Goal: Find specific page/section: Find specific page/section

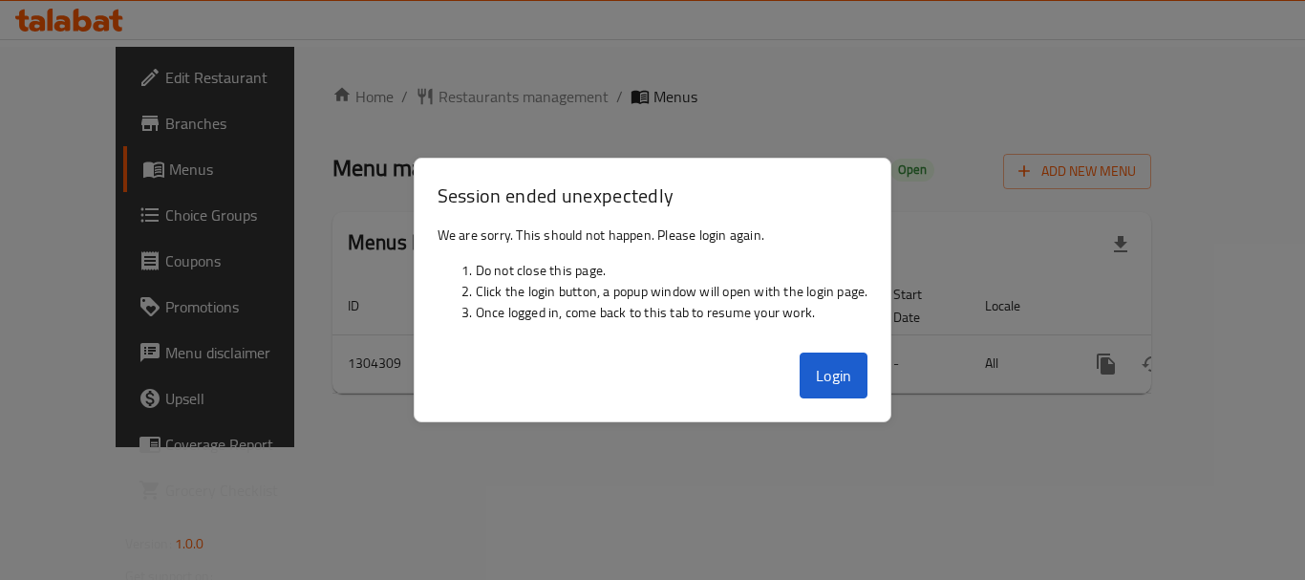
click at [838, 378] on button "Login" at bounding box center [834, 376] width 69 height 46
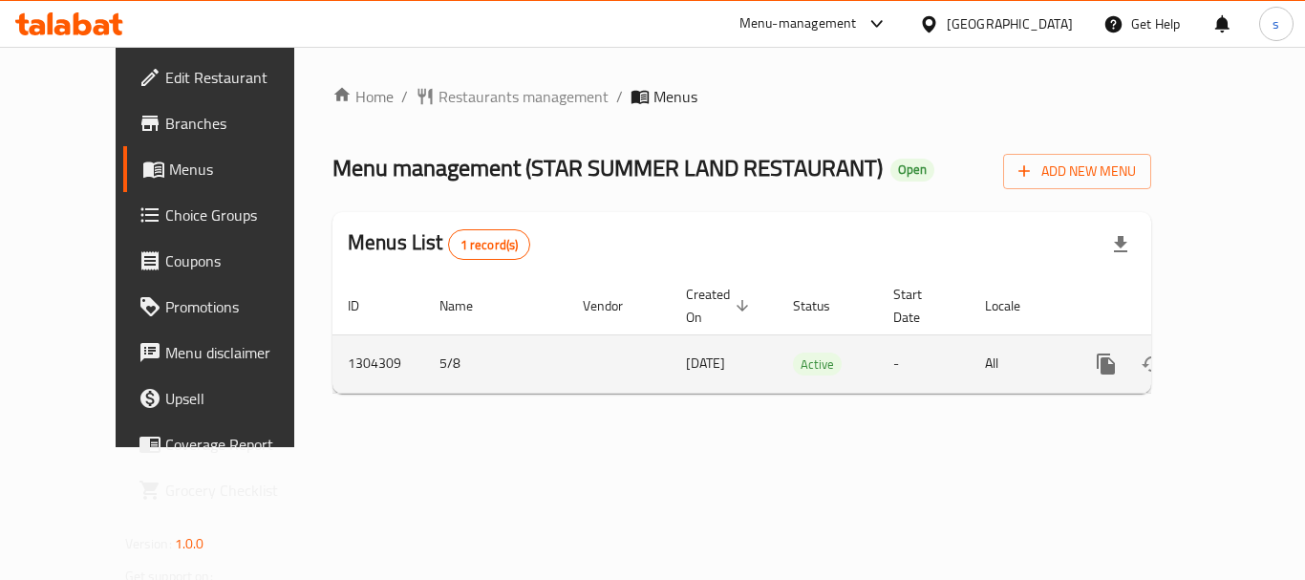
click at [878, 359] on td "-" at bounding box center [924, 363] width 92 height 58
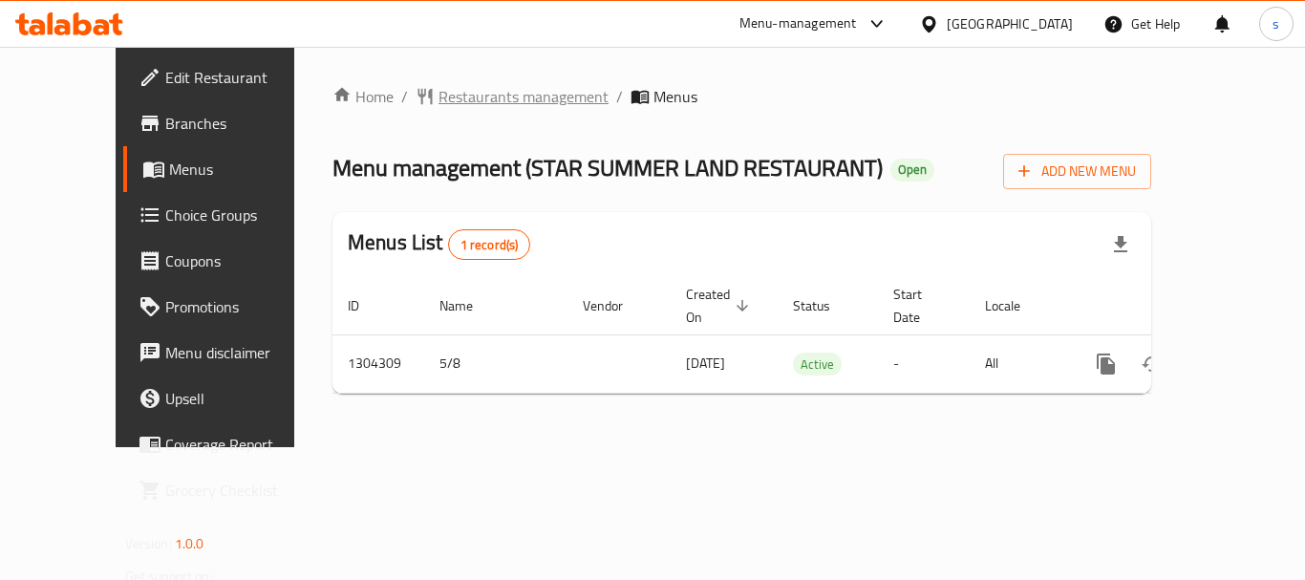
click at [439, 93] on span "Restaurants management" at bounding box center [524, 96] width 170 height 23
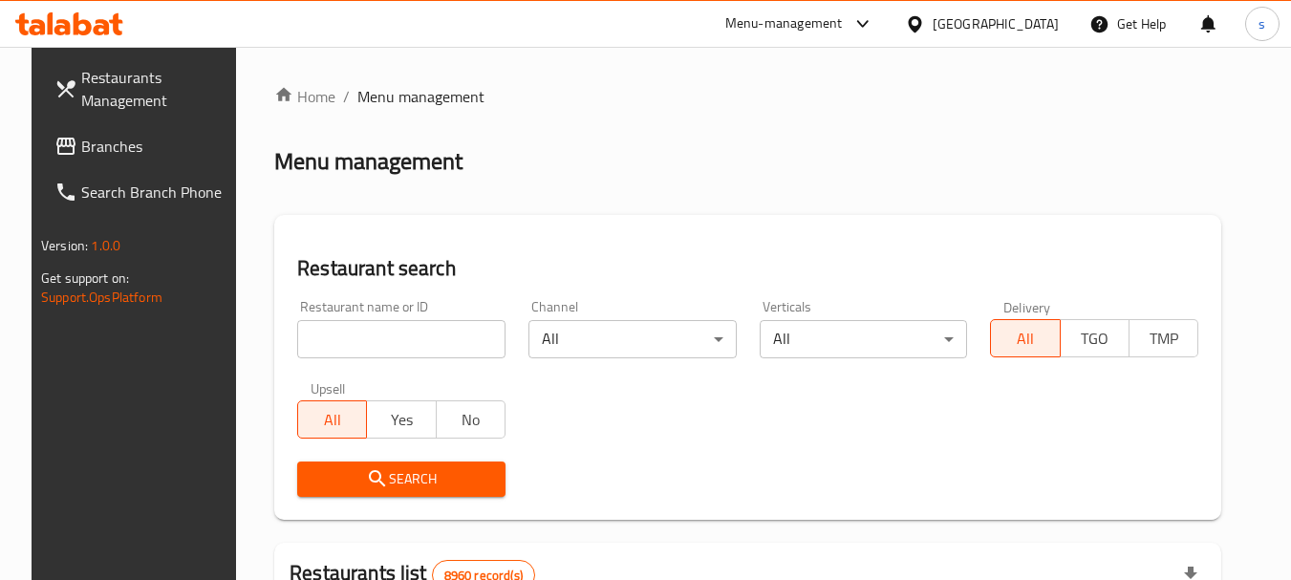
click at [124, 154] on span "Branches" at bounding box center [156, 146] width 151 height 23
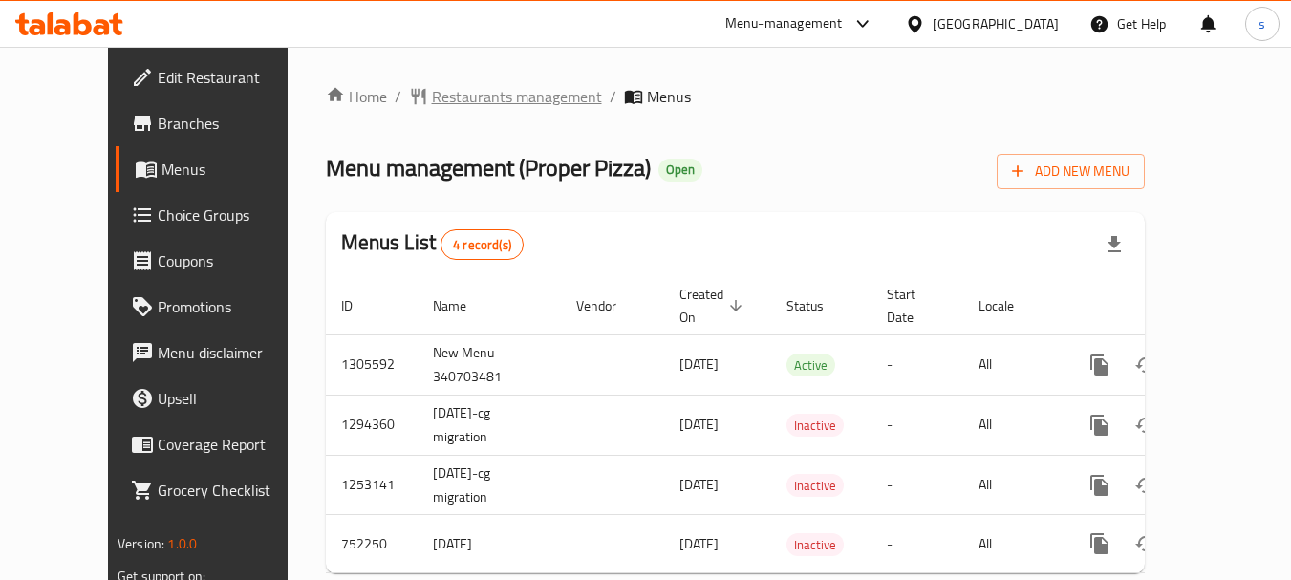
click at [432, 98] on span "Restaurants management" at bounding box center [517, 96] width 170 height 23
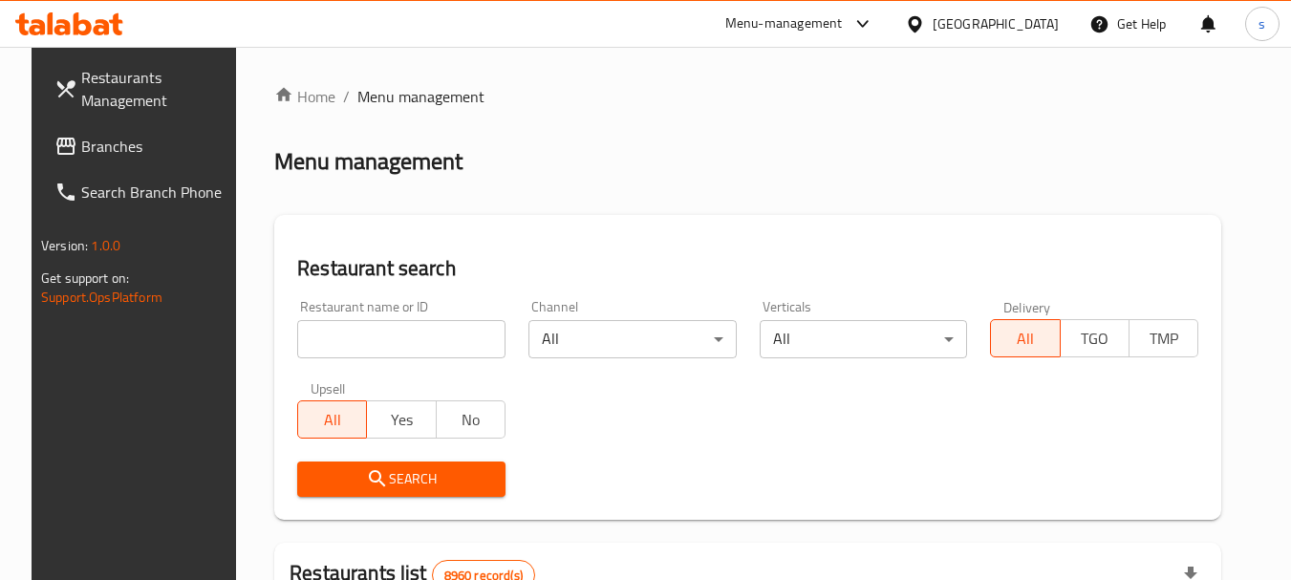
click at [379, 343] on input "search" at bounding box center [401, 339] width 208 height 38
paste input "649237"
type input "649237"
click at [331, 465] on button "Search" at bounding box center [401, 479] width 208 height 35
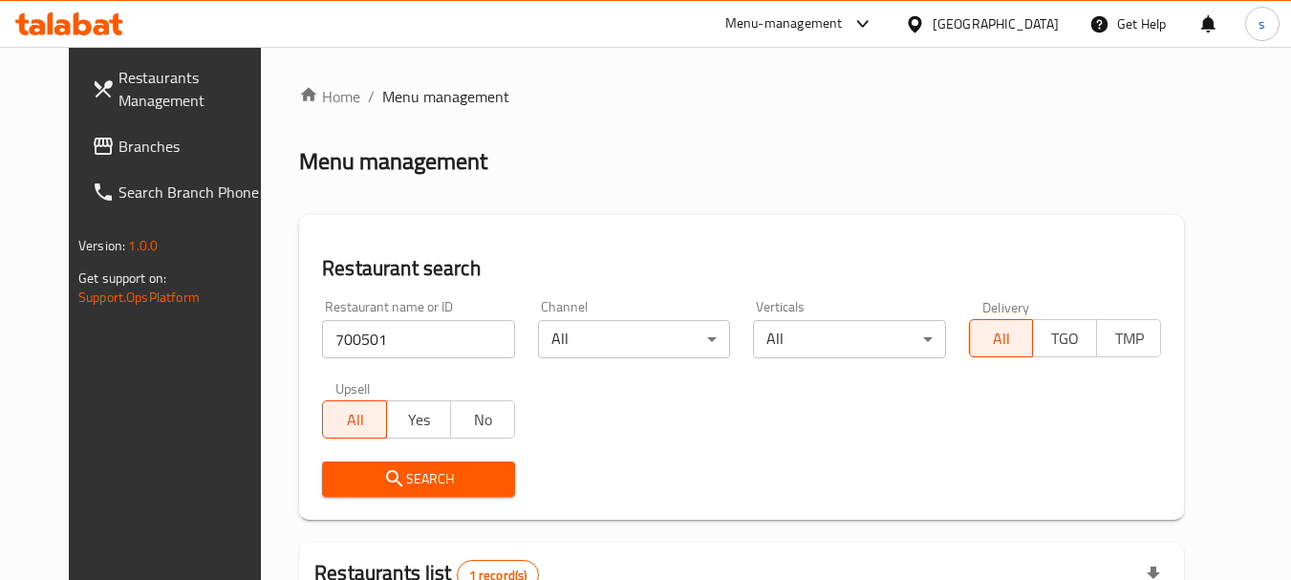
scroll to position [248, 0]
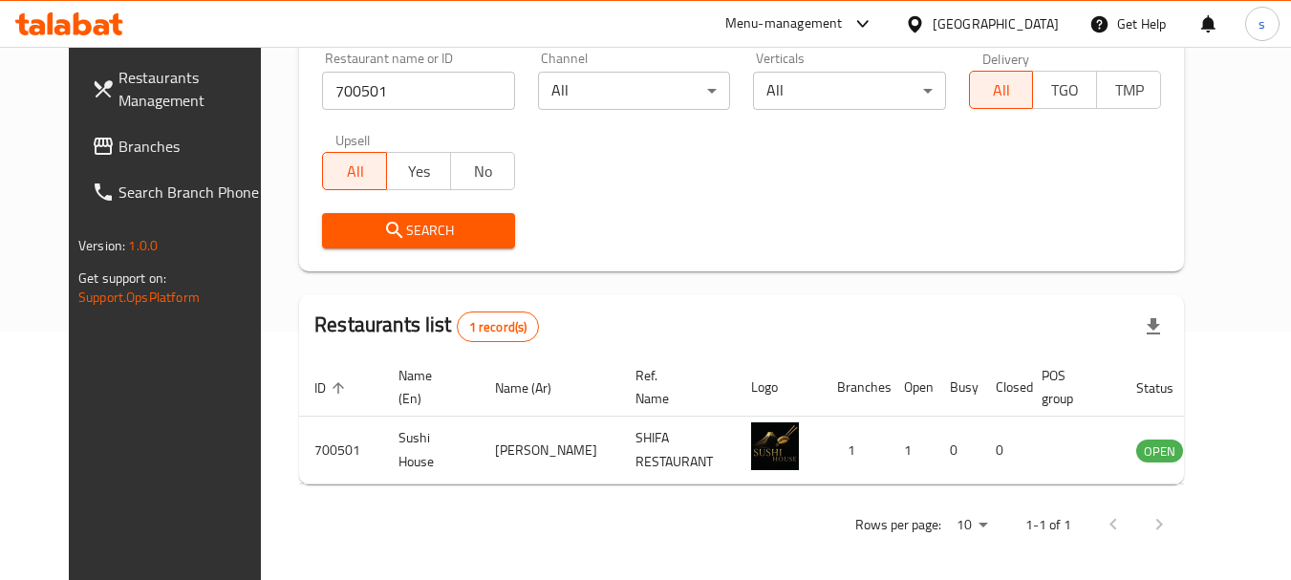
click at [122, 146] on span "Branches" at bounding box center [194, 146] width 151 height 23
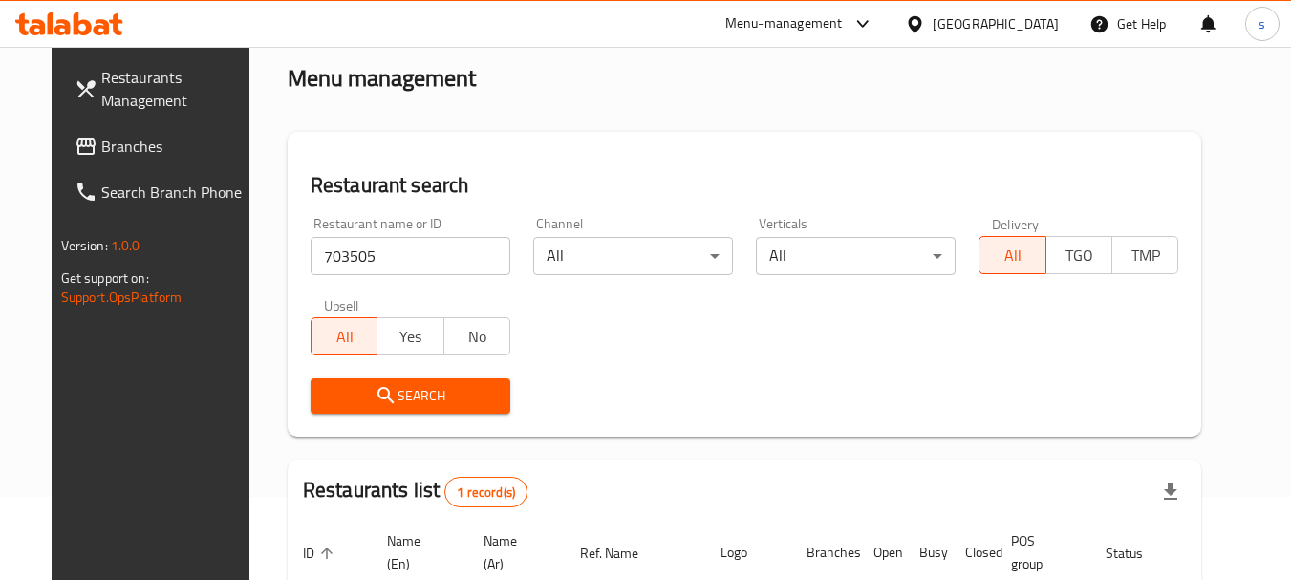
scroll to position [65, 0]
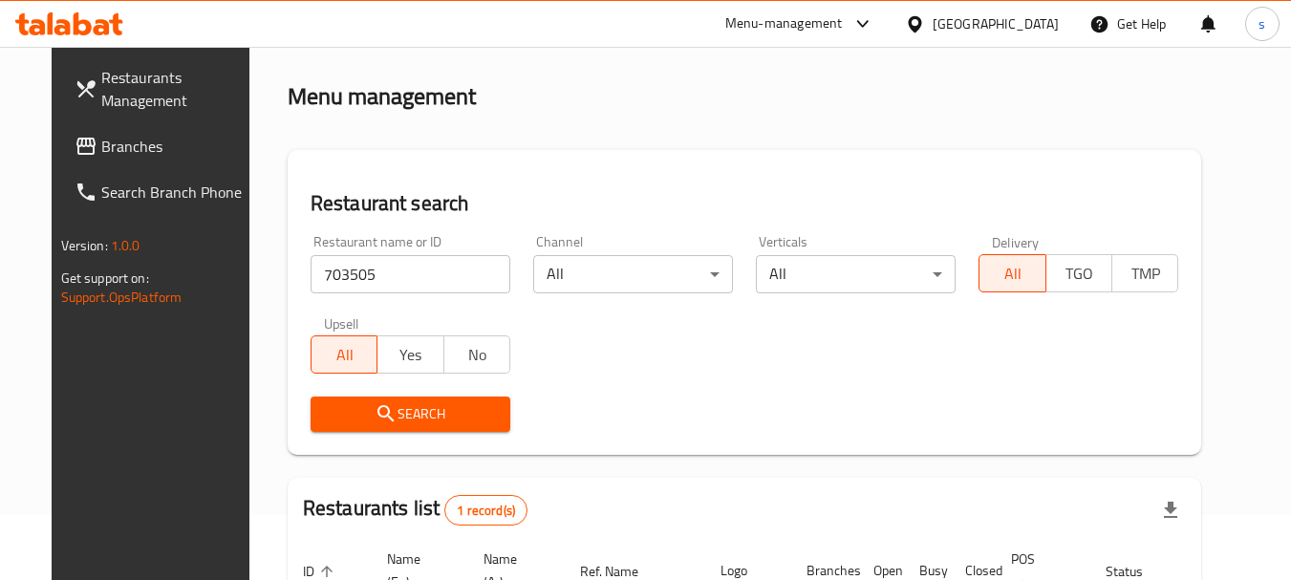
click at [101, 140] on span "Branches" at bounding box center [176, 146] width 151 height 23
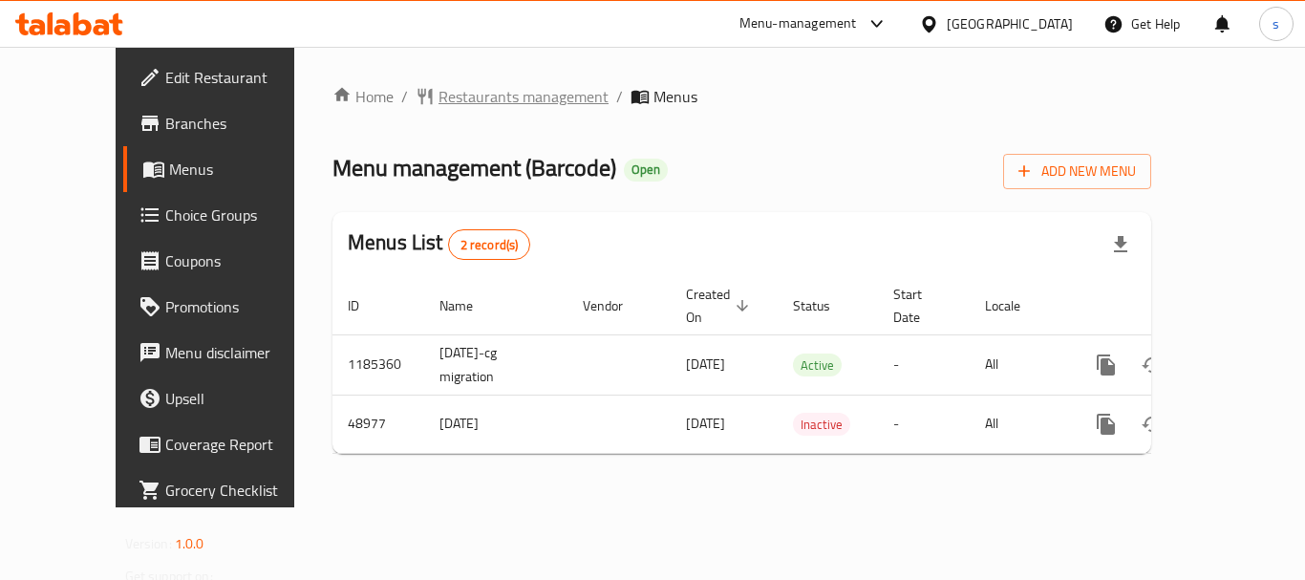
click at [498, 103] on span "Restaurants management" at bounding box center [524, 96] width 170 height 23
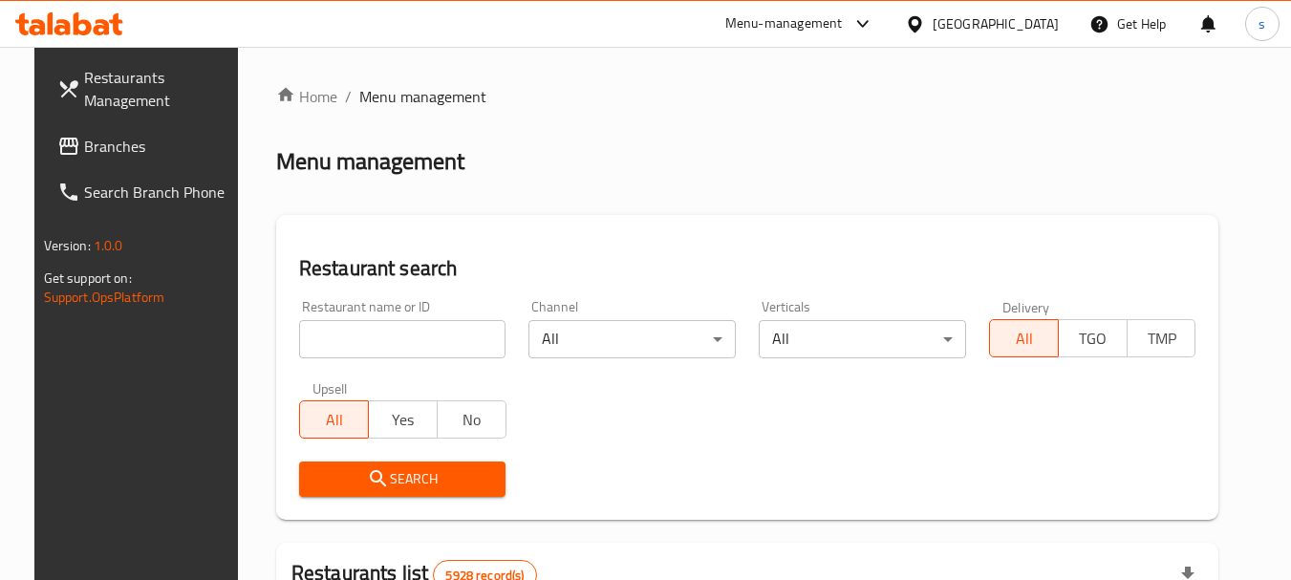
click at [317, 329] on input "search" at bounding box center [402, 339] width 207 height 38
paste input "24739"
type input "24739"
click at [367, 484] on icon "submit" at bounding box center [378, 478] width 23 height 23
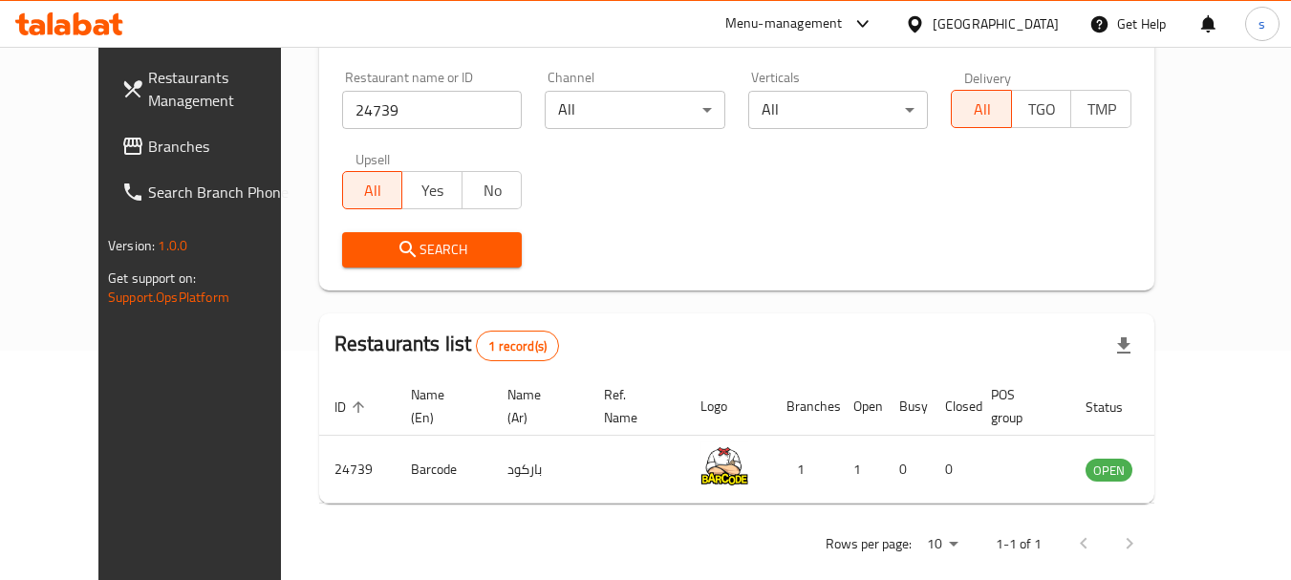
scroll to position [256, 0]
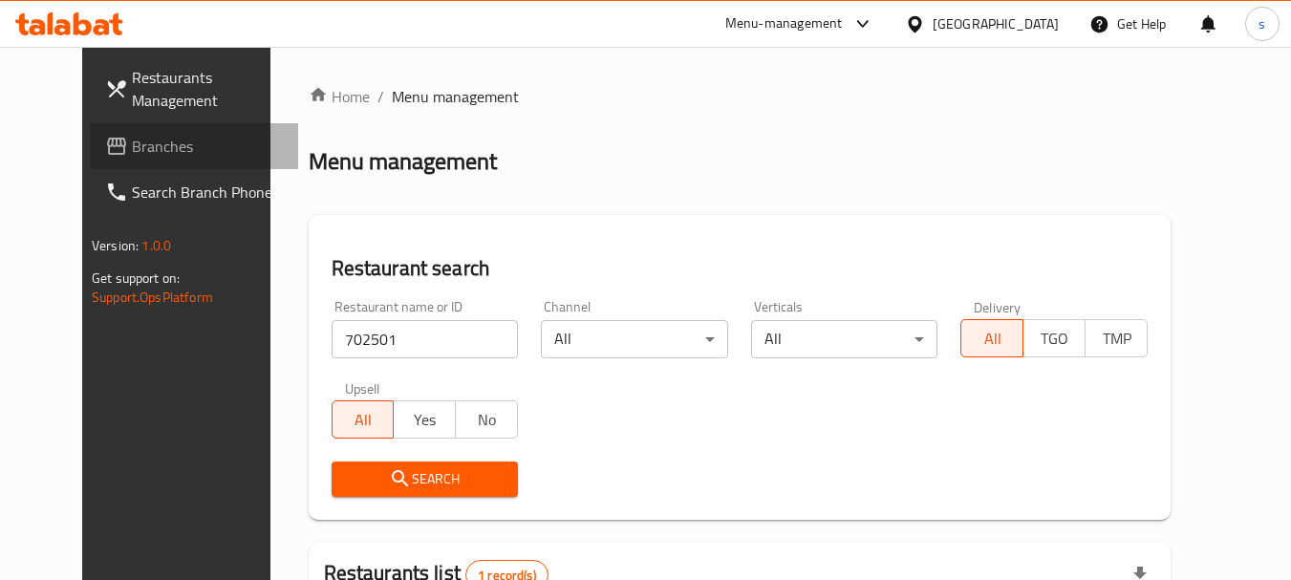
click at [132, 145] on span "Branches" at bounding box center [207, 146] width 151 height 23
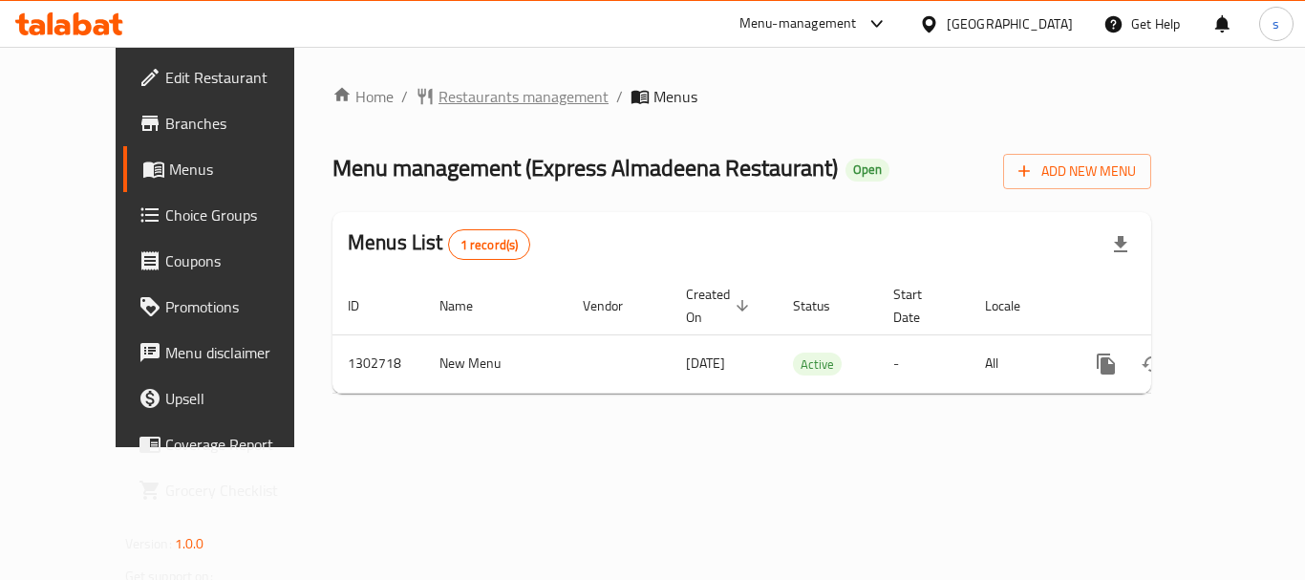
click at [492, 94] on span "Restaurants management" at bounding box center [524, 96] width 170 height 23
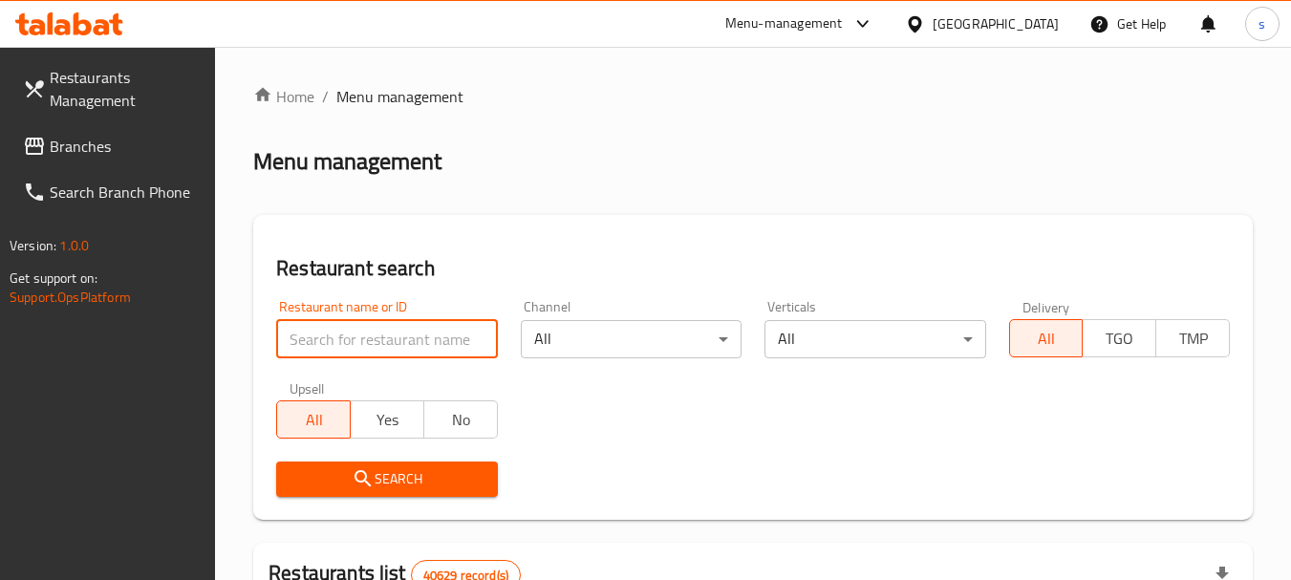
click at [323, 335] on input "search" at bounding box center [386, 339] width 221 height 38
paste input "702475"
type input "702475"
click at [356, 474] on icon "submit" at bounding box center [363, 478] width 16 height 16
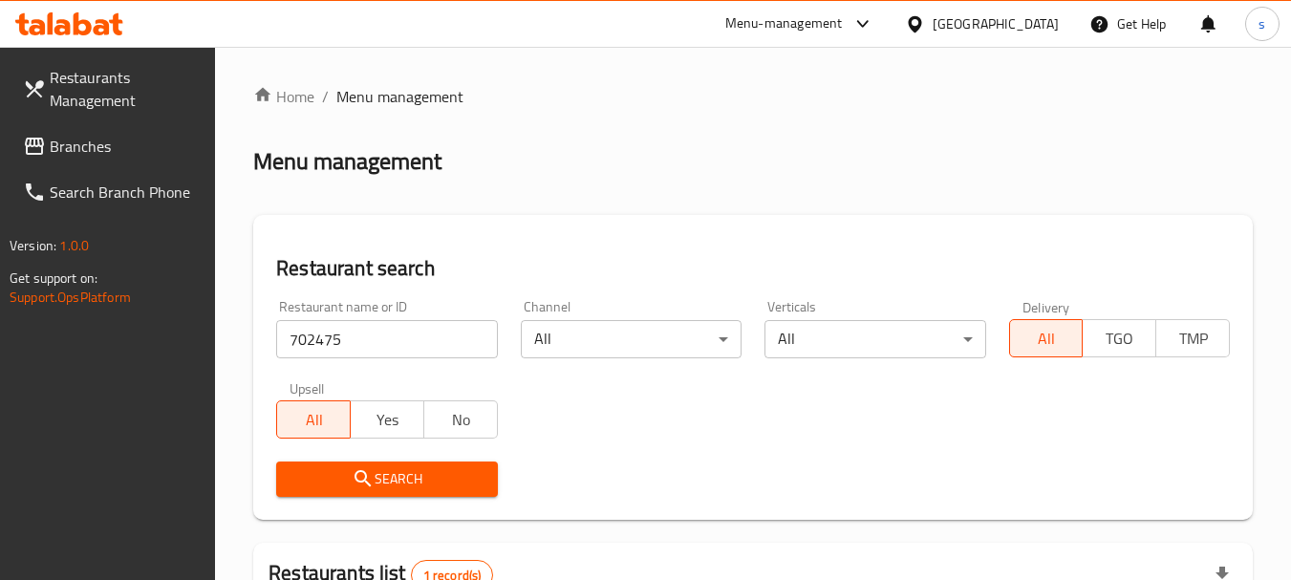
scroll to position [296, 0]
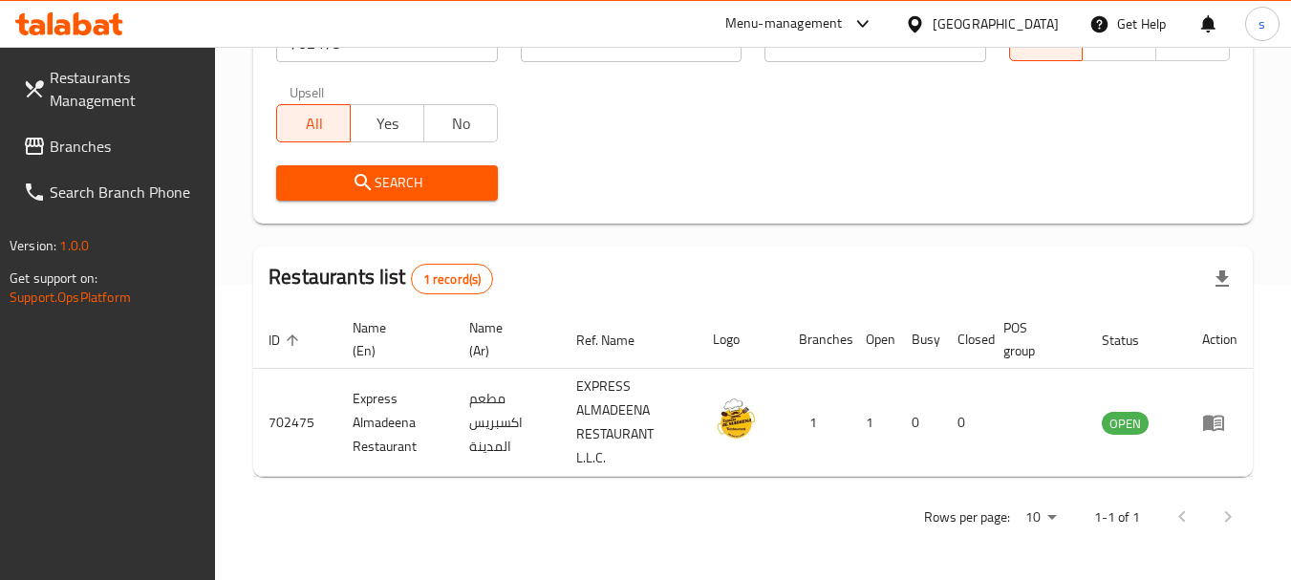
click at [76, 148] on span "Branches" at bounding box center [125, 146] width 151 height 23
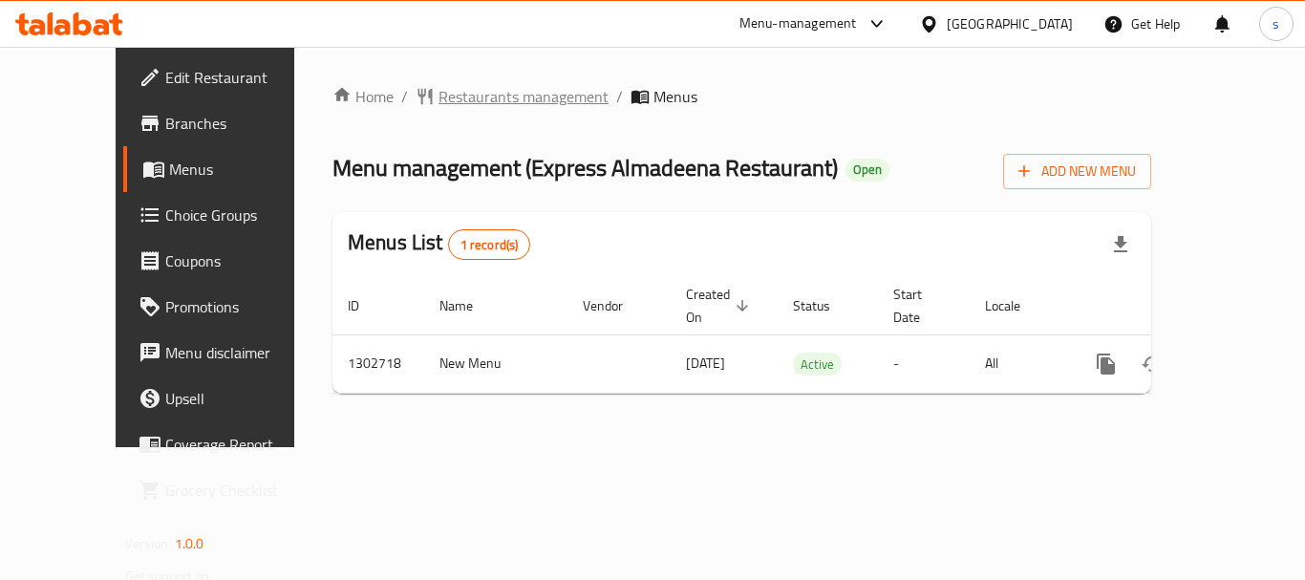
click at [439, 97] on span "Restaurants management" at bounding box center [524, 96] width 170 height 23
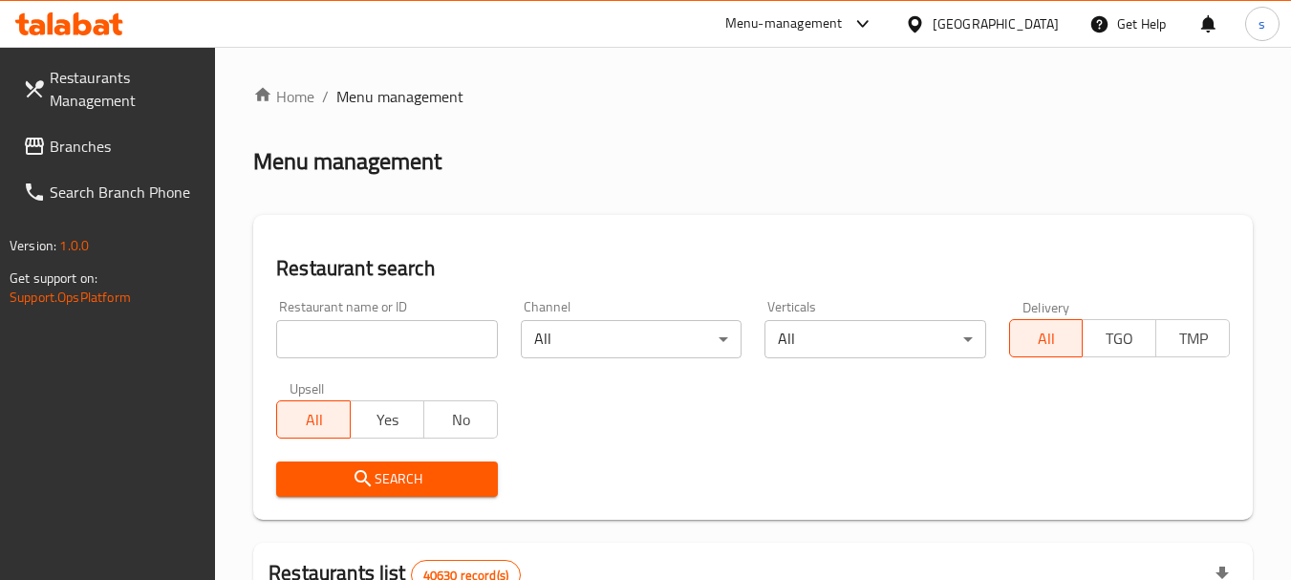
click at [107, 162] on link "Branches" at bounding box center [112, 146] width 208 height 46
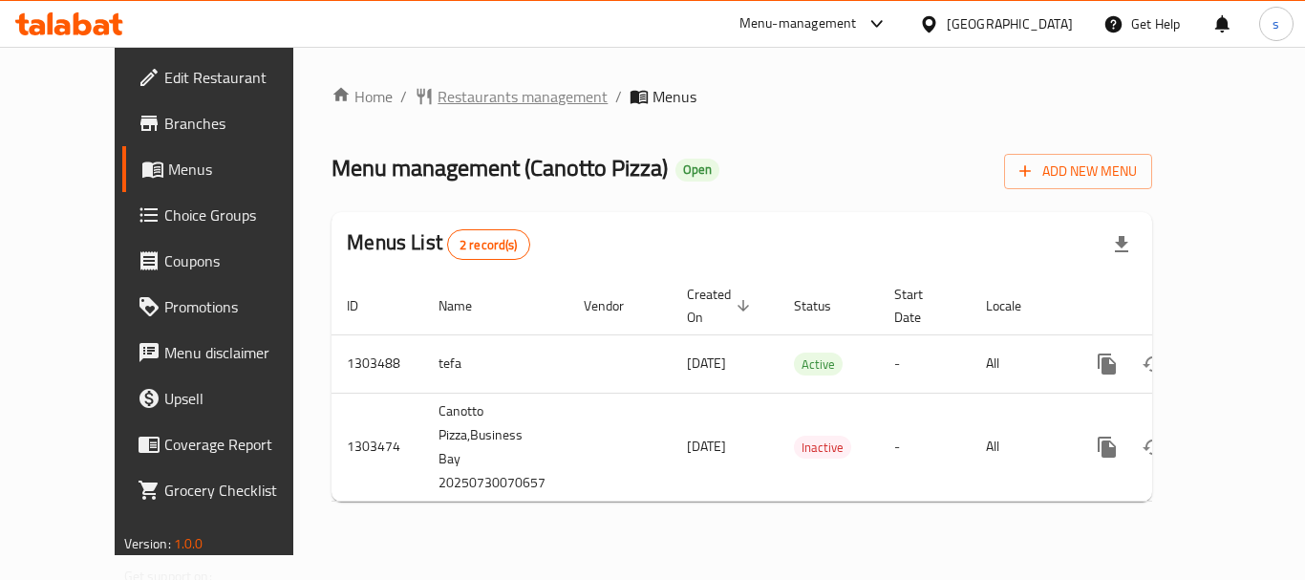
click at [520, 101] on span "Restaurants management" at bounding box center [523, 96] width 170 height 23
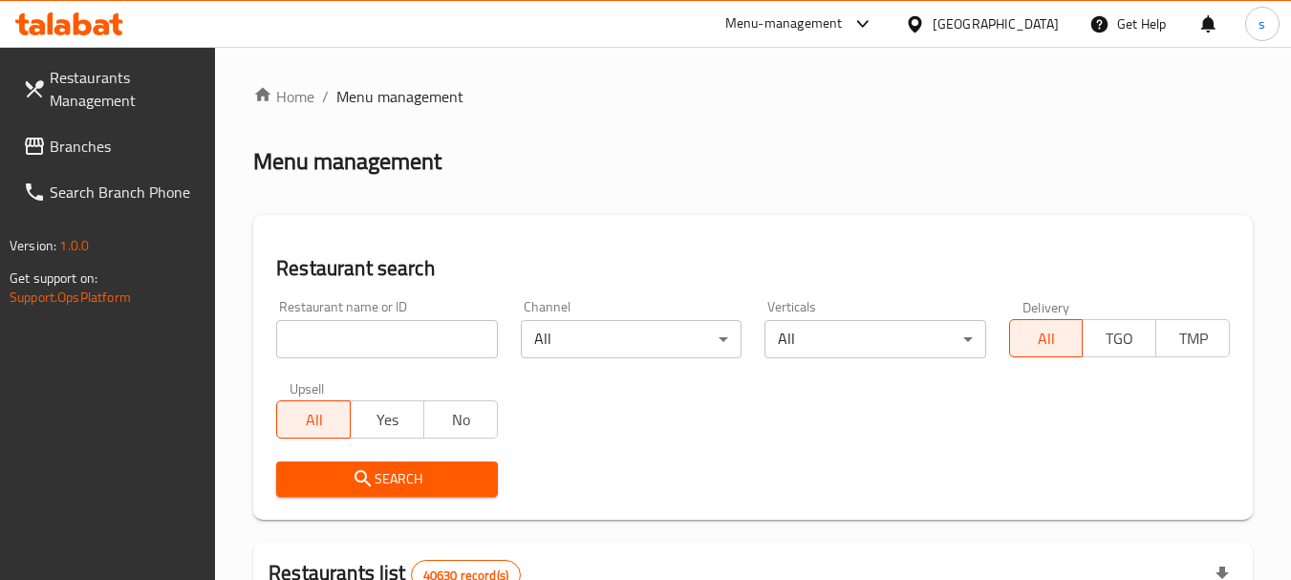
click at [312, 340] on input "search" at bounding box center [386, 339] width 221 height 38
paste input "702847"
type input "702847"
click at [412, 486] on span "Search" at bounding box center [386, 479] width 190 height 24
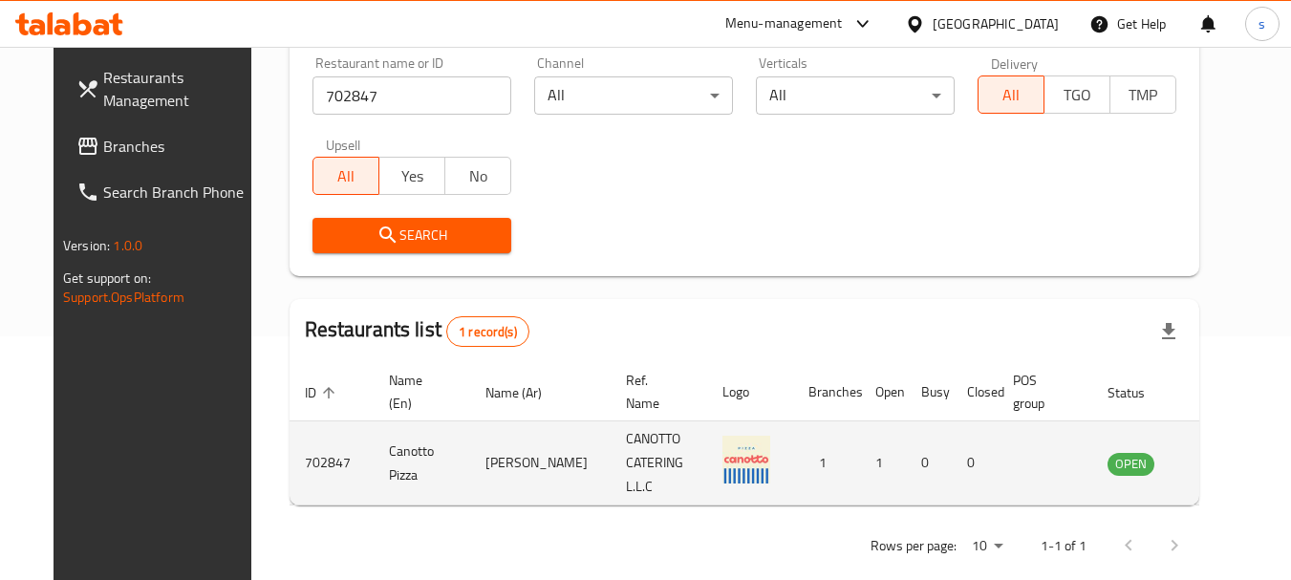
scroll to position [256, 0]
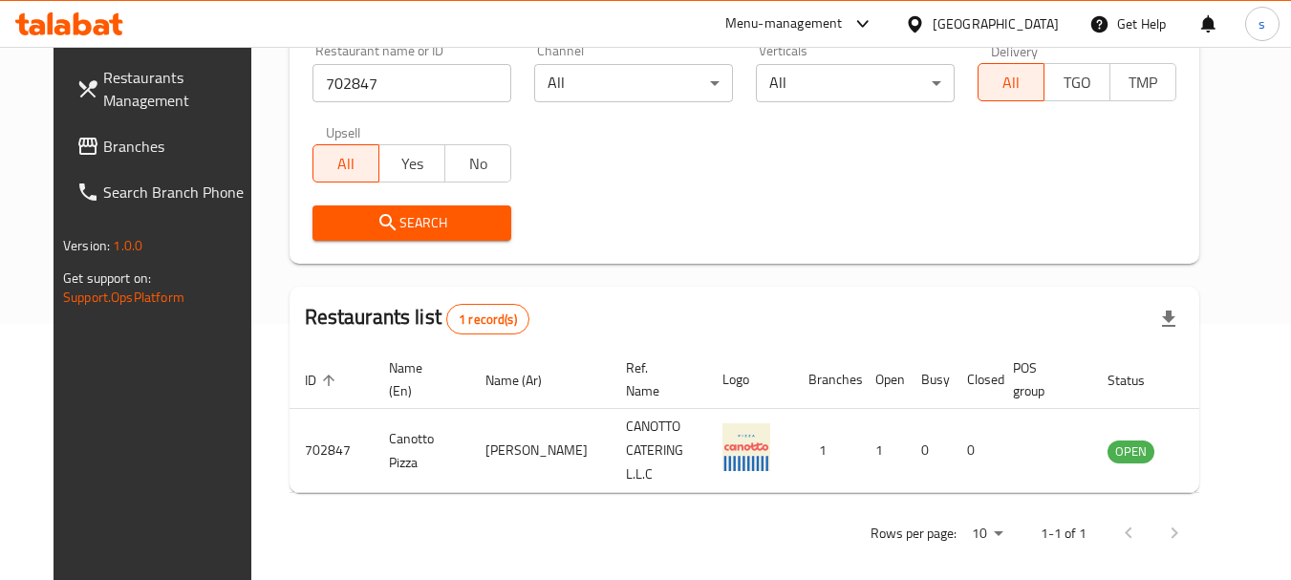
click at [103, 154] on span "Branches" at bounding box center [178, 146] width 151 height 23
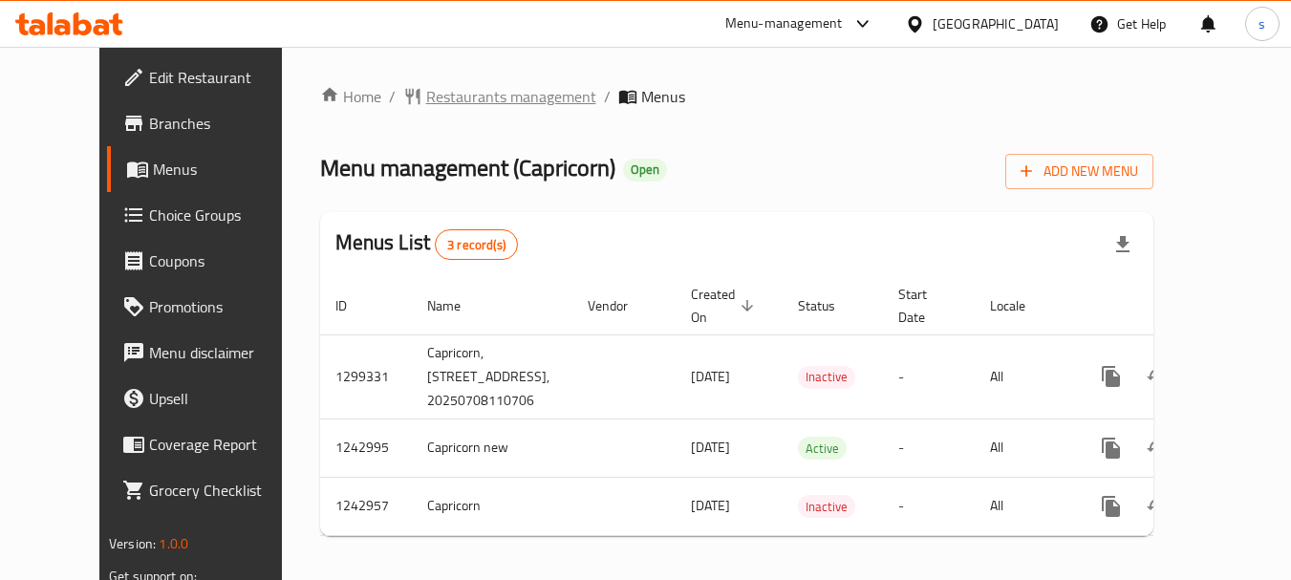
click at [468, 93] on span "Restaurants management" at bounding box center [511, 96] width 170 height 23
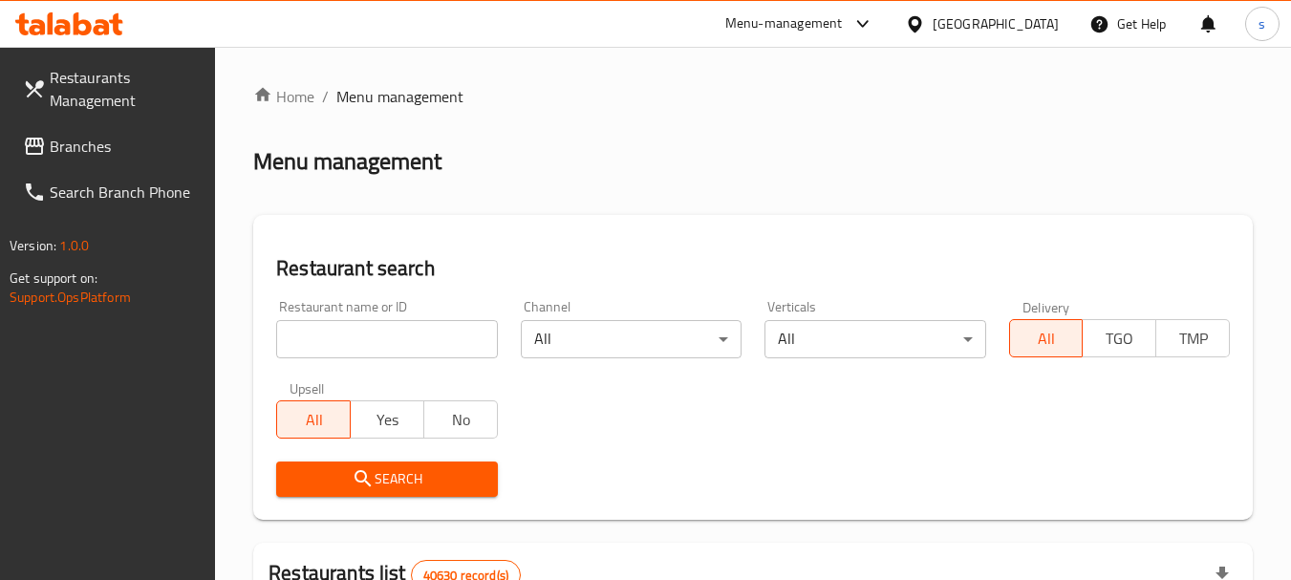
click at [321, 333] on input "search" at bounding box center [386, 339] width 221 height 38
paste input "681298"
type input "681298"
drag, startPoint x: 375, startPoint y: 477, endPoint x: 425, endPoint y: 314, distance: 170.2
click at [376, 476] on span "Search" at bounding box center [386, 479] width 190 height 24
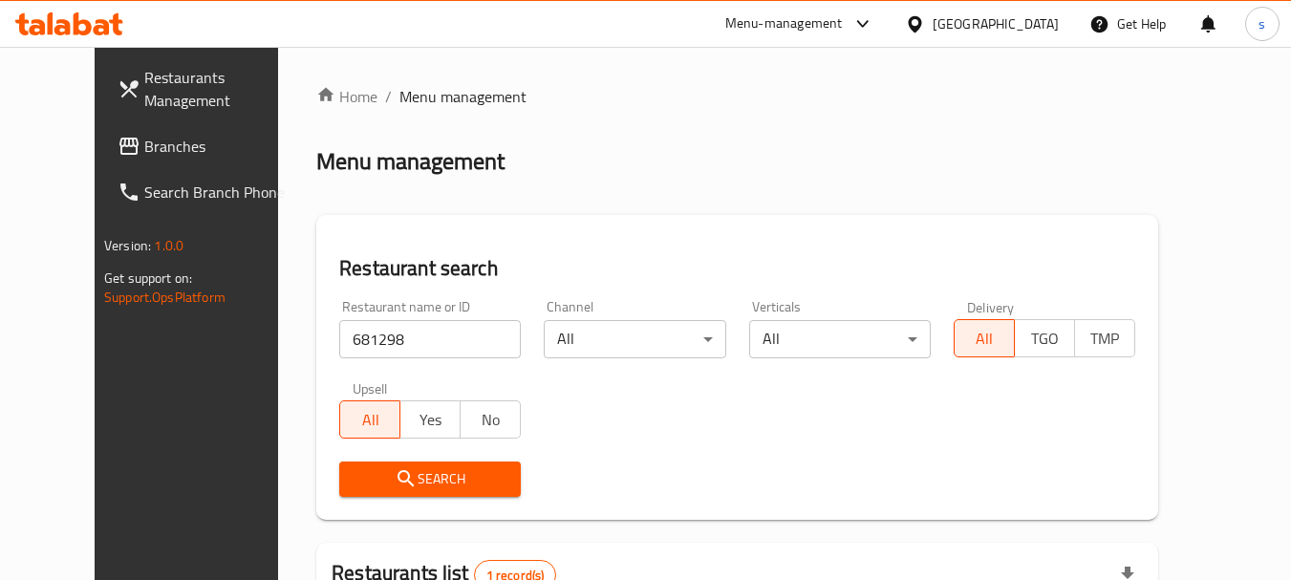
scroll to position [256, 0]
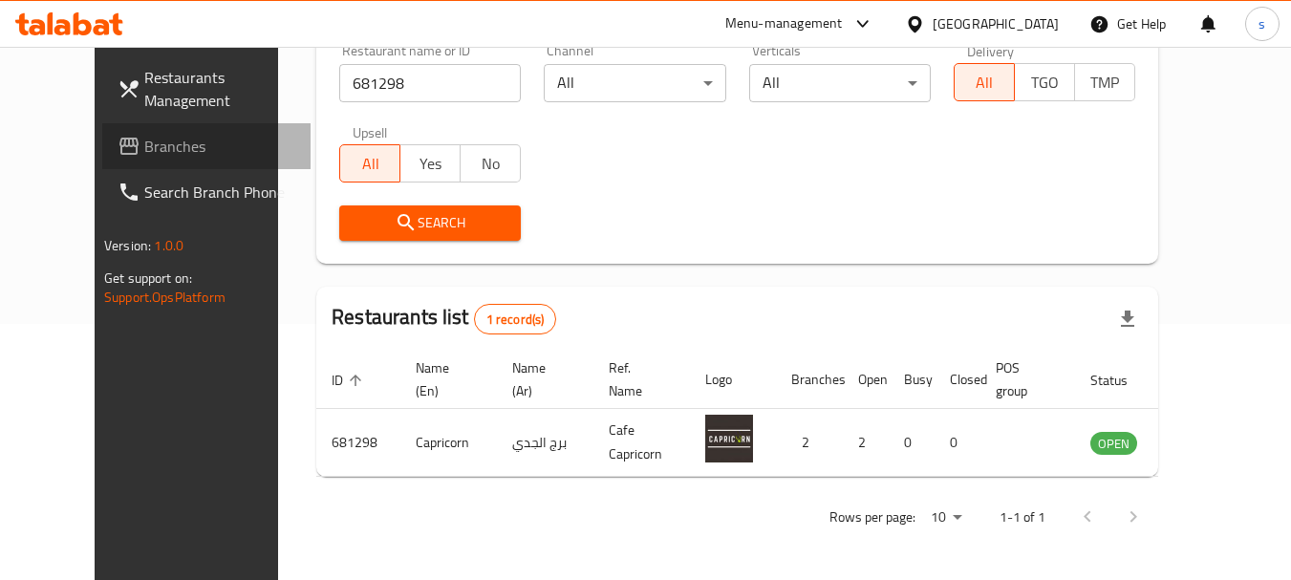
click at [144, 147] on span "Branches" at bounding box center [219, 146] width 151 height 23
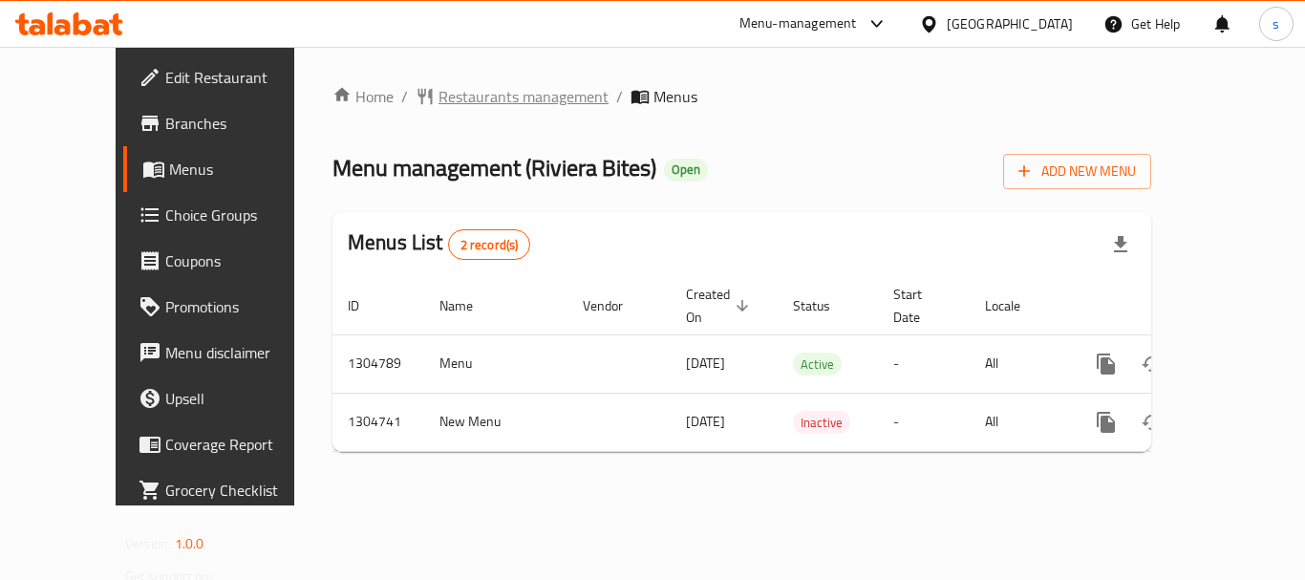
click at [481, 101] on span "Restaurants management" at bounding box center [524, 96] width 170 height 23
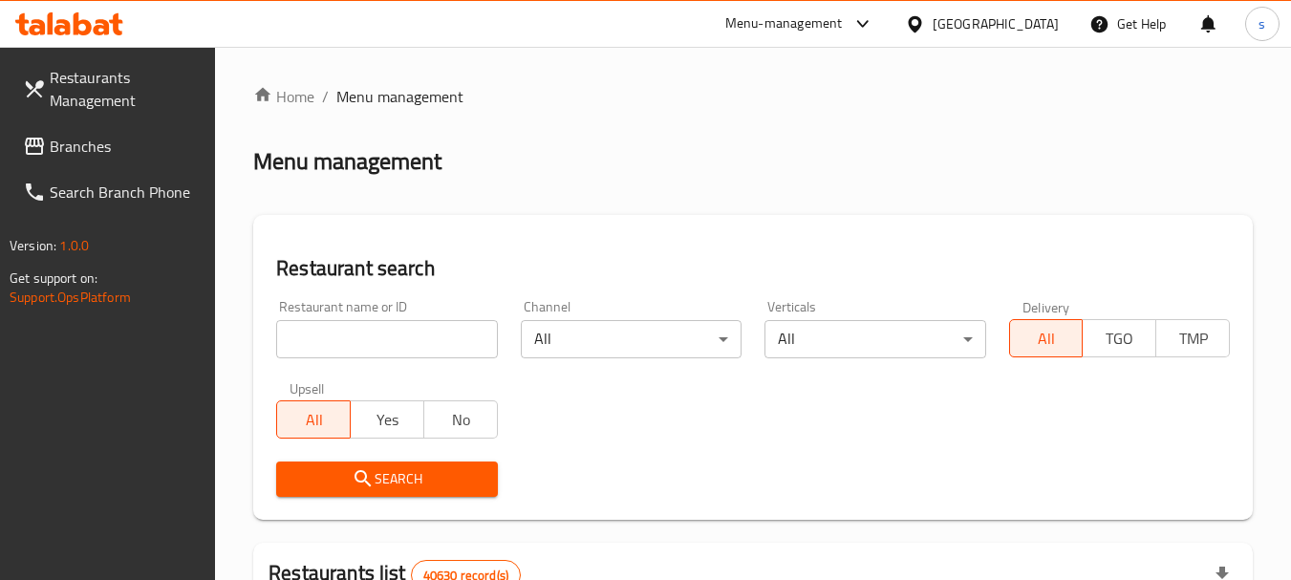
click at [336, 330] on input "search" at bounding box center [386, 339] width 221 height 38
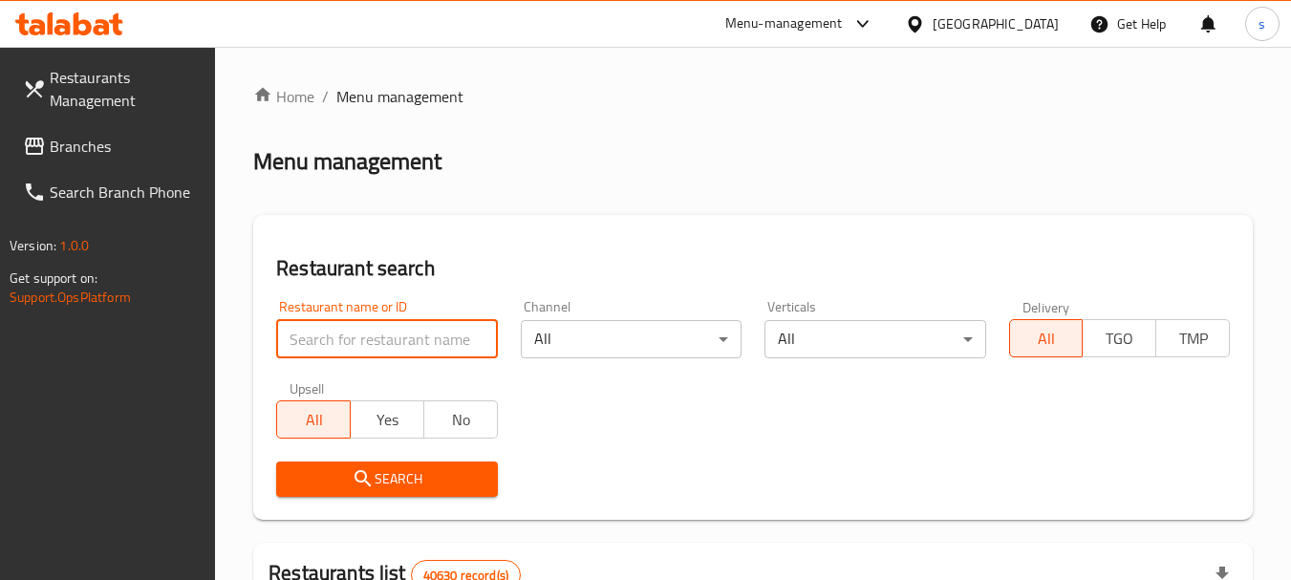
paste input "703322"
type input "703322"
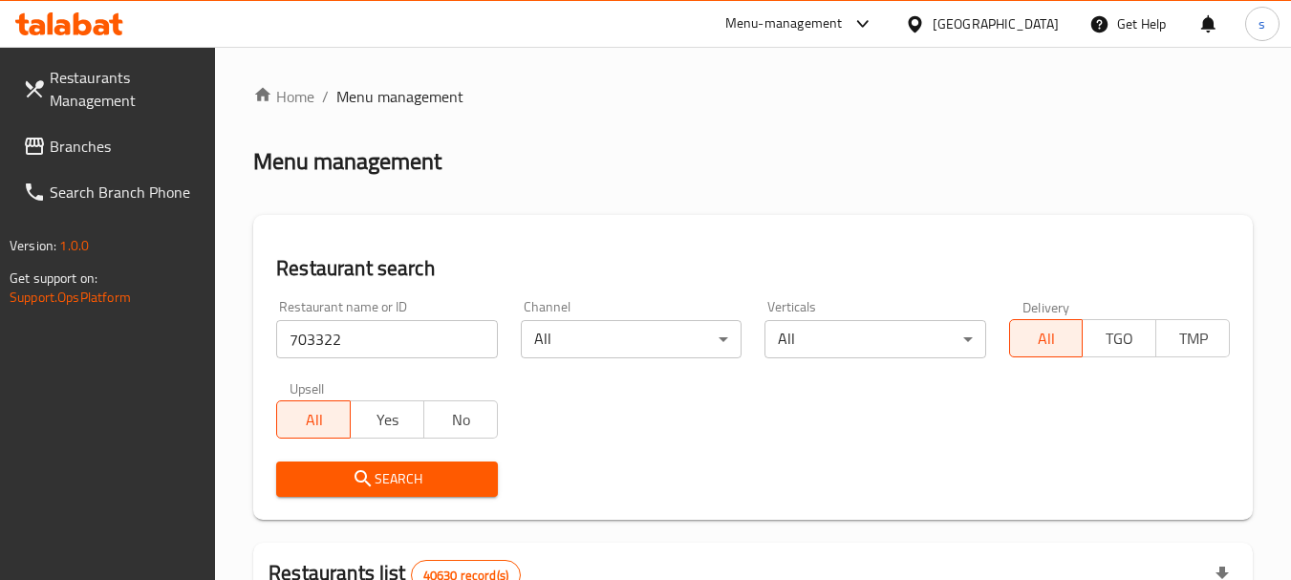
click at [317, 482] on span "Search" at bounding box center [386, 479] width 190 height 24
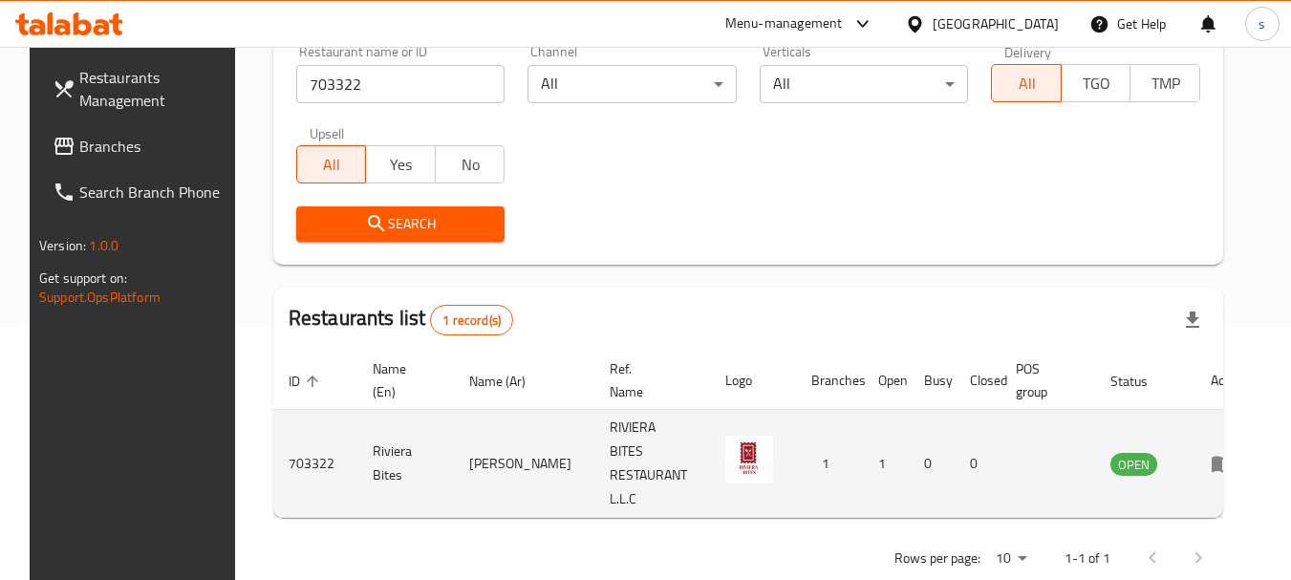
scroll to position [256, 0]
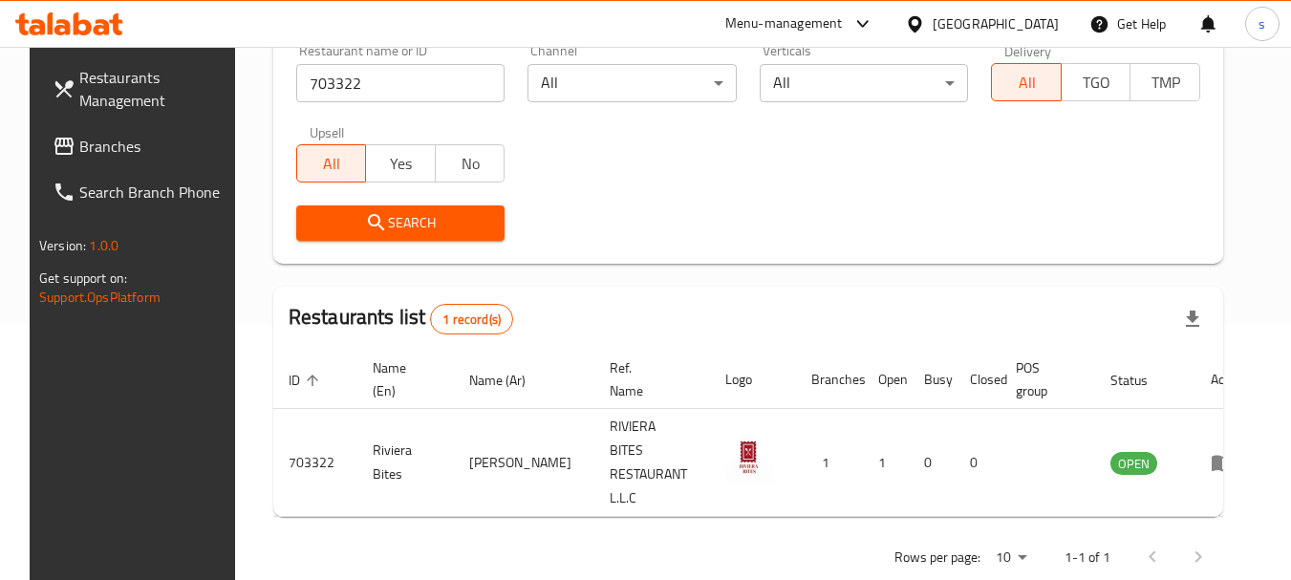
click at [87, 156] on span "Branches" at bounding box center [154, 146] width 151 height 23
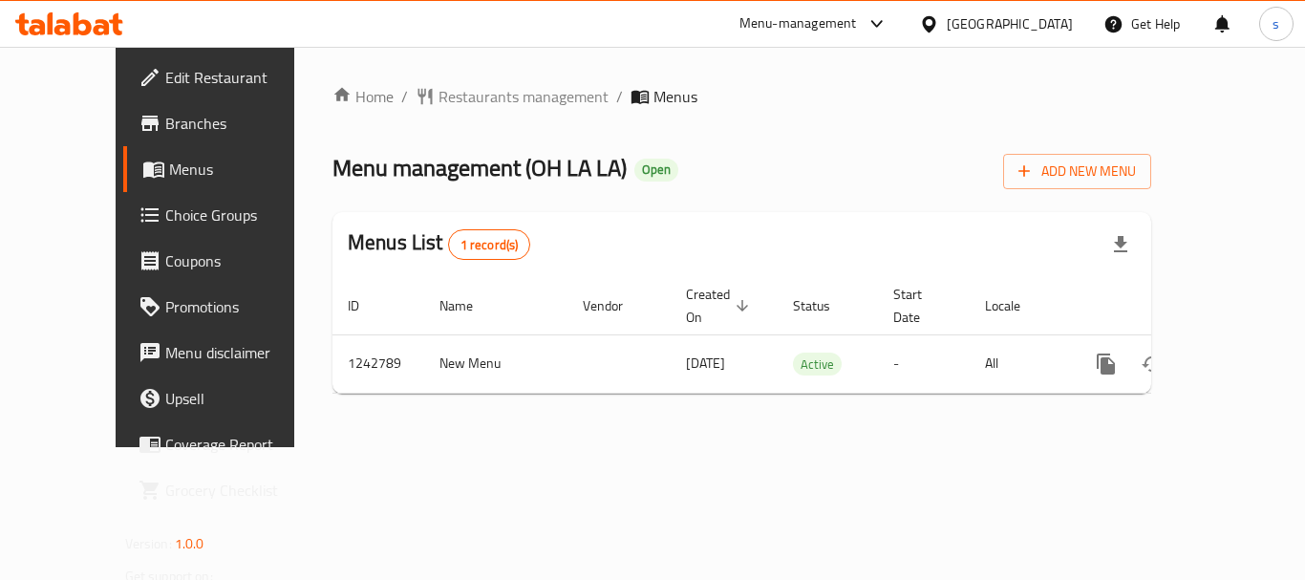
click at [433, 119] on div "Home / Restaurants management / Menus Menu management ( OH LA LA ) Open Add New…" at bounding box center [742, 247] width 819 height 324
click at [439, 104] on span "Restaurants management" at bounding box center [524, 96] width 170 height 23
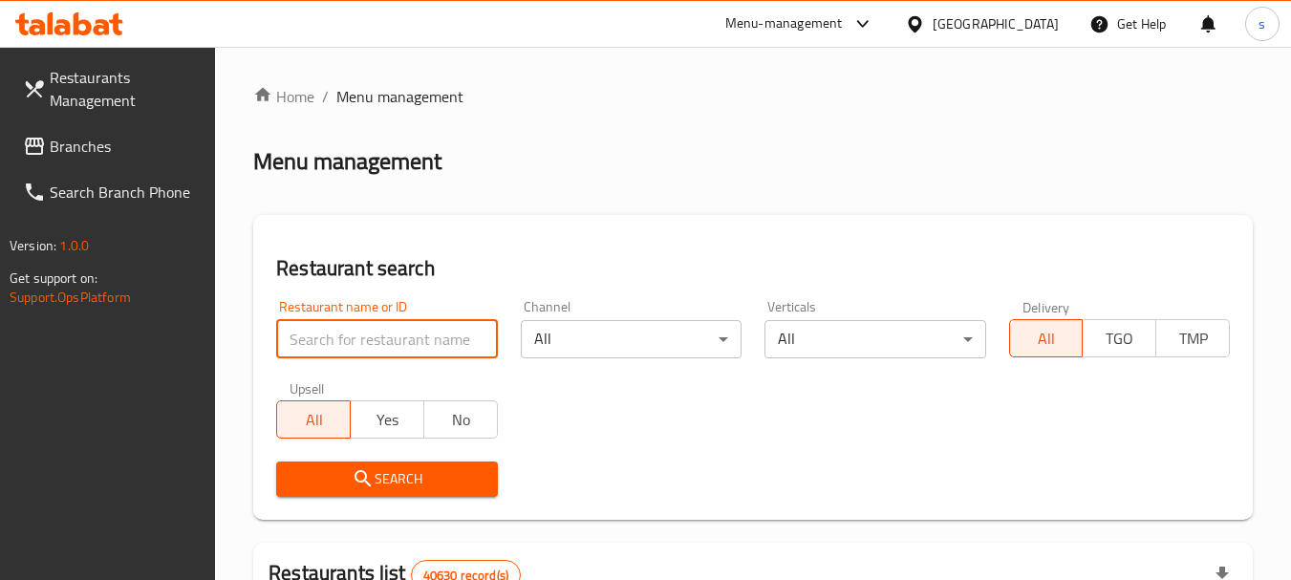
click at [308, 332] on input "search" at bounding box center [386, 339] width 221 height 38
paste input "680879"
type input "680879"
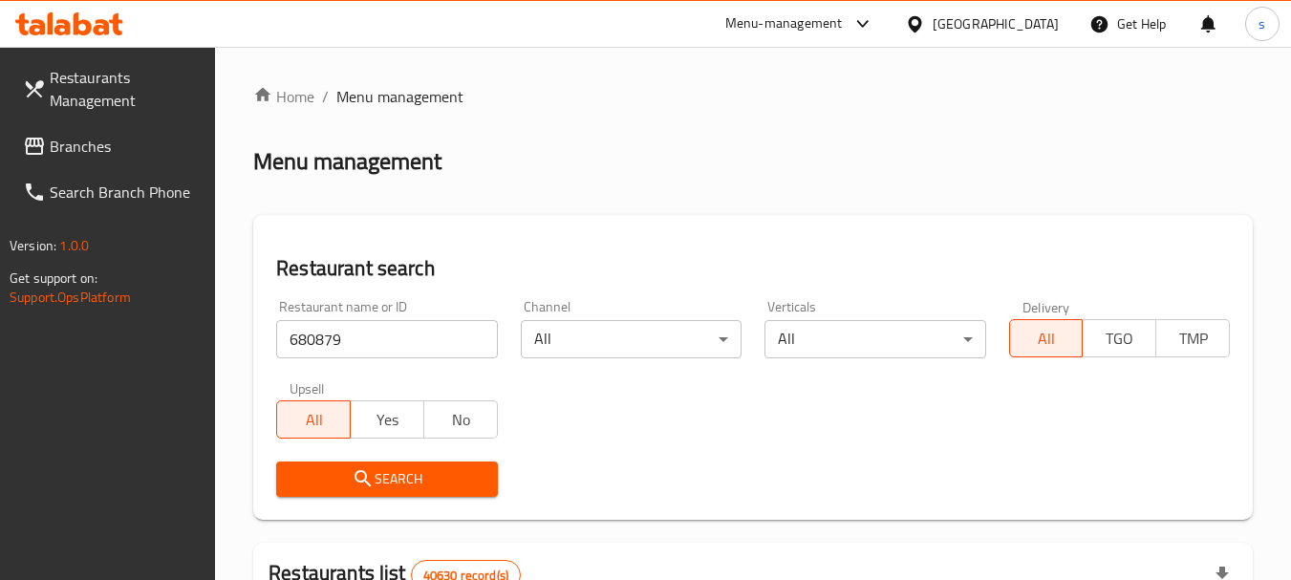
click at [334, 472] on span "Search" at bounding box center [386, 479] width 190 height 24
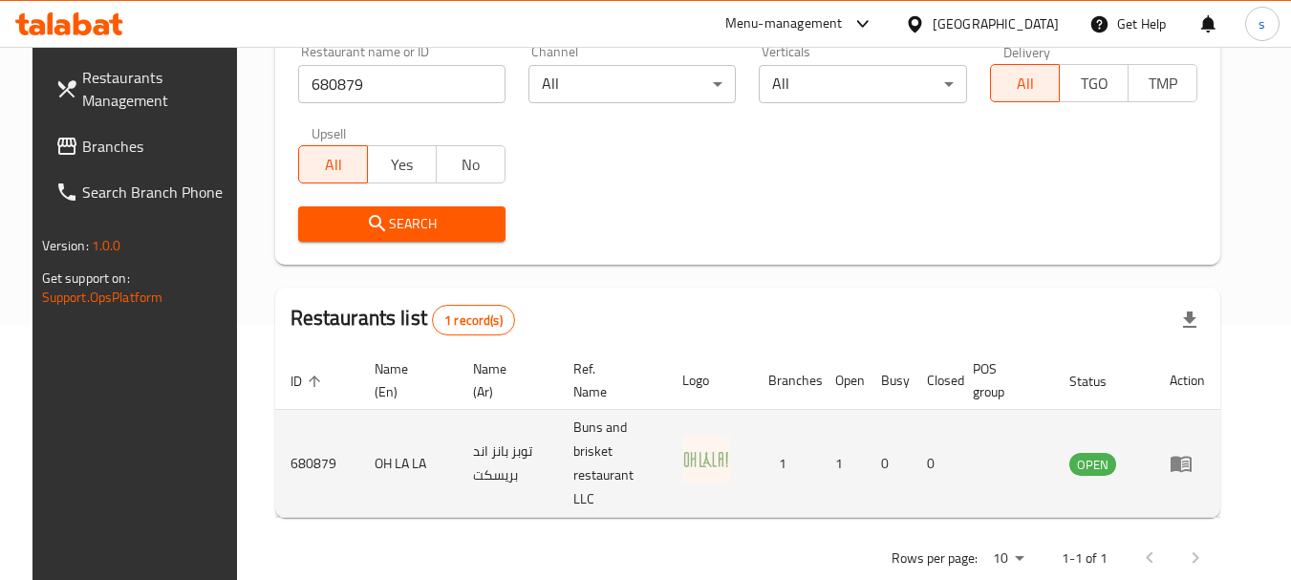
scroll to position [256, 0]
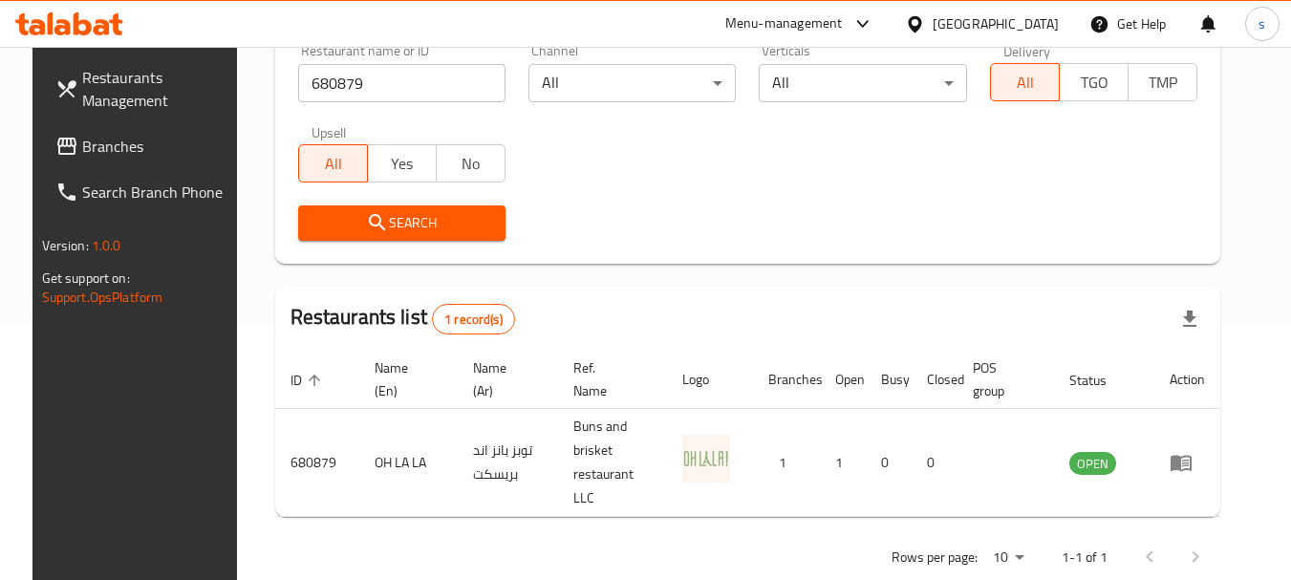
click at [121, 158] on link "Branches" at bounding box center [144, 146] width 208 height 46
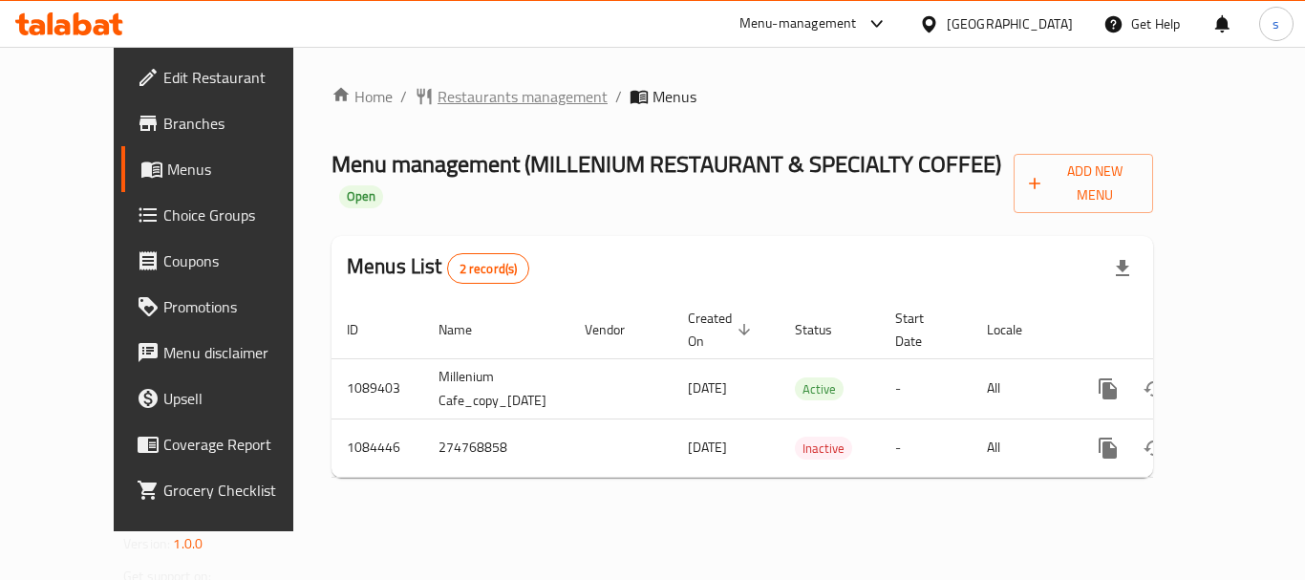
click at [465, 100] on span "Restaurants management" at bounding box center [523, 96] width 170 height 23
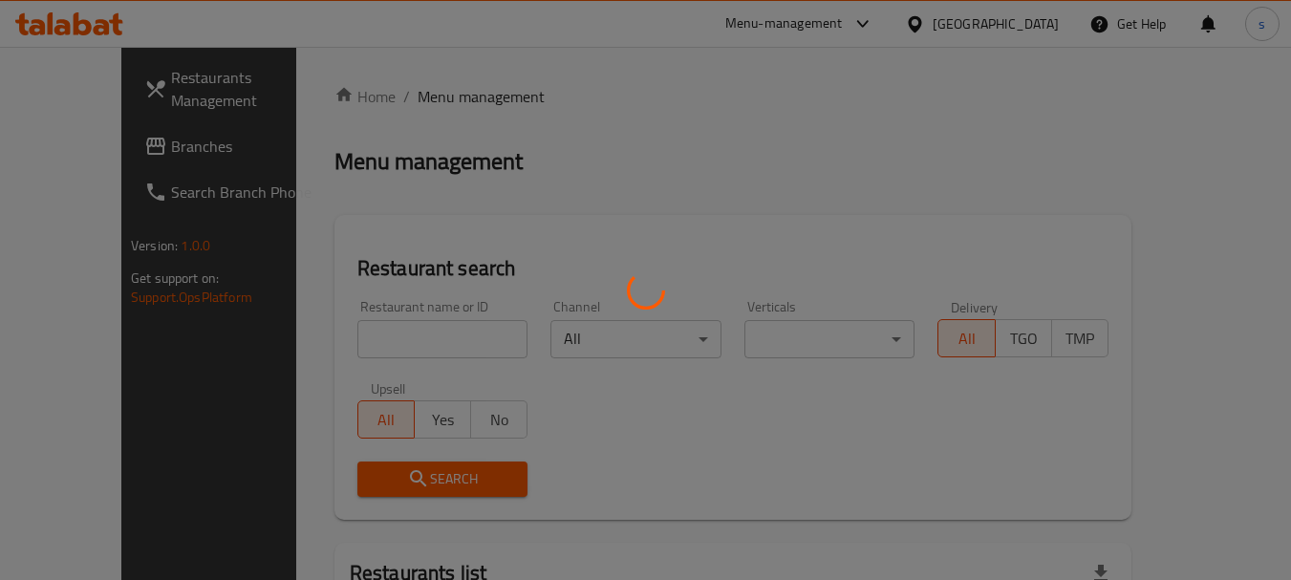
click at [325, 334] on div at bounding box center [645, 290] width 1291 height 580
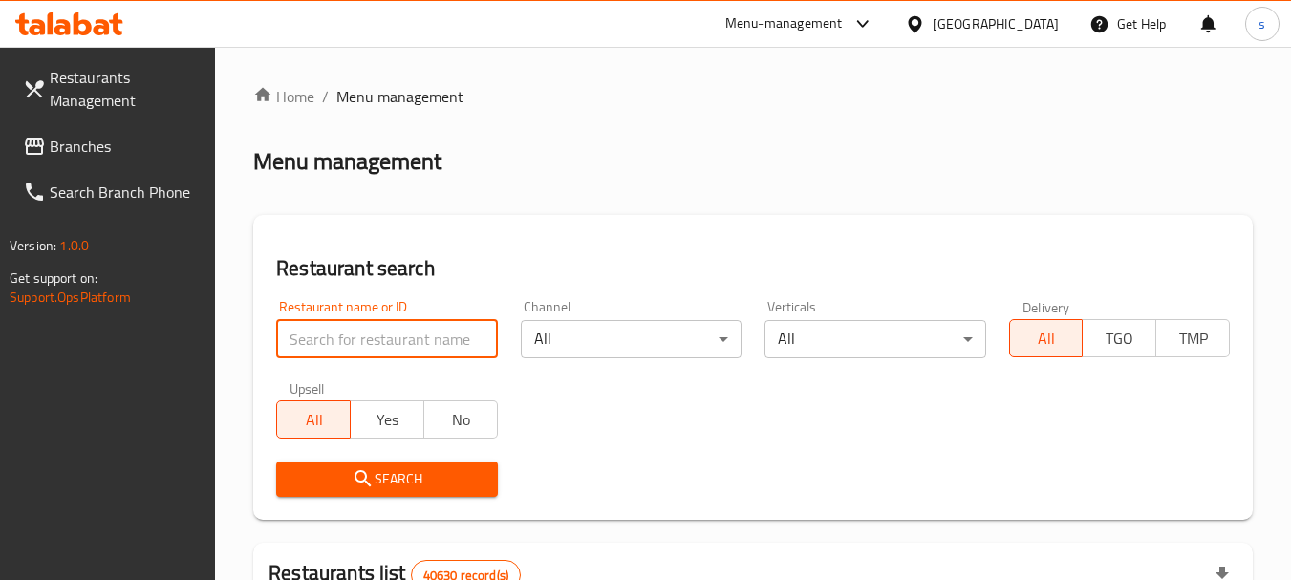
click at [319, 327] on input "search" at bounding box center [386, 339] width 221 height 38
paste input "664511"
type input "664511"
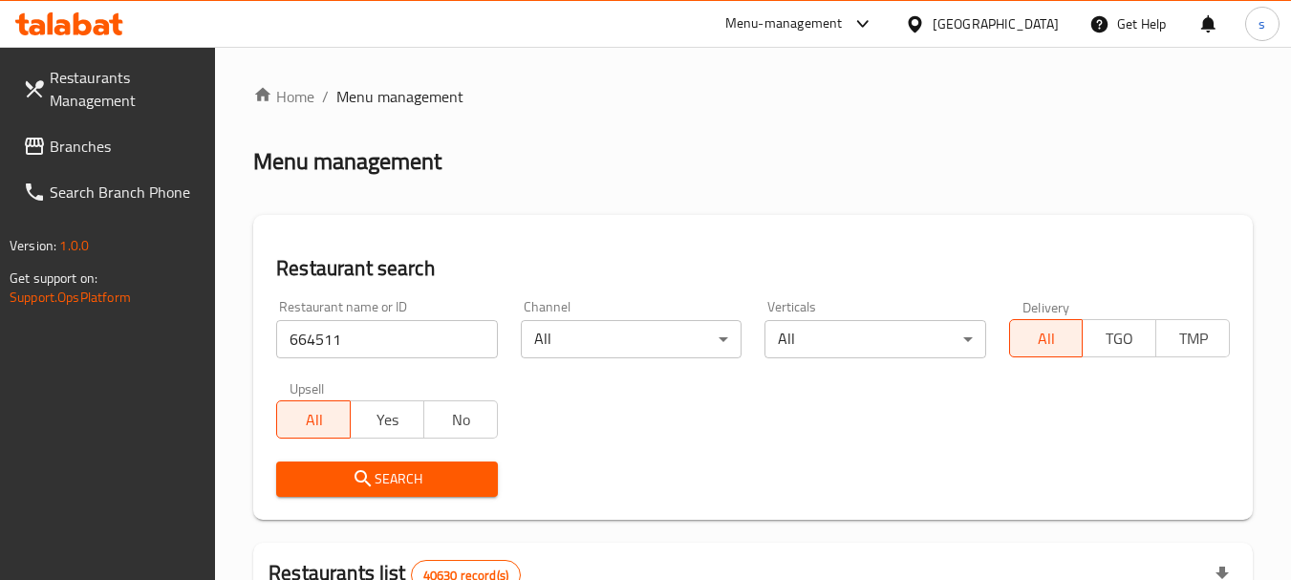
click at [395, 476] on span "Search" at bounding box center [386, 479] width 190 height 24
click at [676, 399] on div "Restaurant name or ID 664511 Restaurant name or ID Channel All ​ Verticals All …" at bounding box center [753, 399] width 977 height 220
click at [119, 140] on span "Branches" at bounding box center [125, 146] width 151 height 23
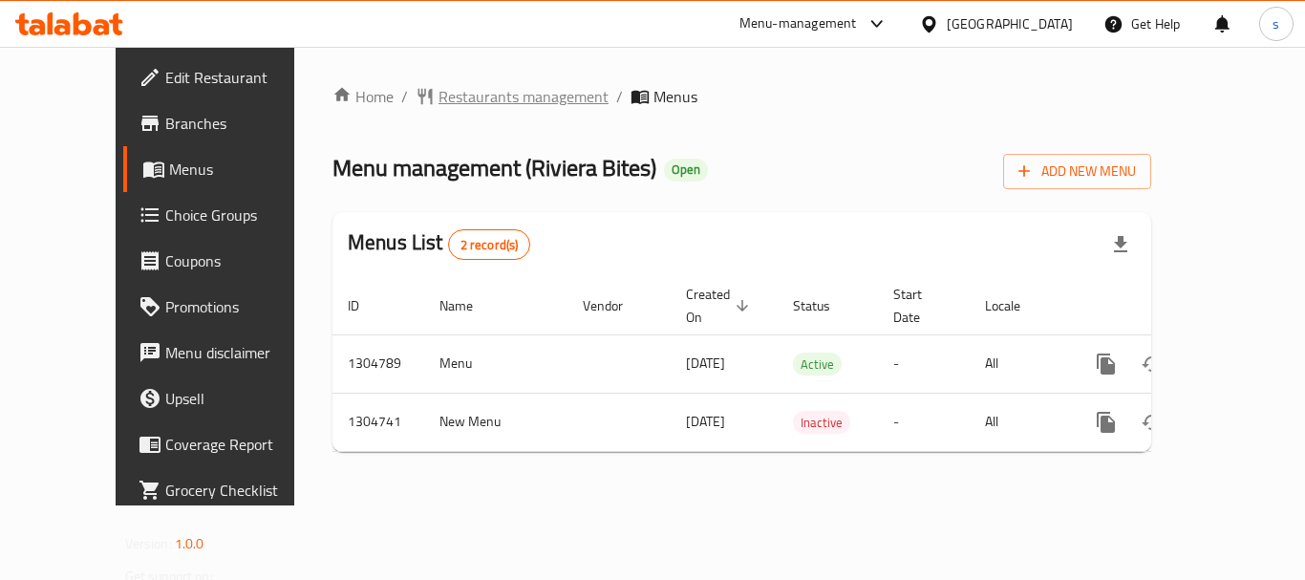
click at [498, 93] on span "Restaurants management" at bounding box center [524, 96] width 170 height 23
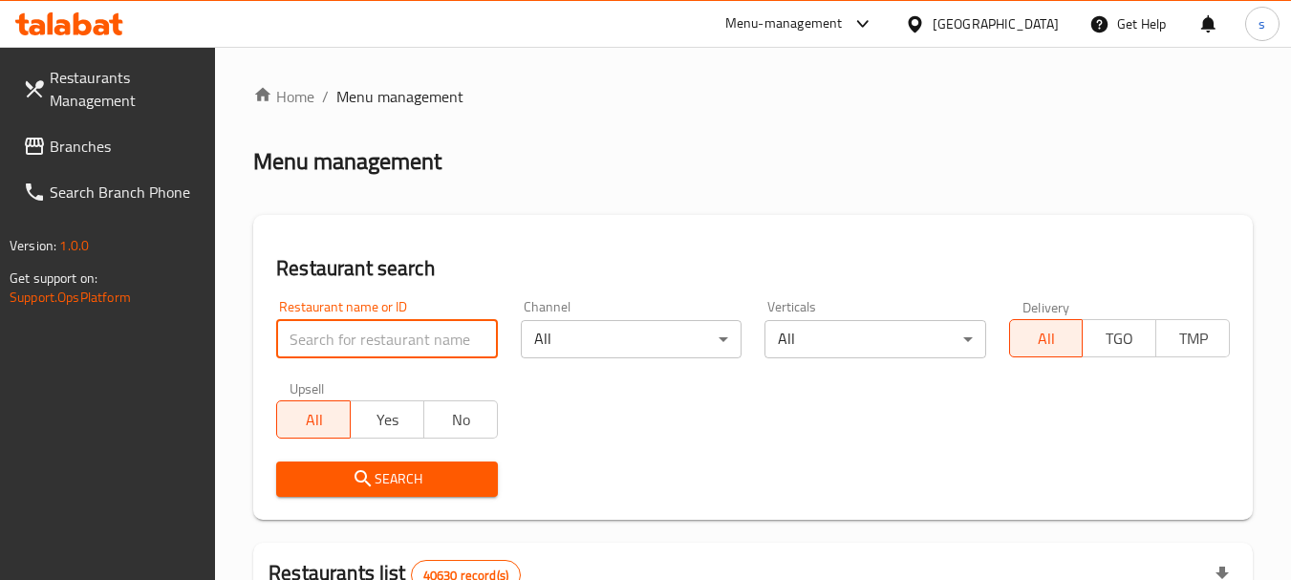
click at [356, 322] on input "search" at bounding box center [386, 339] width 221 height 38
paste input "703322"
type input "703322"
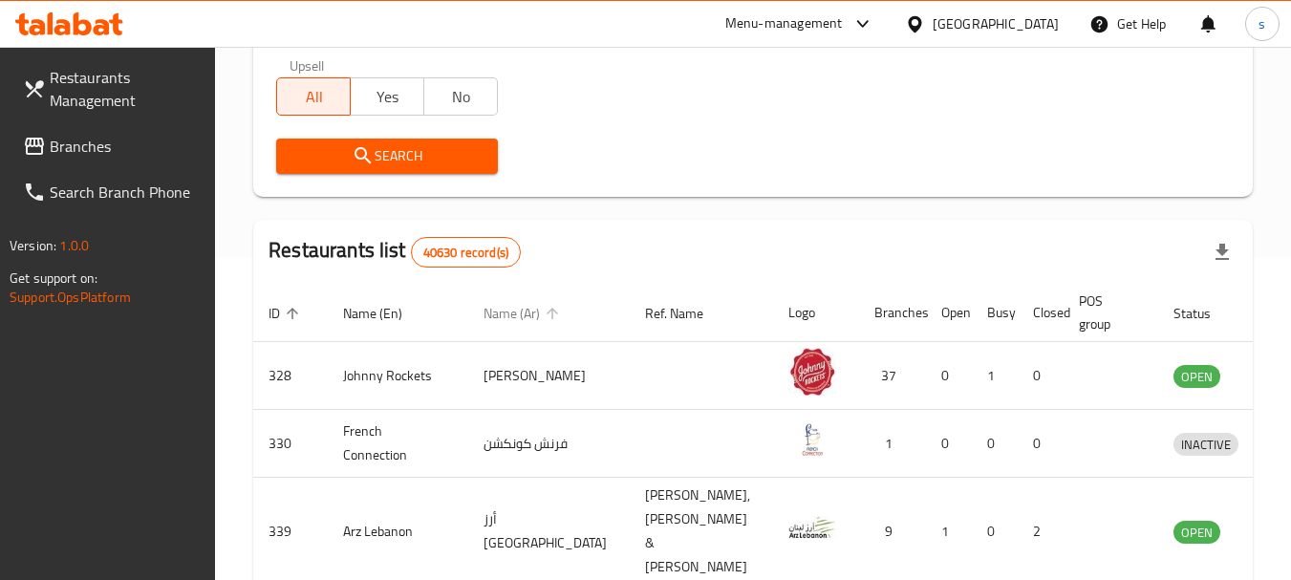
scroll to position [191, 0]
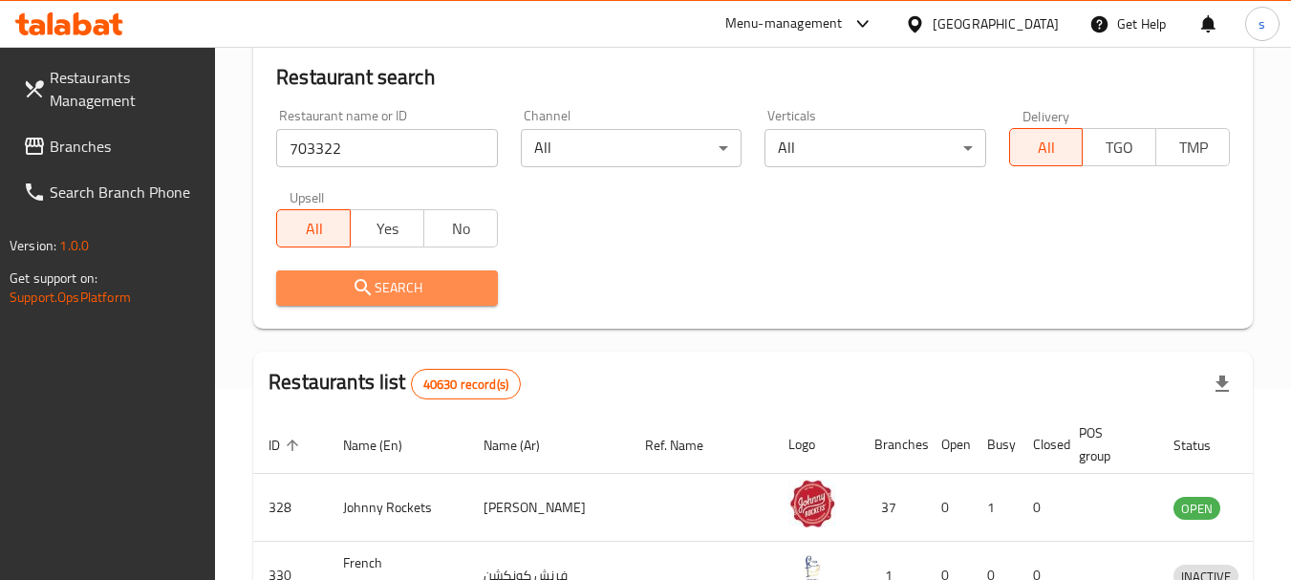
click at [384, 272] on button "Search" at bounding box center [386, 287] width 221 height 35
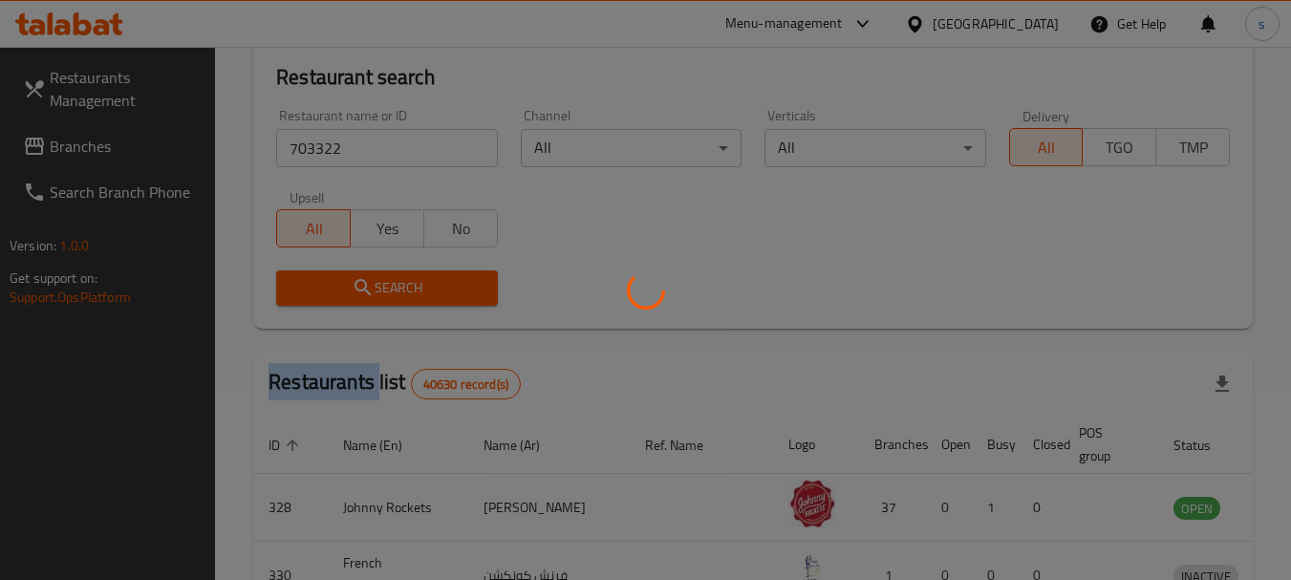
click at [384, 272] on div at bounding box center [645, 290] width 1291 height 580
click at [425, 292] on div at bounding box center [645, 290] width 1291 height 580
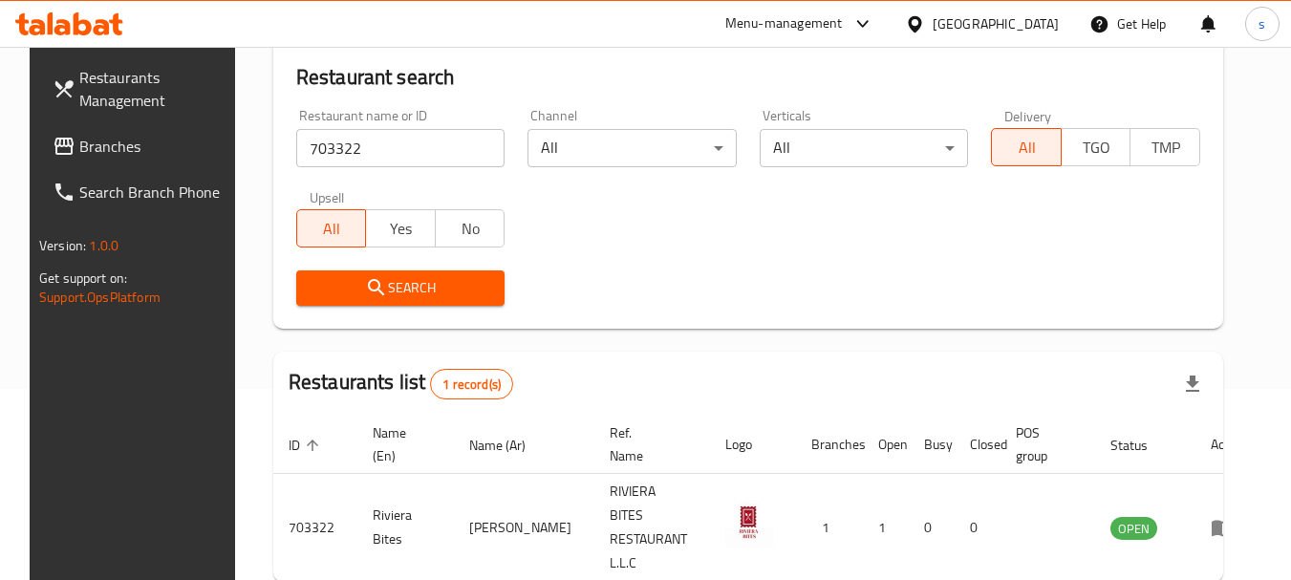
click at [658, 319] on div "Restaurant search Restaurant name or ID 703322 Restaurant name or ID Channel Al…" at bounding box center [748, 176] width 950 height 305
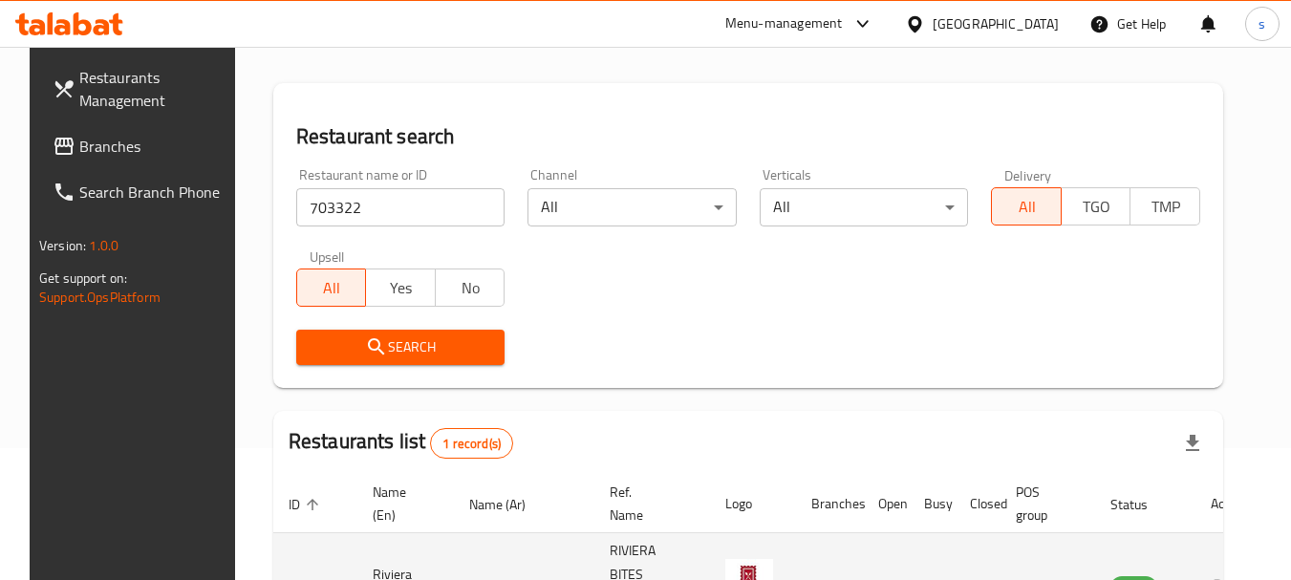
scroll to position [0, 0]
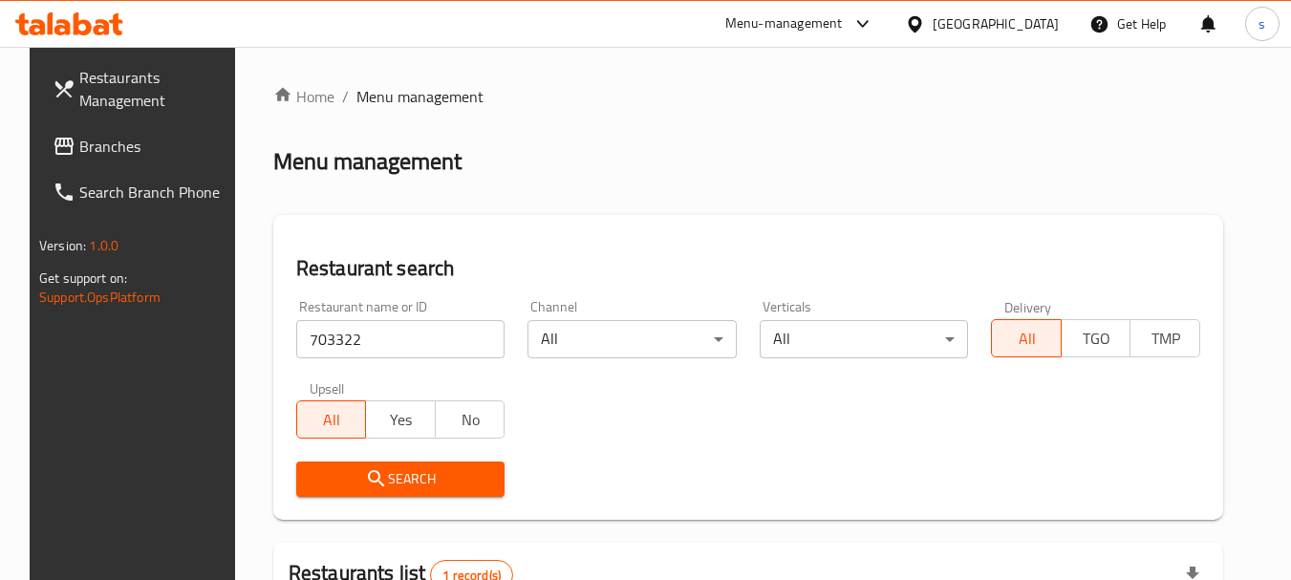
click at [128, 143] on span "Branches" at bounding box center [154, 146] width 151 height 23
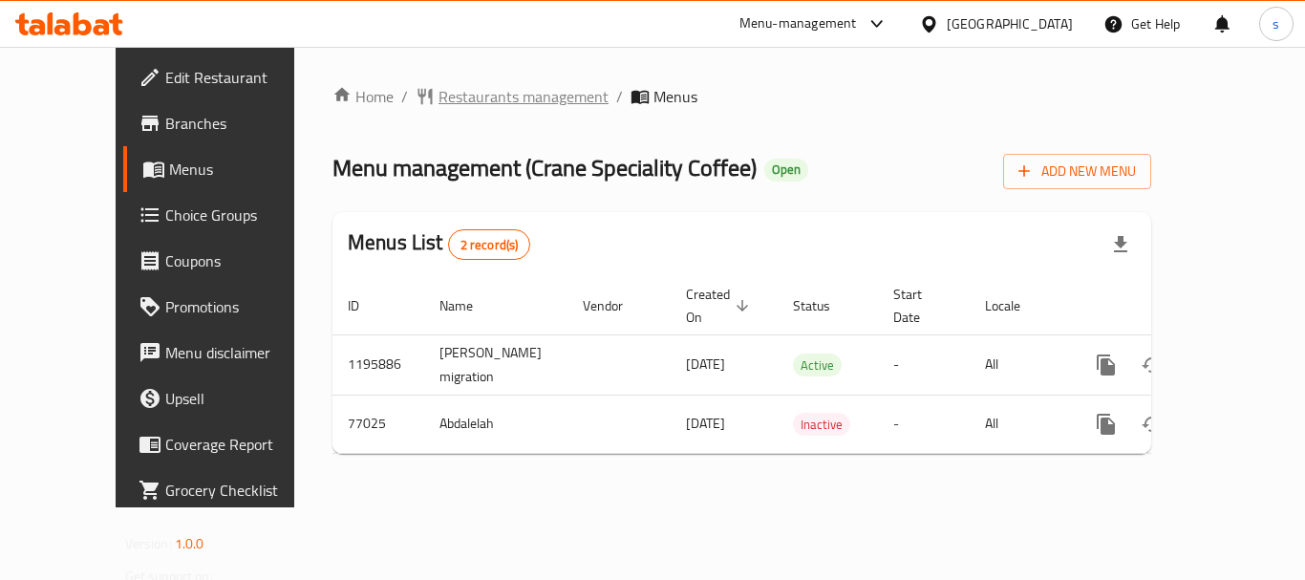
click at [476, 102] on span "Restaurants management" at bounding box center [524, 96] width 170 height 23
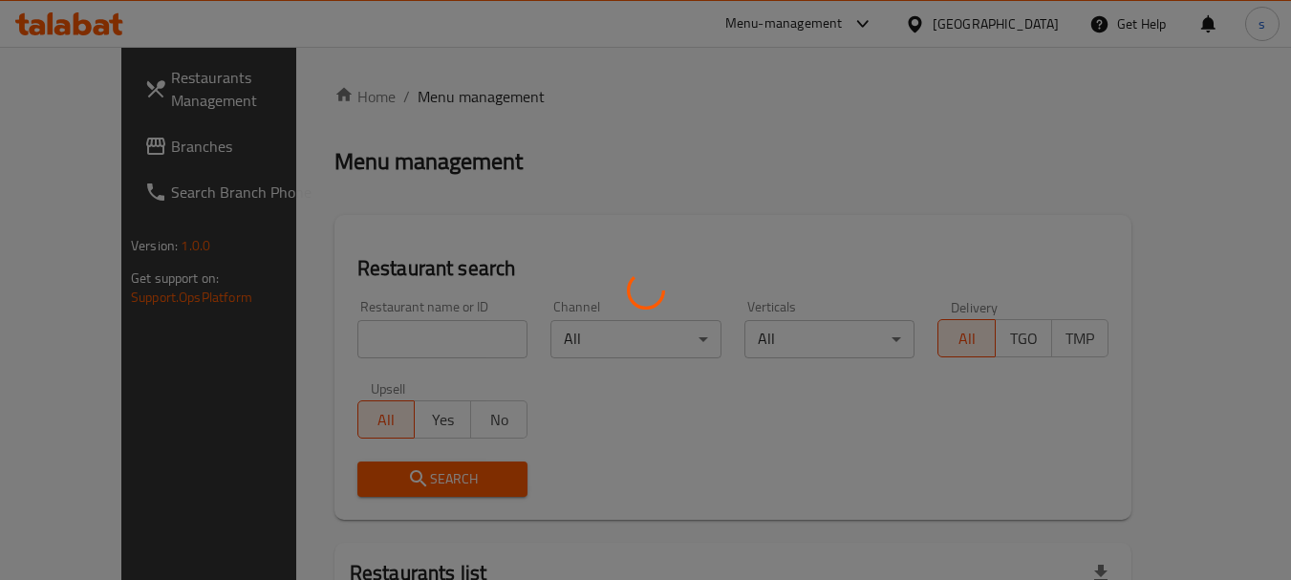
click at [335, 333] on div at bounding box center [645, 290] width 1291 height 580
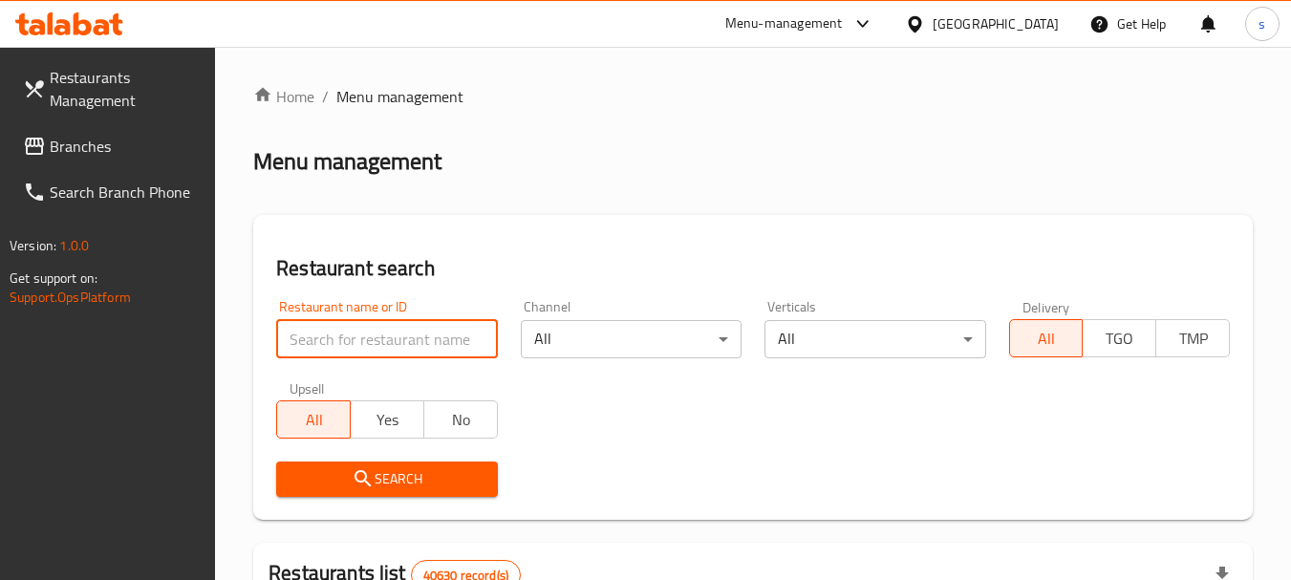
click at [308, 330] on input "search" at bounding box center [386, 339] width 221 height 38
paste input "600152"
type input "600152"
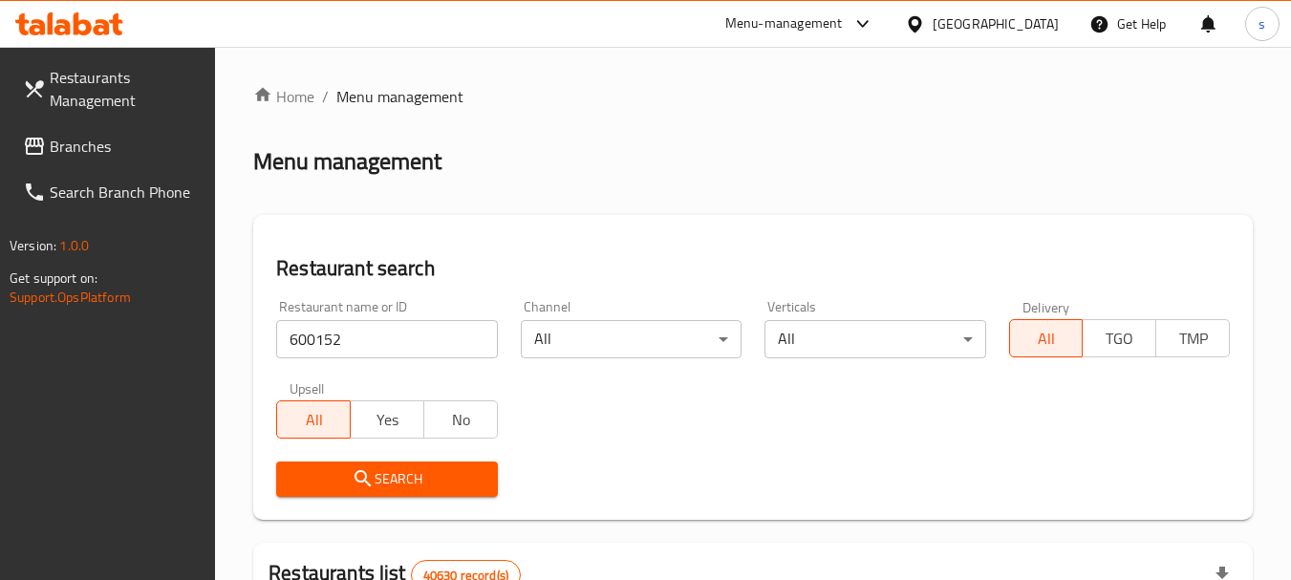
click at [369, 468] on icon "submit" at bounding box center [363, 478] width 23 height 23
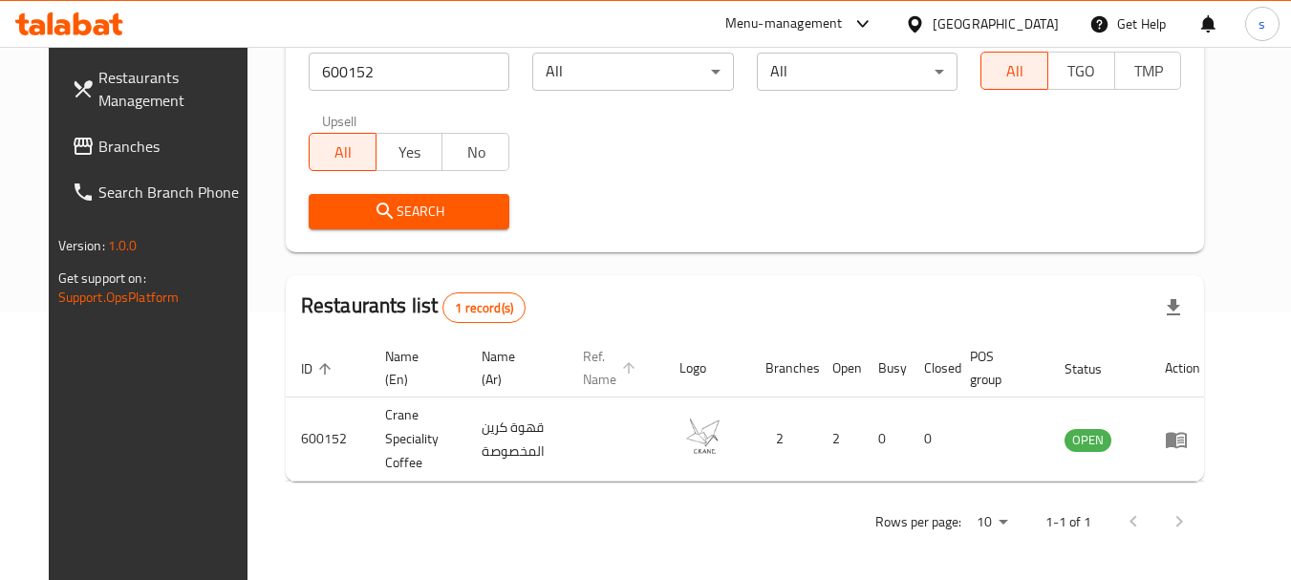
scroll to position [272, 0]
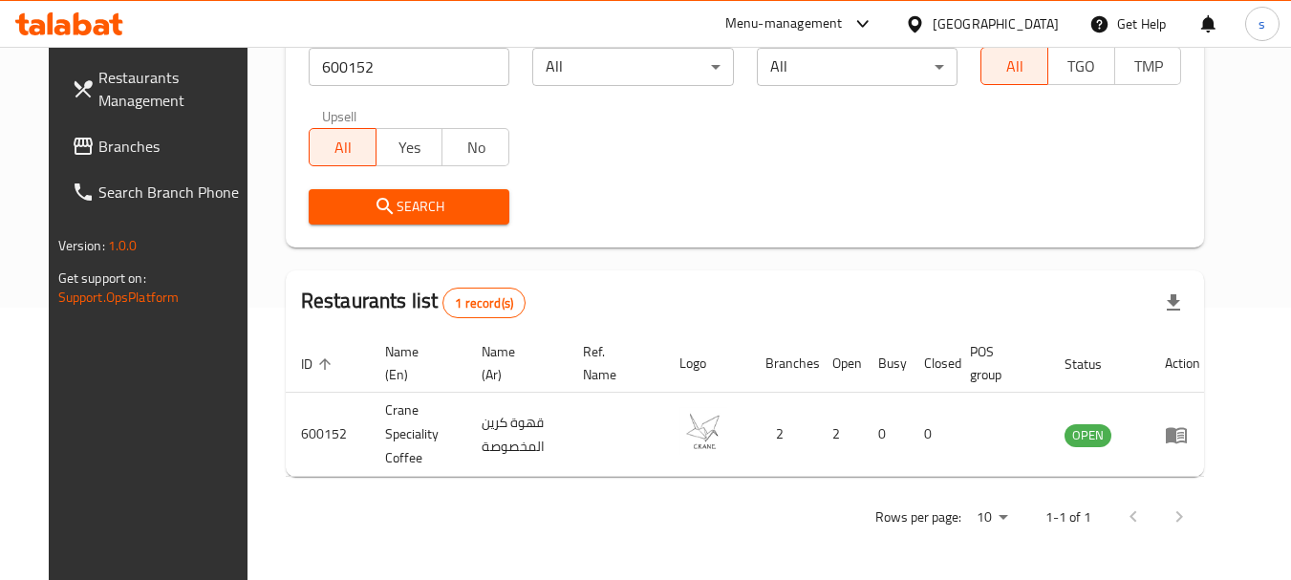
click at [98, 142] on span "Branches" at bounding box center [173, 146] width 151 height 23
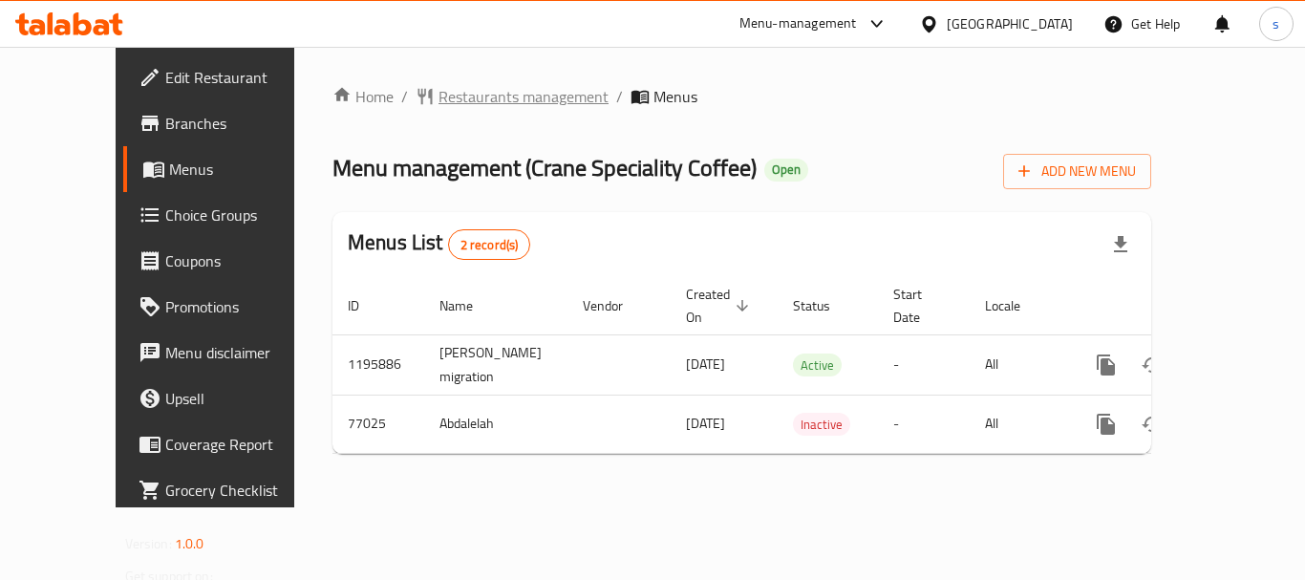
click at [485, 98] on span "Restaurants management" at bounding box center [524, 96] width 170 height 23
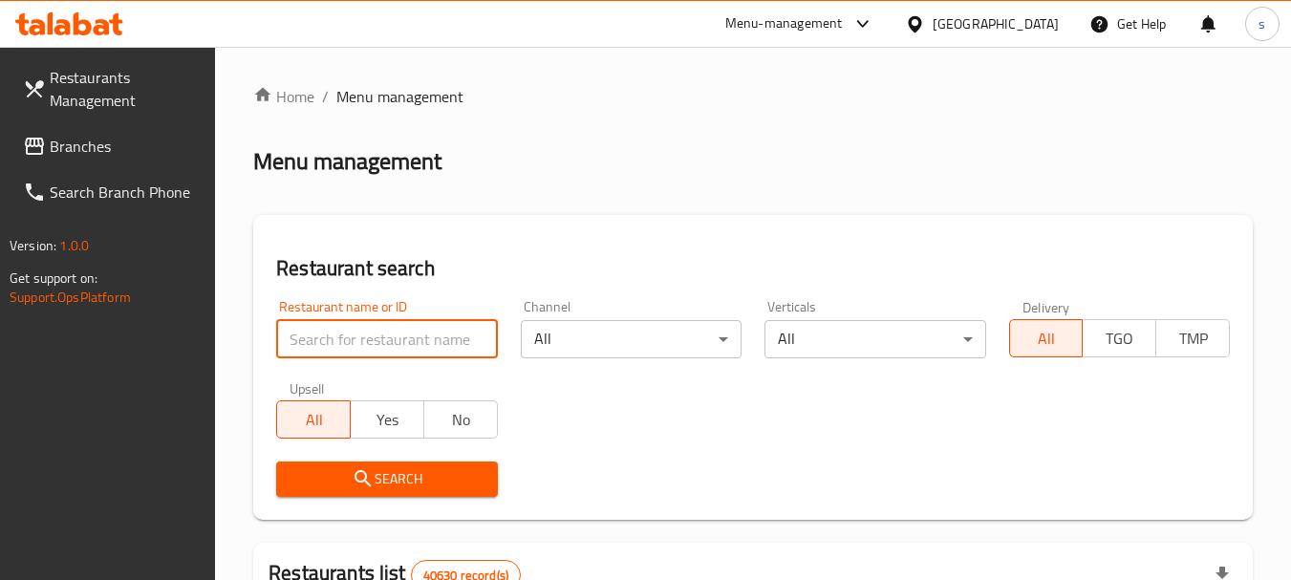
click at [355, 334] on input "search" at bounding box center [386, 339] width 221 height 38
paste input "600152"
type input "600152"
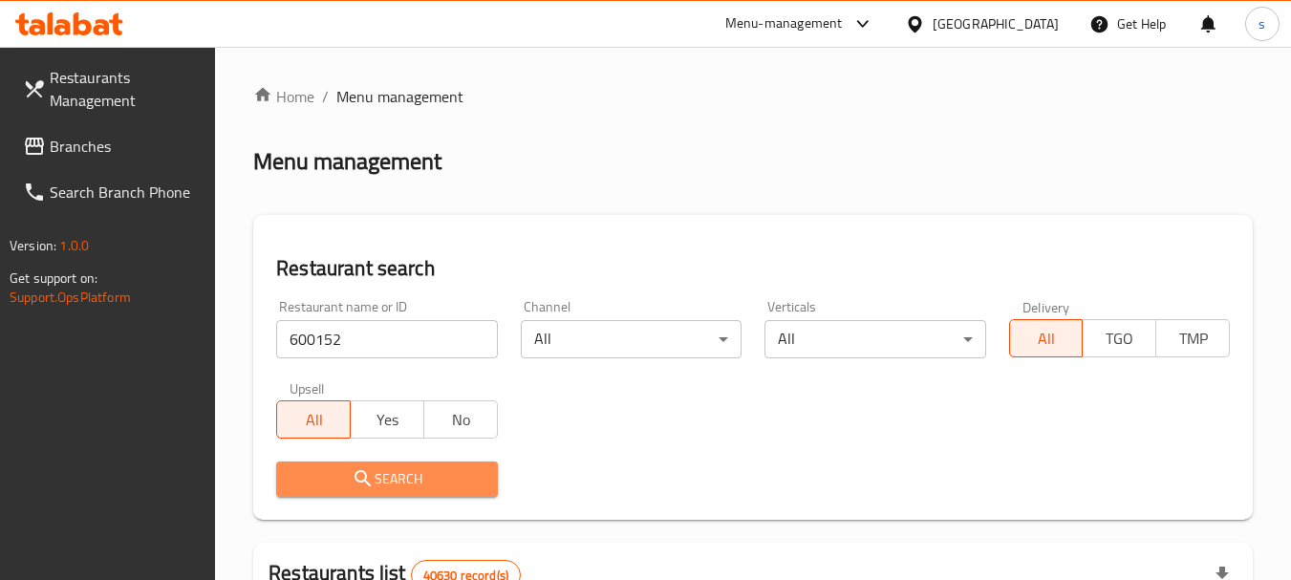
click at [381, 483] on span "Search" at bounding box center [386, 479] width 190 height 24
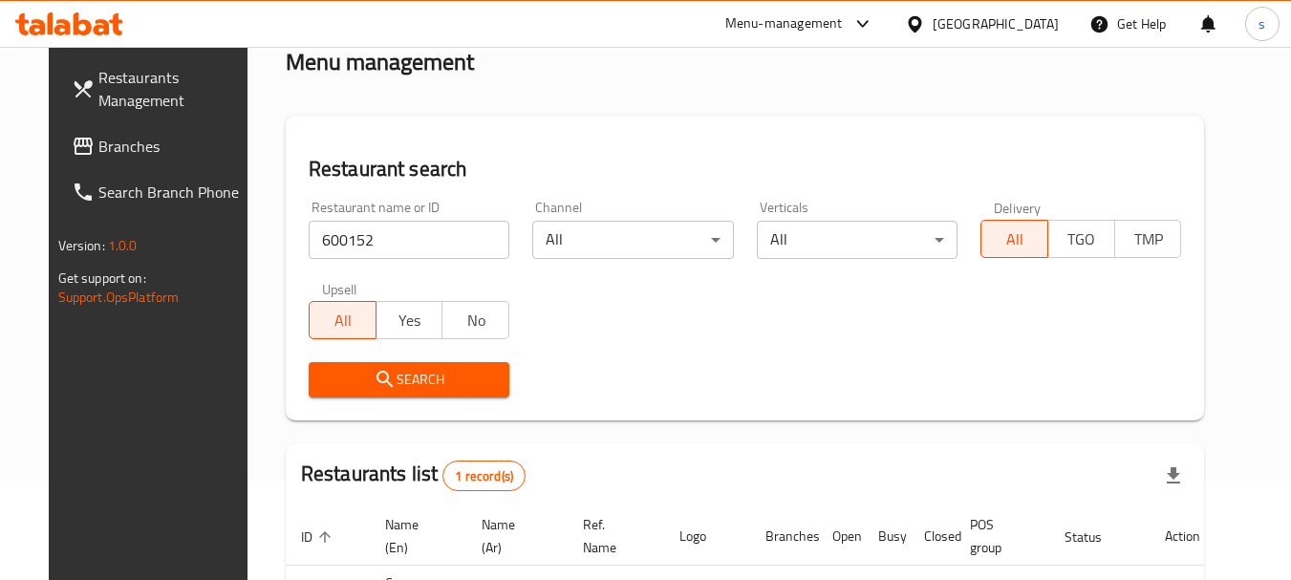
scroll to position [272, 0]
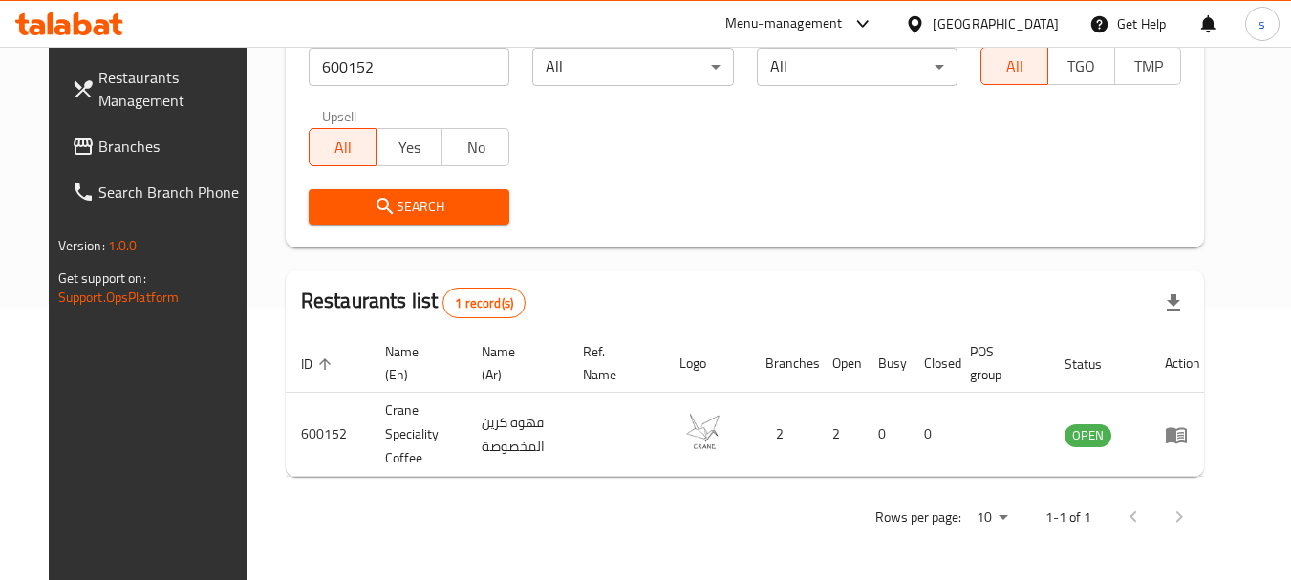
click at [98, 150] on span "Branches" at bounding box center [173, 146] width 151 height 23
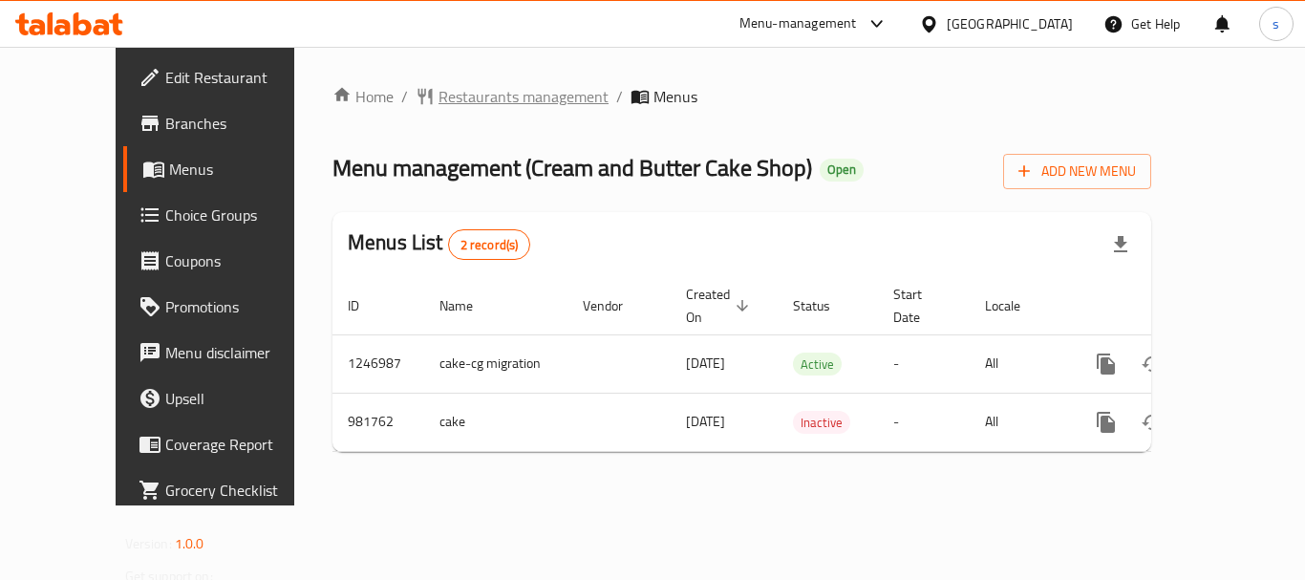
click at [454, 103] on span "Restaurants management" at bounding box center [524, 96] width 170 height 23
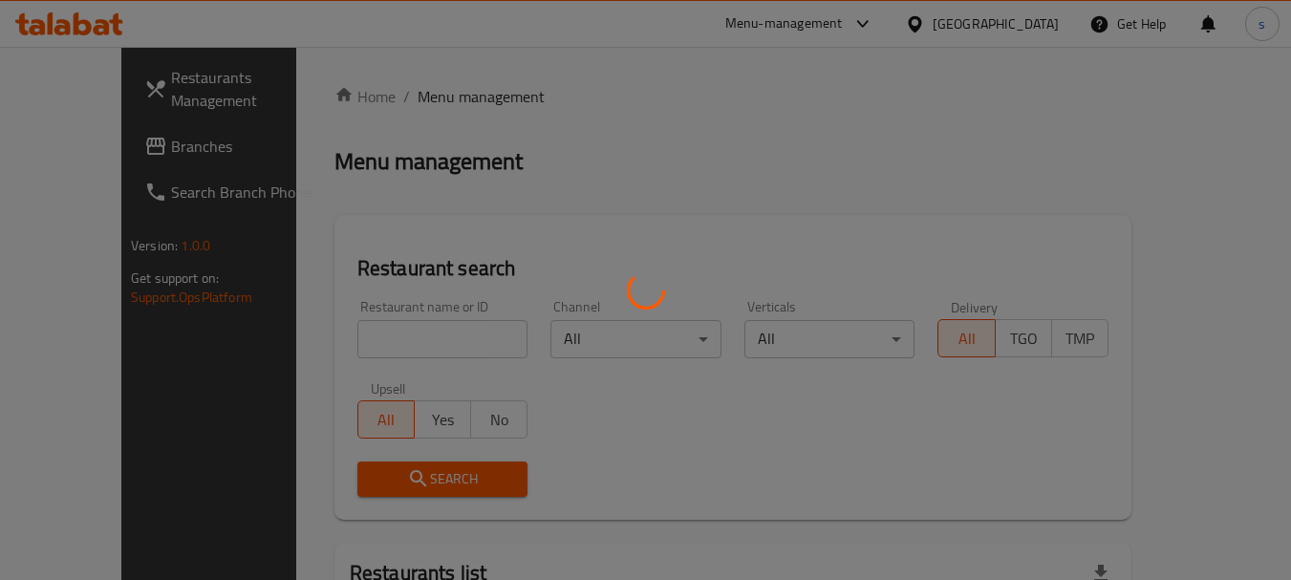
click at [329, 337] on div at bounding box center [645, 290] width 1291 height 580
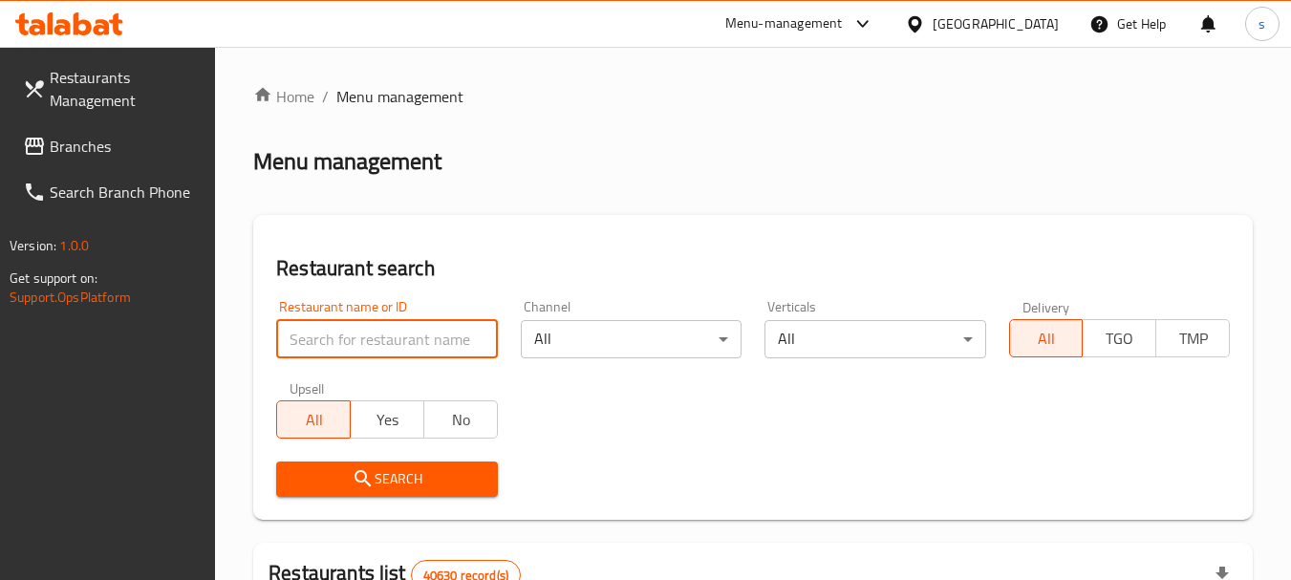
click at [311, 336] on input "search" at bounding box center [386, 339] width 221 height 38
paste input "660177"
type input "660177"
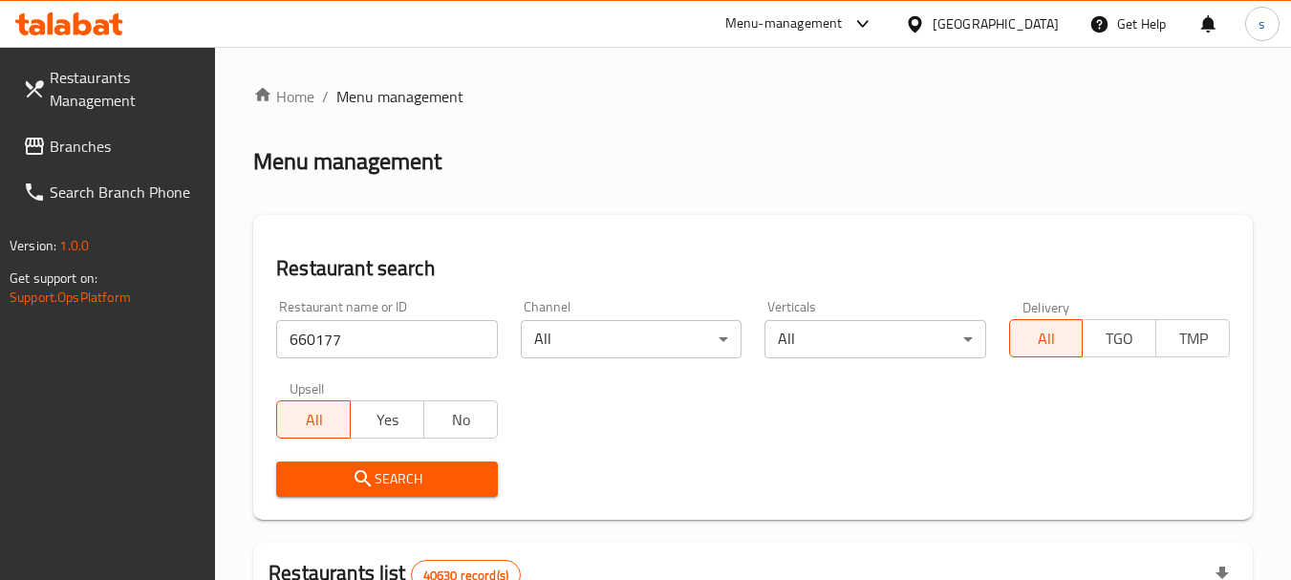
click at [331, 481] on span "Search" at bounding box center [386, 479] width 190 height 24
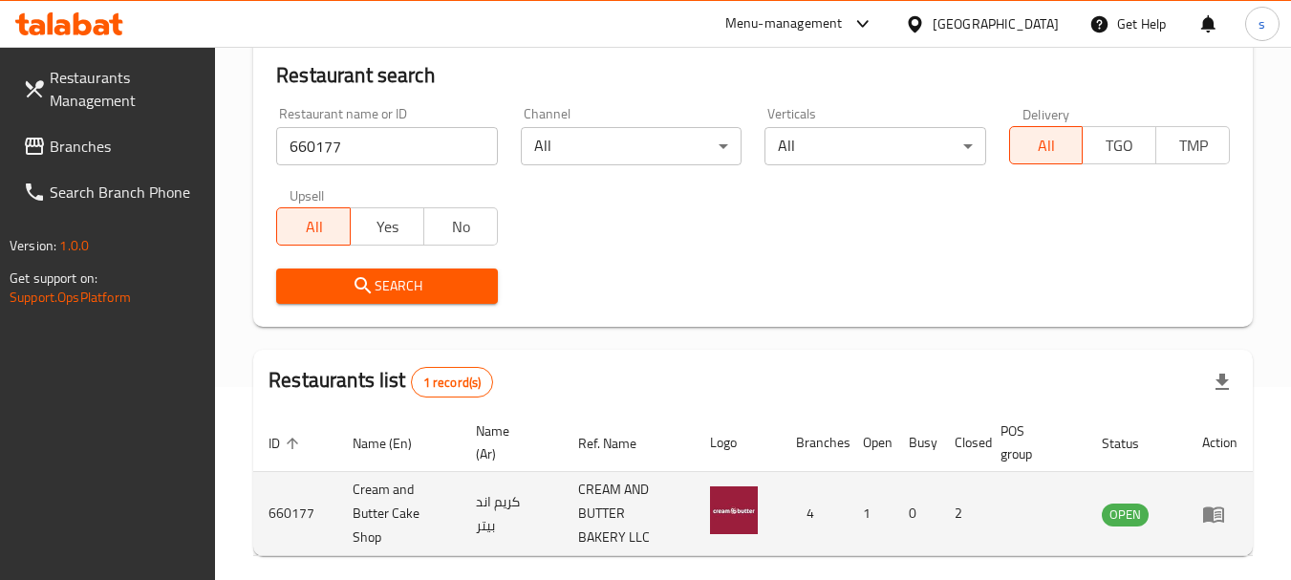
scroll to position [272, 0]
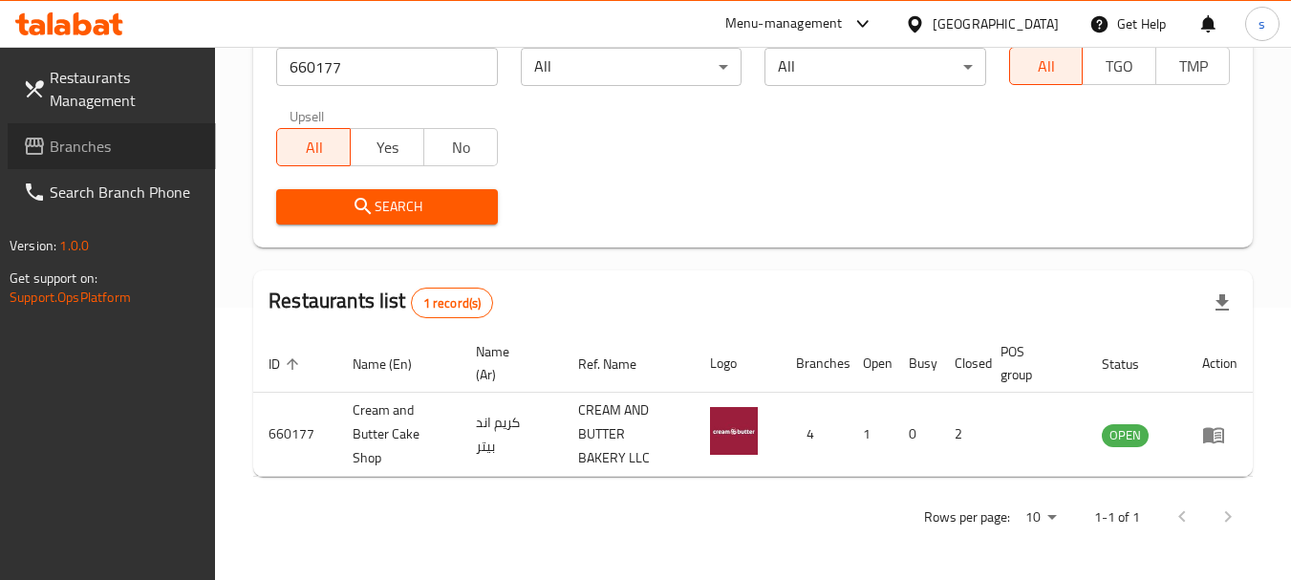
click at [102, 158] on span "Branches" at bounding box center [125, 146] width 151 height 23
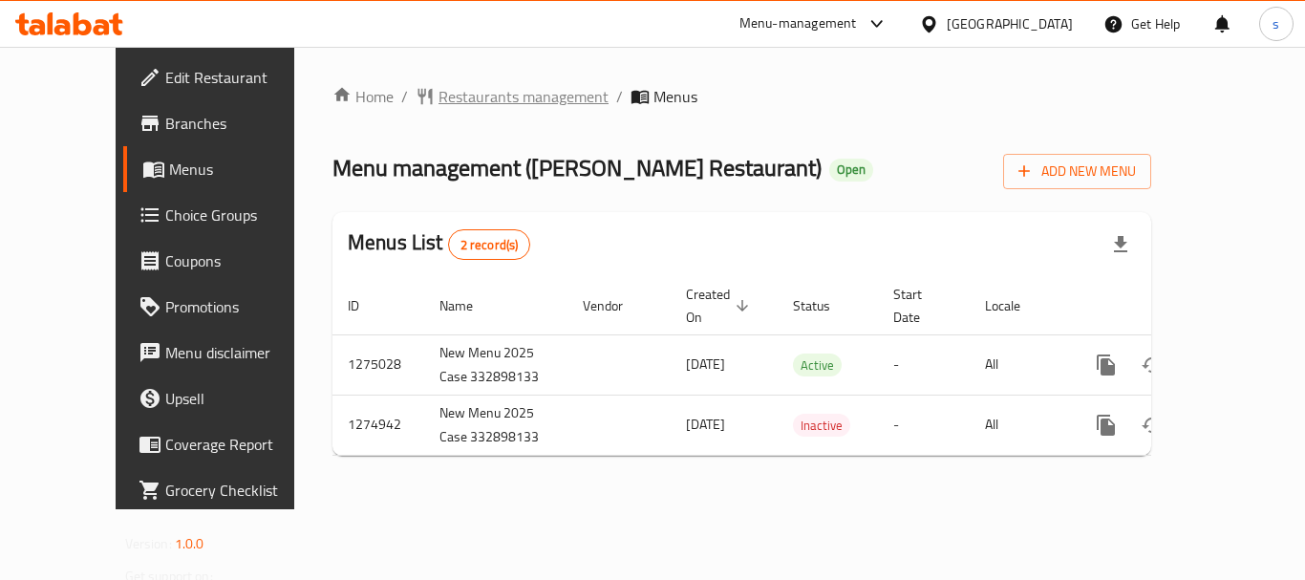
click at [465, 103] on span "Restaurants management" at bounding box center [524, 96] width 170 height 23
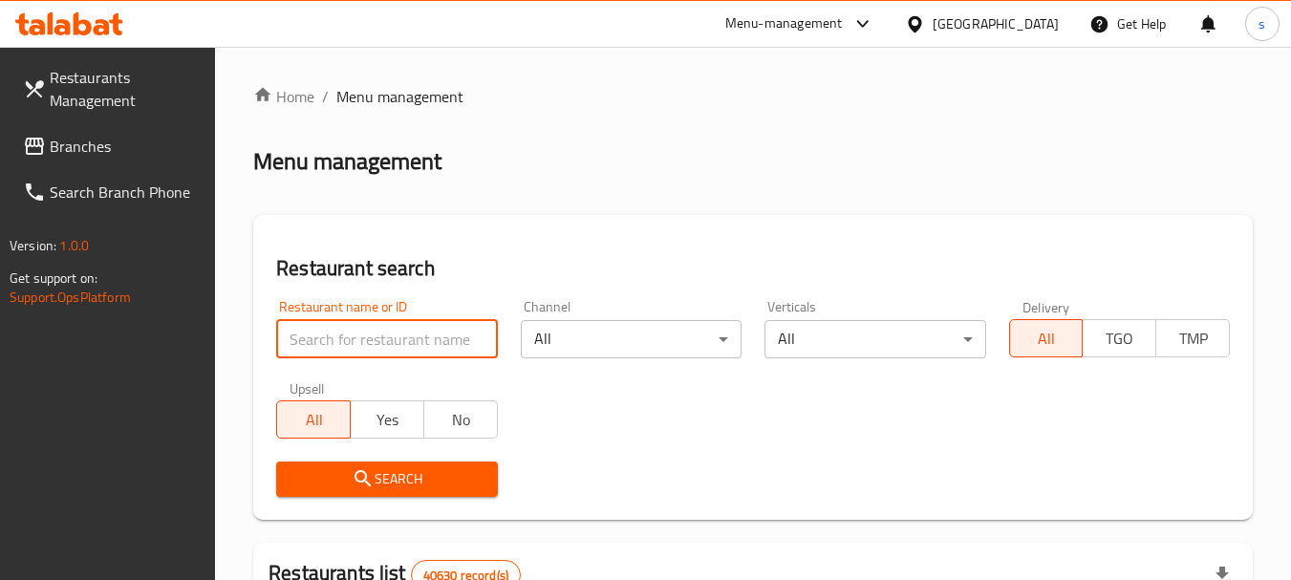
click at [316, 338] on input "search" at bounding box center [386, 339] width 221 height 38
paste input "691414"
type input "691414"
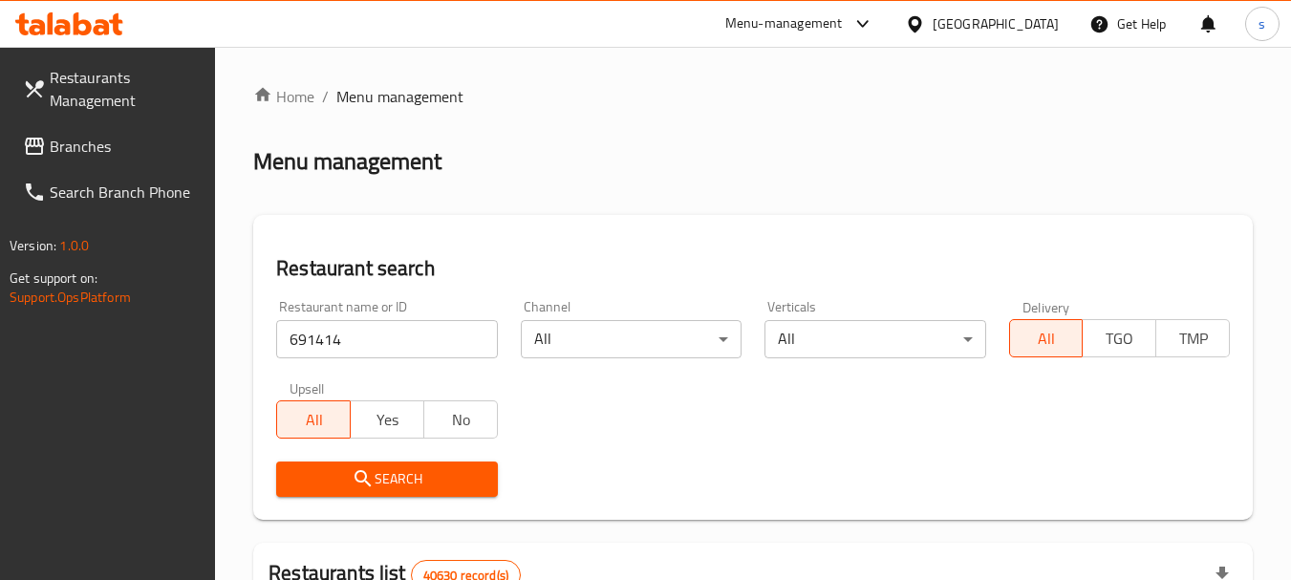
click at [345, 475] on span "Search" at bounding box center [386, 479] width 190 height 24
click at [93, 148] on span "Branches" at bounding box center [125, 146] width 151 height 23
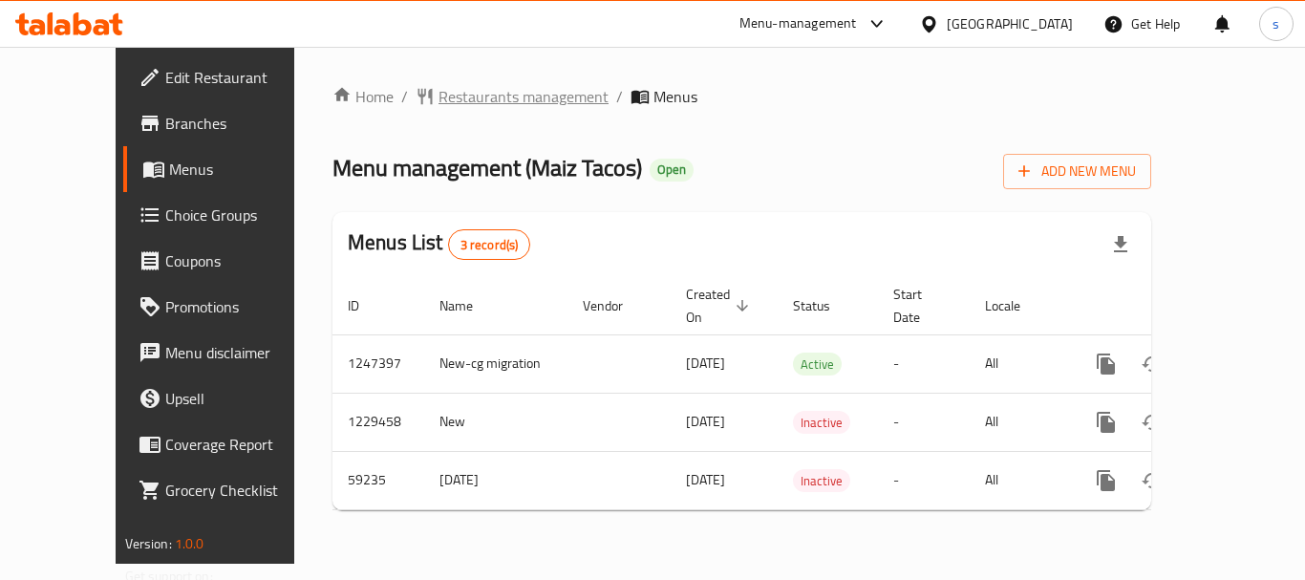
click at [439, 89] on span "Restaurants management" at bounding box center [524, 96] width 170 height 23
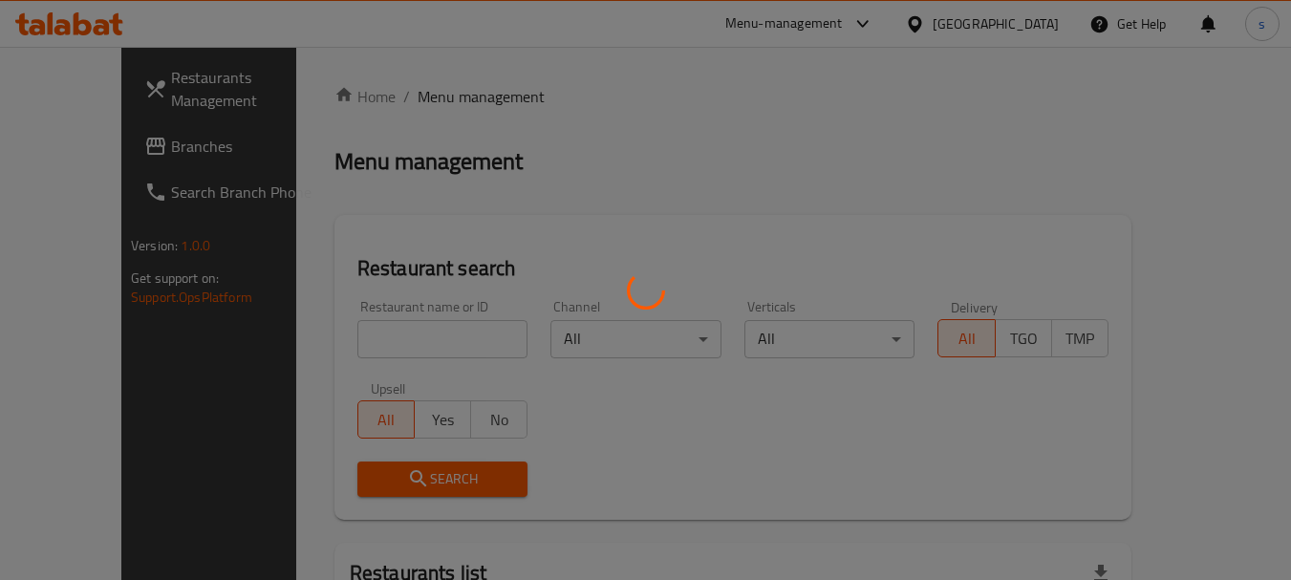
click at [361, 321] on div at bounding box center [645, 290] width 1291 height 580
click at [379, 338] on div at bounding box center [645, 290] width 1291 height 580
click at [405, 333] on div at bounding box center [645, 290] width 1291 height 580
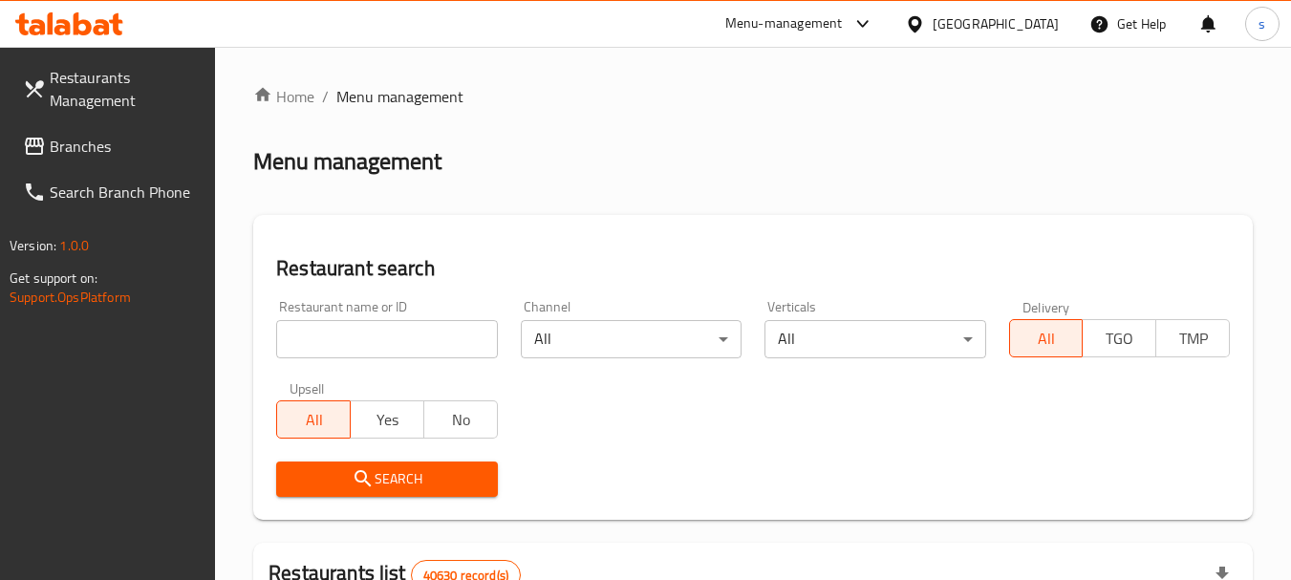
click at [360, 338] on input "search" at bounding box center [386, 339] width 221 height 38
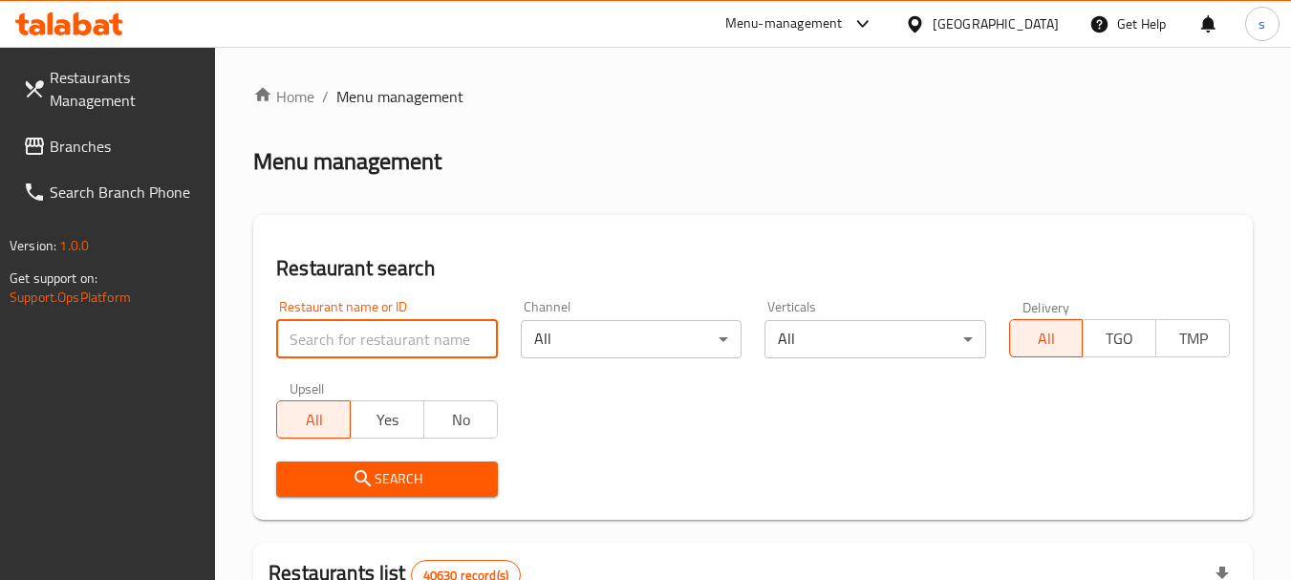
paste input "28726"
type input "28726"
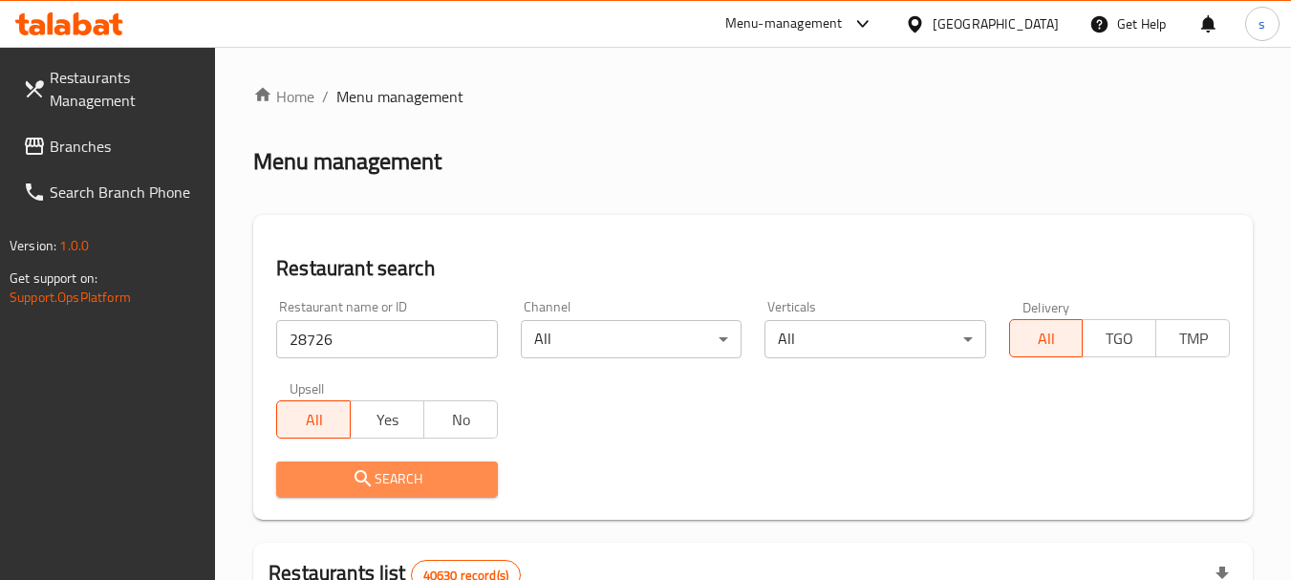
click at [399, 482] on span "Search" at bounding box center [386, 479] width 190 height 24
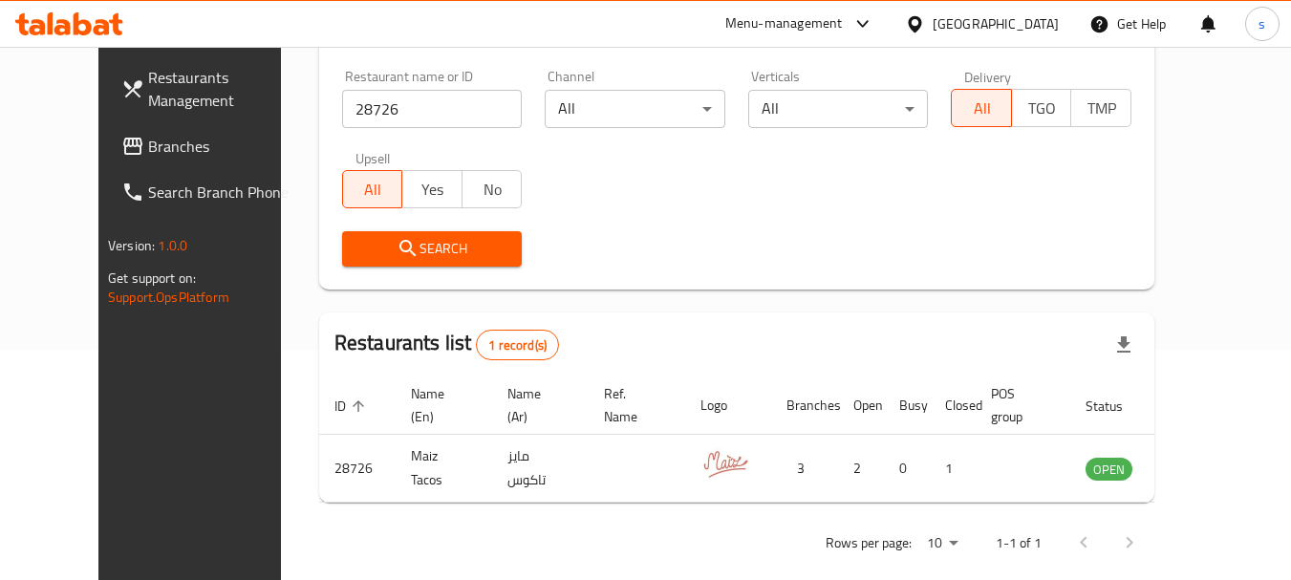
scroll to position [256, 0]
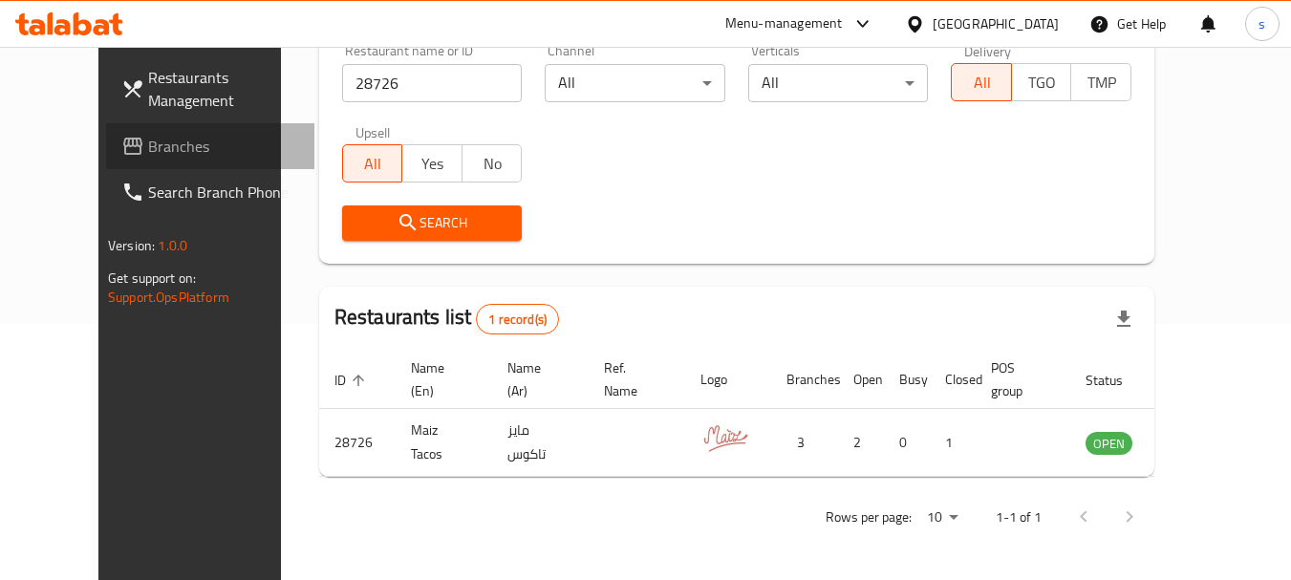
click at [148, 144] on span "Branches" at bounding box center [223, 146] width 151 height 23
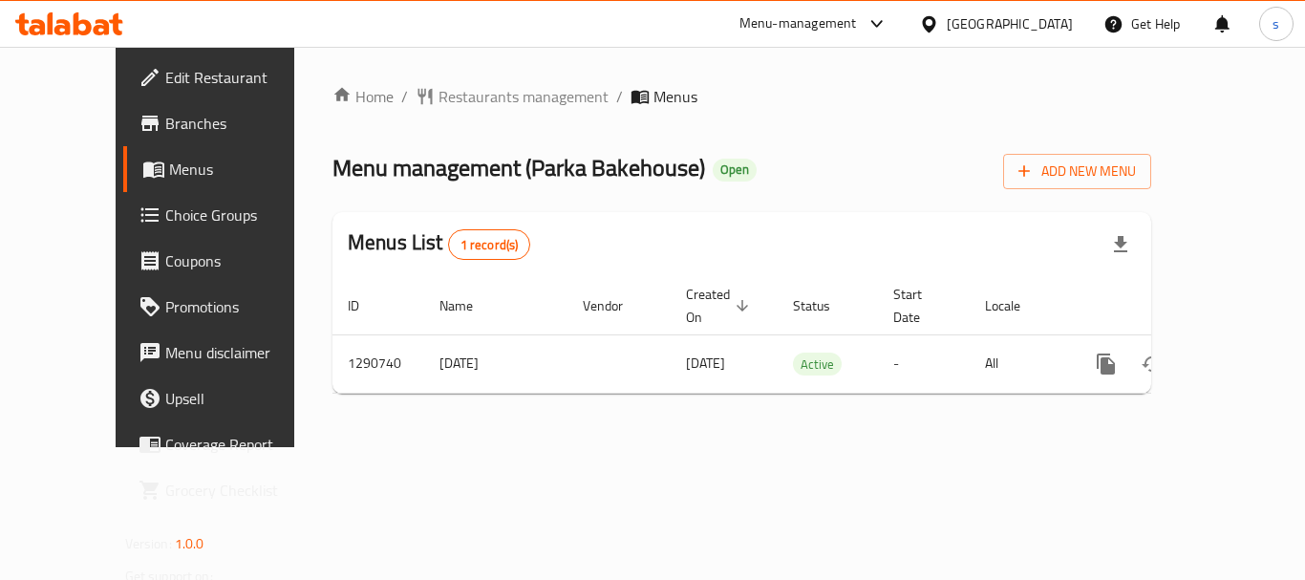
click at [459, 103] on span "Restaurants management" at bounding box center [524, 96] width 170 height 23
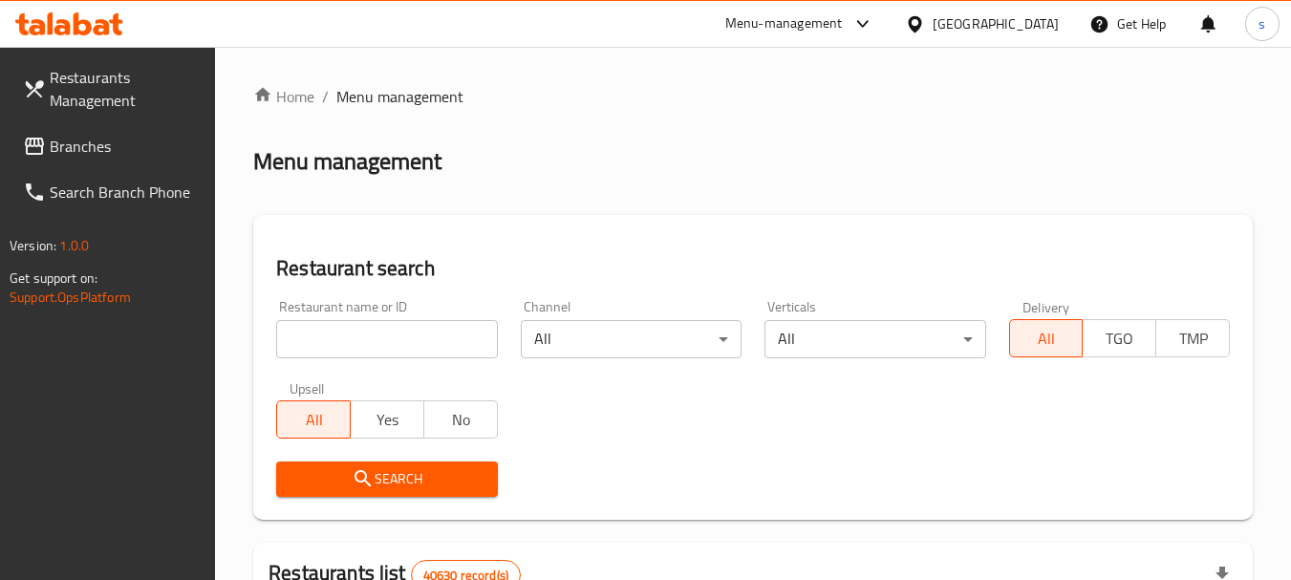
click at [338, 330] on input "search" at bounding box center [386, 339] width 221 height 38
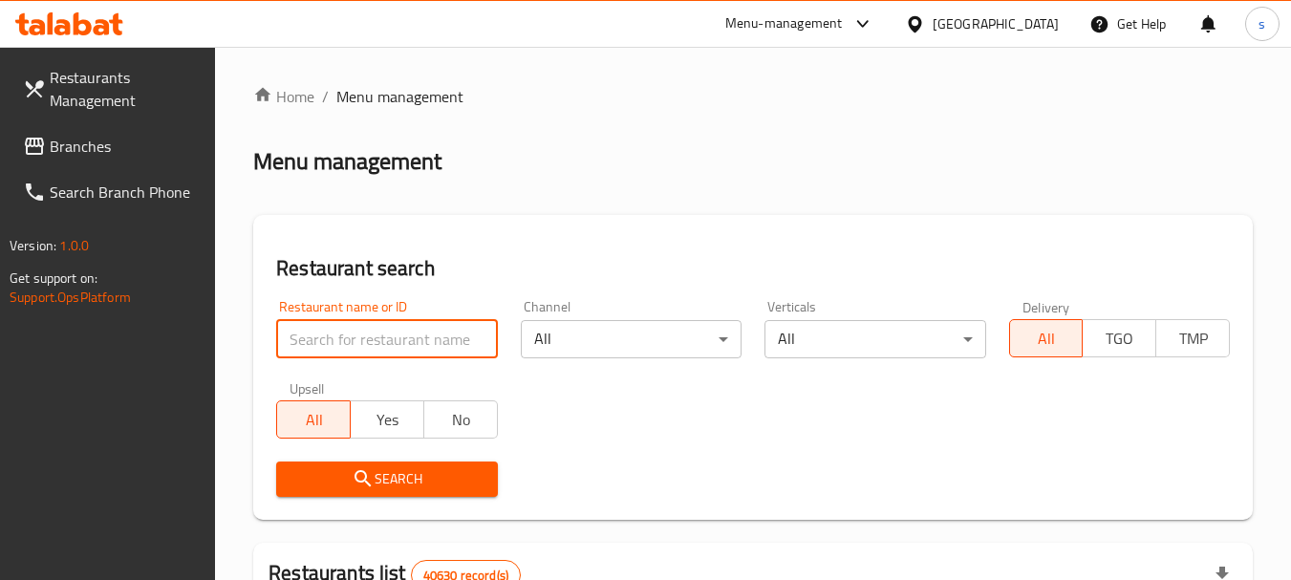
paste input "698216"
type input "698216"
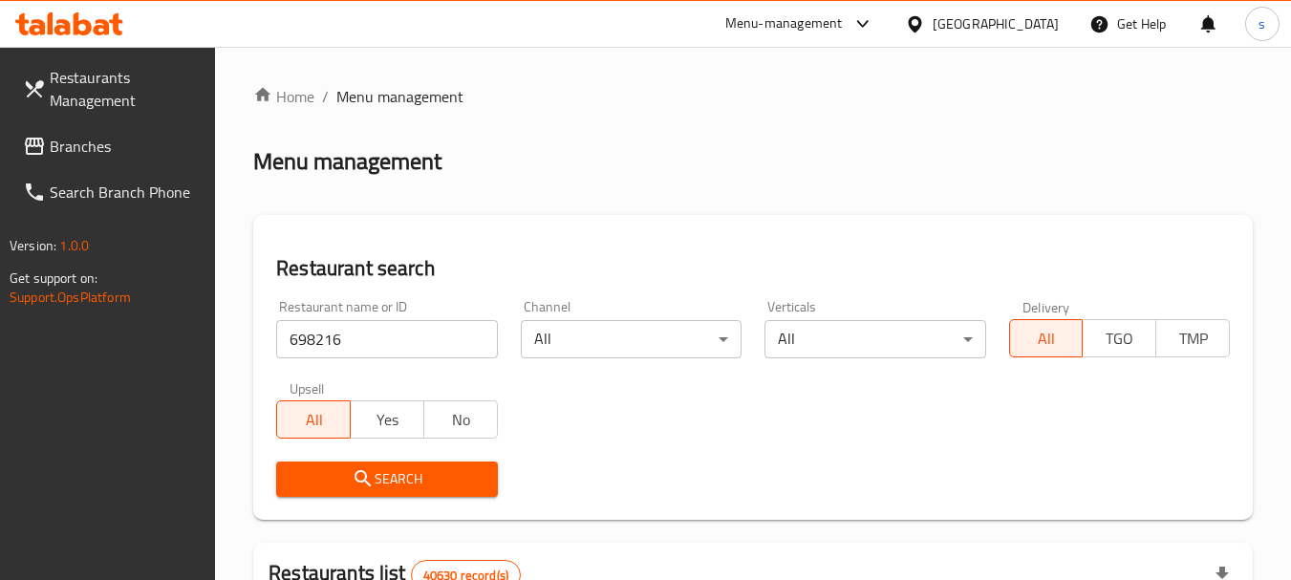
click at [373, 483] on icon "submit" at bounding box center [363, 478] width 23 height 23
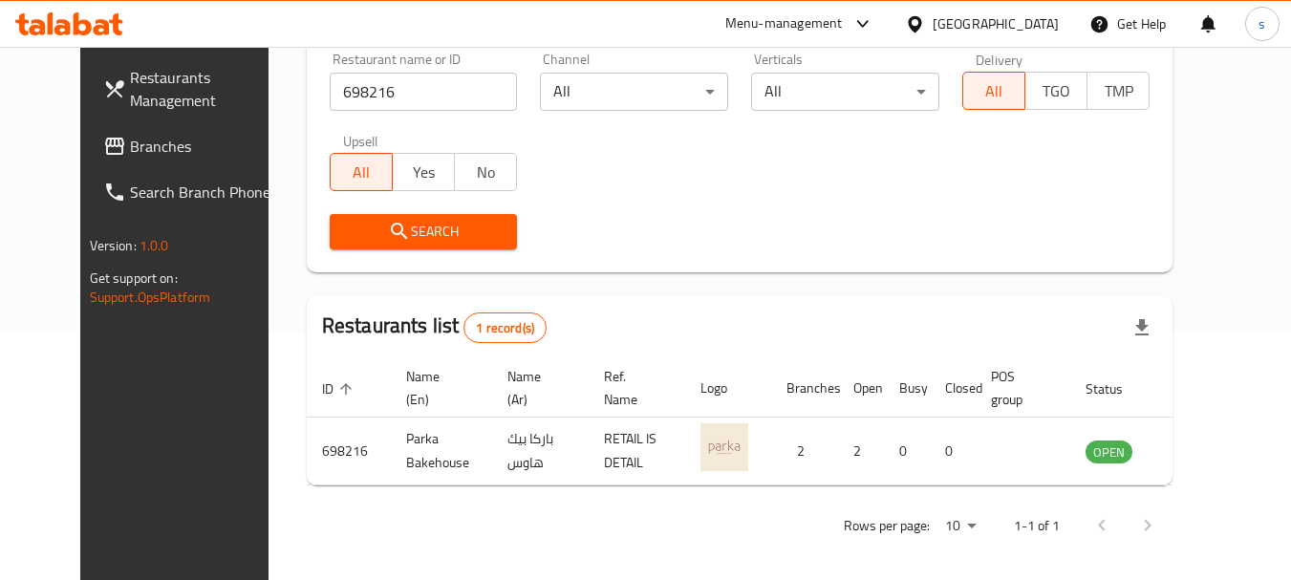
scroll to position [256, 0]
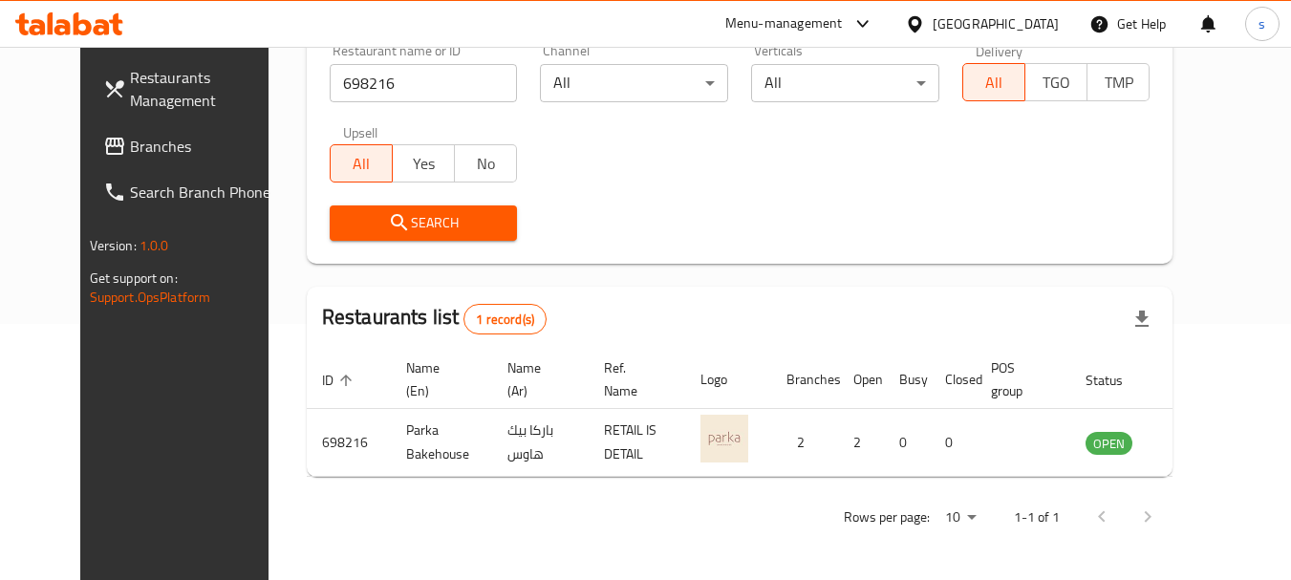
click at [130, 144] on span "Branches" at bounding box center [205, 146] width 151 height 23
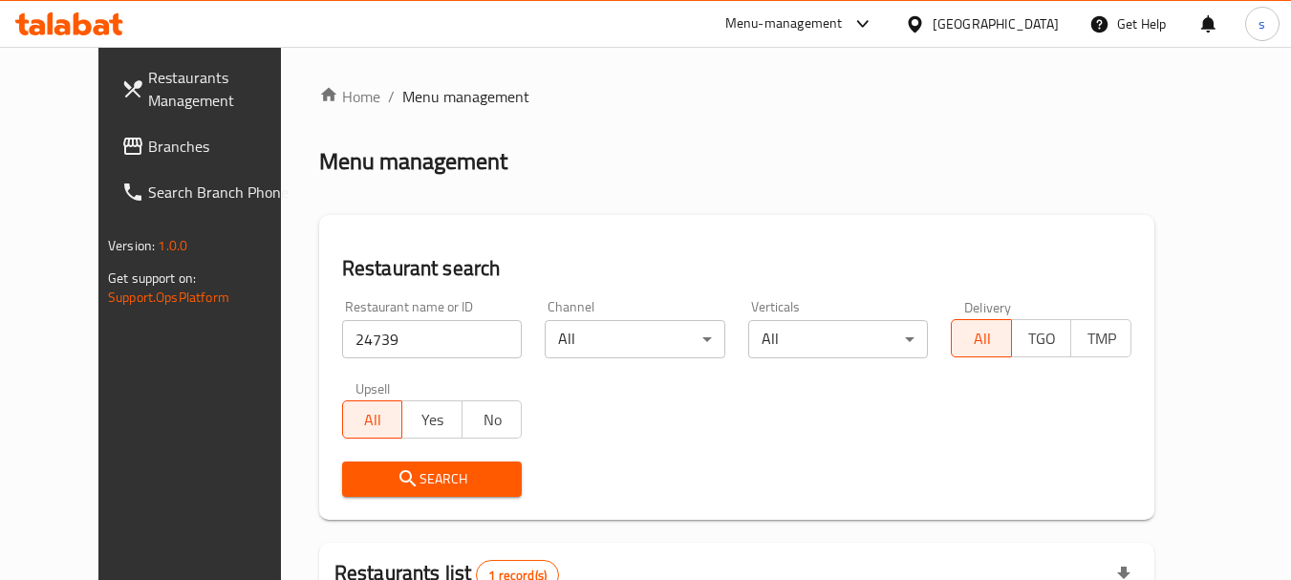
scroll to position [256, 0]
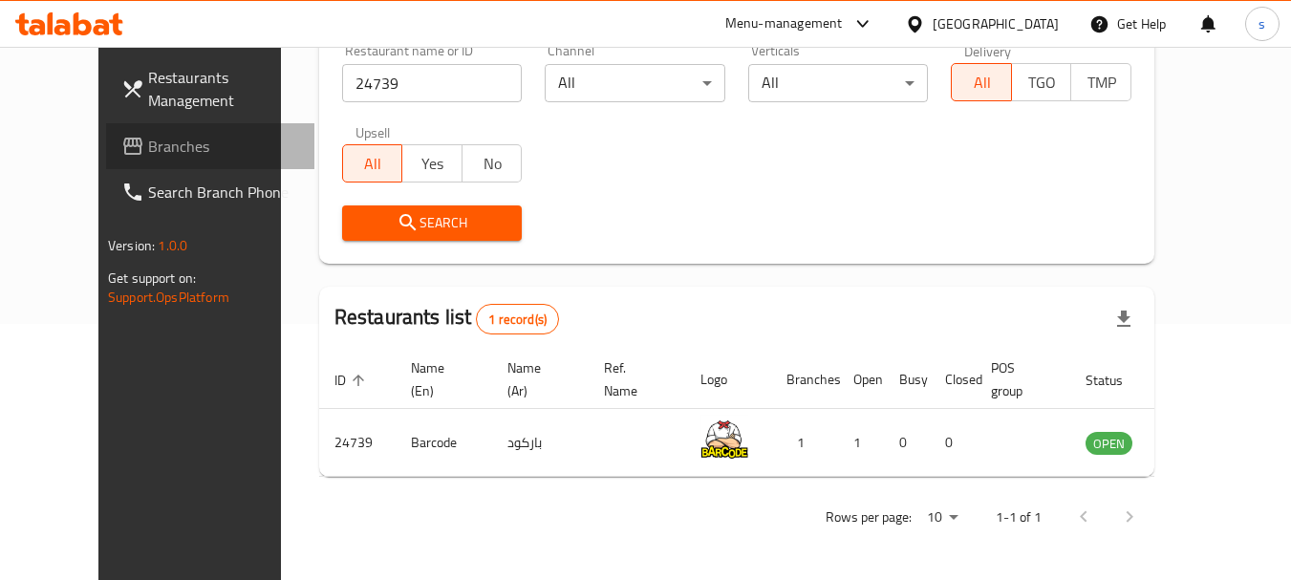
click at [148, 148] on span "Branches" at bounding box center [223, 146] width 151 height 23
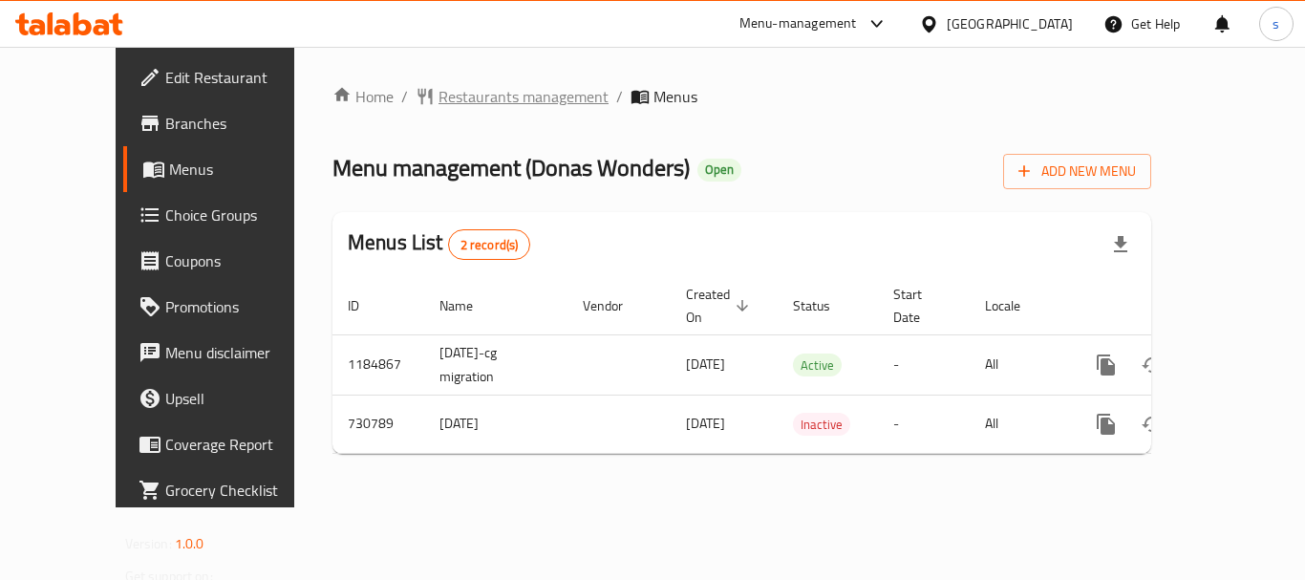
click at [467, 96] on span "Restaurants management" at bounding box center [524, 96] width 170 height 23
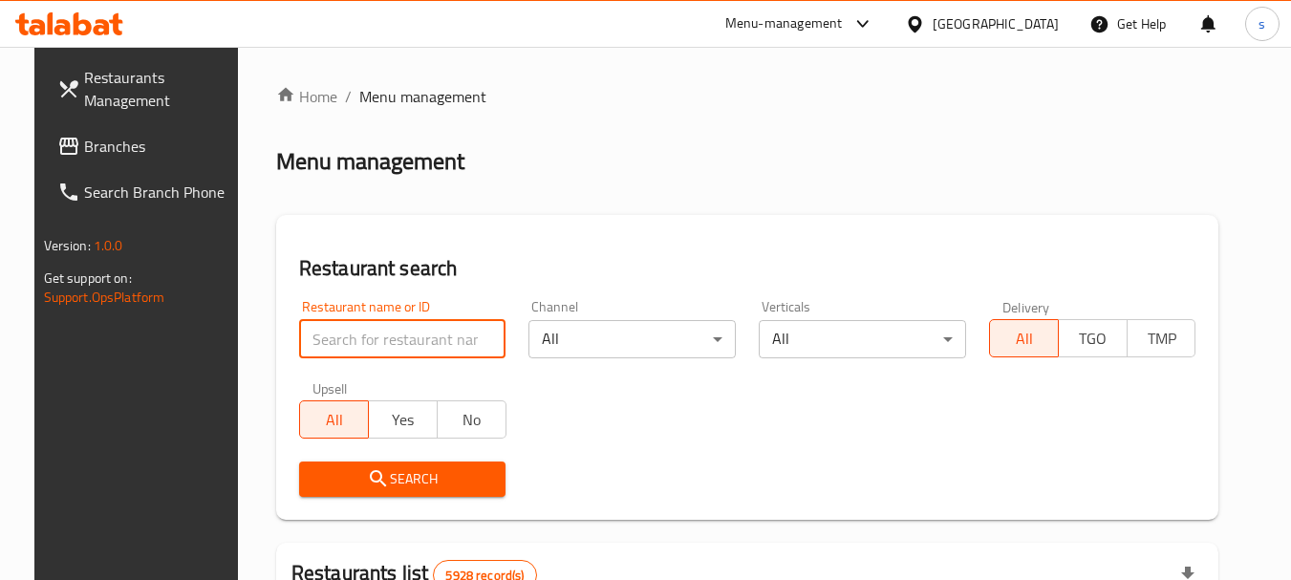
click at [350, 338] on input "search" at bounding box center [402, 339] width 207 height 38
paste input "646729"
type input "646729"
click at [362, 492] on button "Search" at bounding box center [402, 479] width 207 height 35
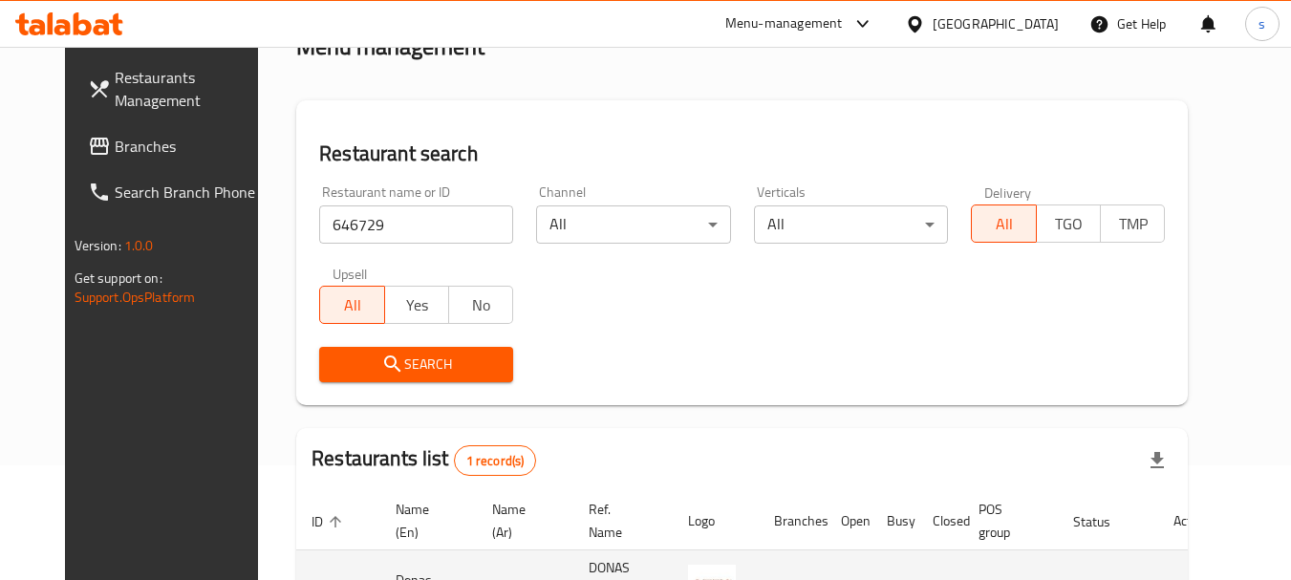
scroll to position [248, 0]
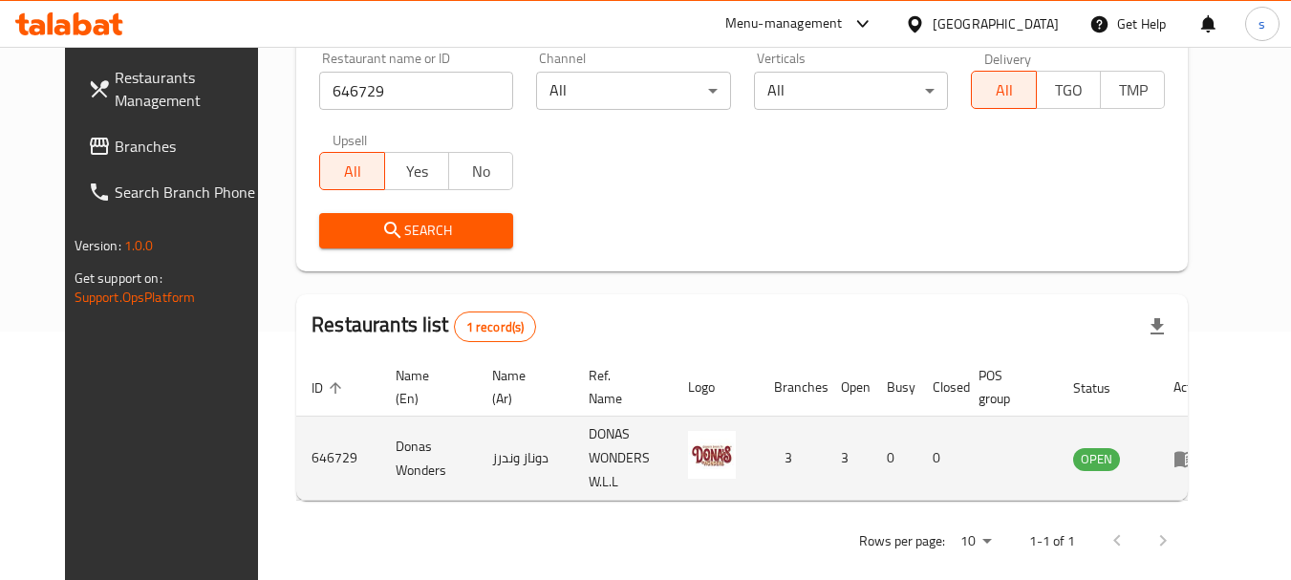
click at [484, 444] on div "Home / Menu management Menu management Restaurant search Restaurant name or ID …" at bounding box center [742, 201] width 892 height 729
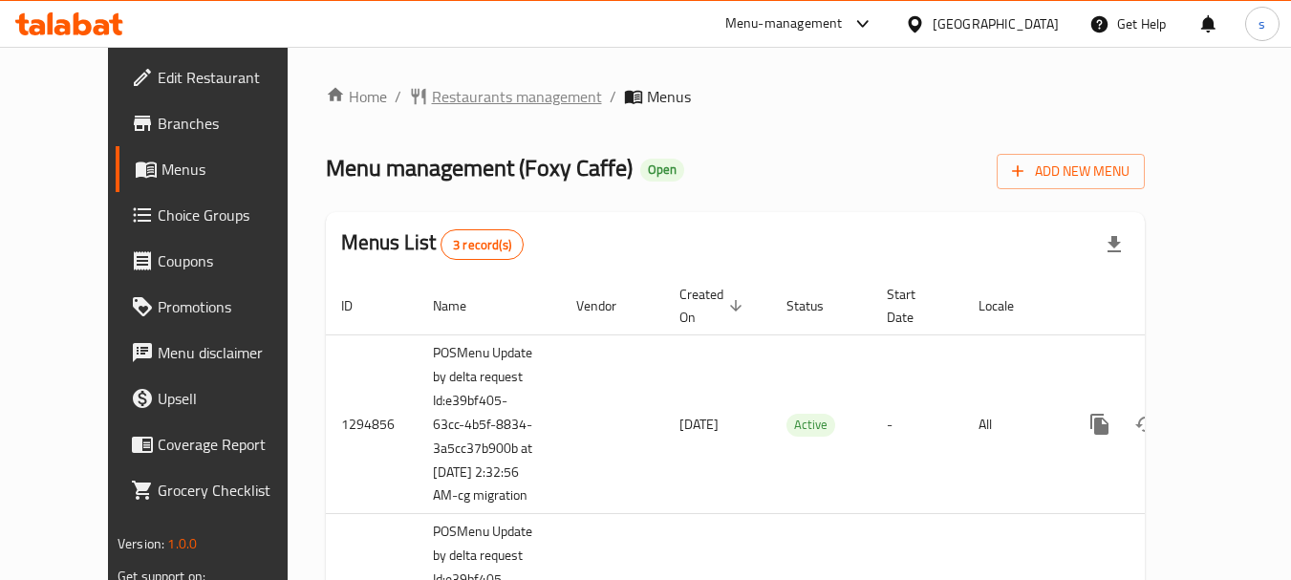
click at [456, 97] on span "Restaurants management" at bounding box center [517, 96] width 170 height 23
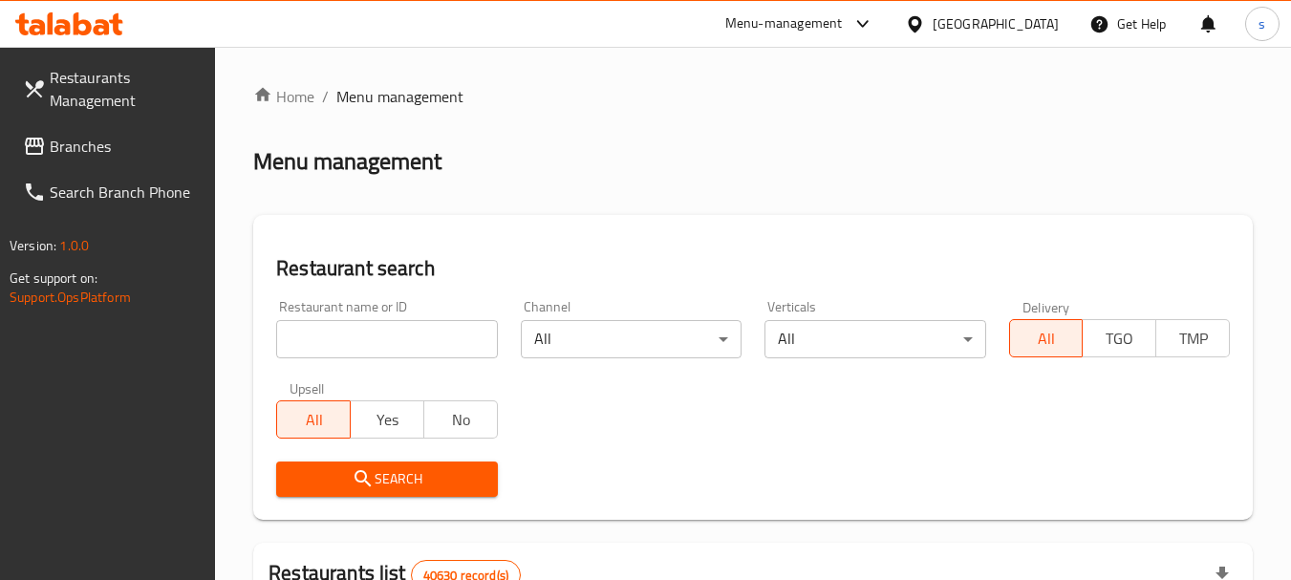
click at [343, 334] on input "search" at bounding box center [386, 339] width 221 height 38
paste input "20200"
type input "20200"
click at [369, 472] on icon "submit" at bounding box center [363, 478] width 23 height 23
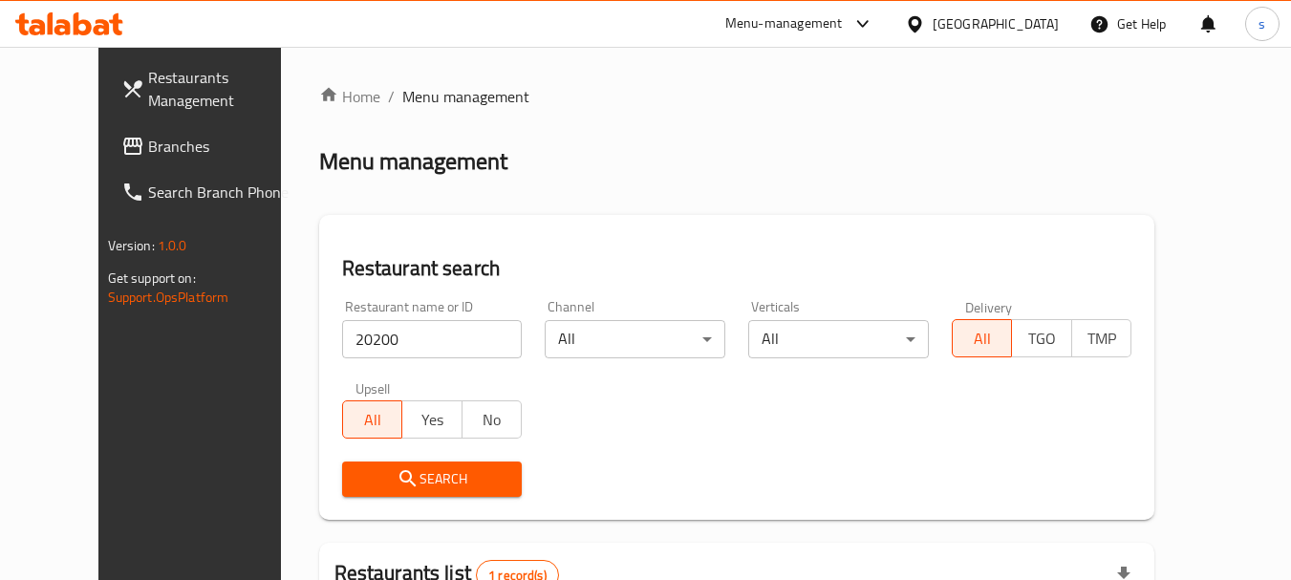
scroll to position [256, 0]
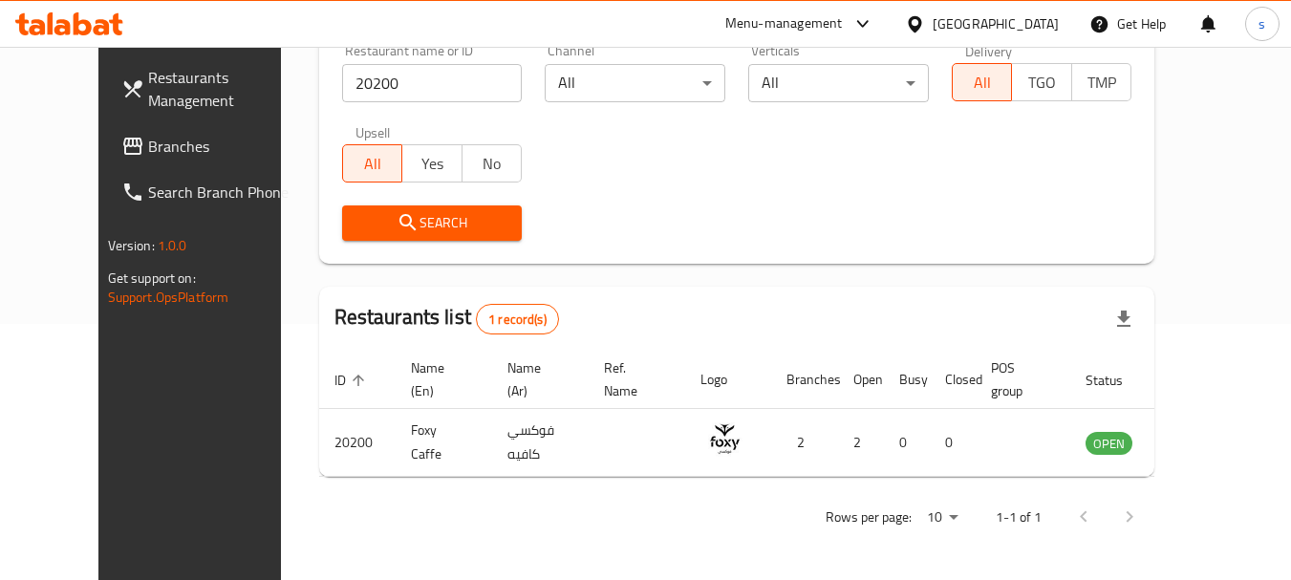
click at [148, 150] on span "Branches" at bounding box center [223, 146] width 151 height 23
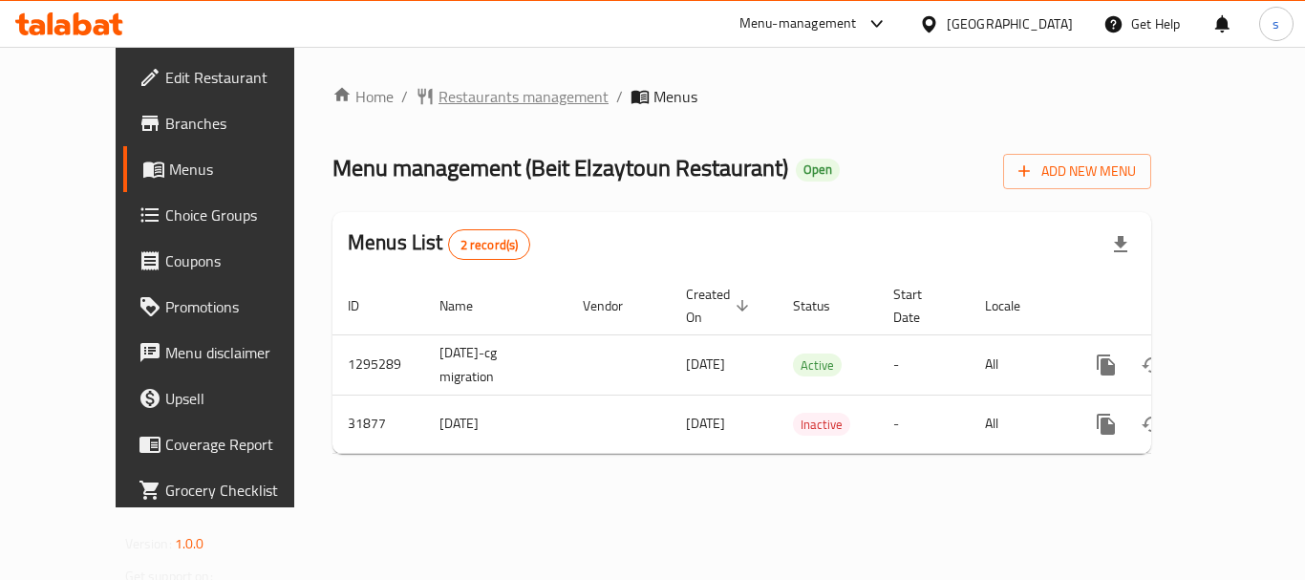
click at [500, 99] on span "Restaurants management" at bounding box center [524, 96] width 170 height 23
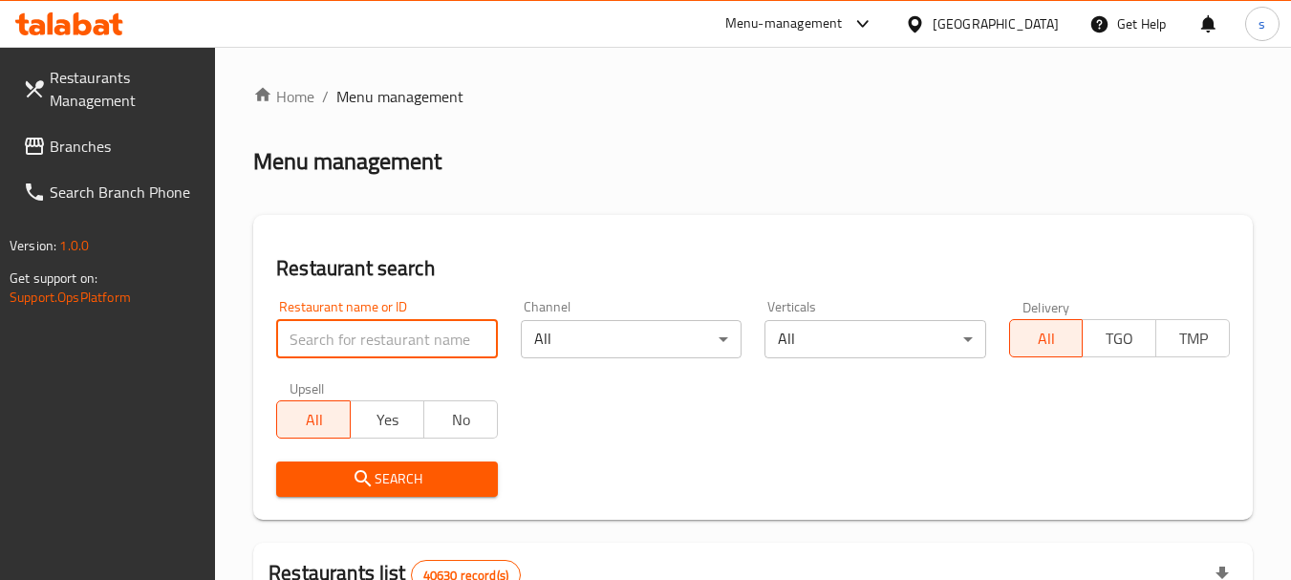
click at [368, 342] on input "search" at bounding box center [386, 339] width 221 height 38
paste input "16325"
type input "16325"
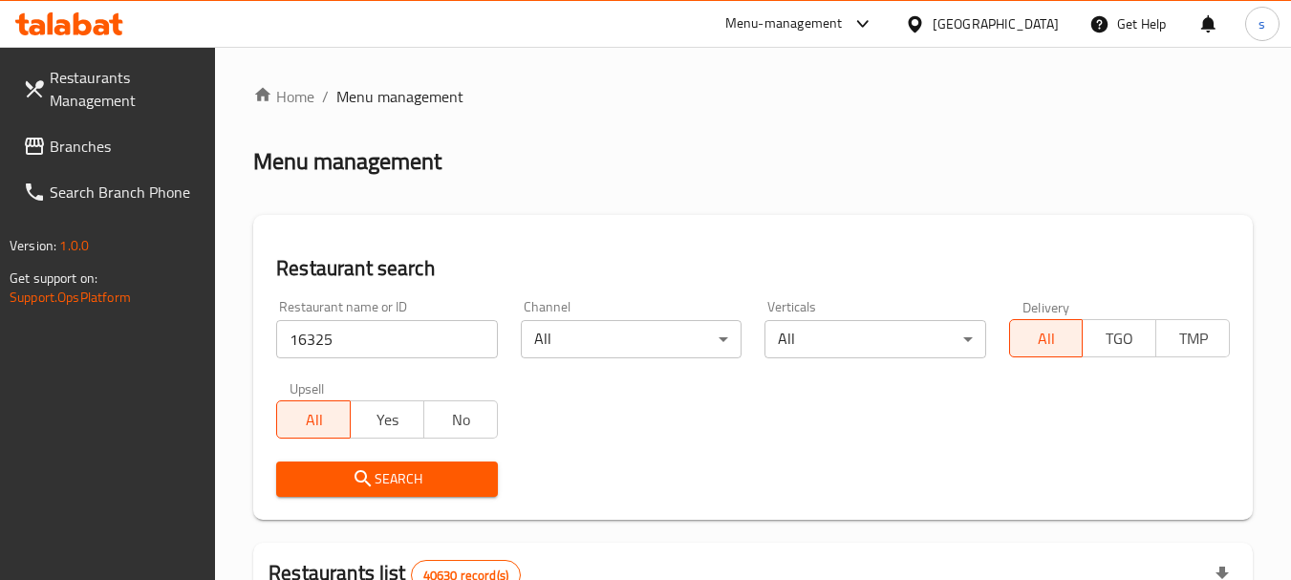
drag, startPoint x: 339, startPoint y: 468, endPoint x: 377, endPoint y: 468, distance: 37.3
click at [347, 468] on span "Search" at bounding box center [386, 479] width 190 height 24
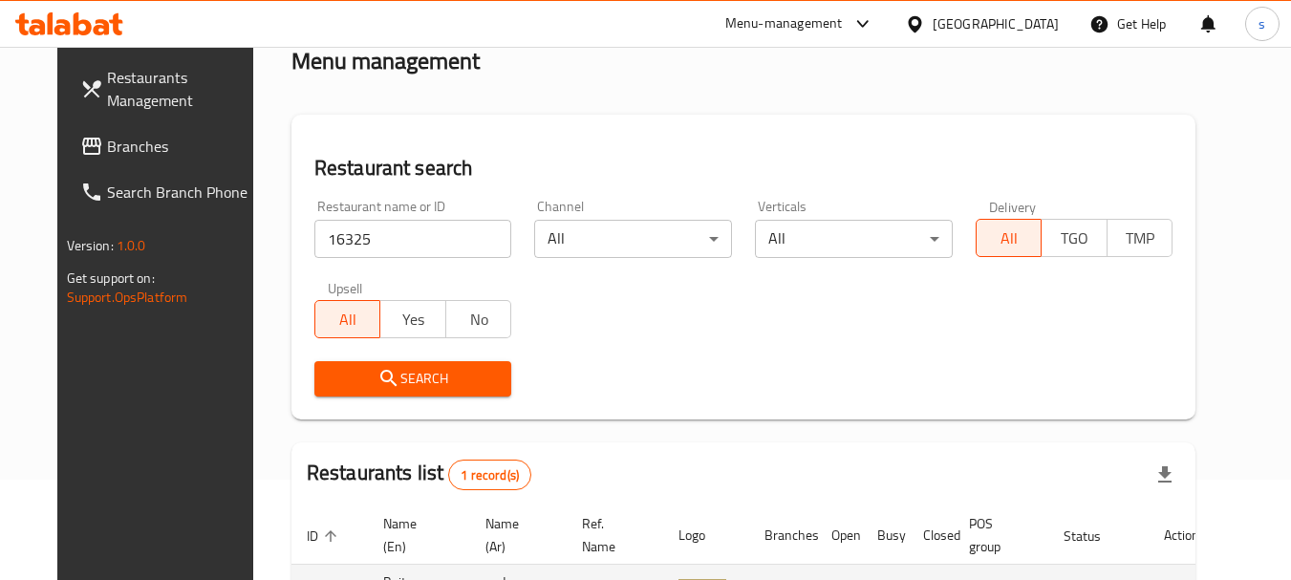
scroll to position [256, 0]
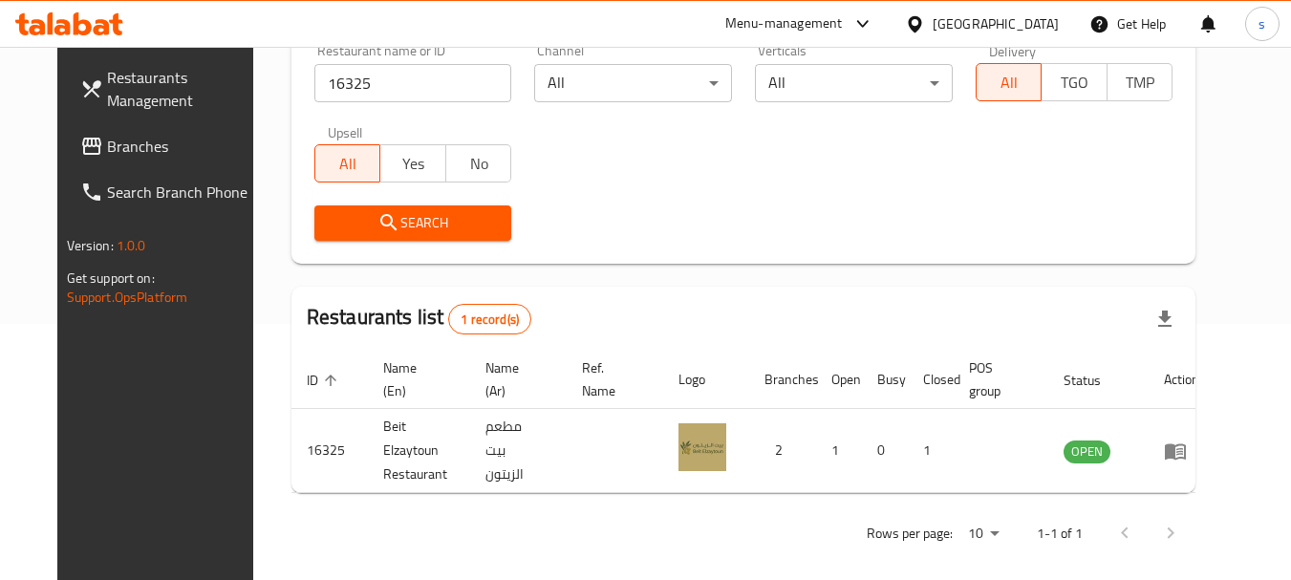
click at [115, 142] on span "Branches" at bounding box center [182, 146] width 151 height 23
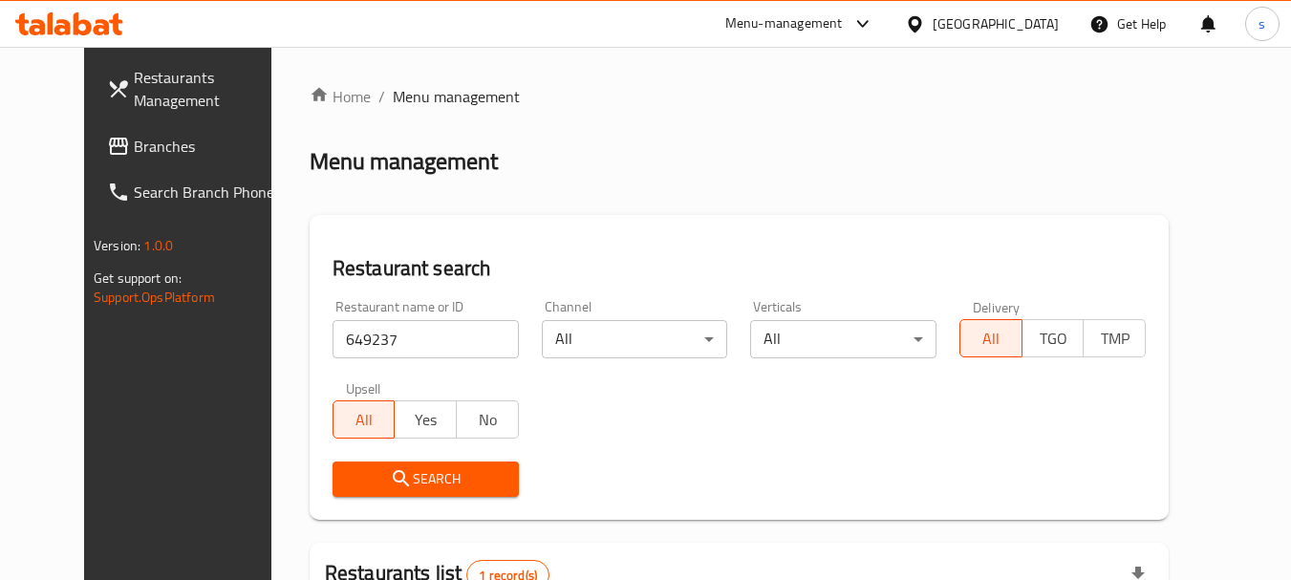
click at [134, 150] on span "Branches" at bounding box center [209, 146] width 151 height 23
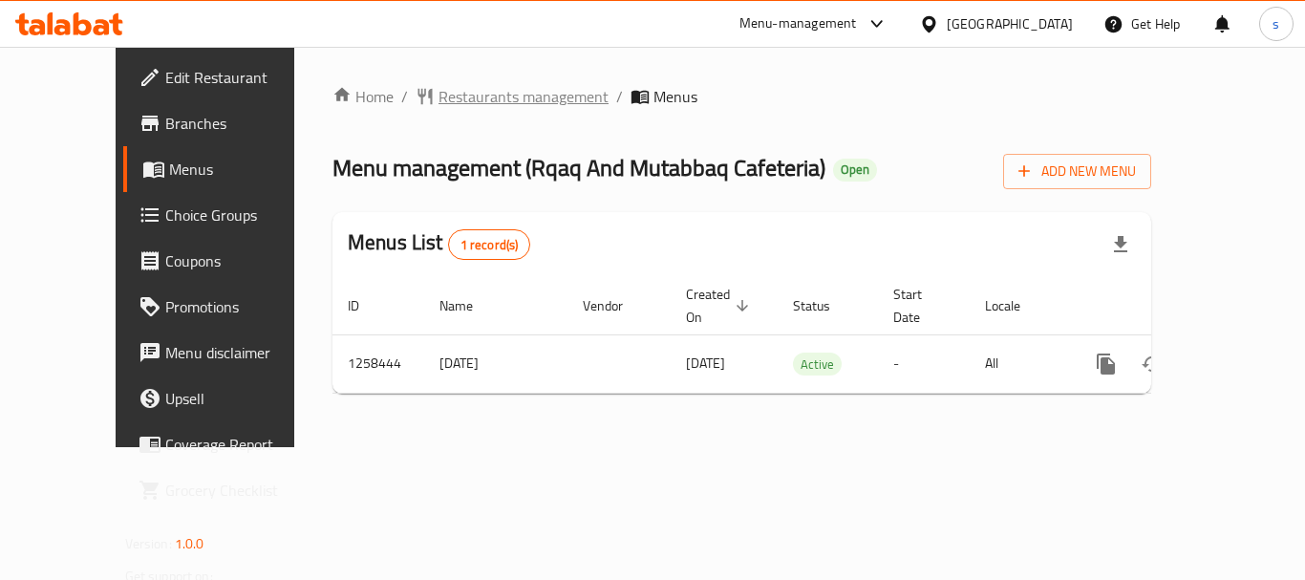
click at [451, 97] on span "Restaurants management" at bounding box center [524, 96] width 170 height 23
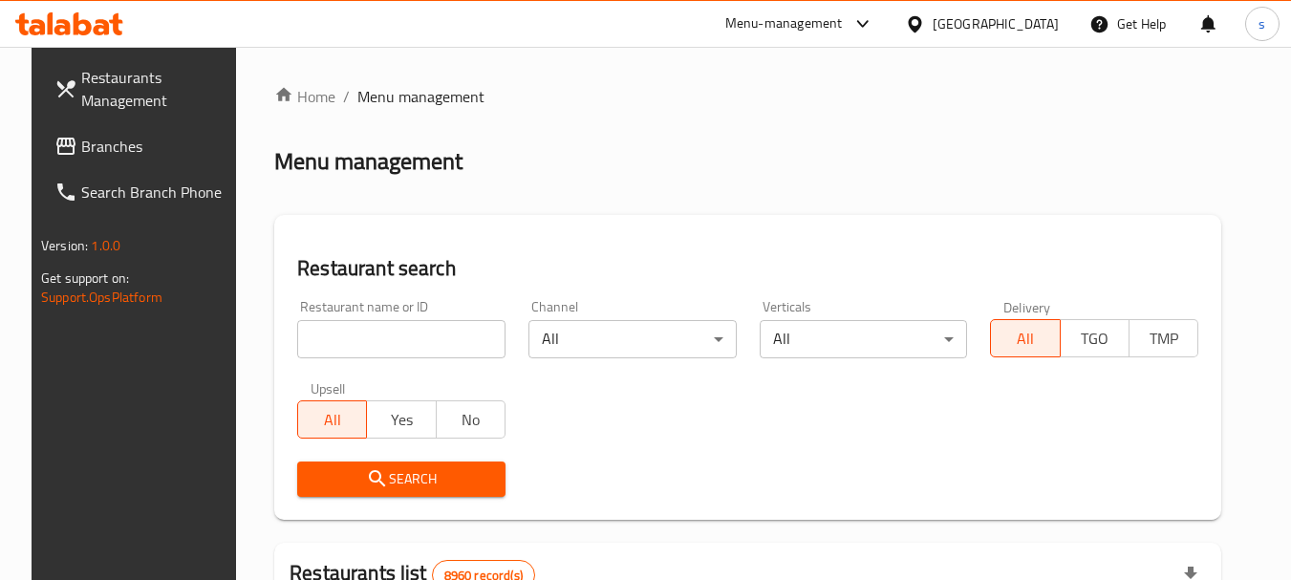
click at [347, 340] on input "search" at bounding box center [401, 339] width 208 height 38
paste input "683994"
type input "683994"
click at [420, 485] on span "Search" at bounding box center [402, 479] width 178 height 24
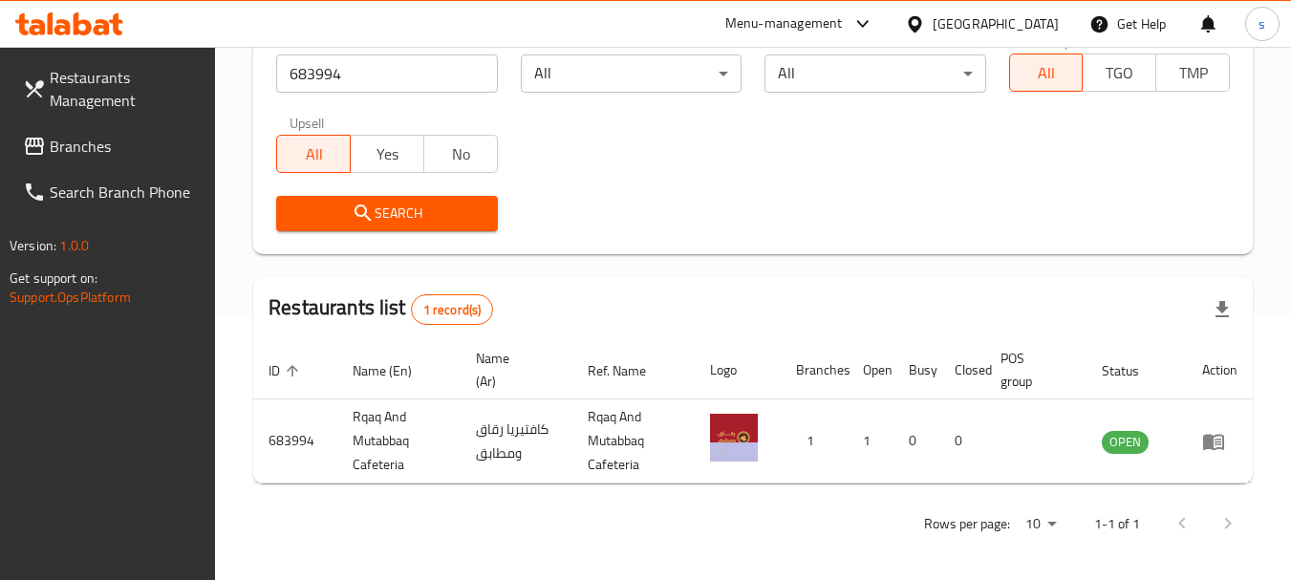
scroll to position [272, 0]
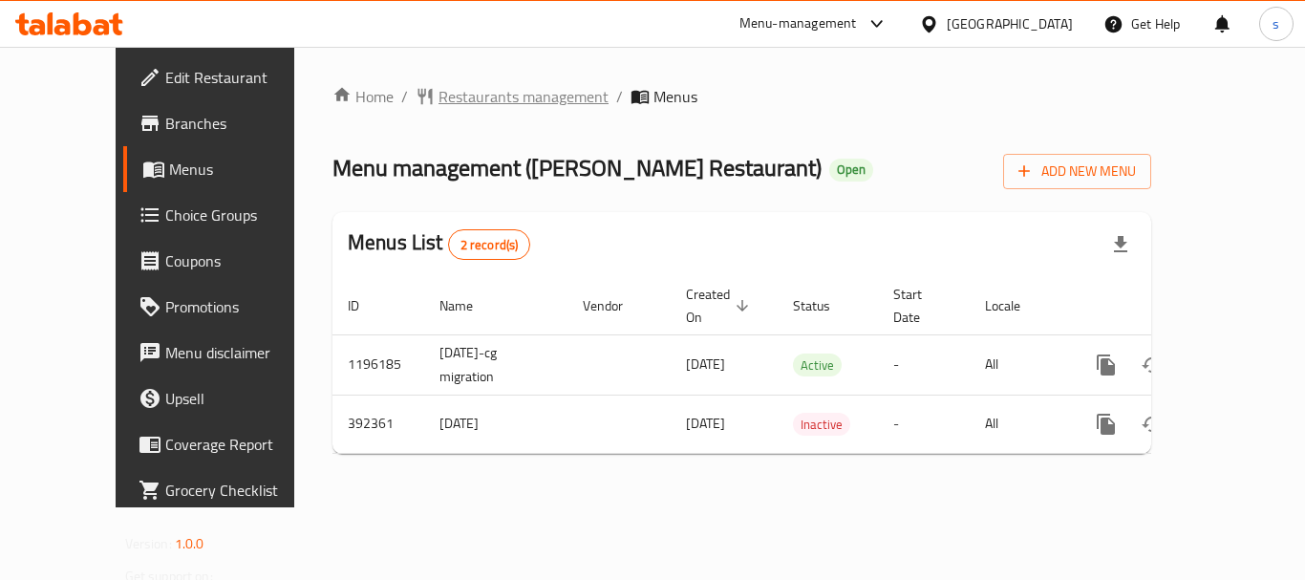
click at [504, 101] on span "Restaurants management" at bounding box center [524, 96] width 170 height 23
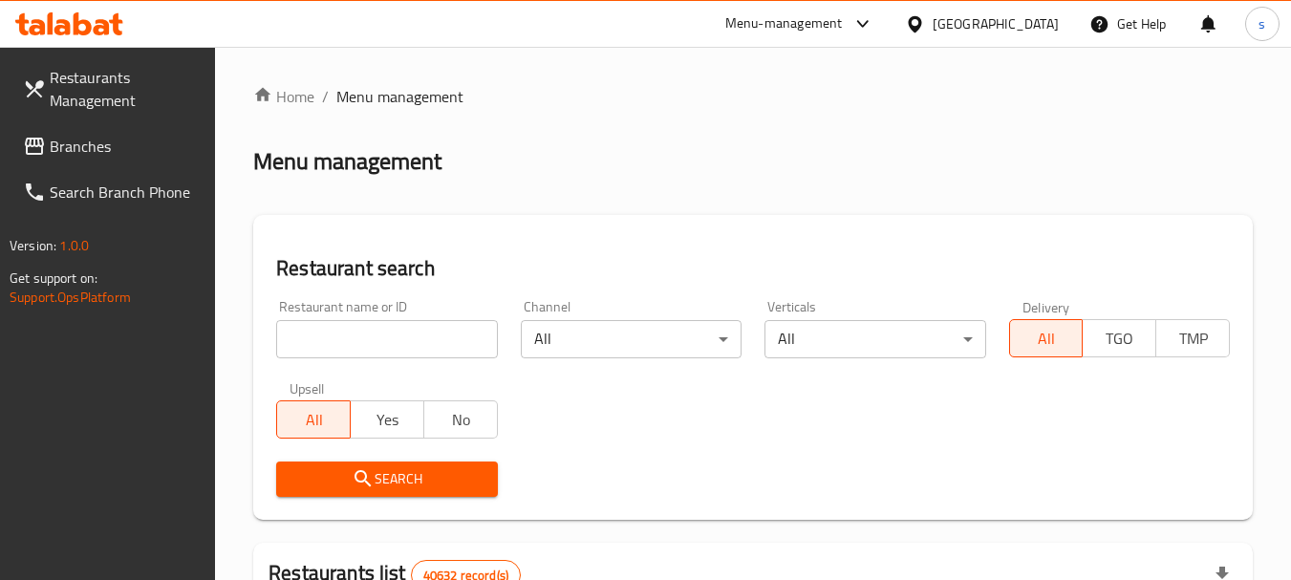
click at [348, 335] on input "search" at bounding box center [386, 339] width 221 height 38
paste input "631729"
type input "631729"
click at [313, 474] on span "Search" at bounding box center [386, 479] width 190 height 24
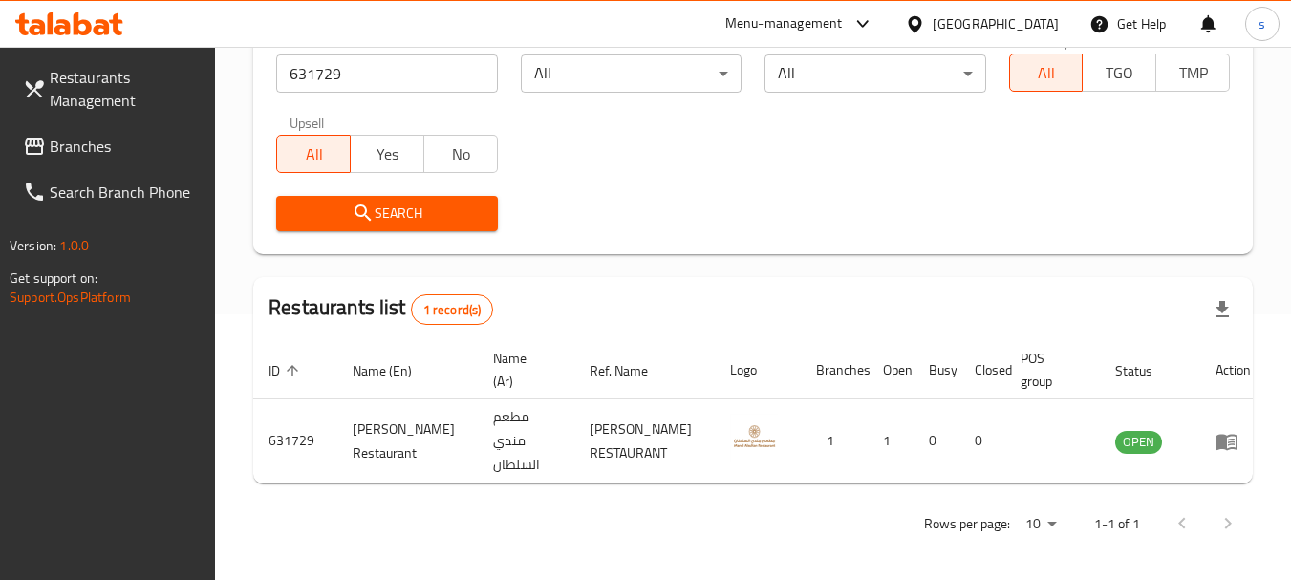
scroll to position [272, 0]
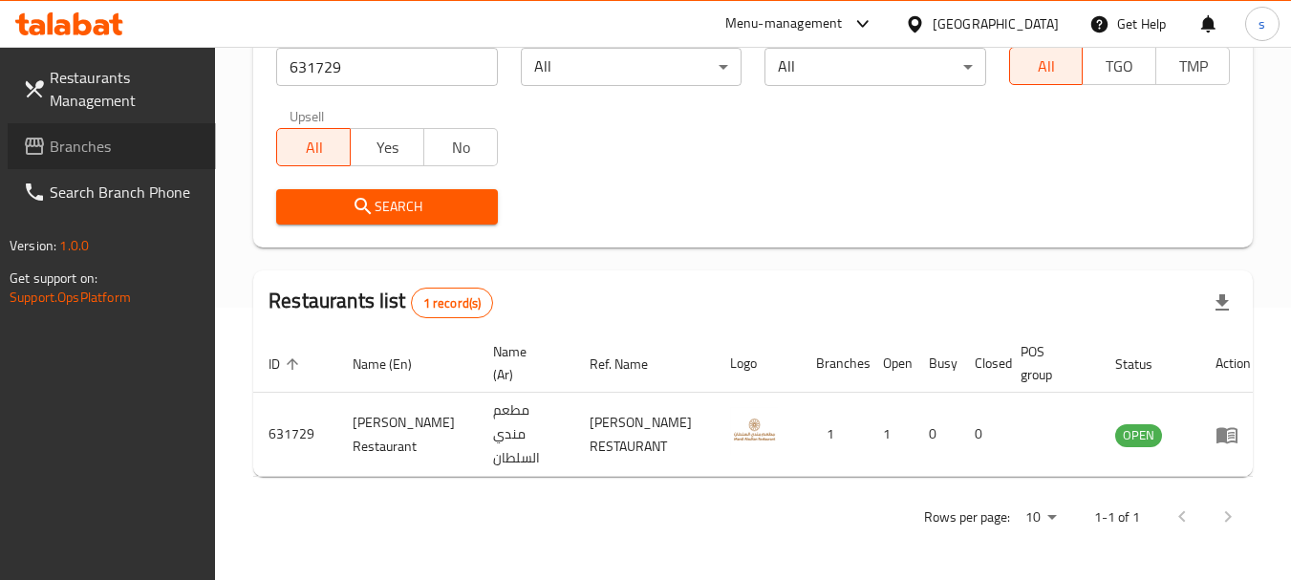
click at [85, 140] on span "Branches" at bounding box center [125, 146] width 151 height 23
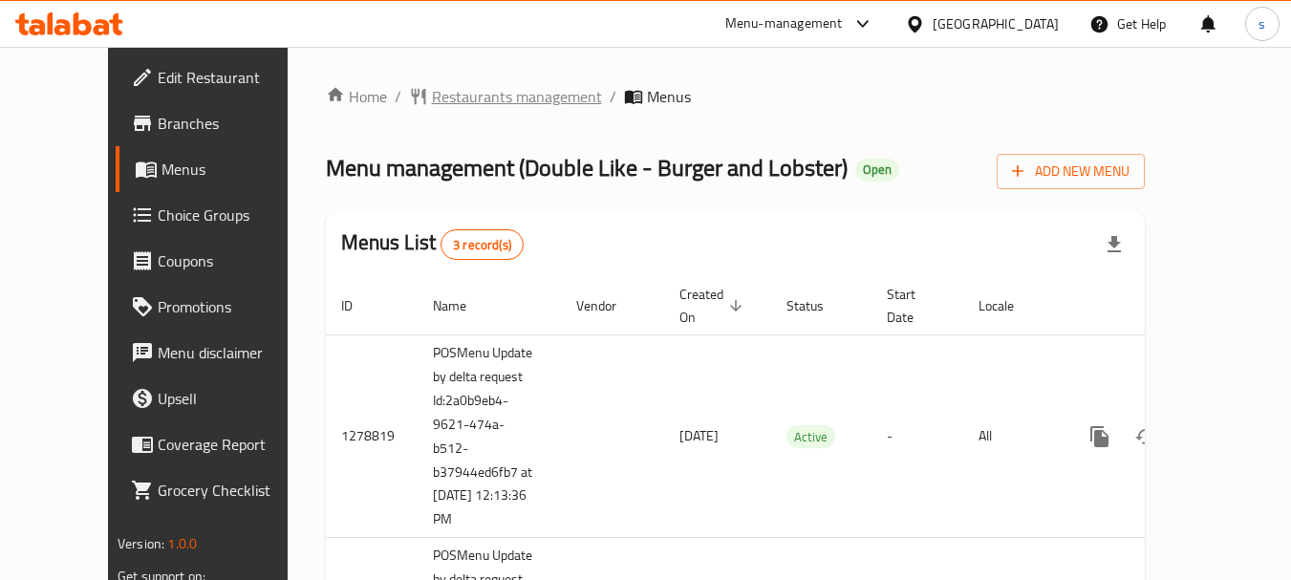
click at [483, 108] on span "Restaurants management" at bounding box center [517, 96] width 170 height 23
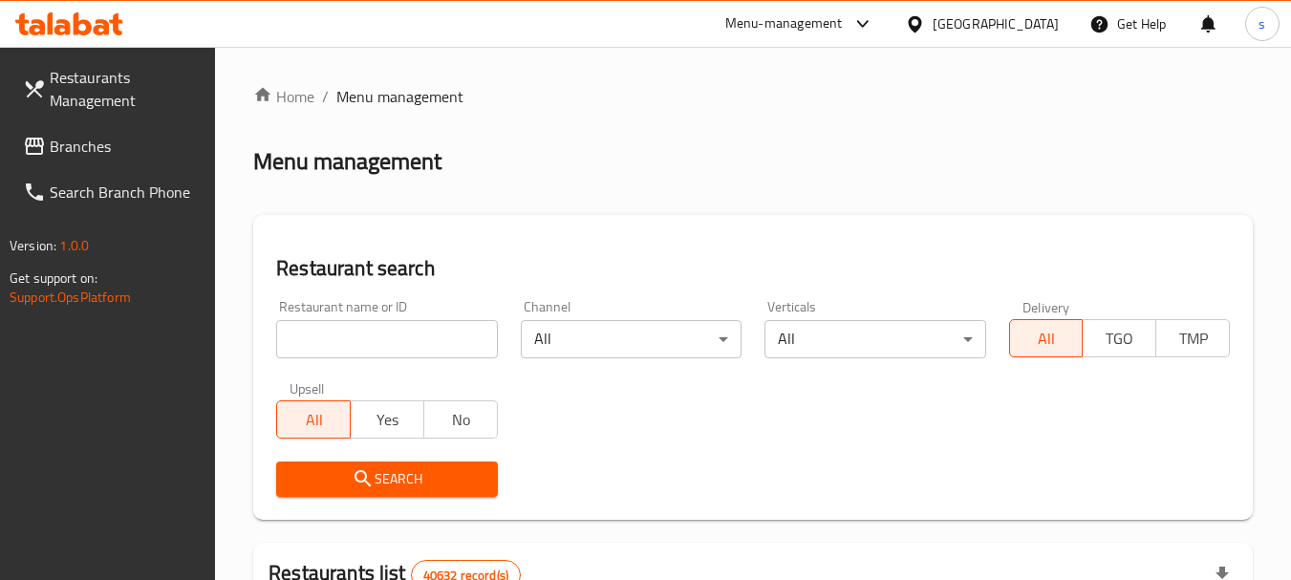
click at [328, 333] on input "search" at bounding box center [386, 339] width 221 height 38
paste input "670391"
type input "670391"
click at [383, 468] on span "Search" at bounding box center [386, 479] width 190 height 24
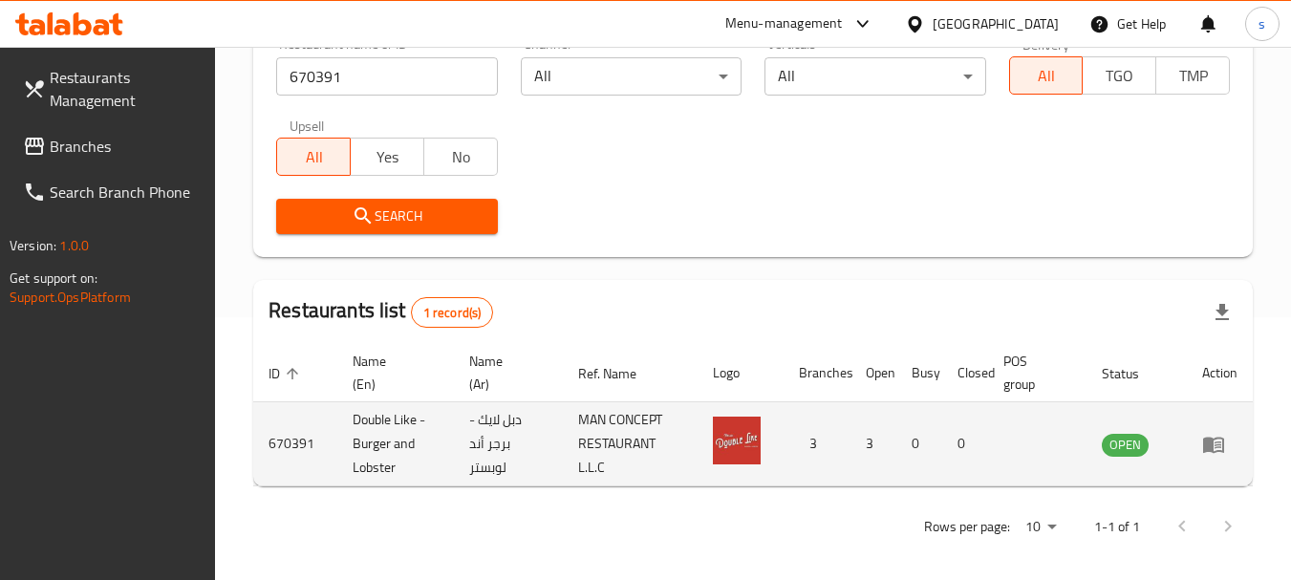
scroll to position [272, 0]
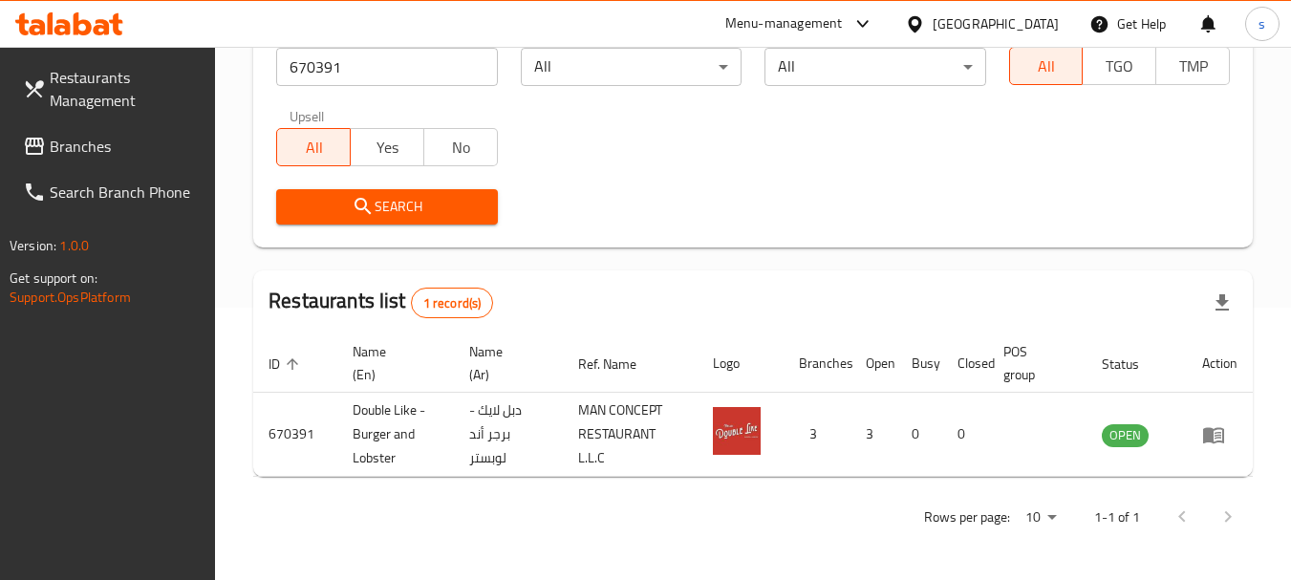
click at [136, 135] on span "Branches" at bounding box center [125, 146] width 151 height 23
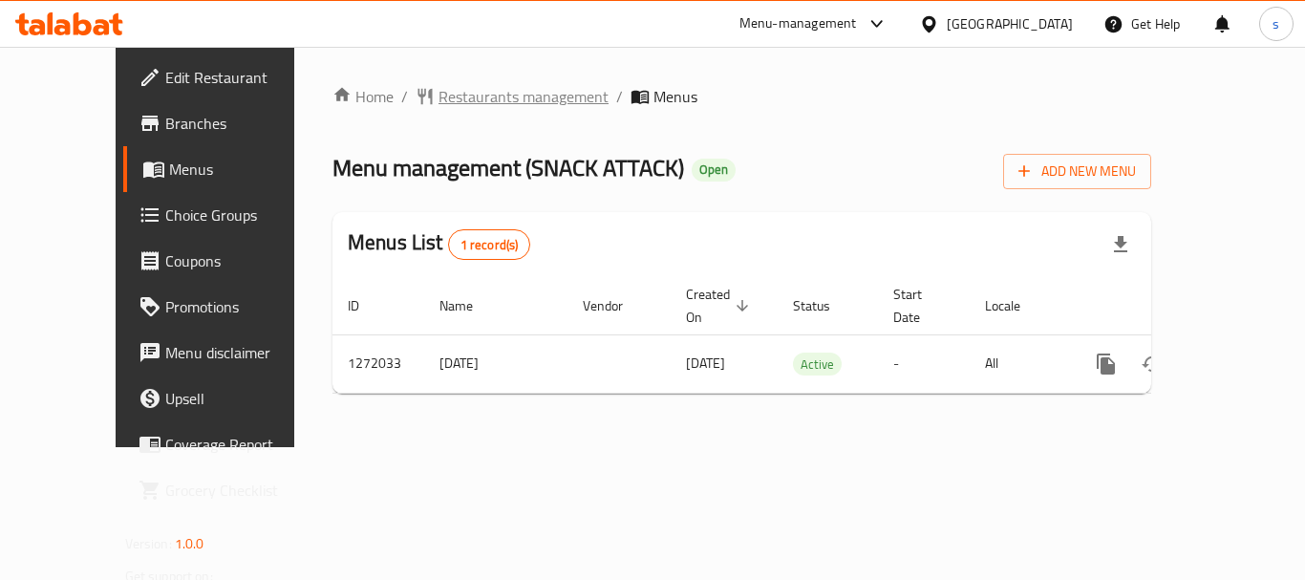
click at [453, 91] on span "Restaurants management" at bounding box center [524, 96] width 170 height 23
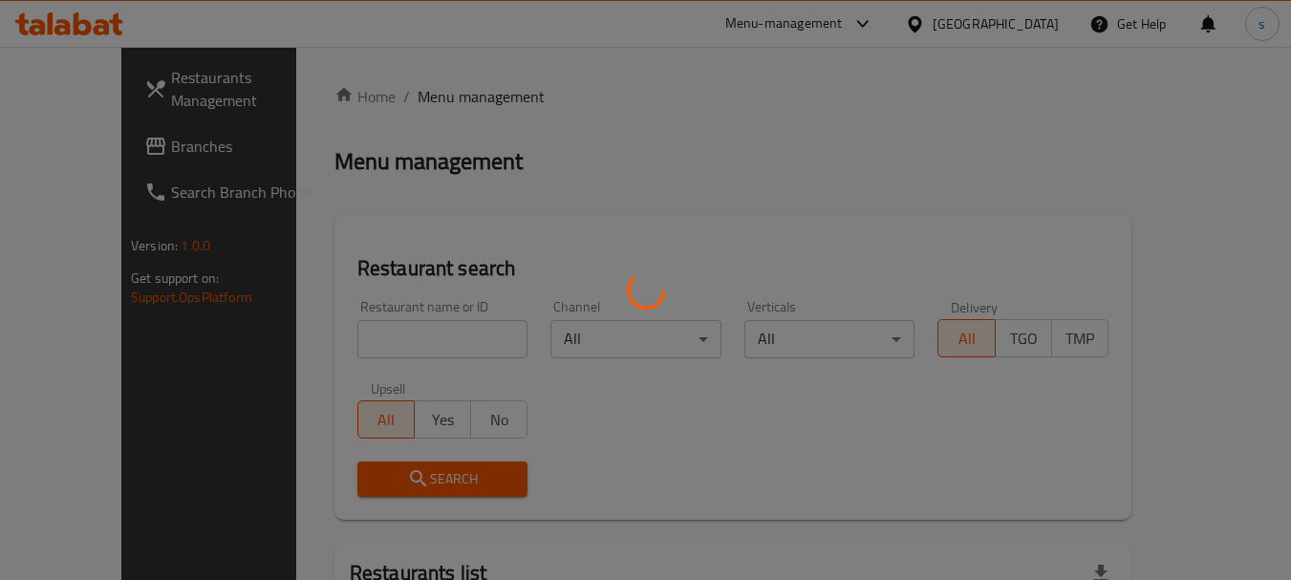
click at [325, 333] on div at bounding box center [645, 290] width 1291 height 580
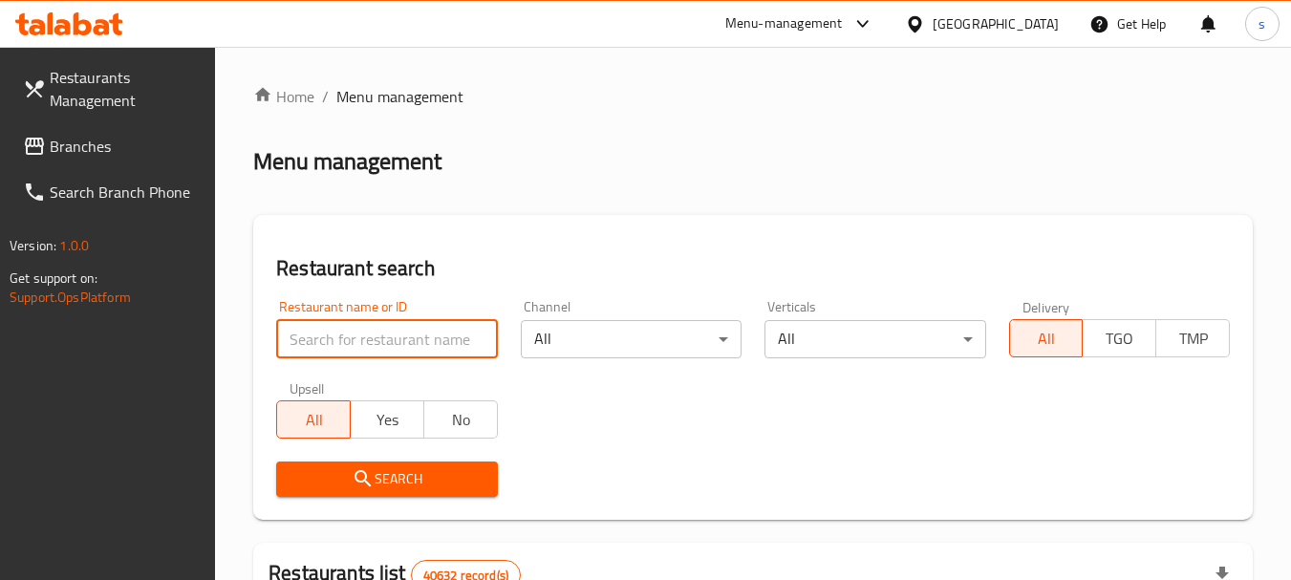
click at [329, 331] on input "search" at bounding box center [386, 339] width 221 height 38
paste input "690082"
type input "690082"
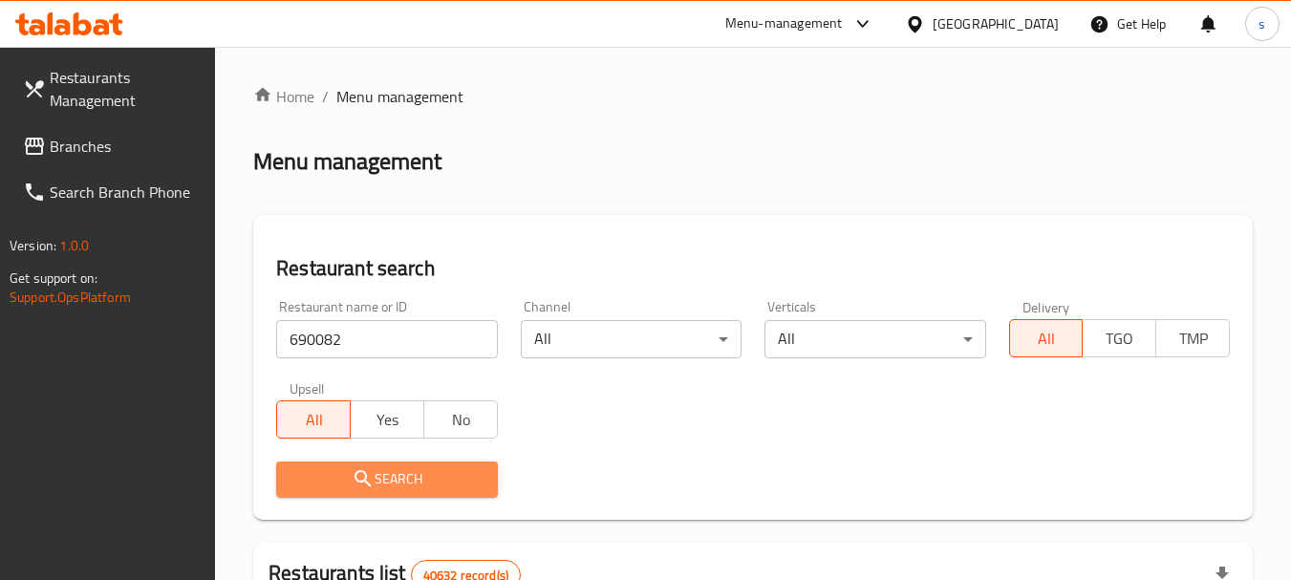
click at [356, 476] on icon "submit" at bounding box center [363, 478] width 16 height 16
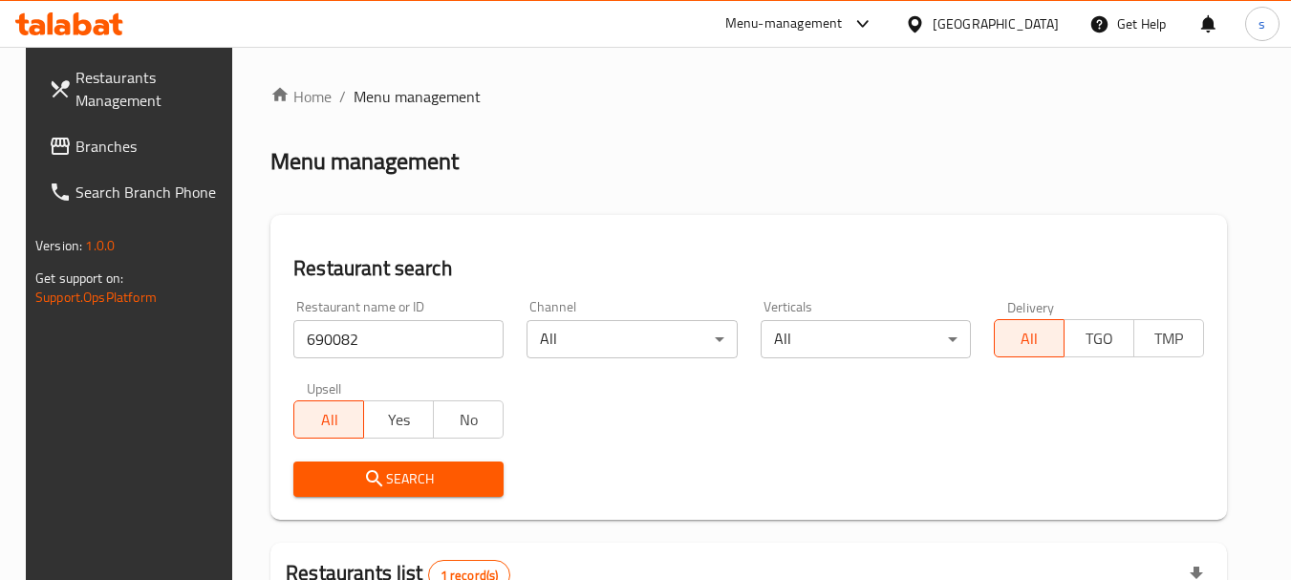
scroll to position [272, 0]
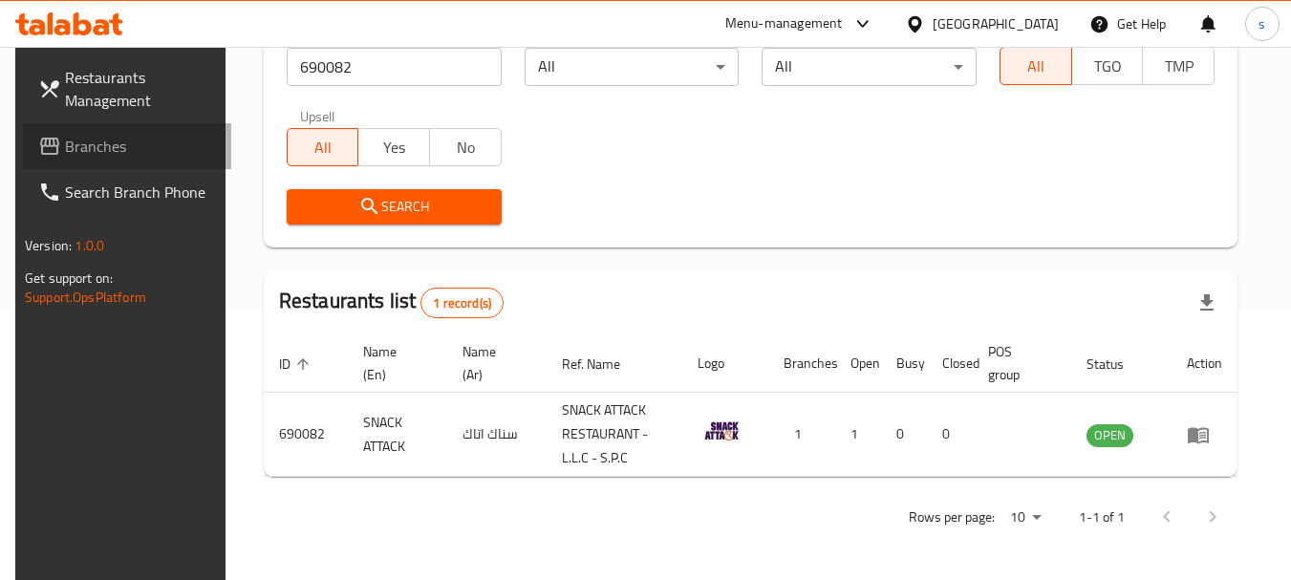
click at [92, 143] on span "Branches" at bounding box center [140, 146] width 151 height 23
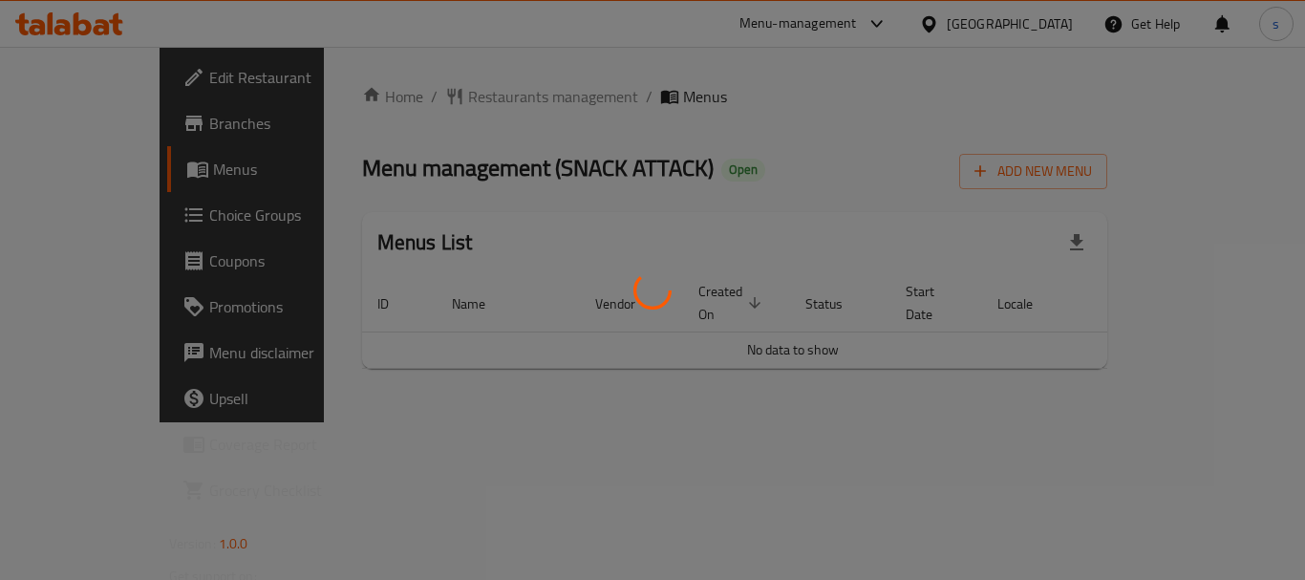
click at [471, 99] on div at bounding box center [652, 290] width 1305 height 580
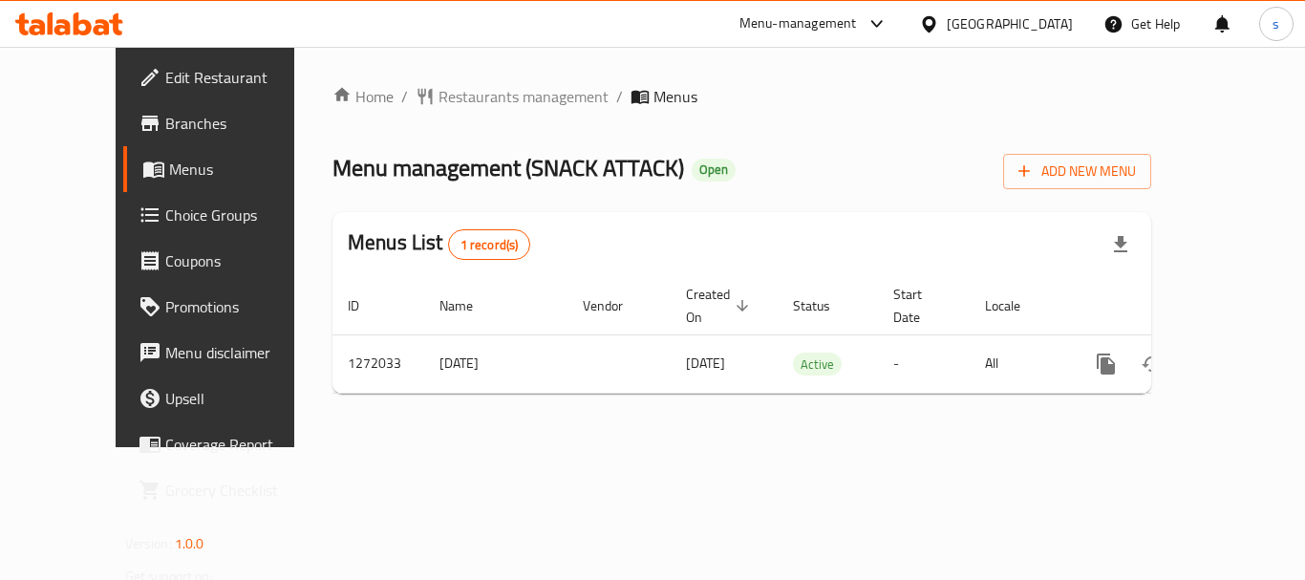
click at [471, 96] on span "Restaurants management" at bounding box center [524, 96] width 170 height 23
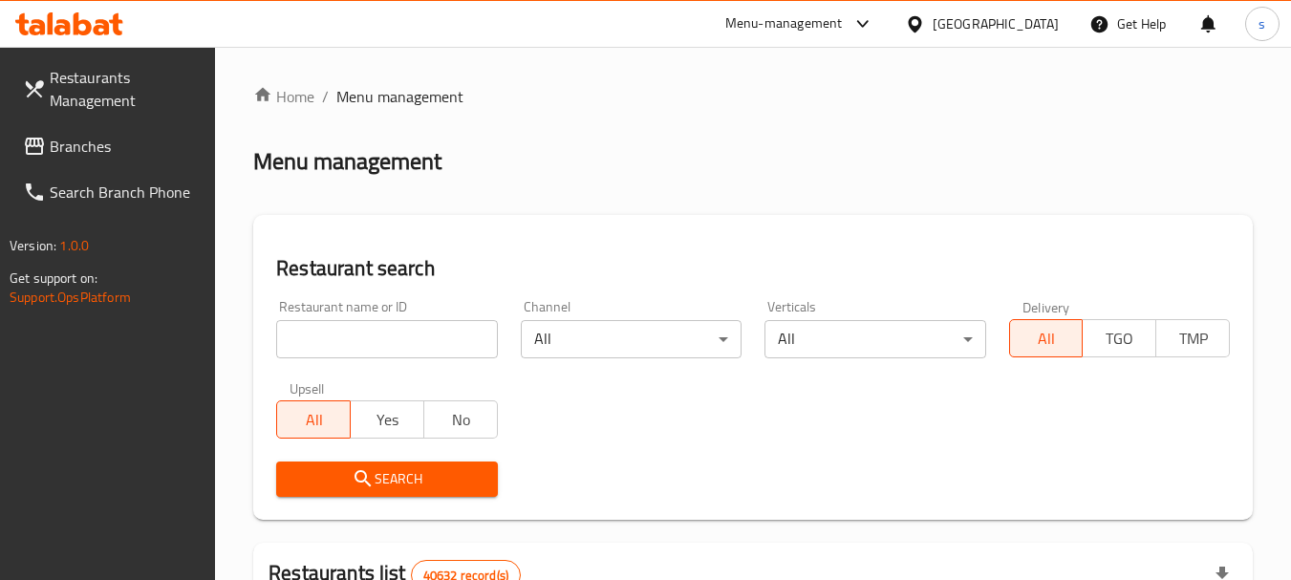
click at [313, 334] on input "search" at bounding box center [386, 339] width 221 height 38
paste input "690082"
type input "690082"
drag, startPoint x: 350, startPoint y: 472, endPoint x: 354, endPoint y: 485, distance: 13.0
click at [354, 485] on span "Search" at bounding box center [386, 479] width 190 height 24
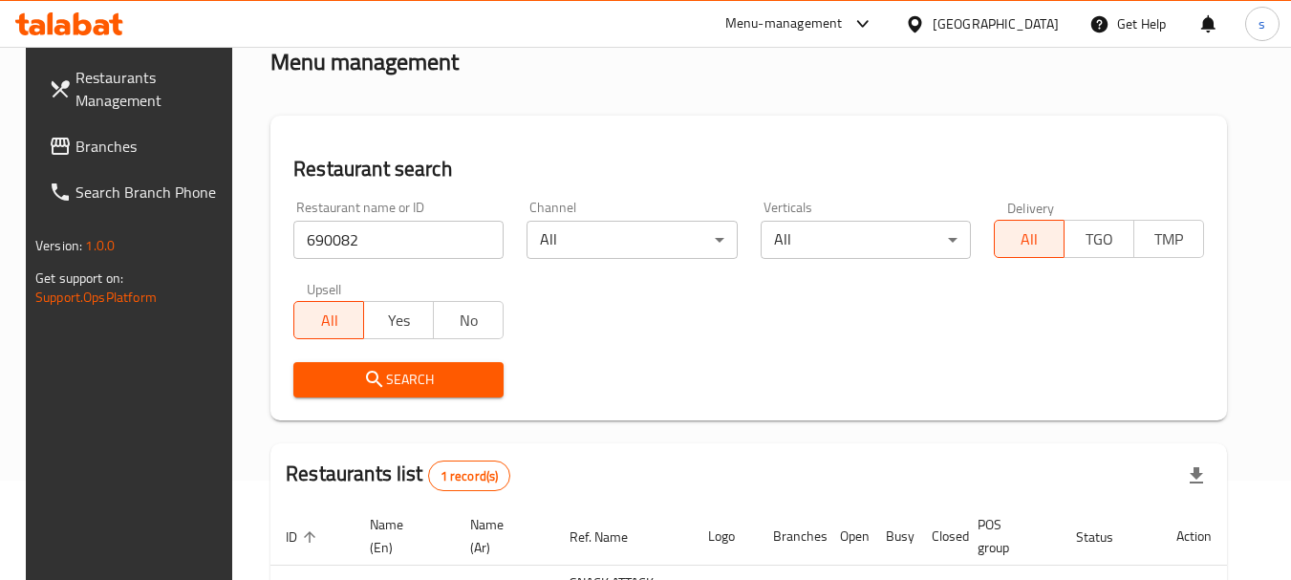
scroll to position [272, 0]
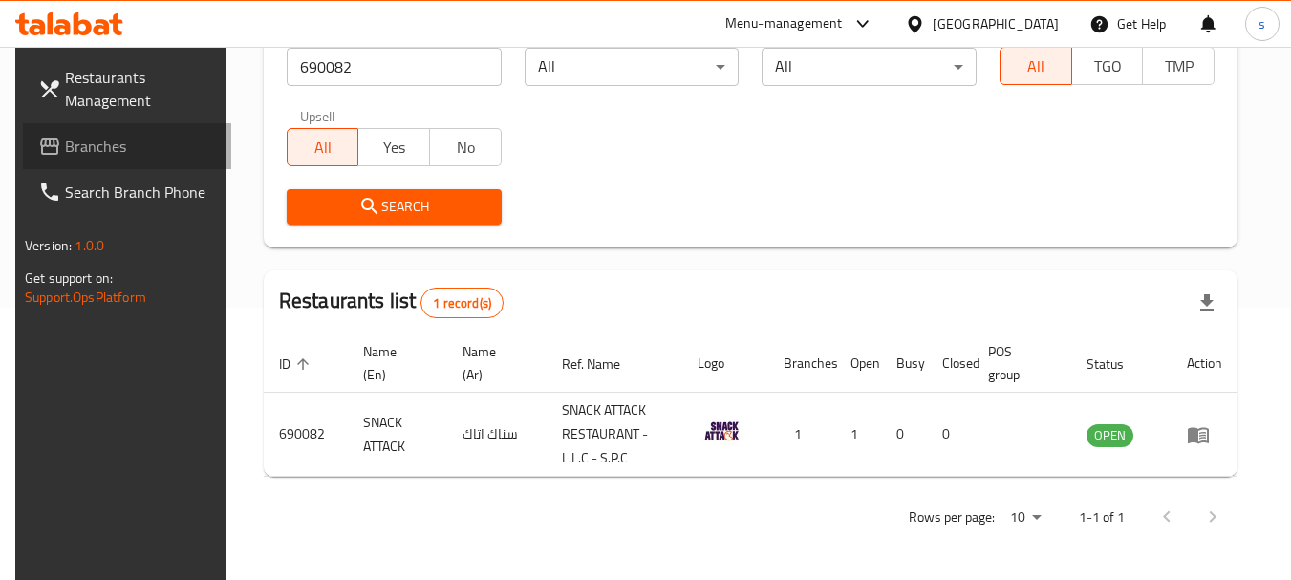
click at [127, 135] on span "Branches" at bounding box center [140, 146] width 151 height 23
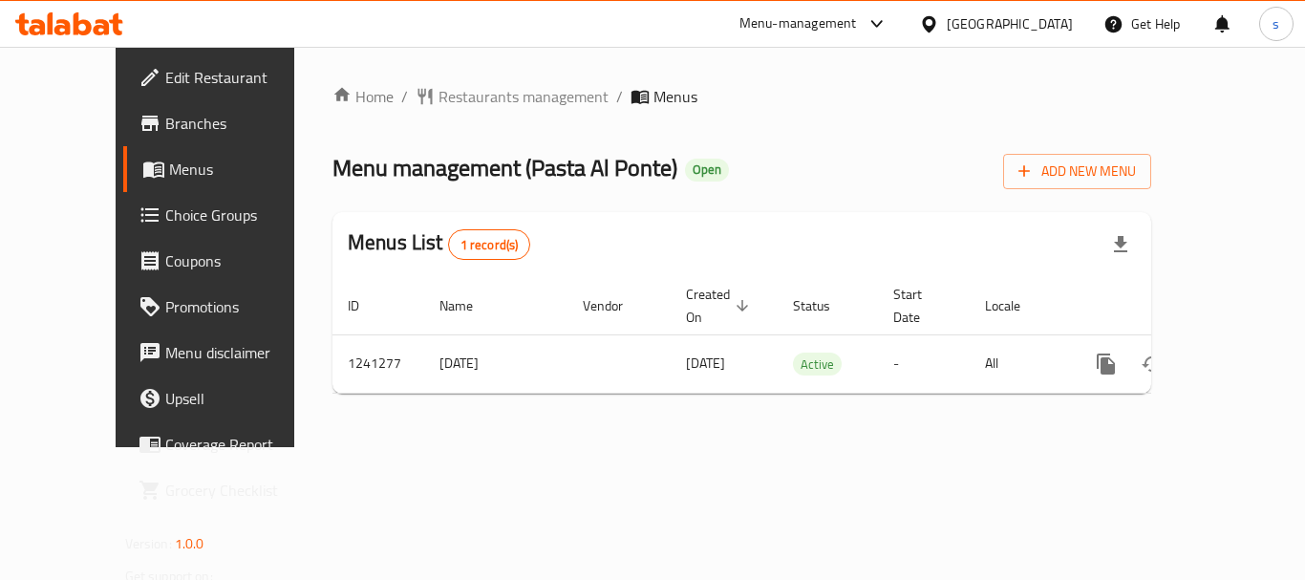
click at [443, 112] on div "Home / Restaurants management / Menus Menu management ( Pasta [PERSON_NAME] ) O…" at bounding box center [742, 247] width 819 height 324
click at [454, 93] on span "Restaurants management" at bounding box center [524, 96] width 170 height 23
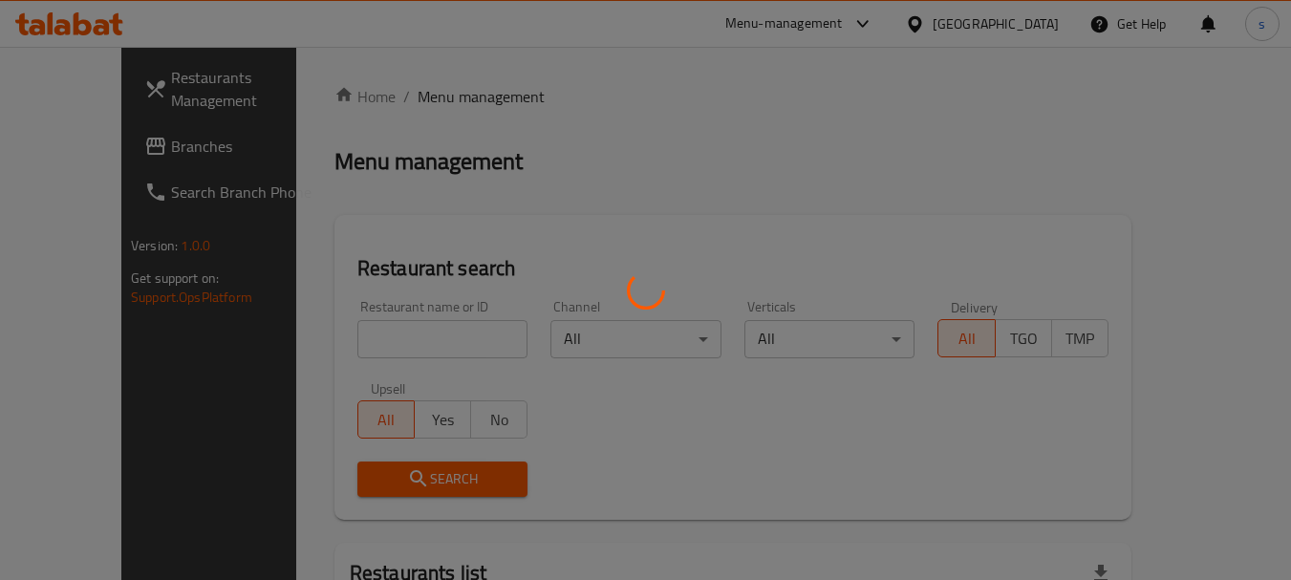
click at [360, 334] on div at bounding box center [645, 290] width 1291 height 580
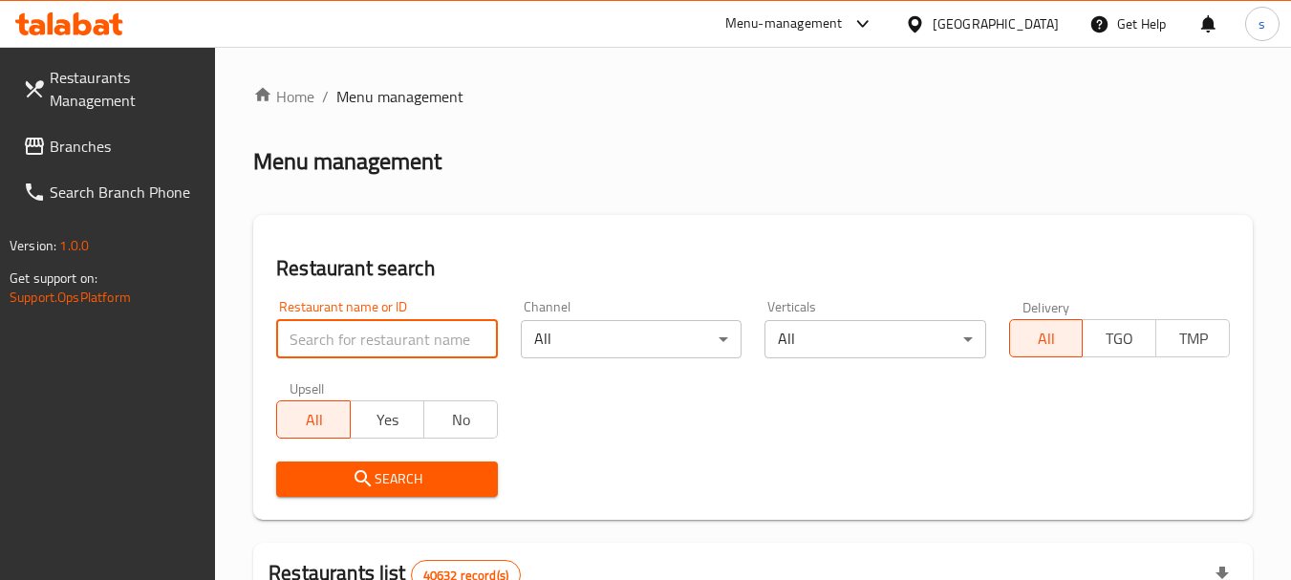
click at [342, 338] on input "search" at bounding box center [386, 339] width 221 height 38
paste input "680633"
type input "680633"
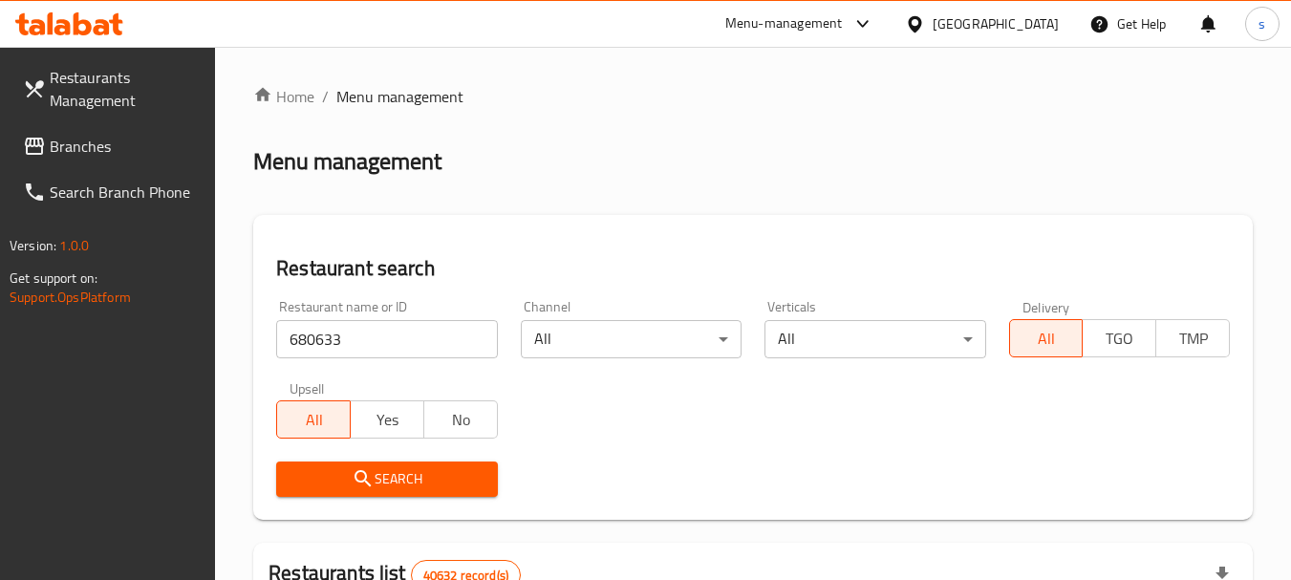
click at [346, 469] on span "Search" at bounding box center [386, 479] width 190 height 24
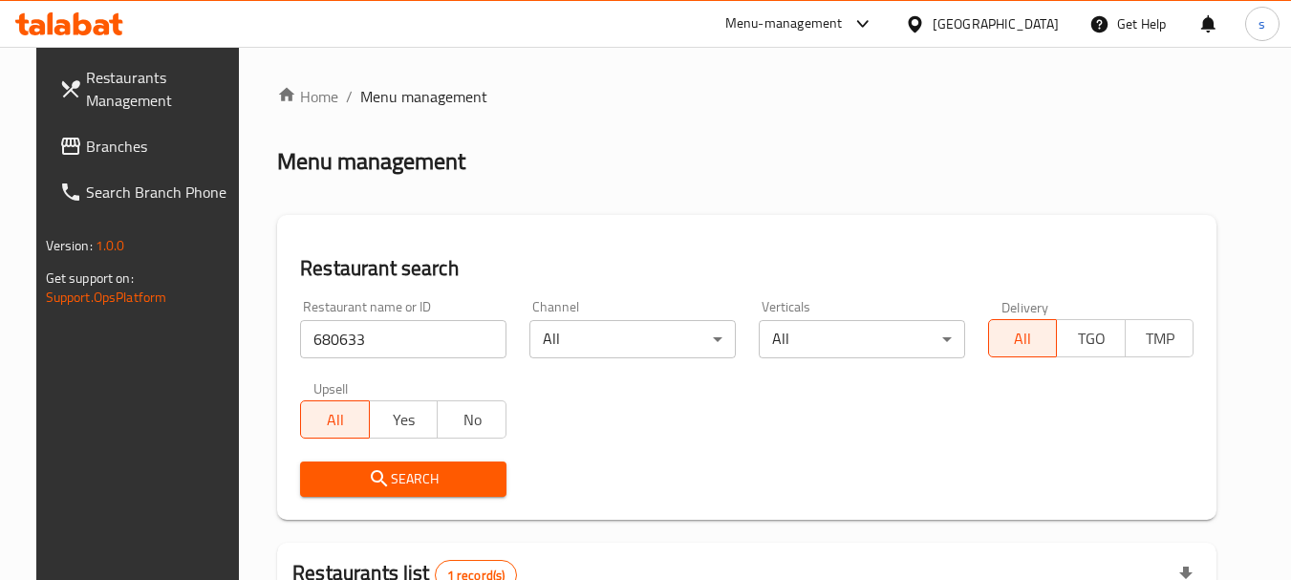
scroll to position [272, 0]
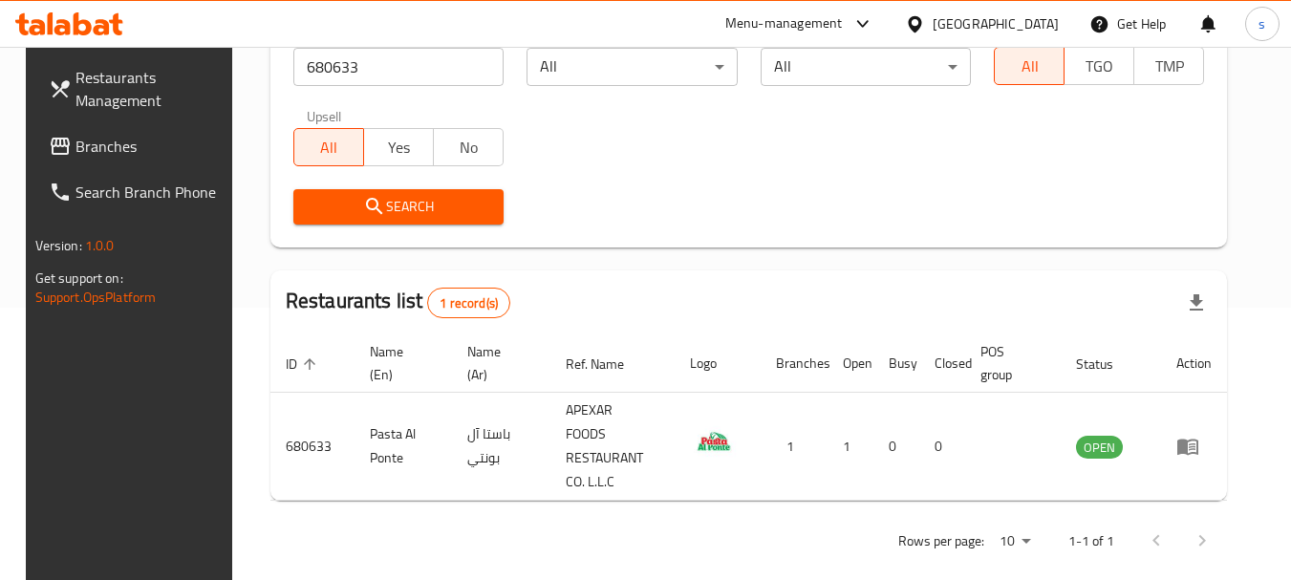
click at [78, 162] on link "Branches" at bounding box center [137, 146] width 208 height 46
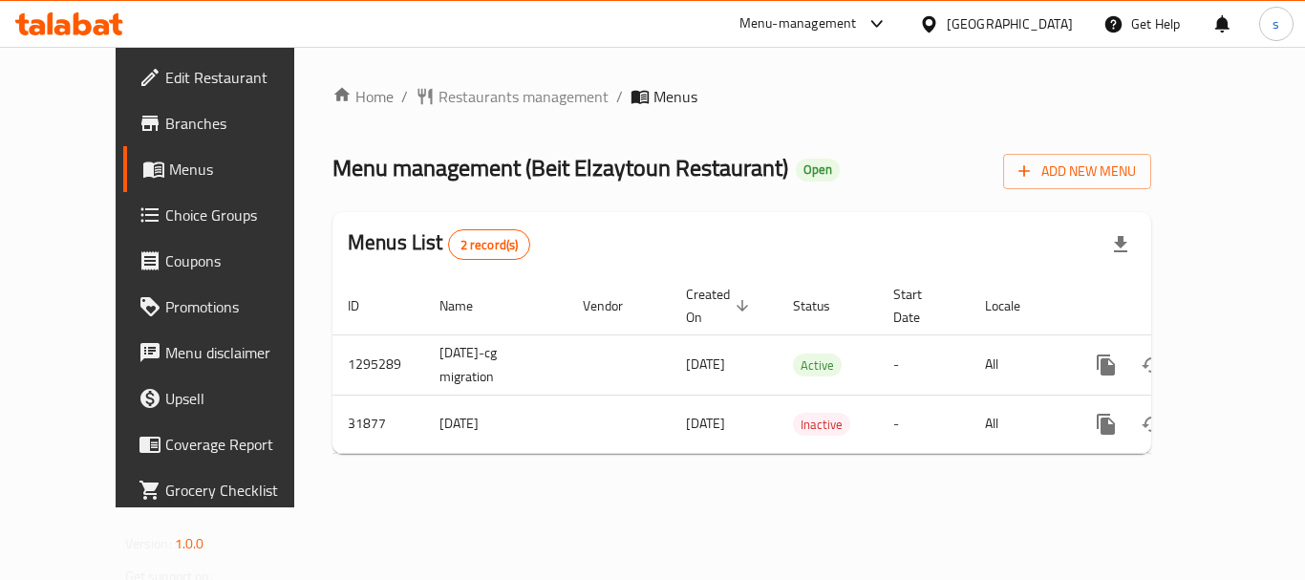
click at [629, 128] on div "Home / Restaurants management / Menus Menu management ( Beit Elzaytoun Restaura…" at bounding box center [742, 277] width 819 height 384
click at [489, 96] on span "Restaurants management" at bounding box center [524, 96] width 170 height 23
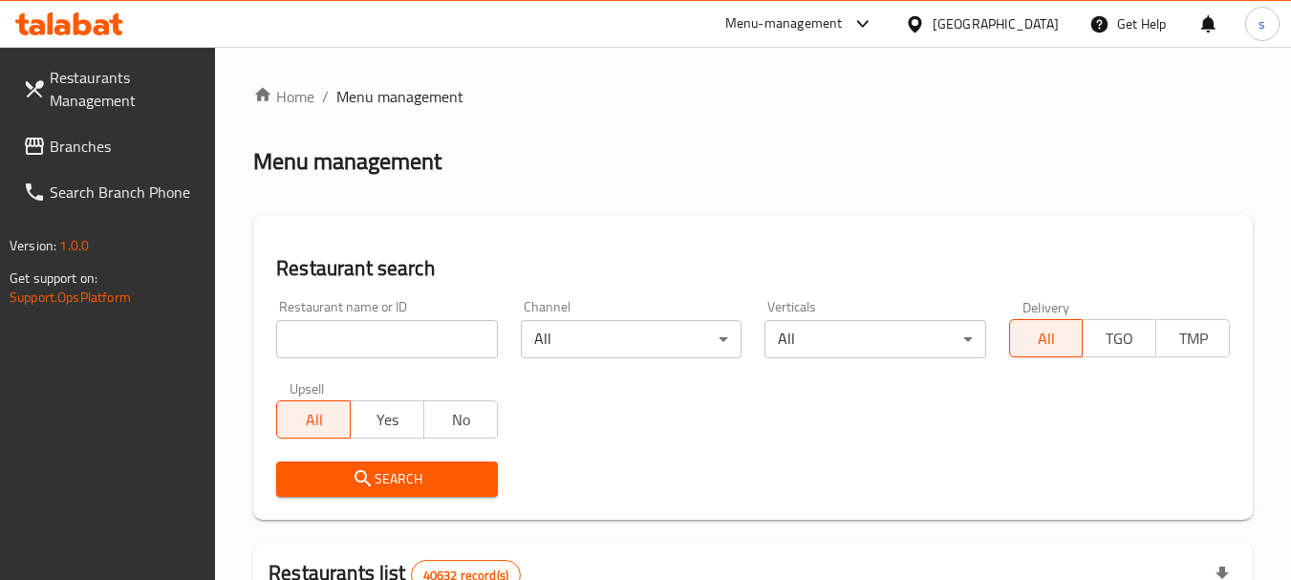
click at [356, 324] on input "search" at bounding box center [386, 339] width 221 height 38
paste input "16325"
type input "16325"
click at [399, 467] on span "Search" at bounding box center [386, 479] width 190 height 24
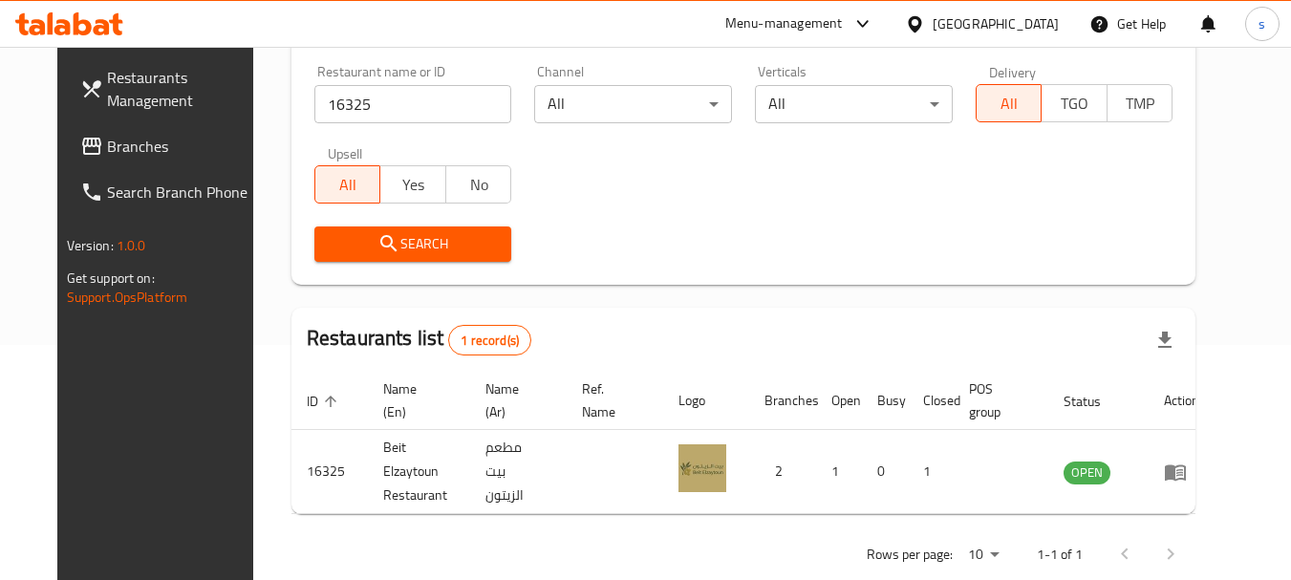
scroll to position [248, 0]
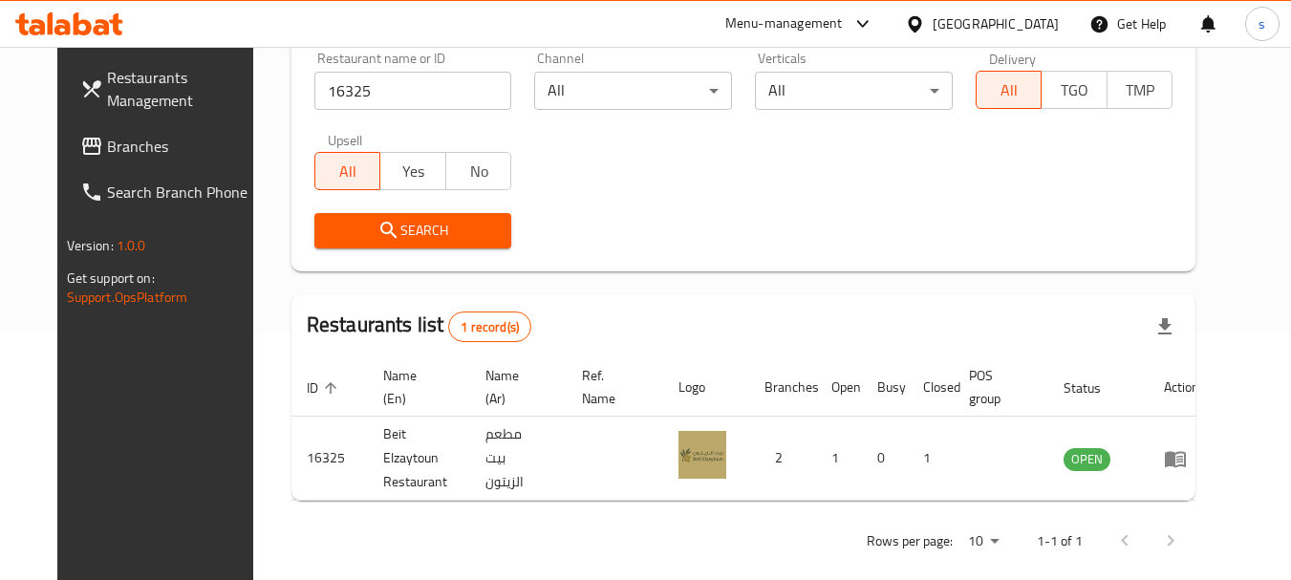
drag, startPoint x: 89, startPoint y: 146, endPoint x: 87, endPoint y: 165, distance: 19.2
click at [107, 146] on span "Branches" at bounding box center [182, 146] width 151 height 23
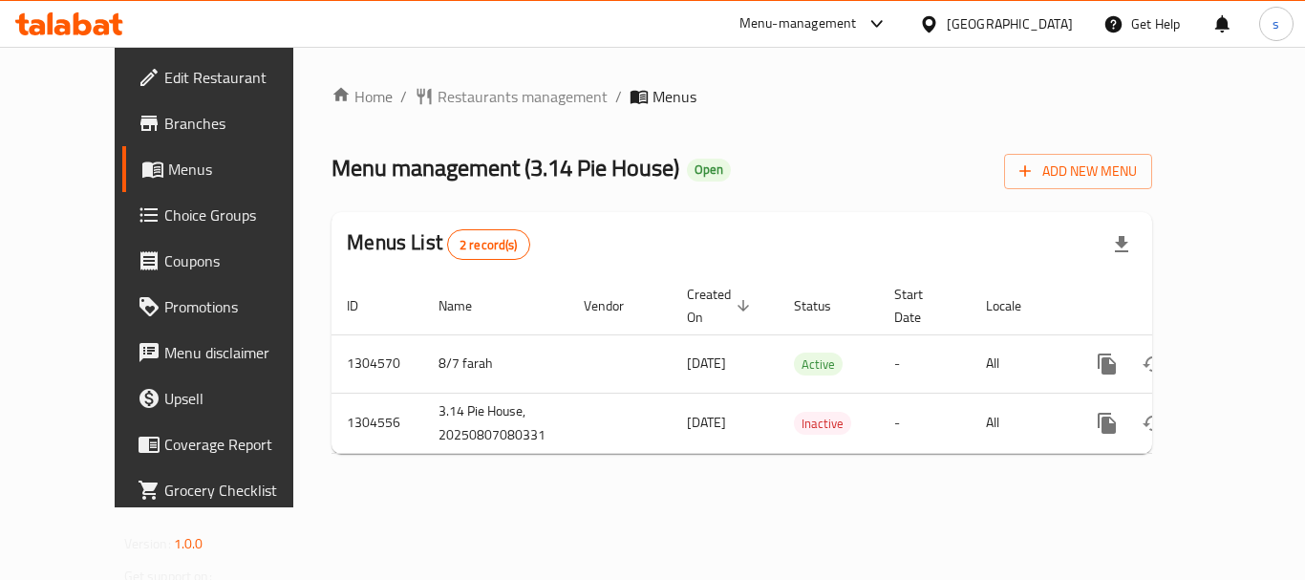
click at [483, 113] on div "Home / Restaurants management / Menus Menu management ( 3.14 Pie House ) Open A…" at bounding box center [742, 277] width 821 height 384
click at [491, 98] on span "Restaurants management" at bounding box center [523, 96] width 170 height 23
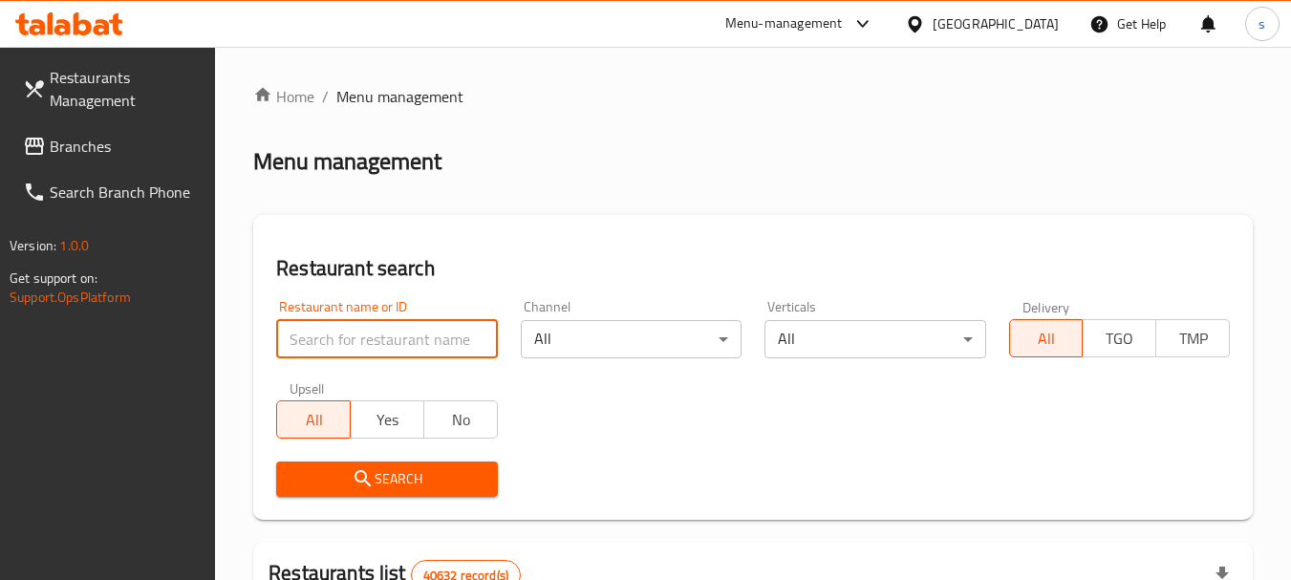
click at [352, 340] on input "search" at bounding box center [386, 339] width 221 height 38
paste input "703307"
type input "703307"
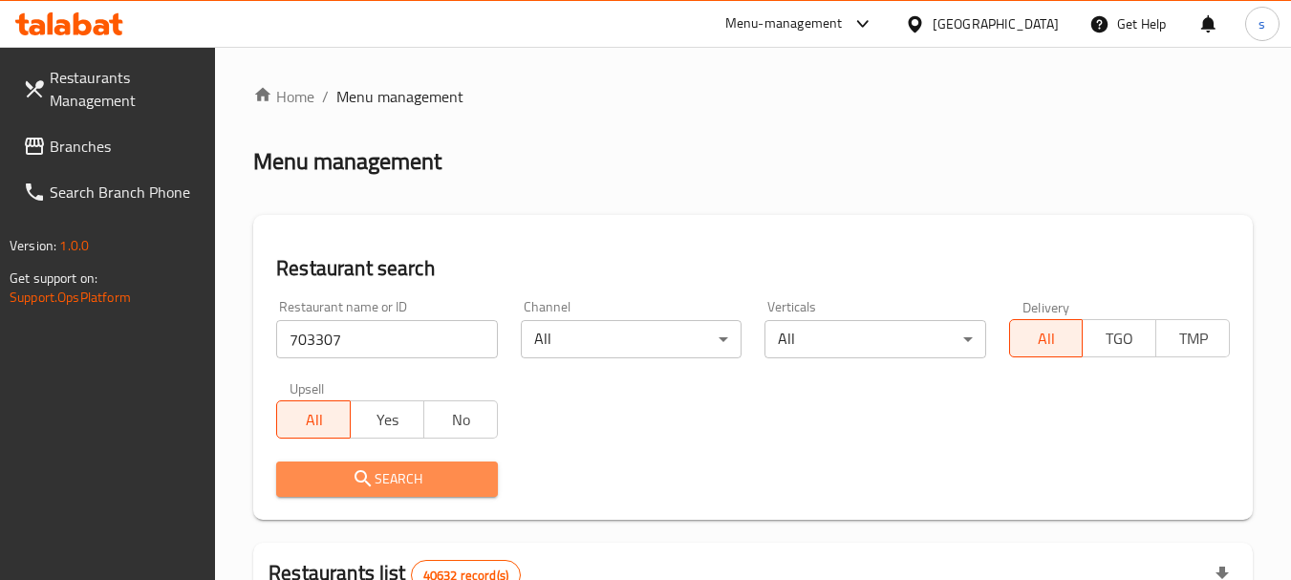
click at [315, 472] on span "Search" at bounding box center [386, 479] width 190 height 24
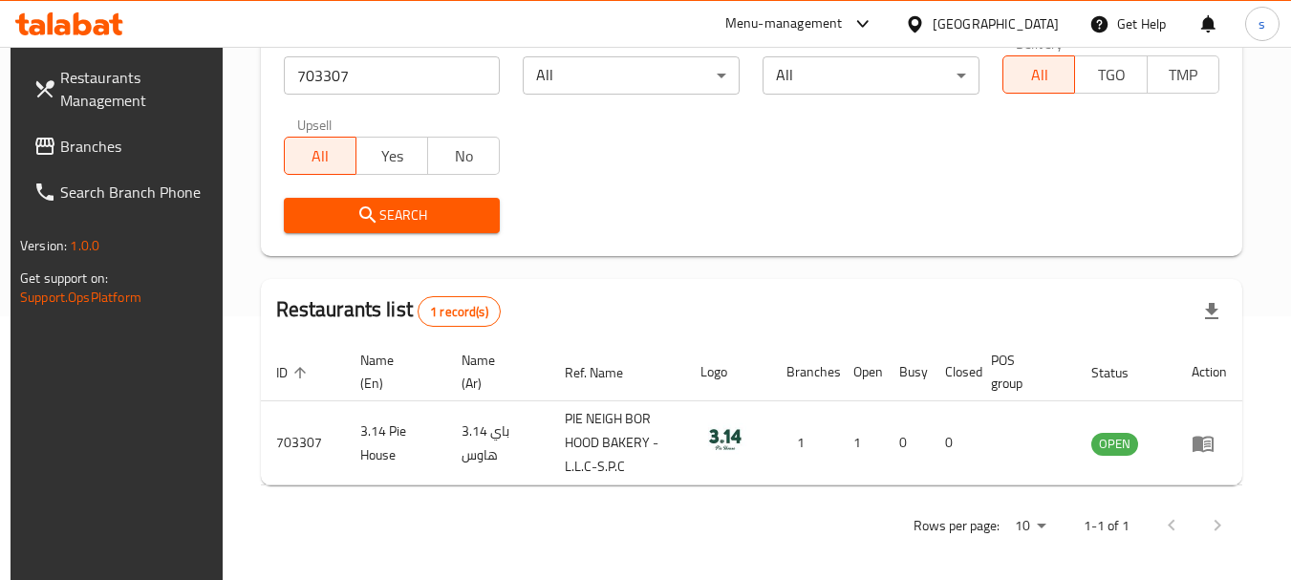
scroll to position [272, 0]
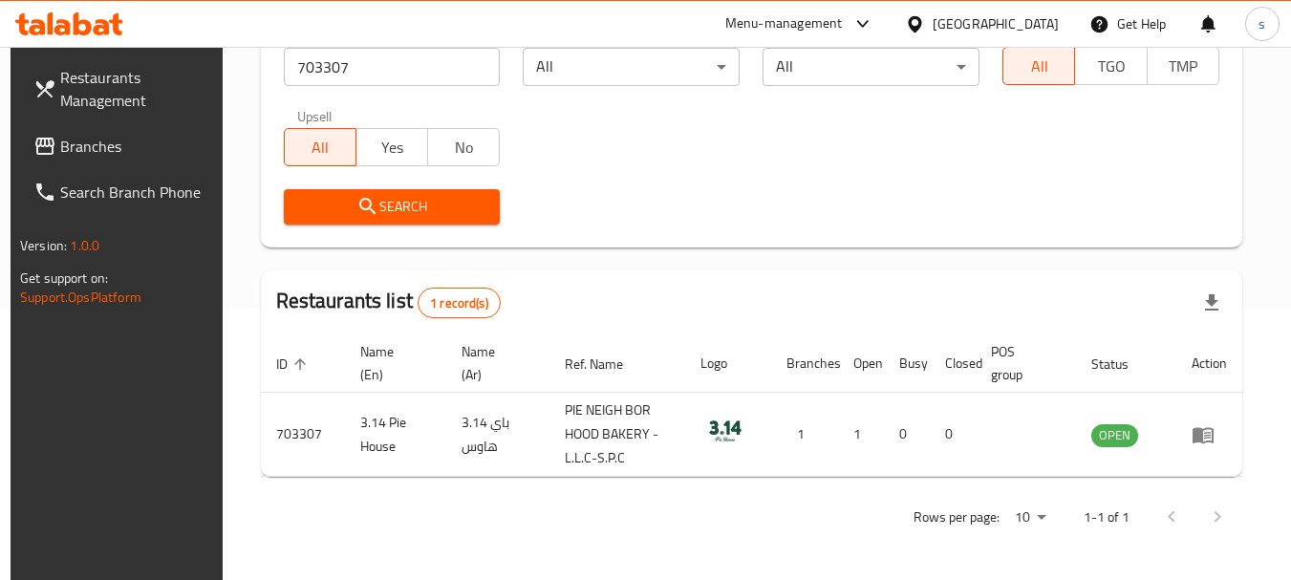
click at [63, 148] on span "Branches" at bounding box center [135, 146] width 151 height 23
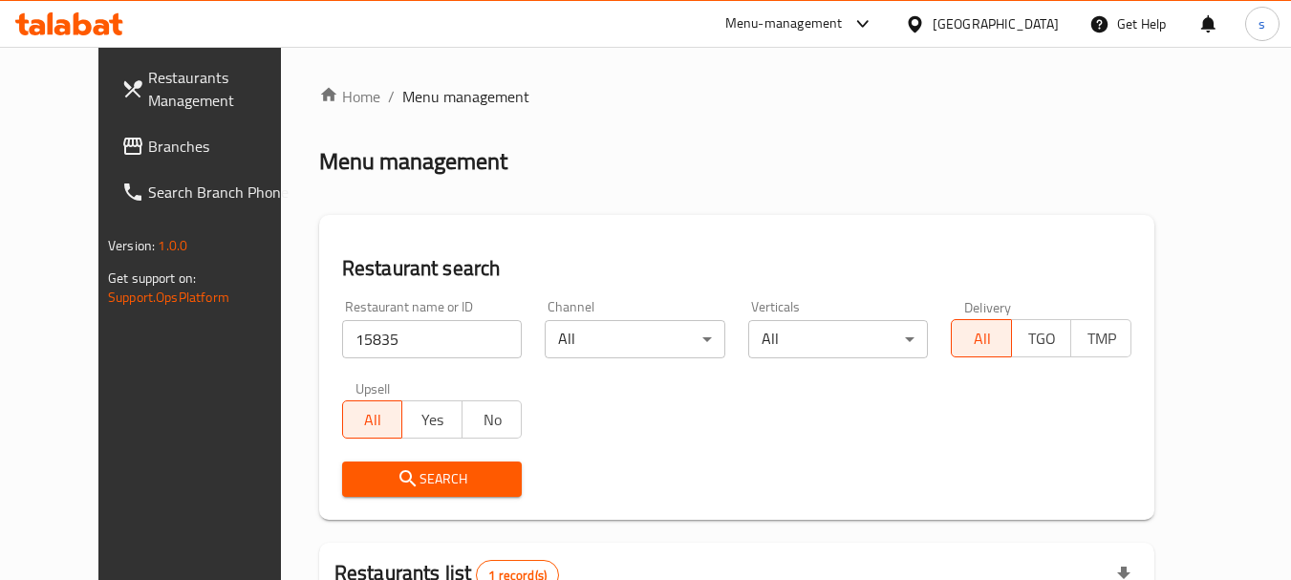
scroll to position [256, 0]
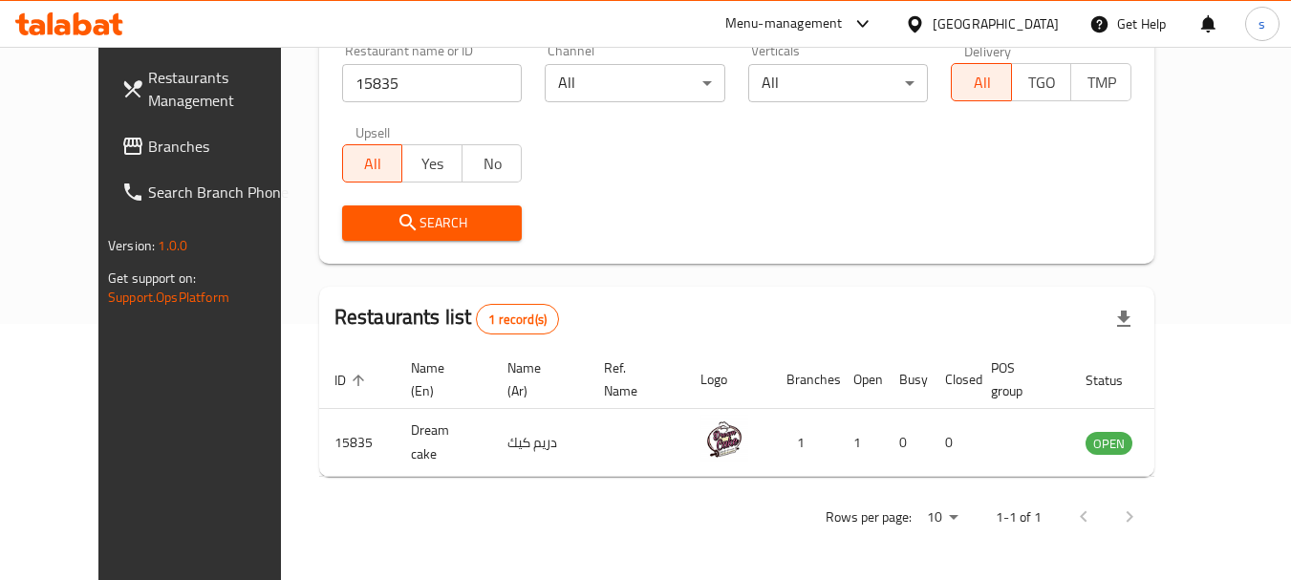
click at [148, 139] on span "Branches" at bounding box center [223, 146] width 151 height 23
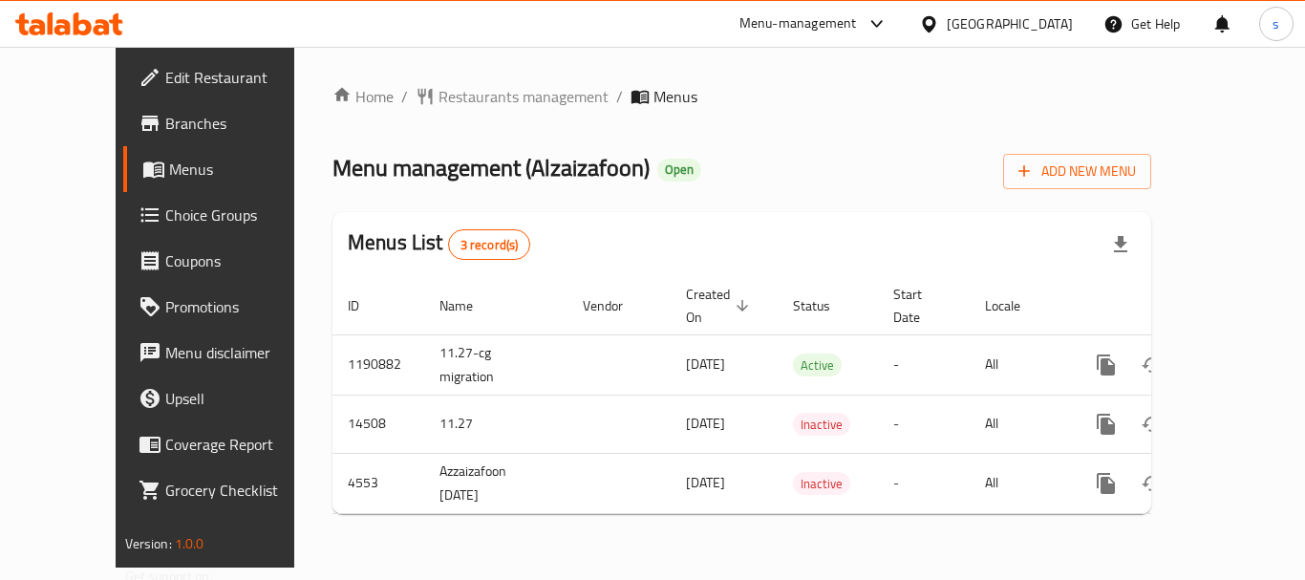
click at [456, 73] on div "Home / Restaurants management / Menus Menu management ( Alzaizafoon ) Open Add …" at bounding box center [741, 307] width 895 height 521
click at [446, 91] on span "Restaurants management" at bounding box center [524, 96] width 170 height 23
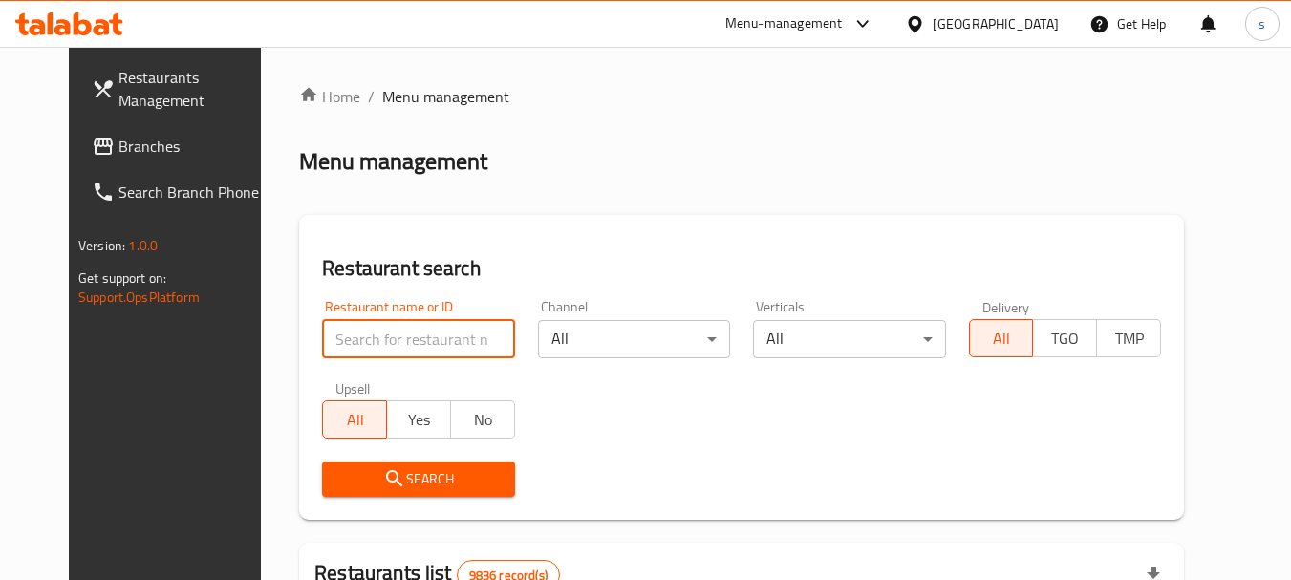
click at [371, 334] on input "search" at bounding box center [418, 339] width 192 height 38
paste input "2880"
type input "2880"
drag, startPoint x: 360, startPoint y: 487, endPoint x: 381, endPoint y: 483, distance: 21.6
click at [383, 486] on icon "submit" at bounding box center [394, 478] width 23 height 23
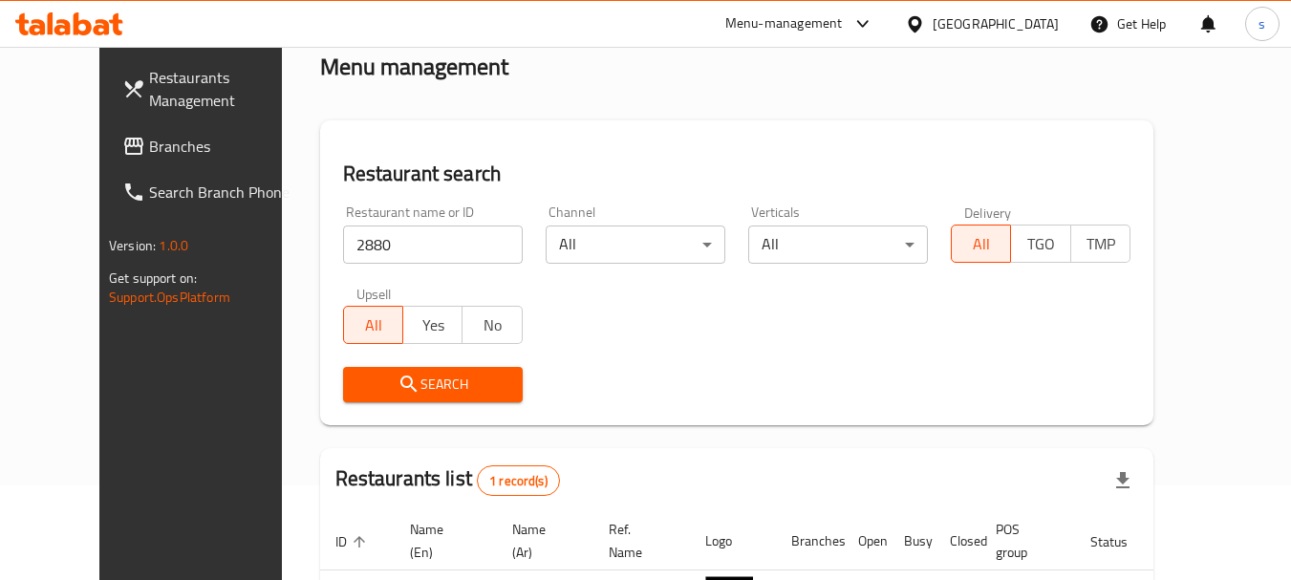
scroll to position [256, 0]
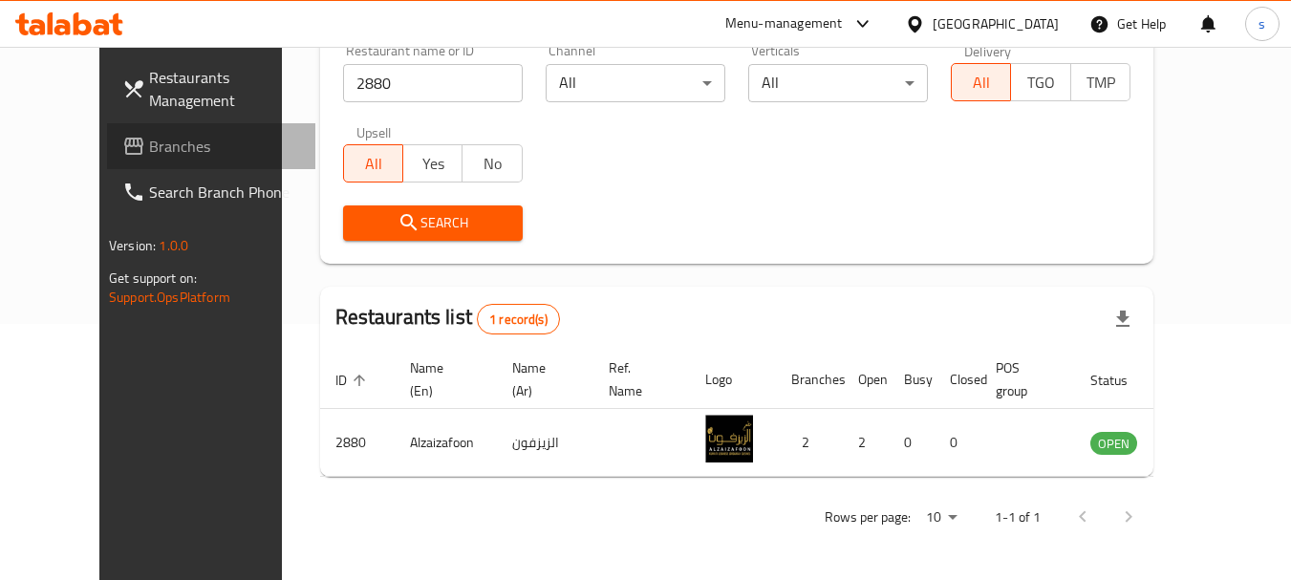
click at [149, 144] on span "Branches" at bounding box center [224, 146] width 151 height 23
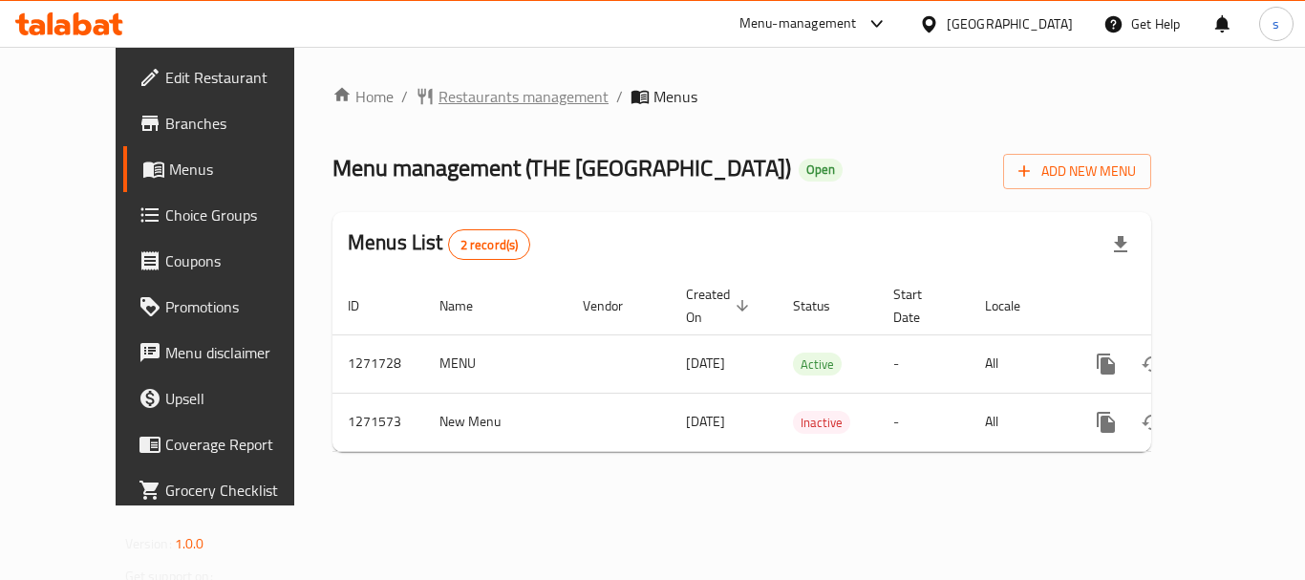
click at [485, 99] on span "Restaurants management" at bounding box center [524, 96] width 170 height 23
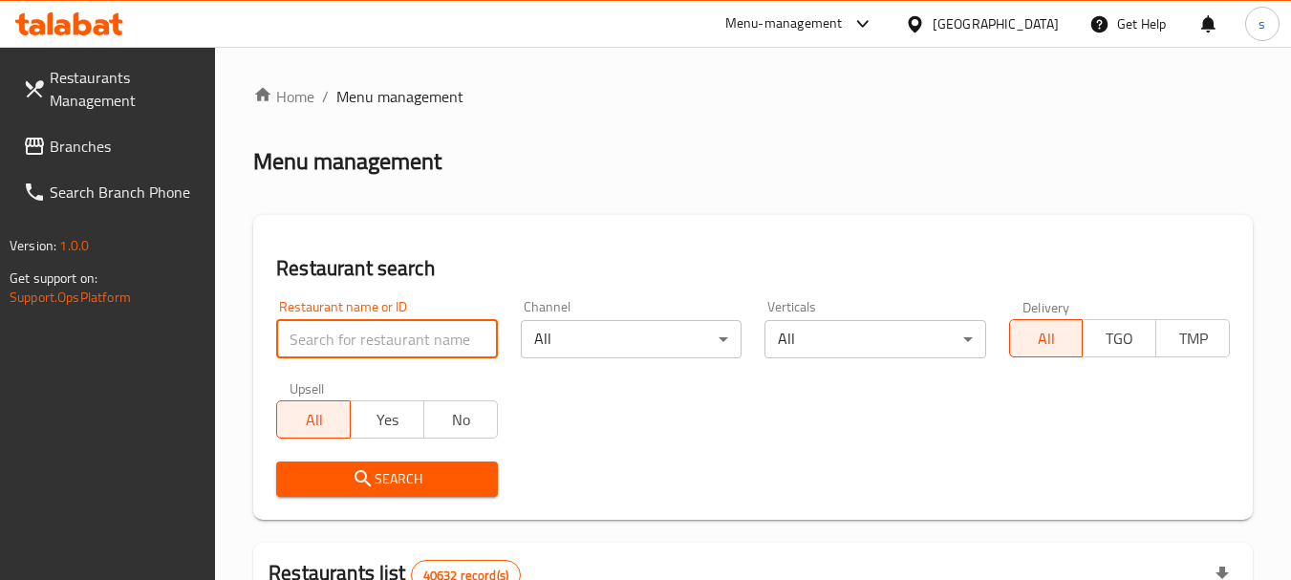
click at [361, 342] on input "search" at bounding box center [386, 339] width 221 height 38
paste input "689651"
type input "689651"
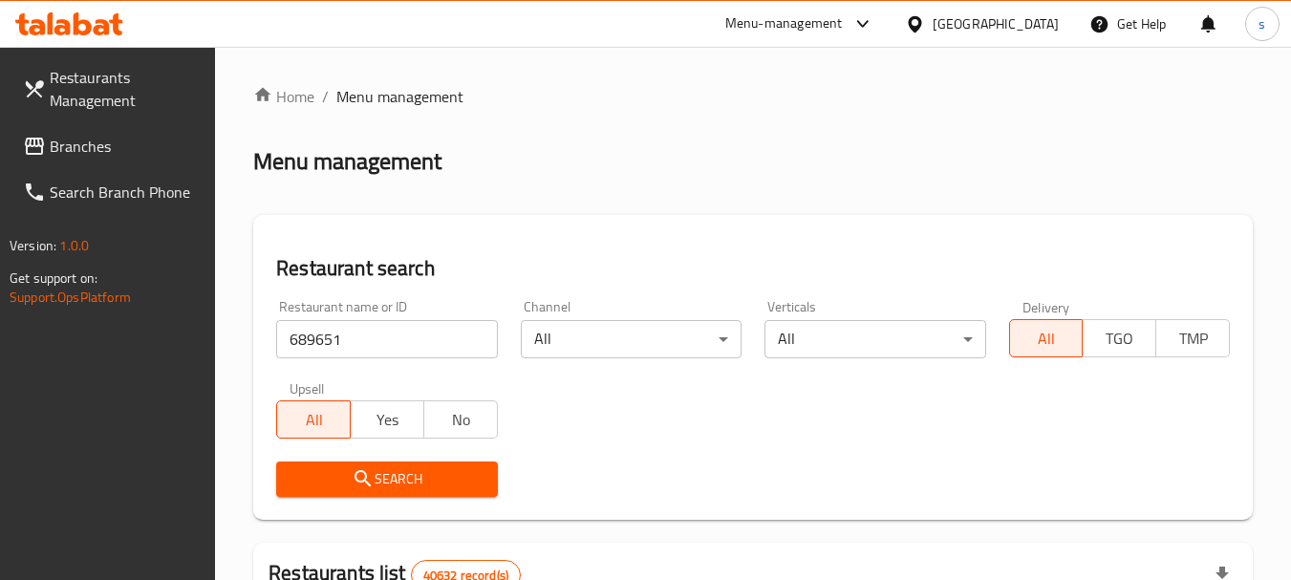
click at [353, 483] on icon "submit" at bounding box center [363, 478] width 23 height 23
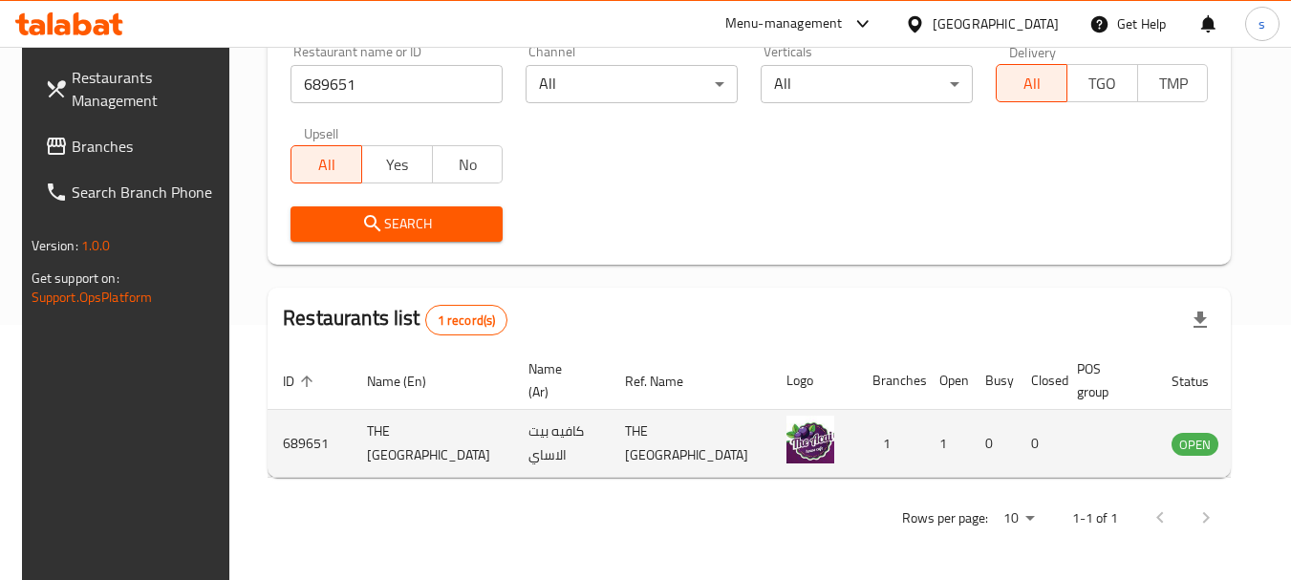
scroll to position [256, 0]
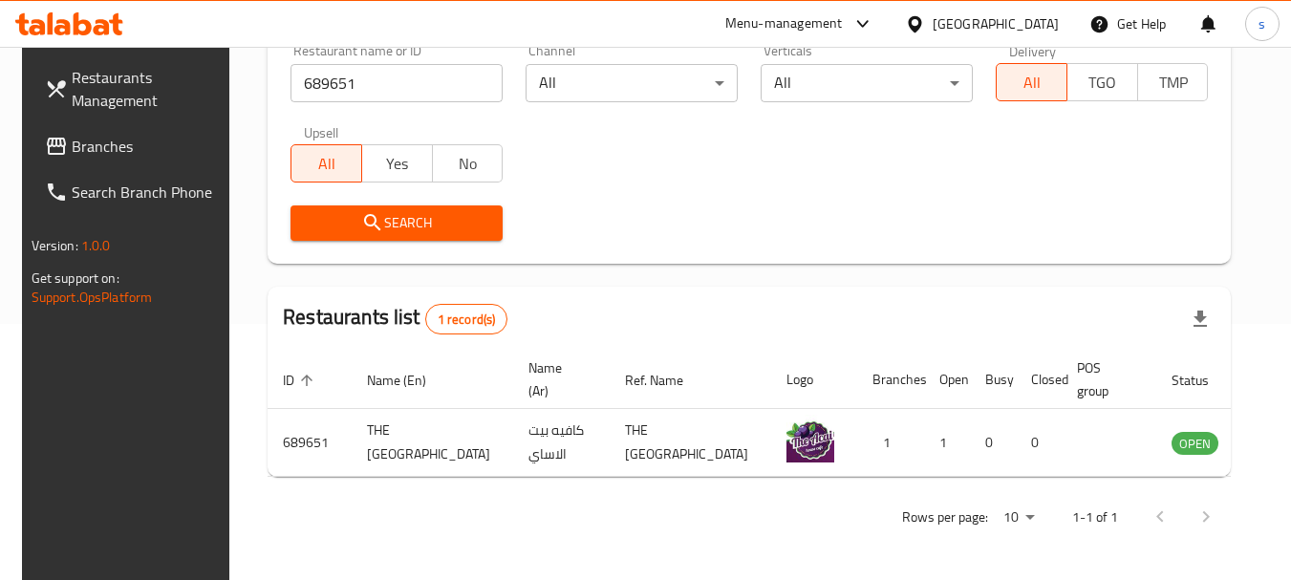
click at [96, 153] on span "Branches" at bounding box center [147, 146] width 151 height 23
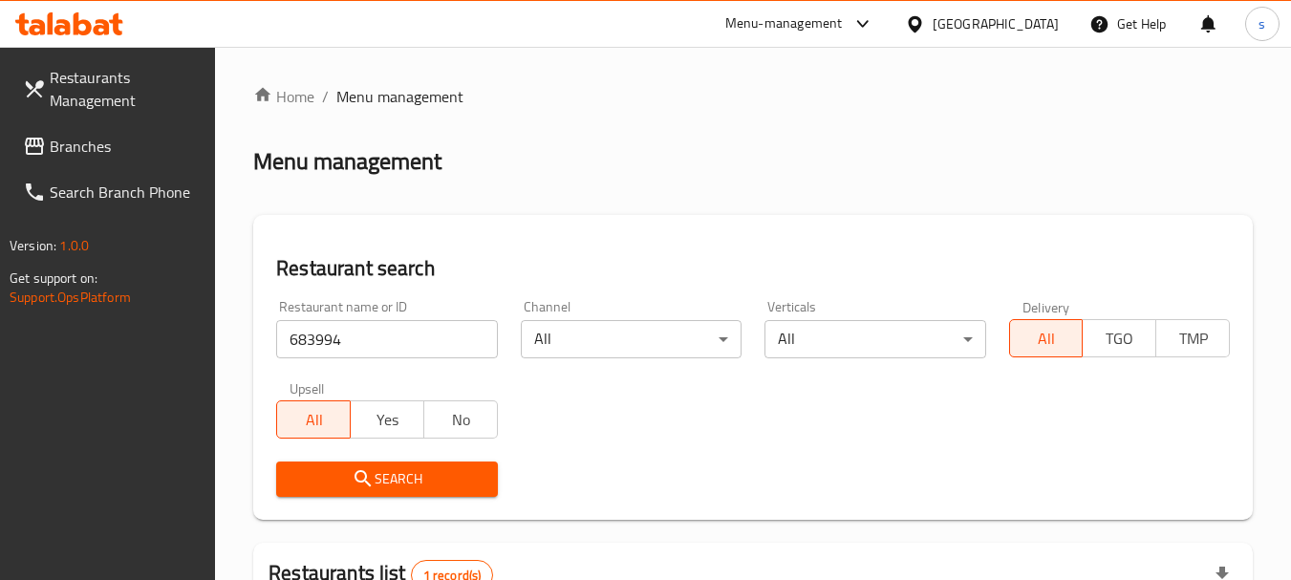
scroll to position [272, 0]
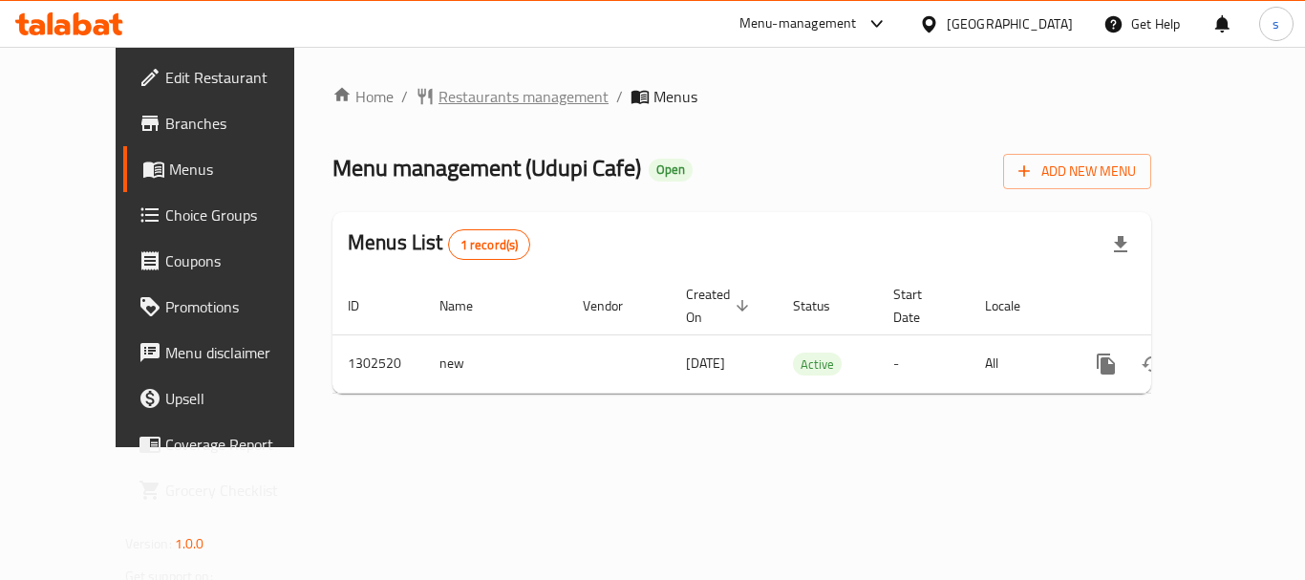
click at [457, 98] on span "Restaurants management" at bounding box center [524, 96] width 170 height 23
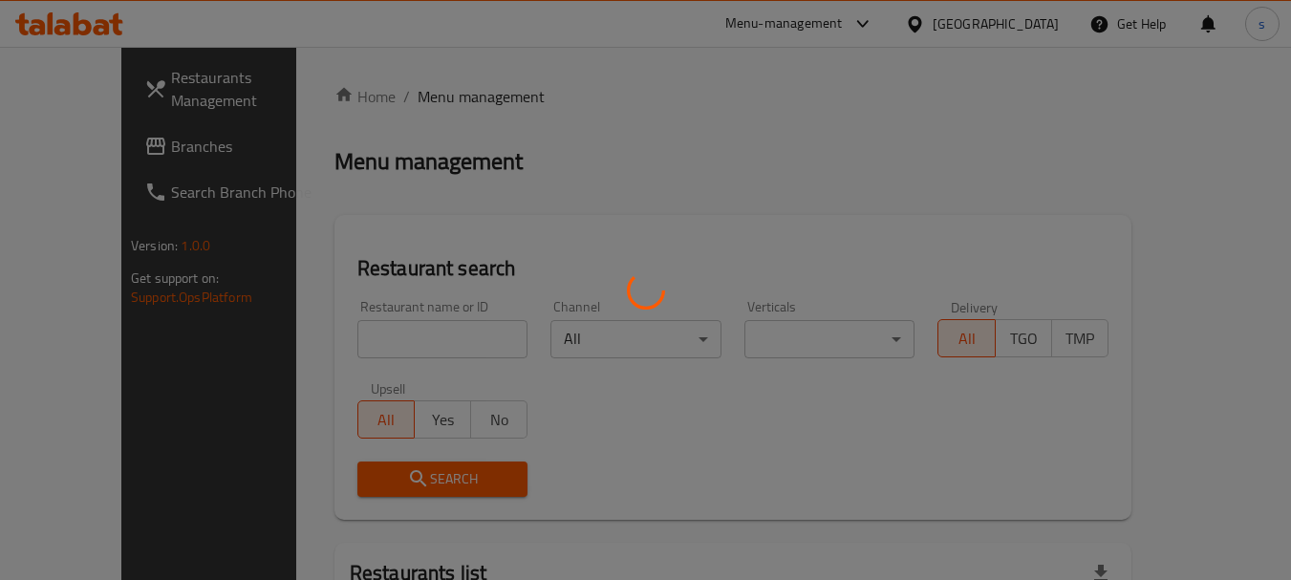
click at [366, 345] on div at bounding box center [645, 290] width 1291 height 580
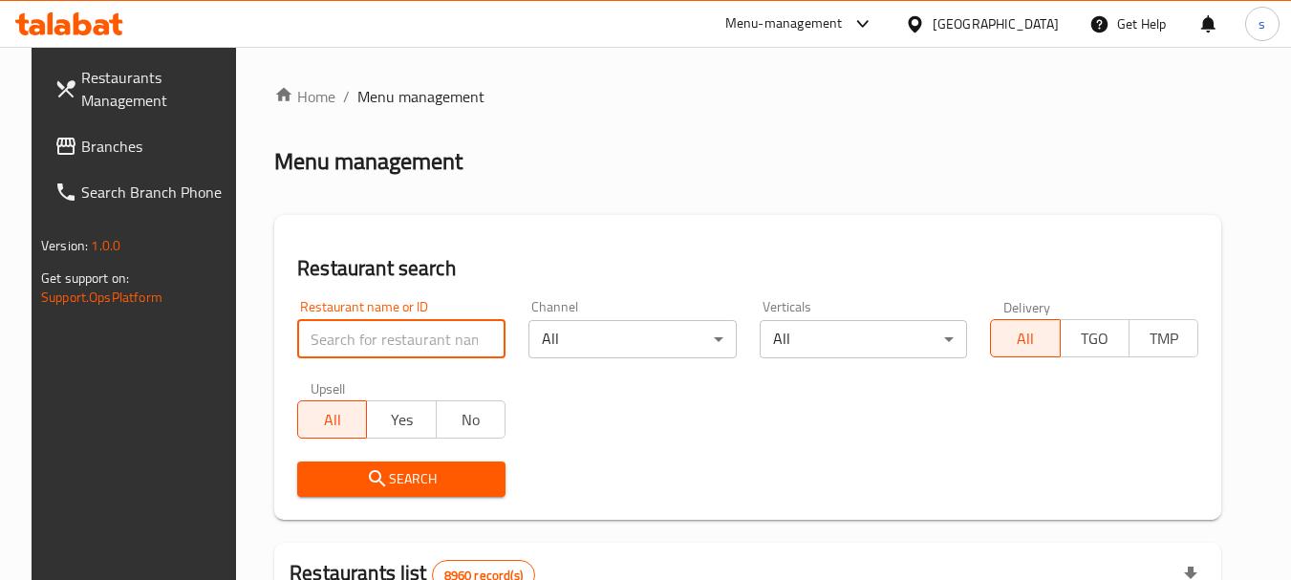
click at [392, 356] on input "search" at bounding box center [401, 339] width 208 height 38
paste input "702447"
type input "702447"
click button "Search" at bounding box center [401, 479] width 208 height 35
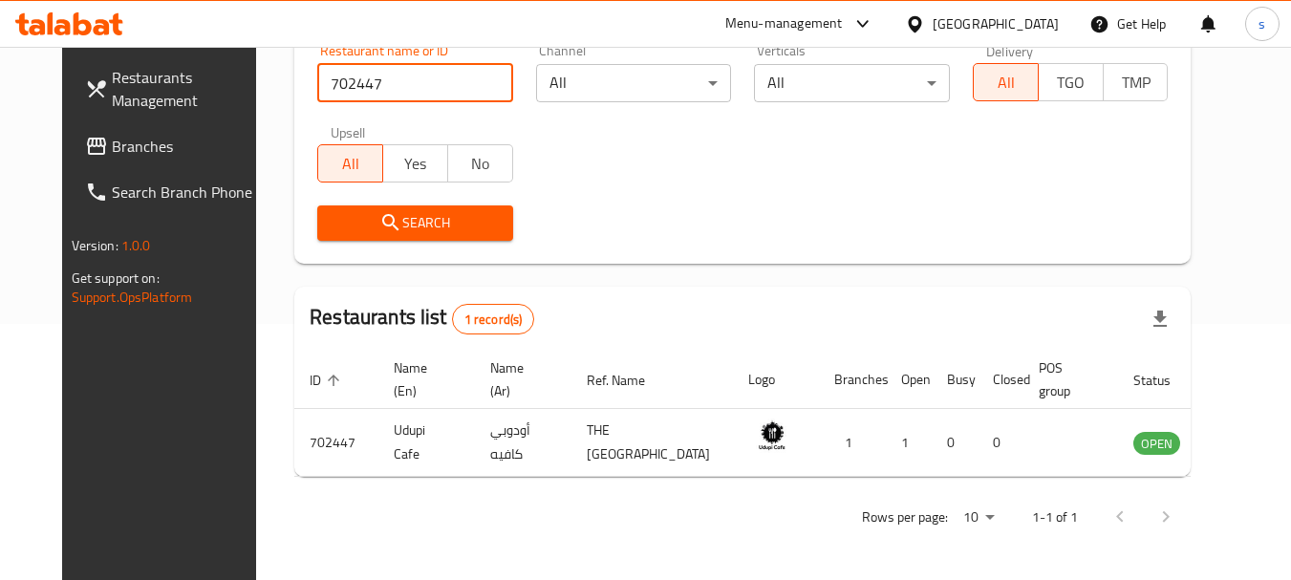
scroll to position [272, 0]
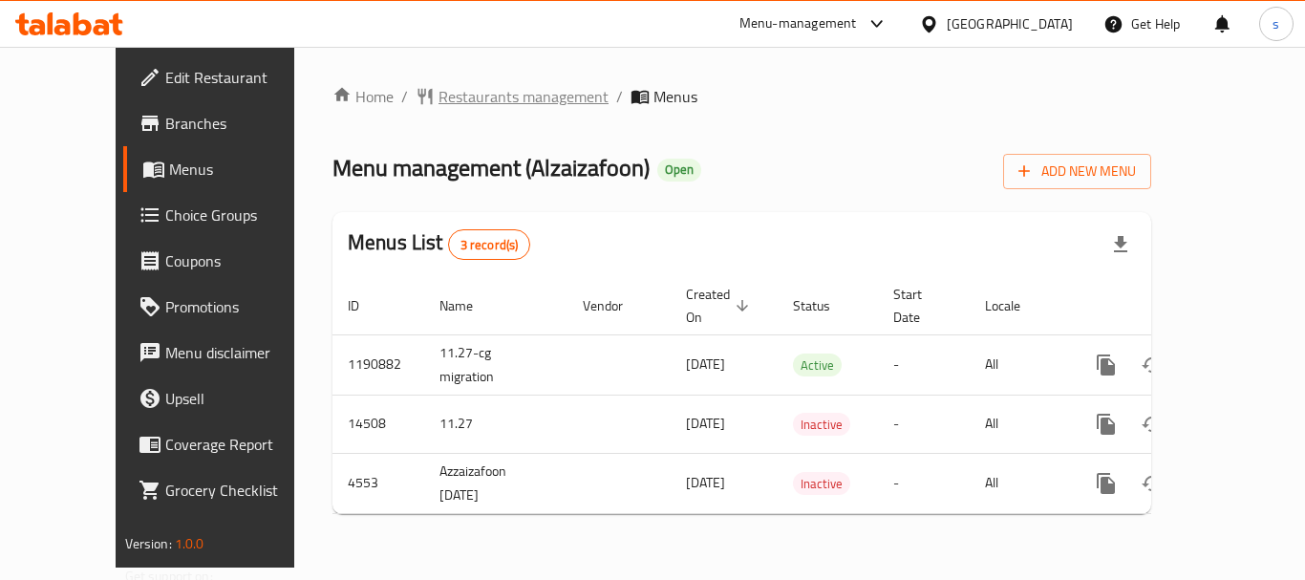
click at [439, 97] on span "Restaurants management" at bounding box center [524, 96] width 170 height 23
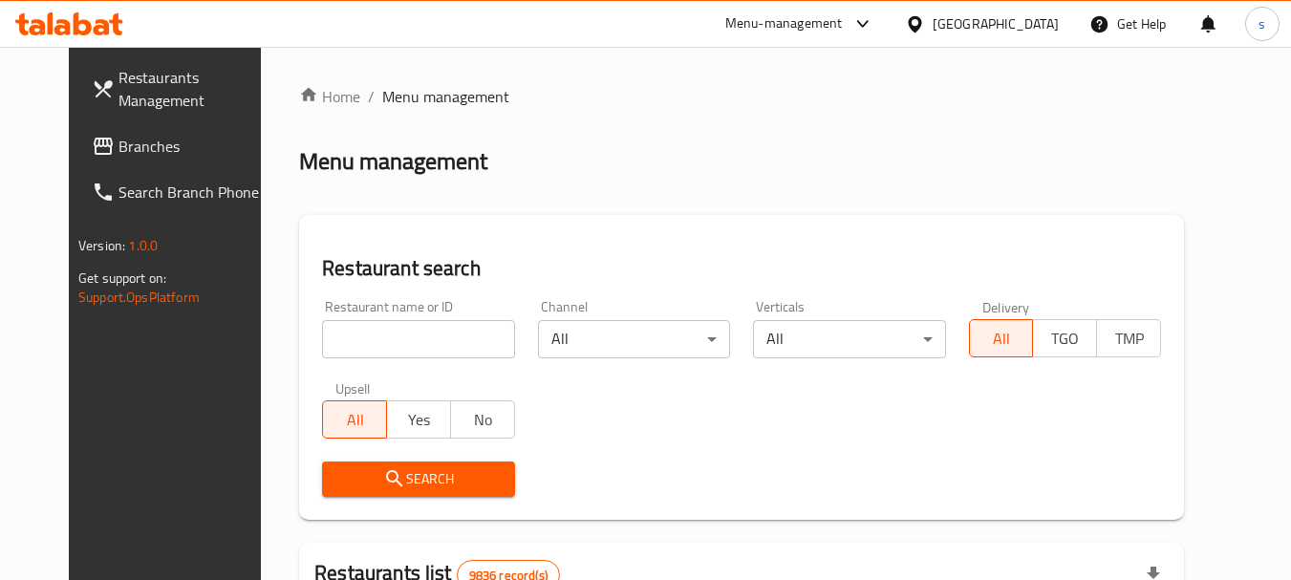
click at [355, 342] on input "search" at bounding box center [418, 339] width 192 height 38
paste input "2880"
type input "2880"
click at [383, 482] on icon "submit" at bounding box center [394, 478] width 23 height 23
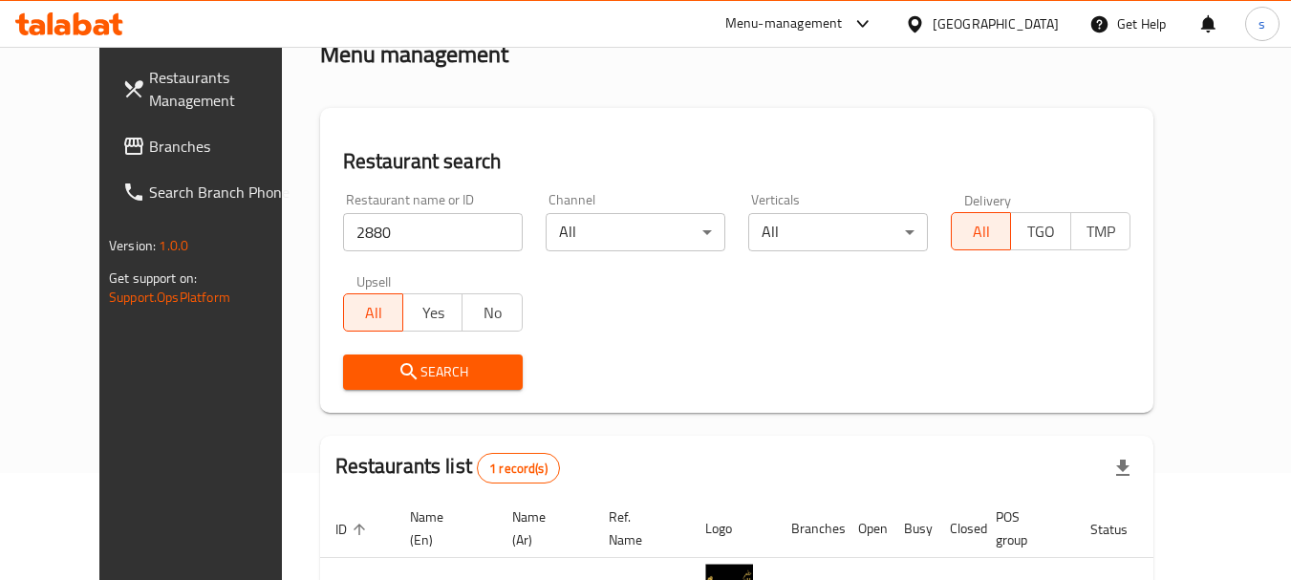
scroll to position [256, 0]
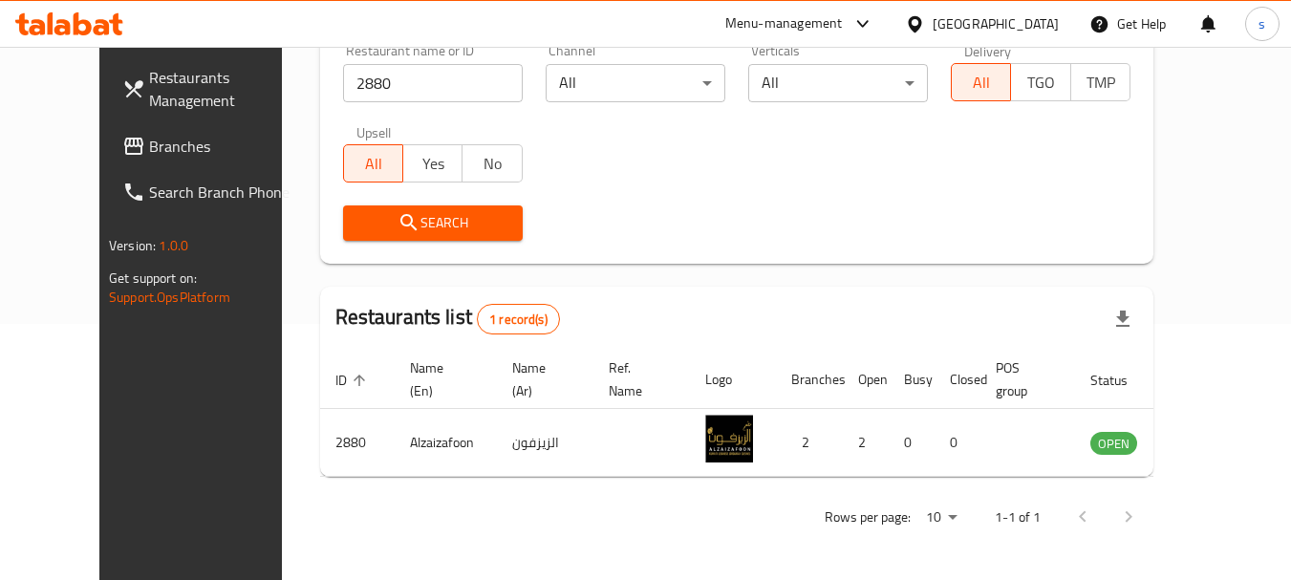
click at [149, 135] on span "Branches" at bounding box center [224, 146] width 151 height 23
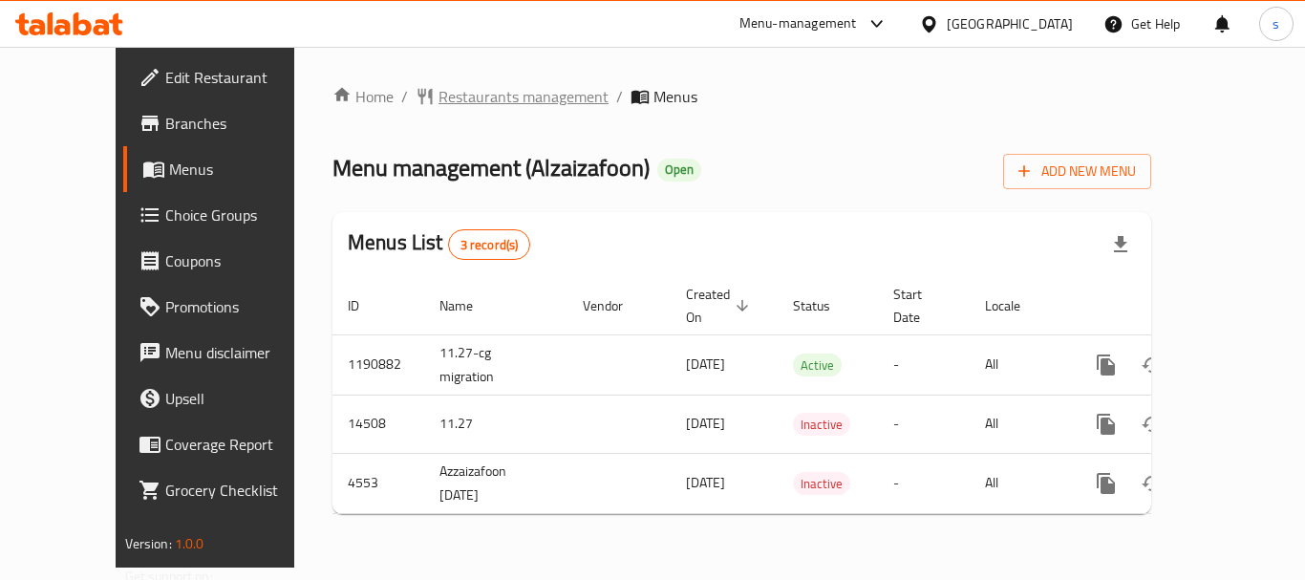
click at [449, 98] on span "Restaurants management" at bounding box center [524, 96] width 170 height 23
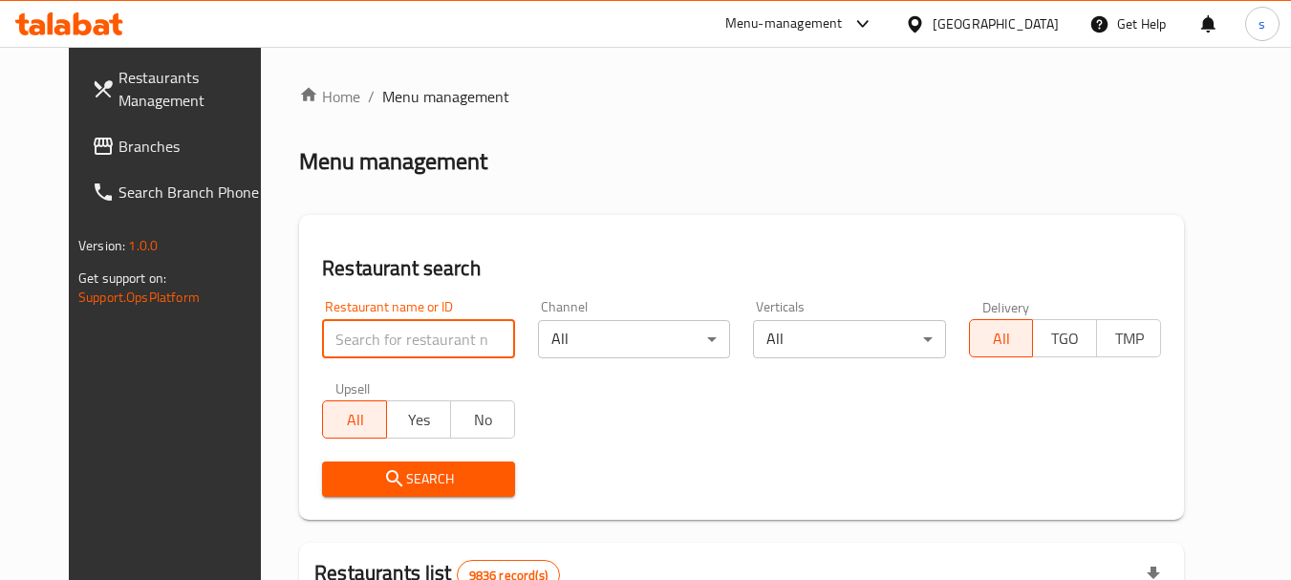
click at [322, 339] on input "search" at bounding box center [418, 339] width 192 height 38
paste input "2880"
type input "2880"
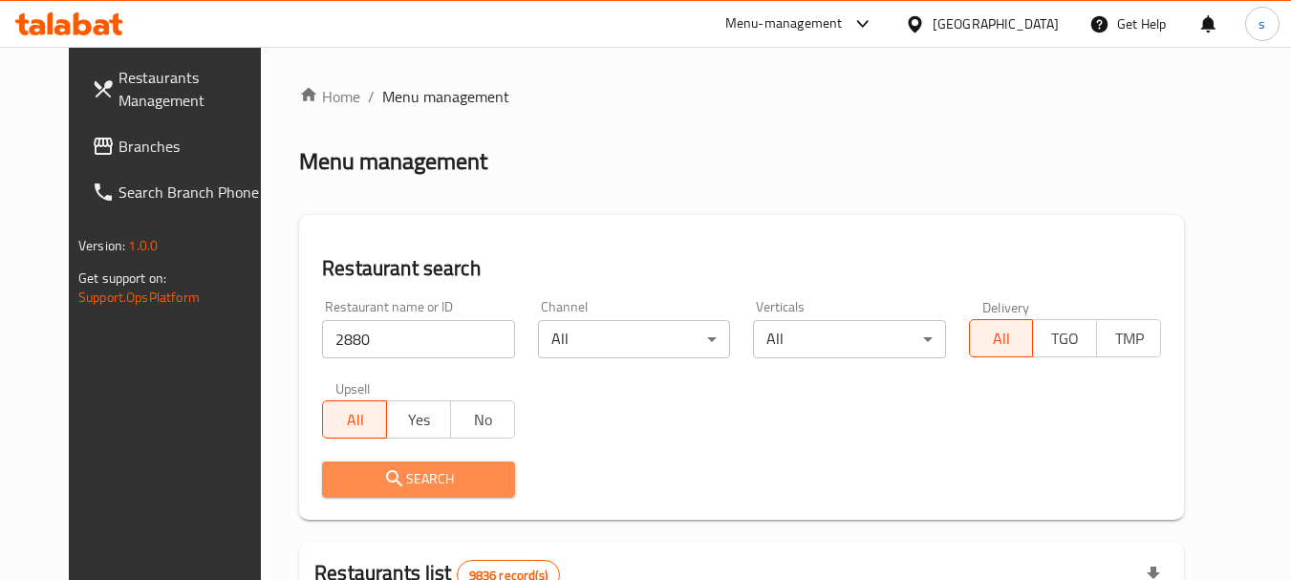
click at [337, 476] on span "Search" at bounding box center [418, 479] width 162 height 24
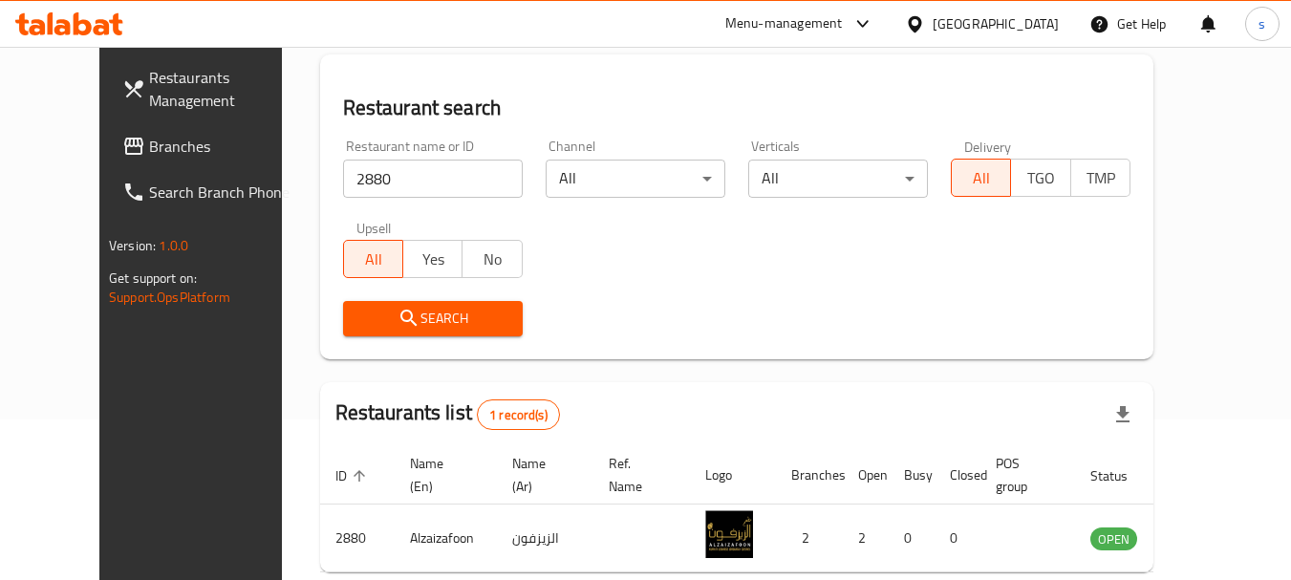
scroll to position [256, 0]
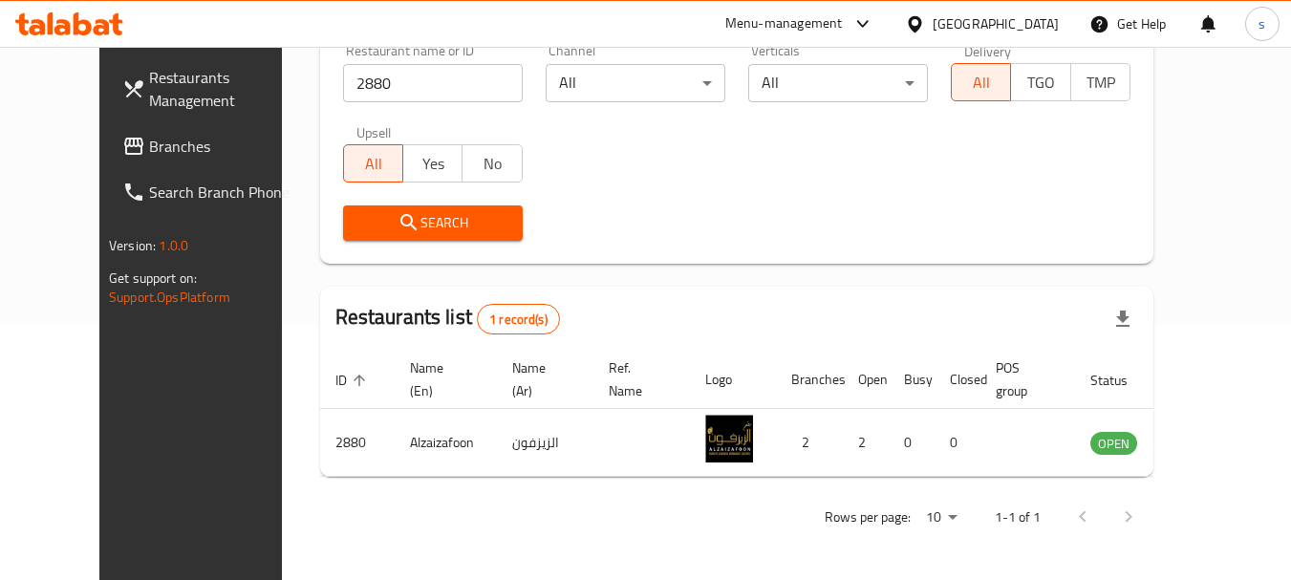
click at [117, 166] on link "Branches" at bounding box center [211, 146] width 208 height 46
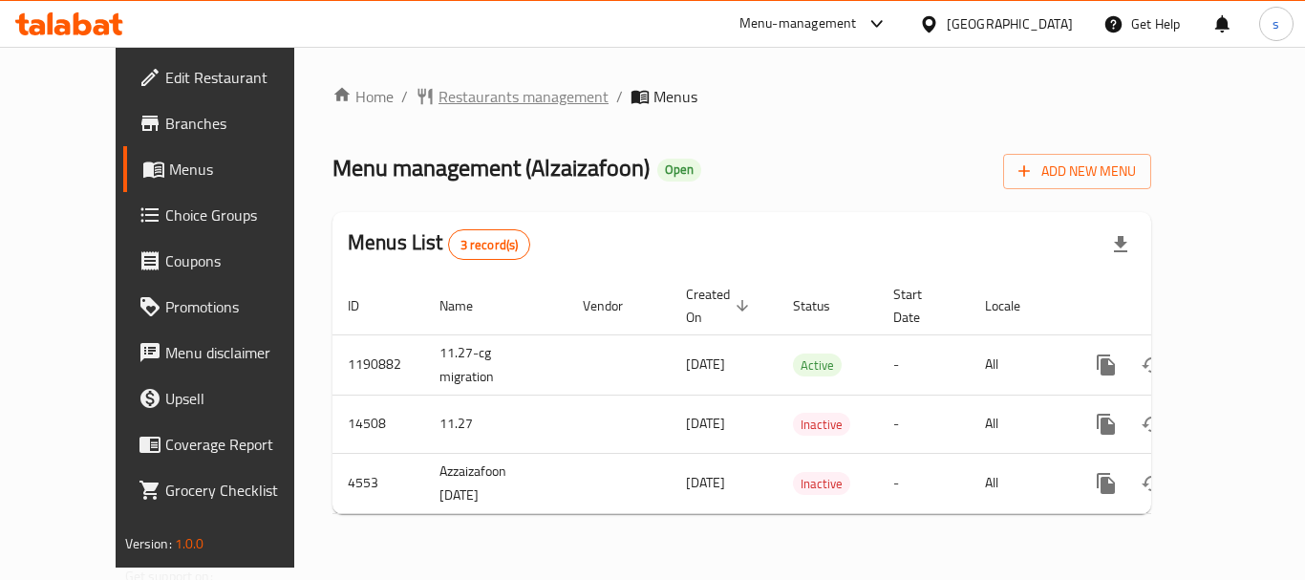
click at [472, 95] on span "Restaurants management" at bounding box center [524, 96] width 170 height 23
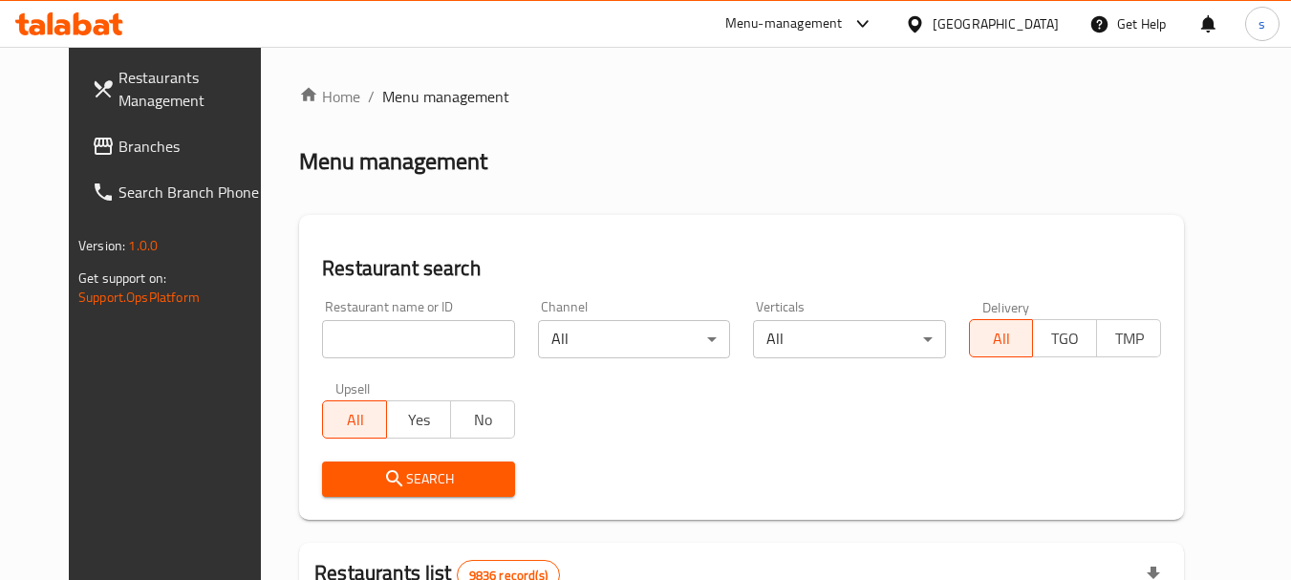
click at [339, 328] on input "search" at bounding box center [418, 339] width 192 height 38
paste input "2880"
type input "2880"
click at [395, 485] on span "Search" at bounding box center [418, 479] width 162 height 24
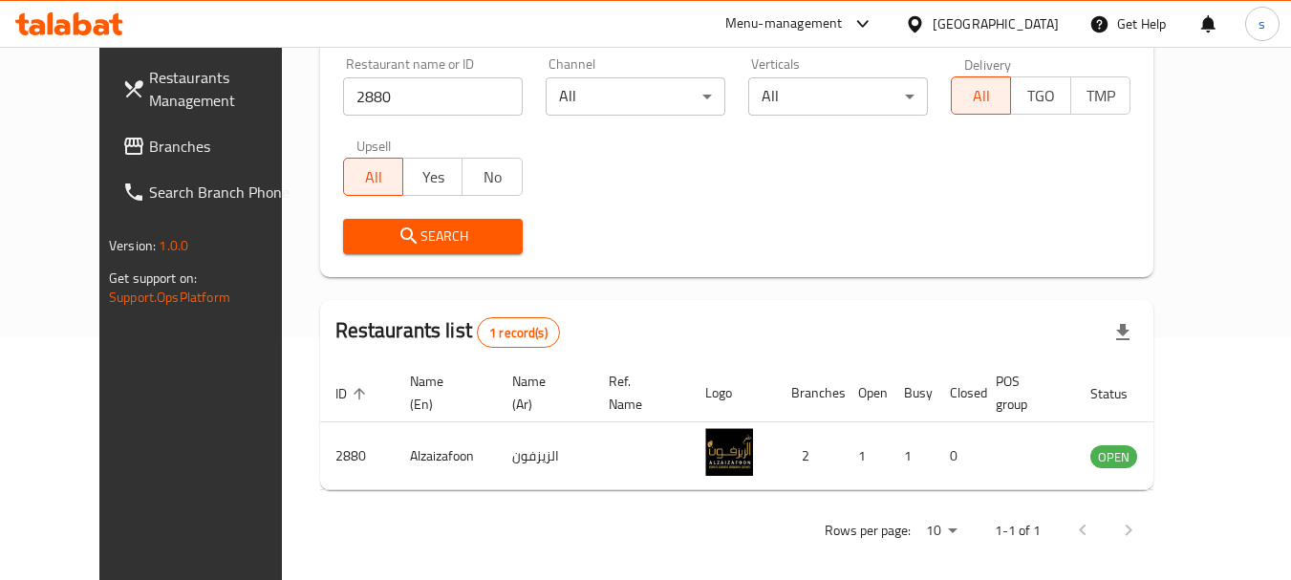
scroll to position [256, 0]
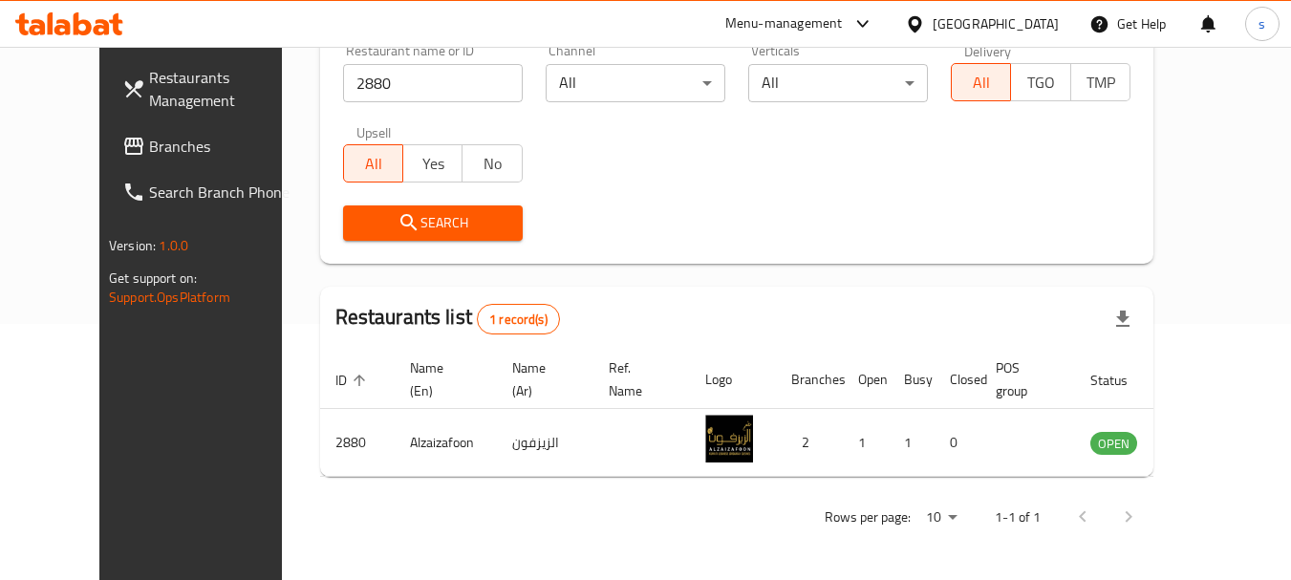
click at [149, 140] on span "Branches" at bounding box center [224, 146] width 151 height 23
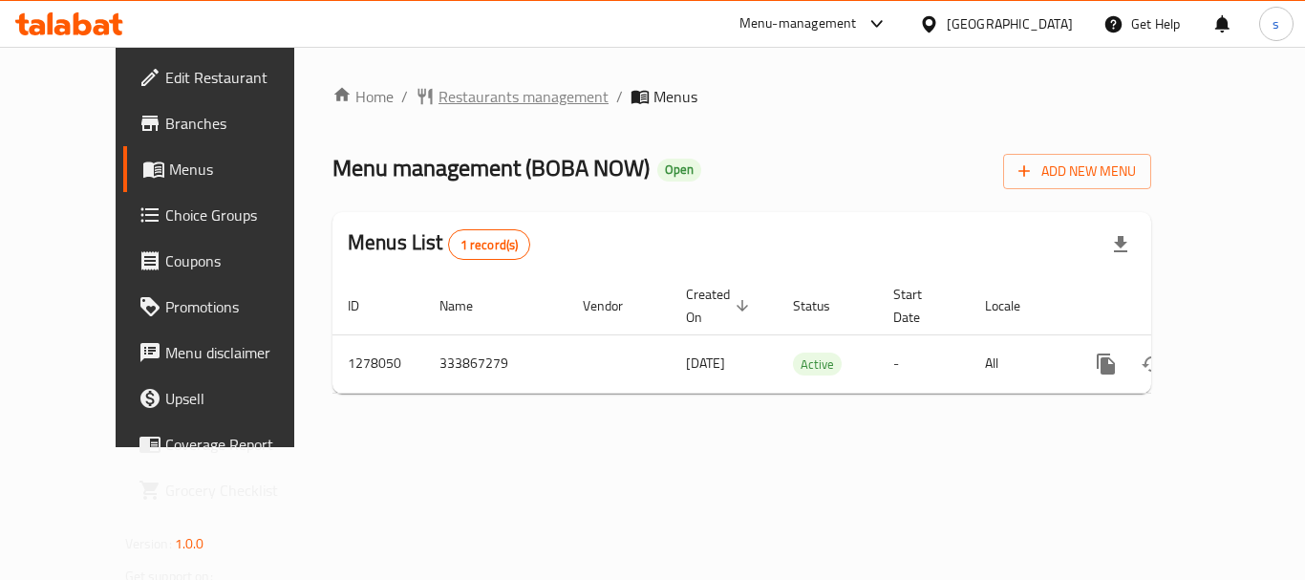
click at [451, 102] on span "Restaurants management" at bounding box center [524, 96] width 170 height 23
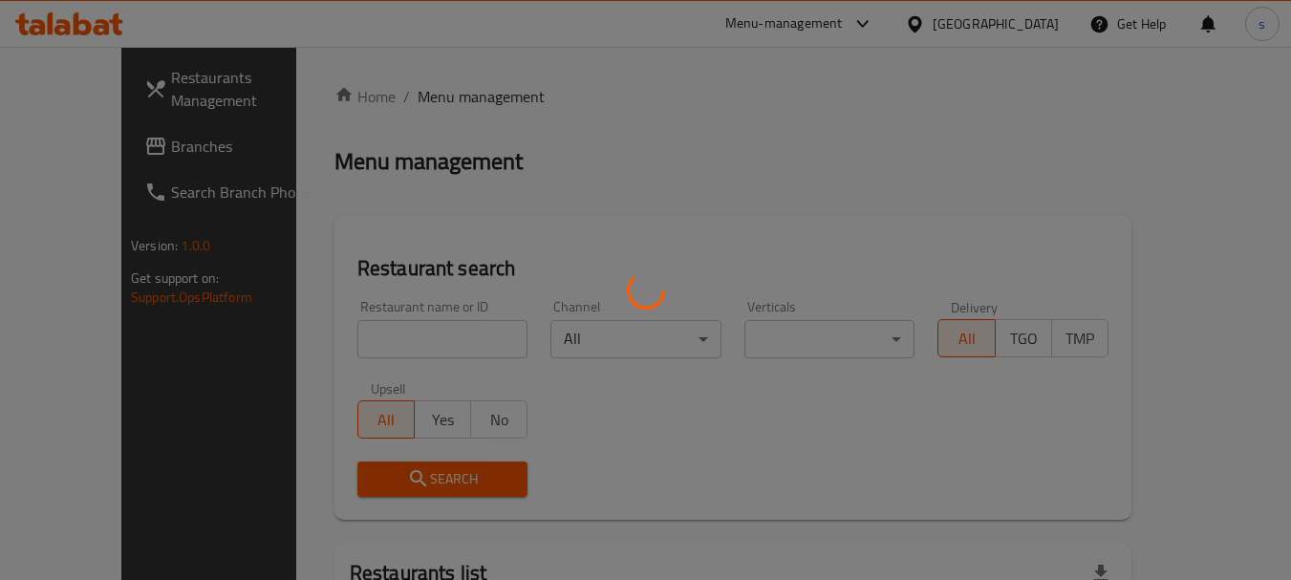
click at [368, 331] on div at bounding box center [645, 290] width 1291 height 580
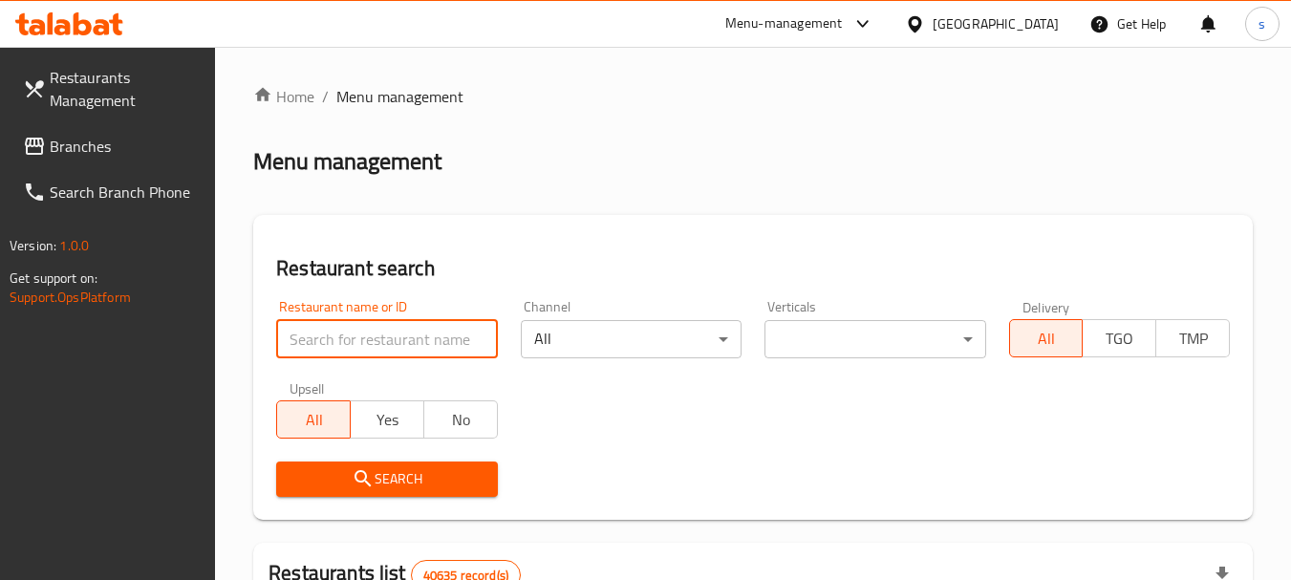
click at [382, 339] on input "search" at bounding box center [386, 339] width 221 height 38
paste input "692796"
type input "692796"
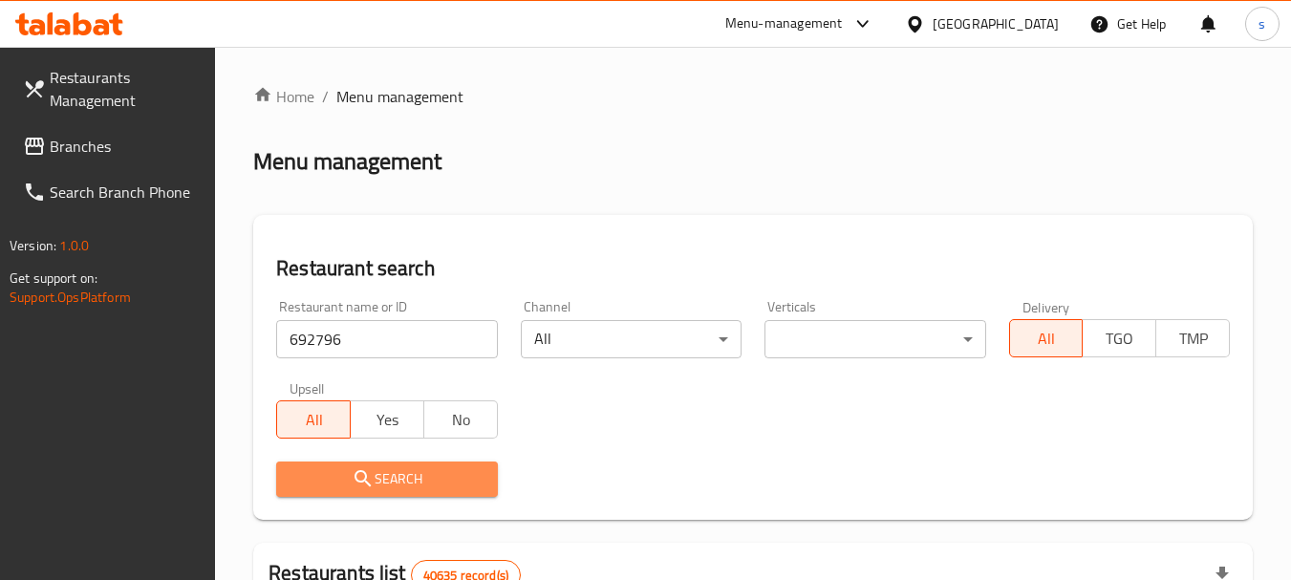
click at [368, 485] on icon "submit" at bounding box center [363, 478] width 23 height 23
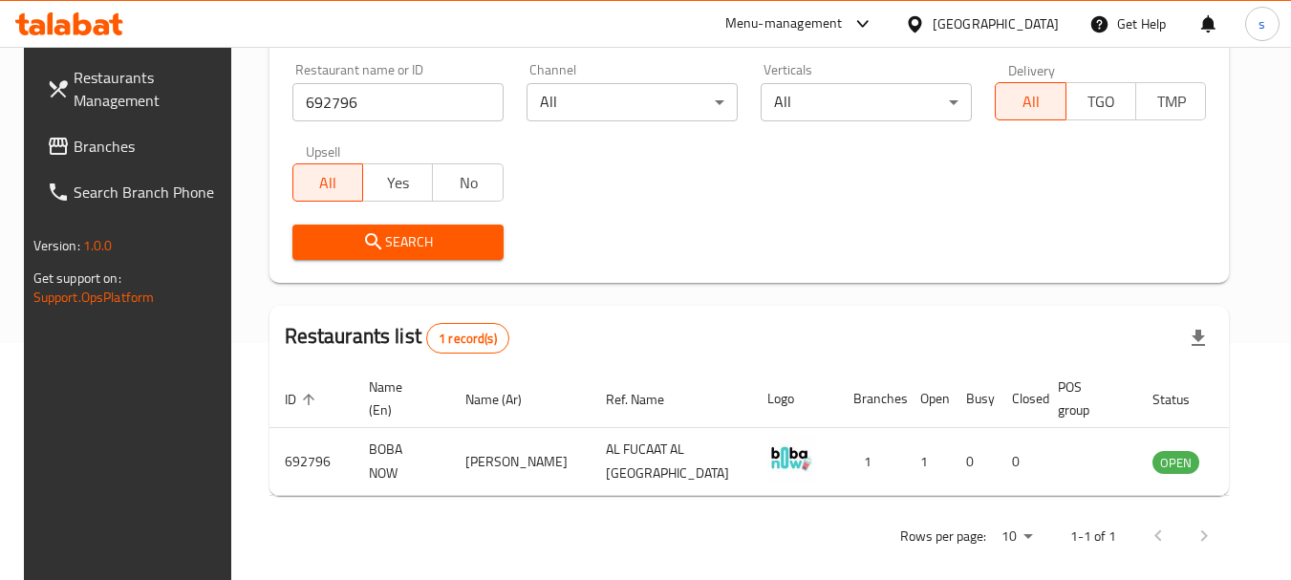
scroll to position [256, 0]
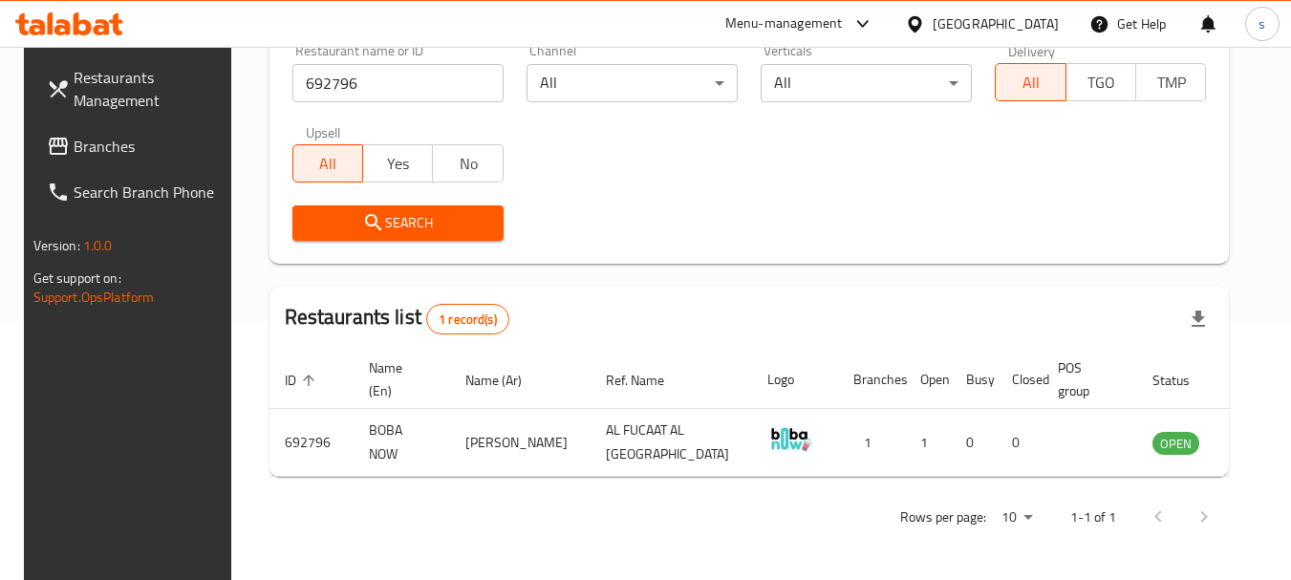
click at [79, 142] on span "Branches" at bounding box center [149, 146] width 151 height 23
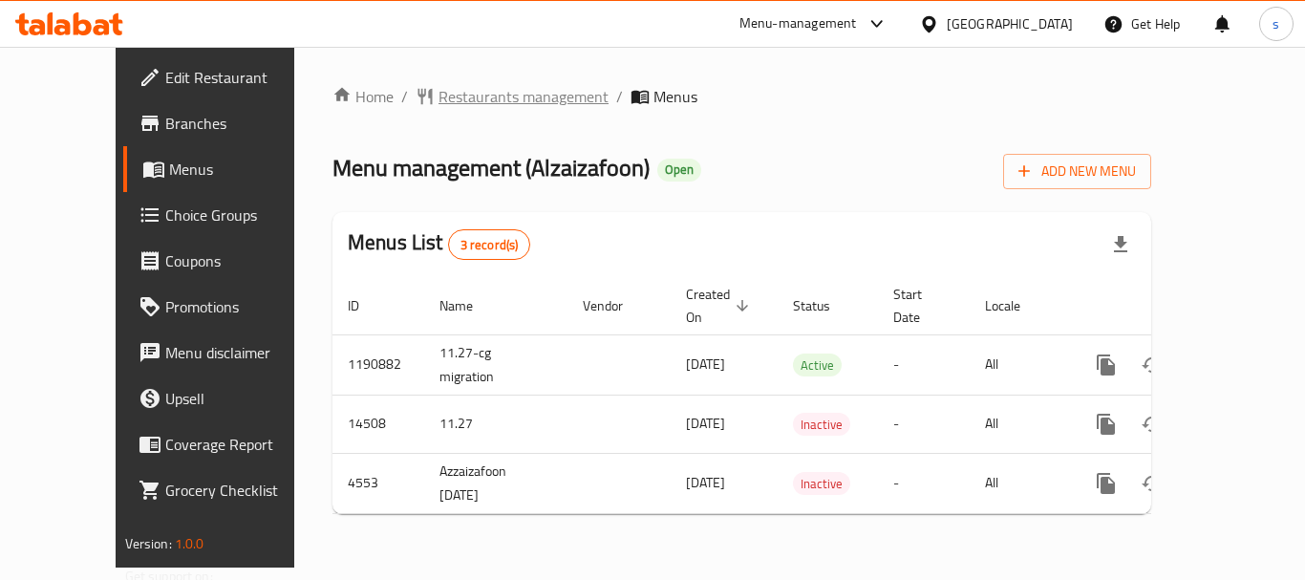
click at [439, 104] on span "Restaurants management" at bounding box center [524, 96] width 170 height 23
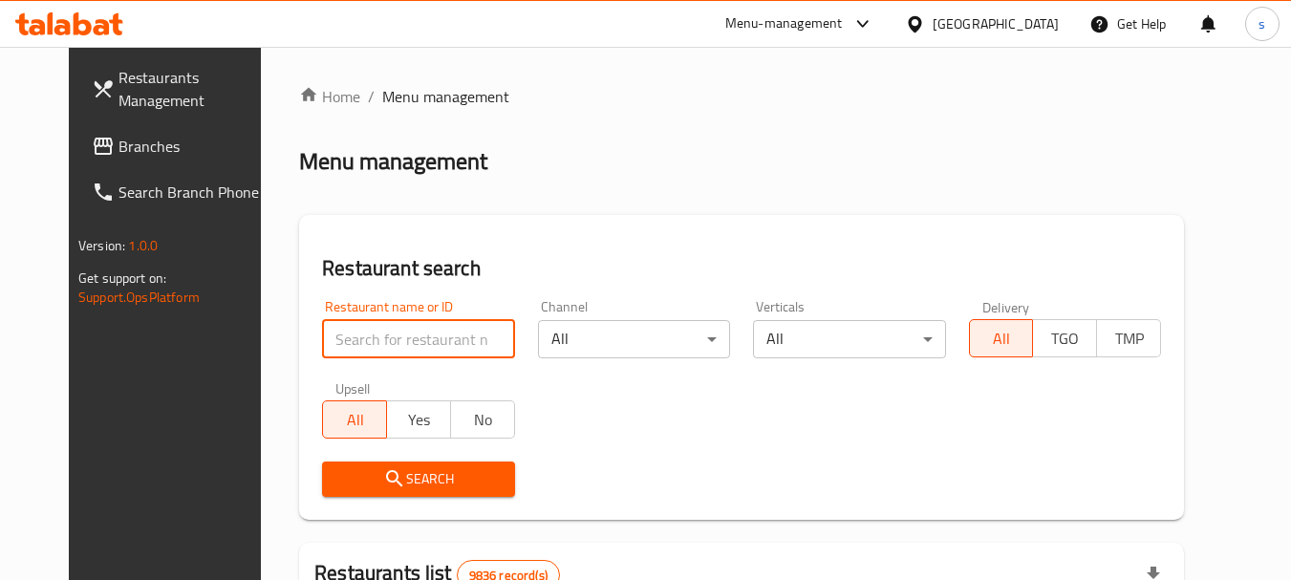
click at [365, 334] on input "search" at bounding box center [418, 339] width 192 height 38
paste input "2880"
type input "2880"
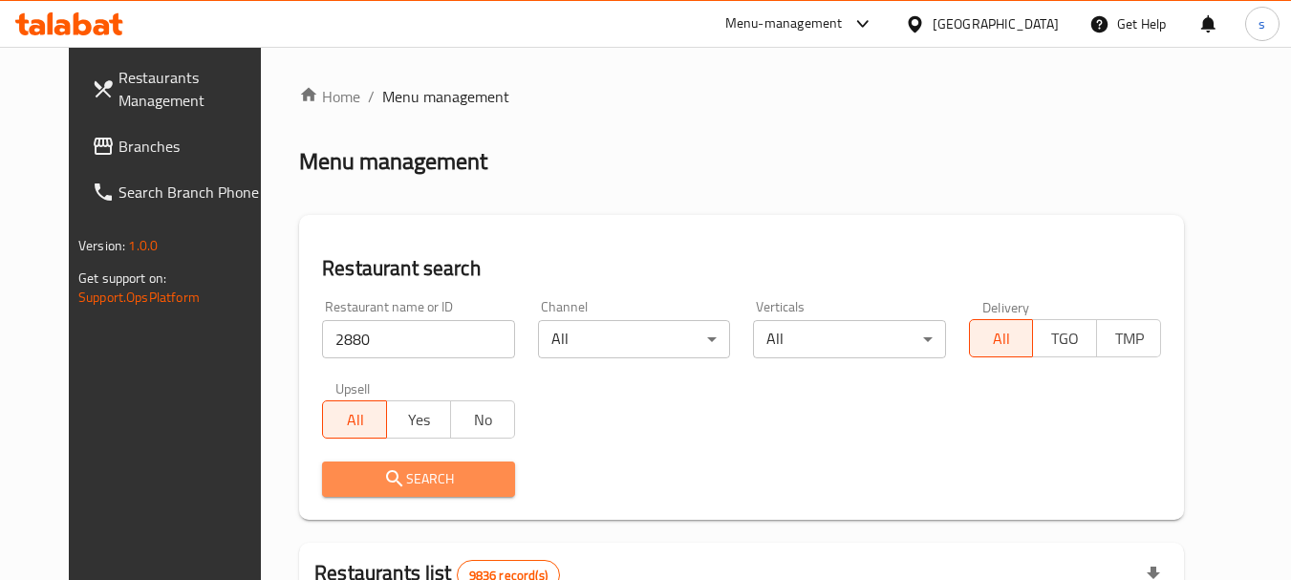
click at [383, 479] on icon "submit" at bounding box center [394, 478] width 23 height 23
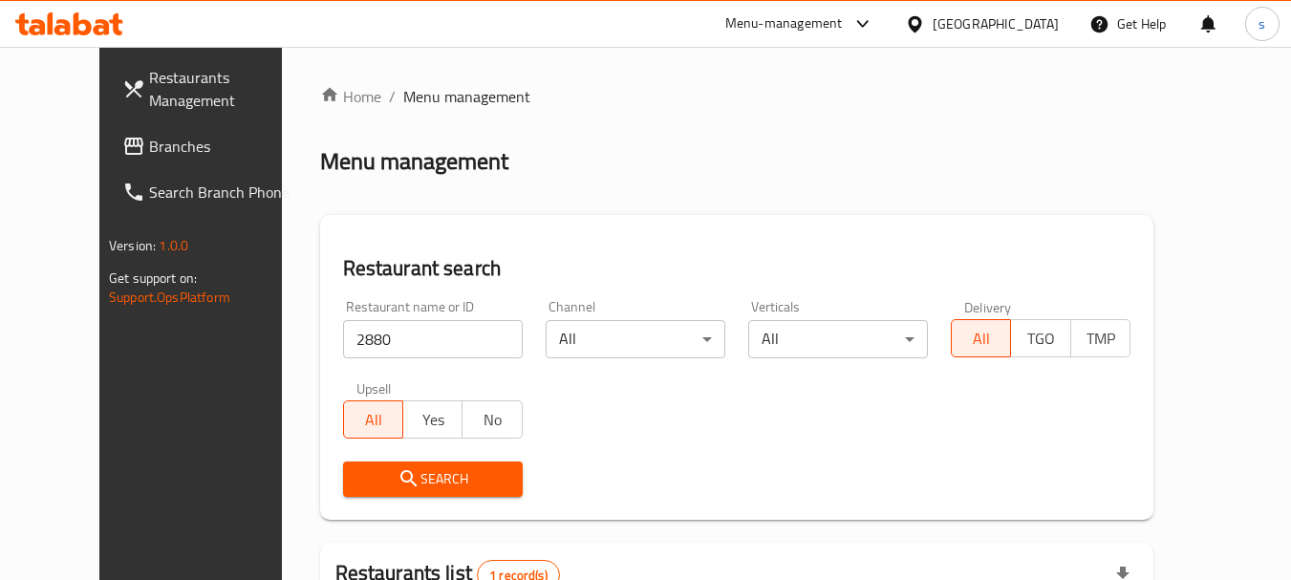
click at [766, 461] on div "Search" at bounding box center [737, 479] width 810 height 58
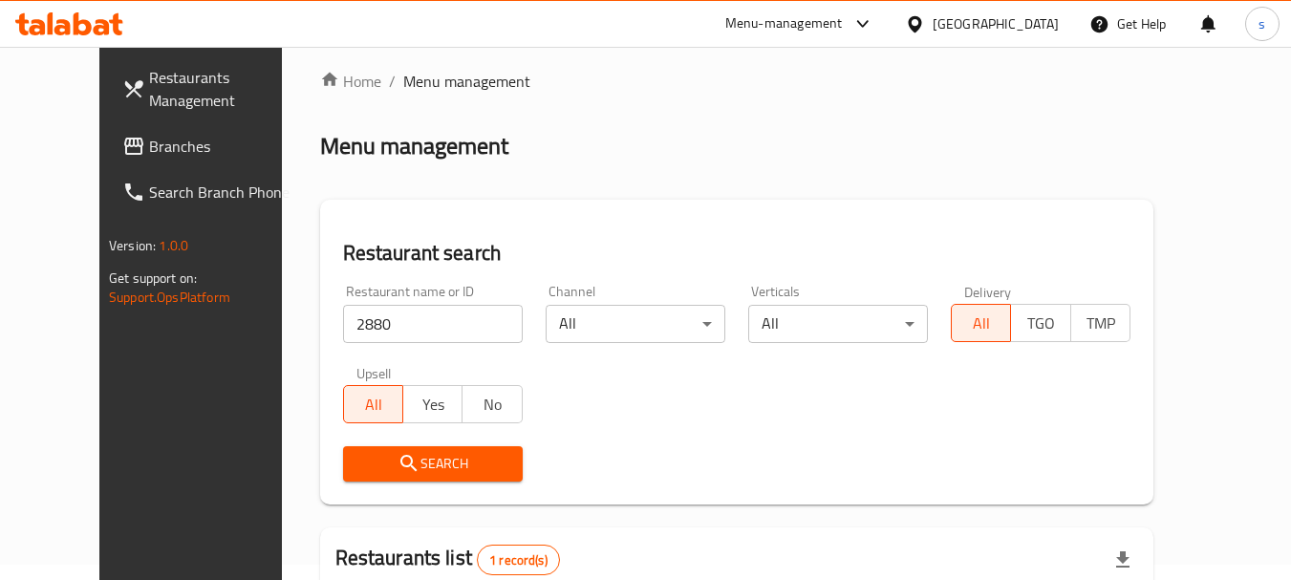
scroll to position [256, 0]
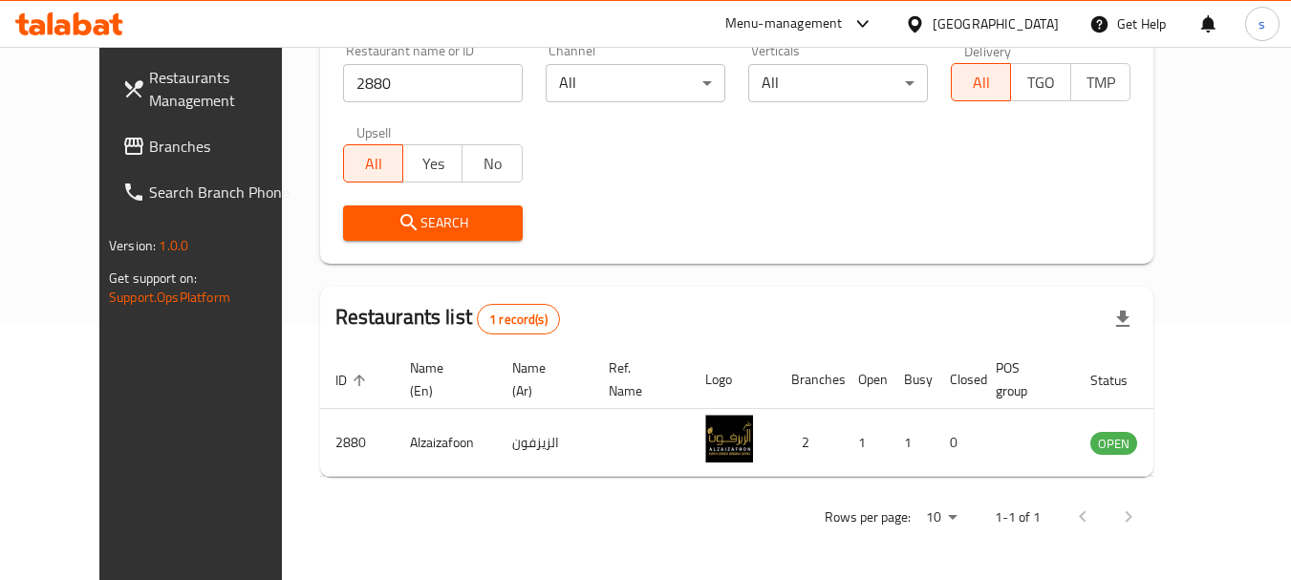
click at [149, 150] on span "Branches" at bounding box center [224, 146] width 151 height 23
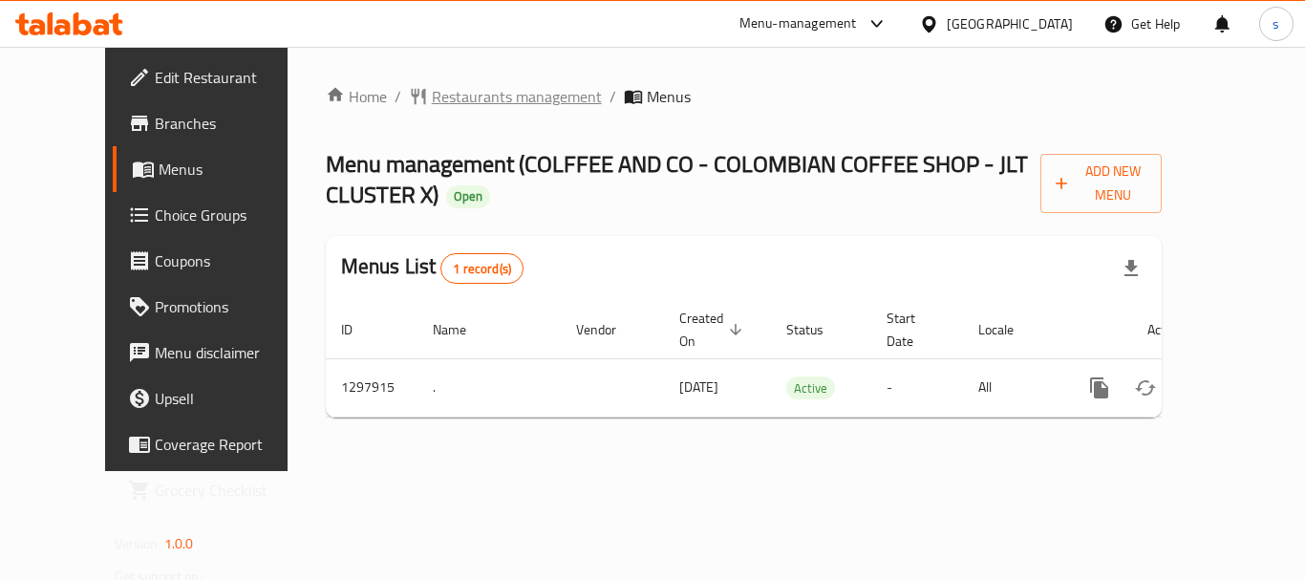
click at [460, 104] on span "Restaurants management" at bounding box center [517, 96] width 170 height 23
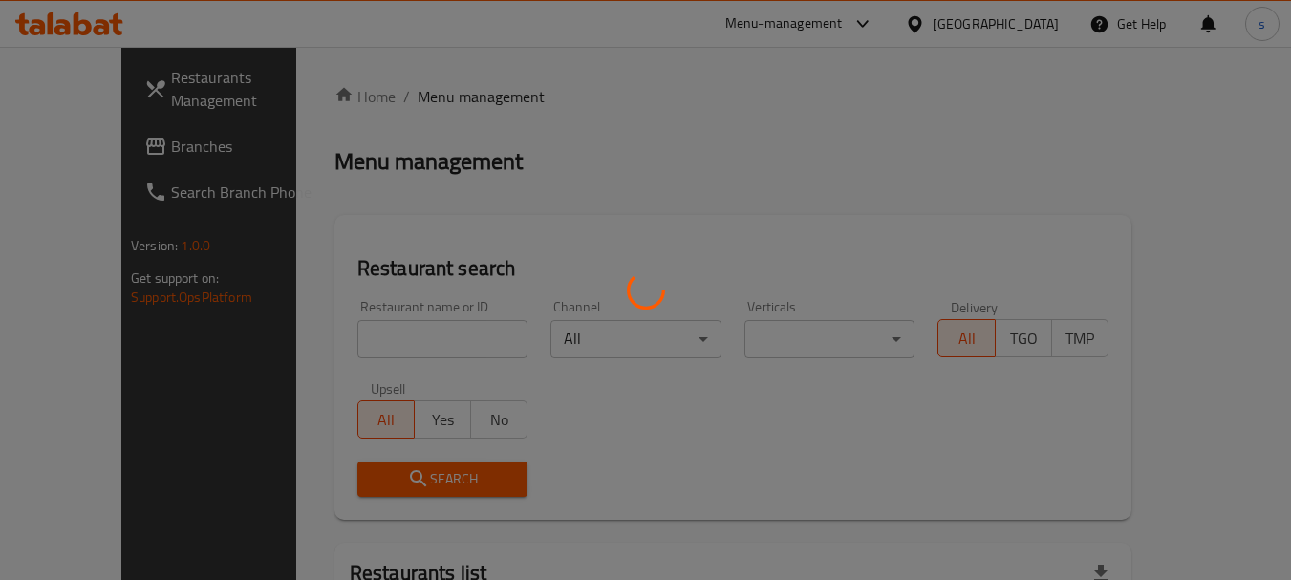
click at [313, 334] on div at bounding box center [645, 290] width 1291 height 580
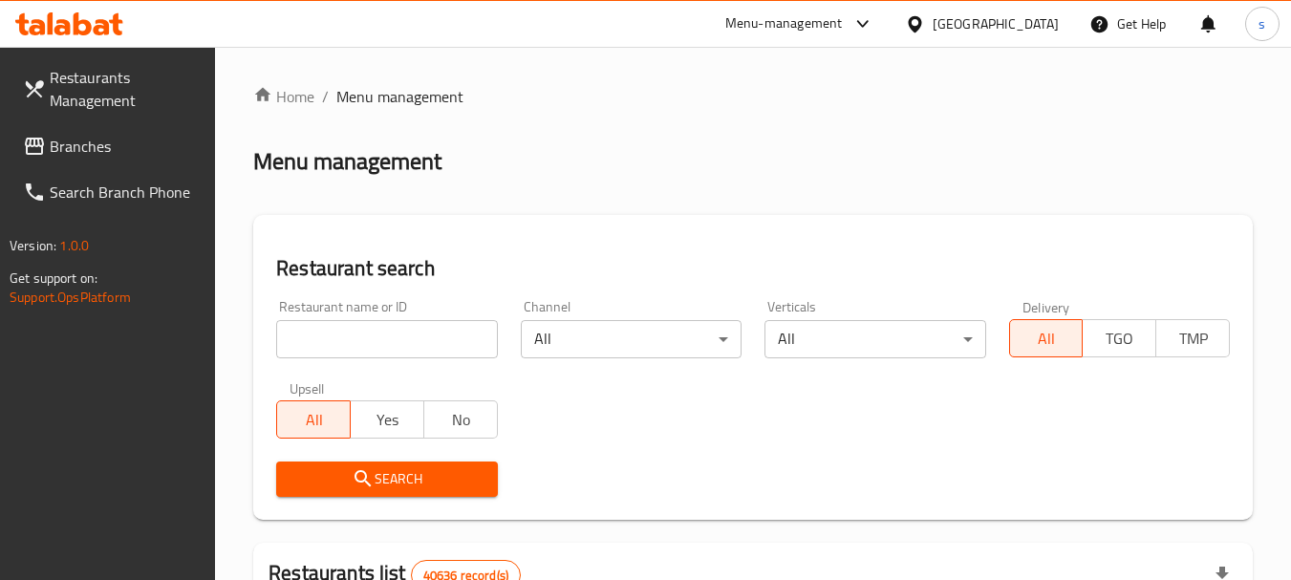
click at [377, 339] on input "search" at bounding box center [386, 339] width 221 height 38
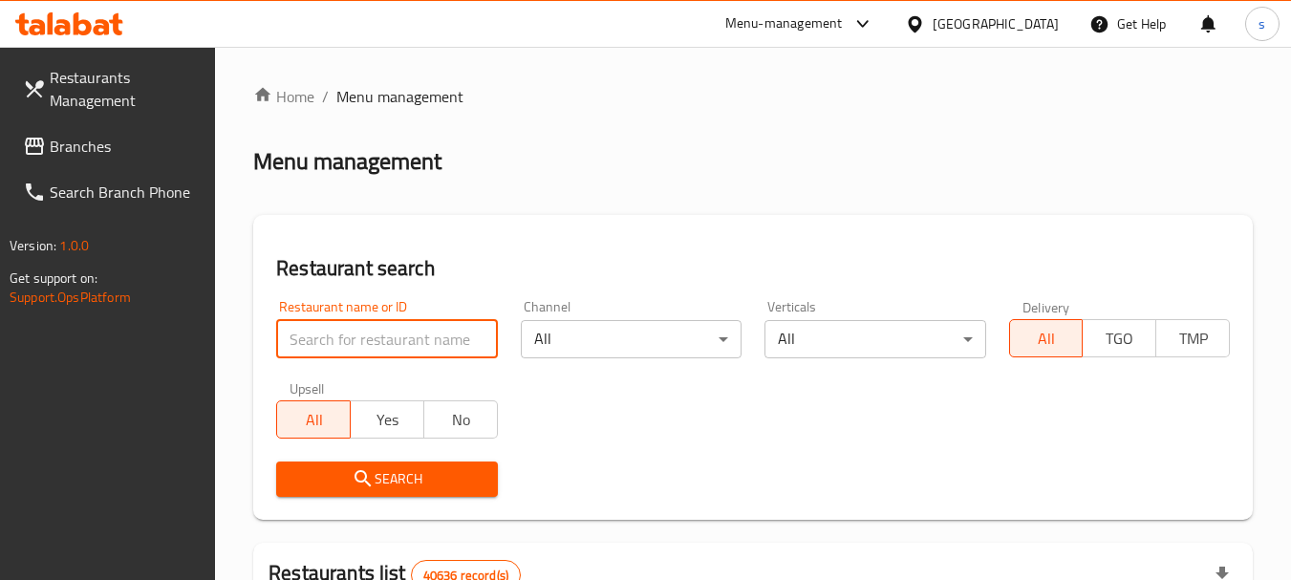
paste input "700664"
type input "700664"
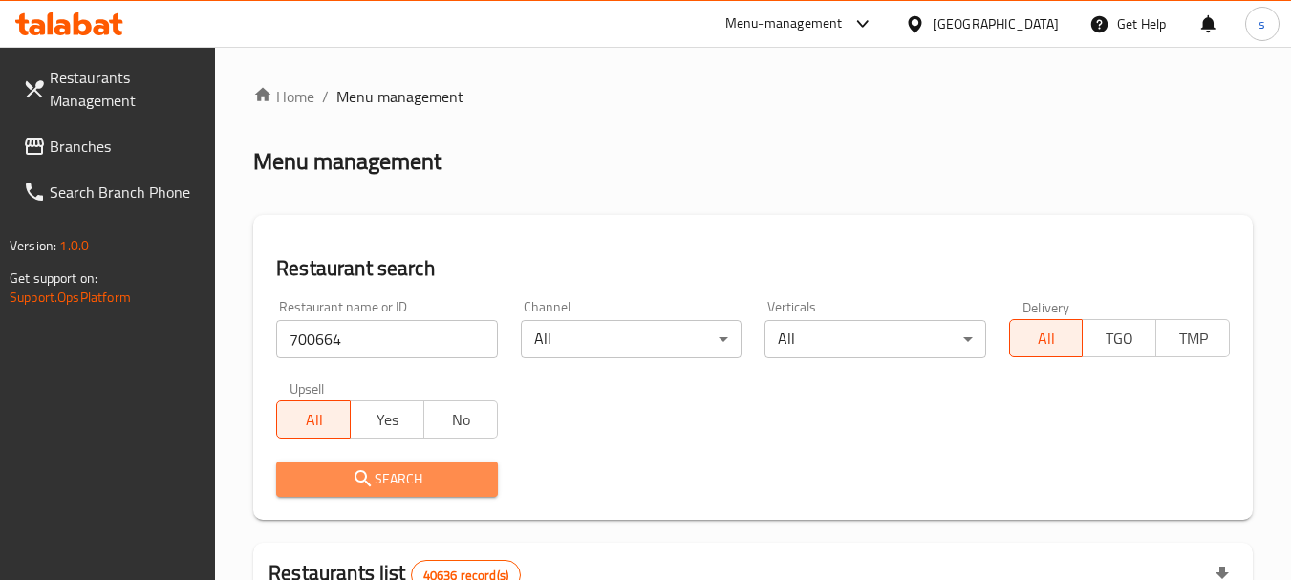
click at [420, 468] on span "Search" at bounding box center [386, 479] width 190 height 24
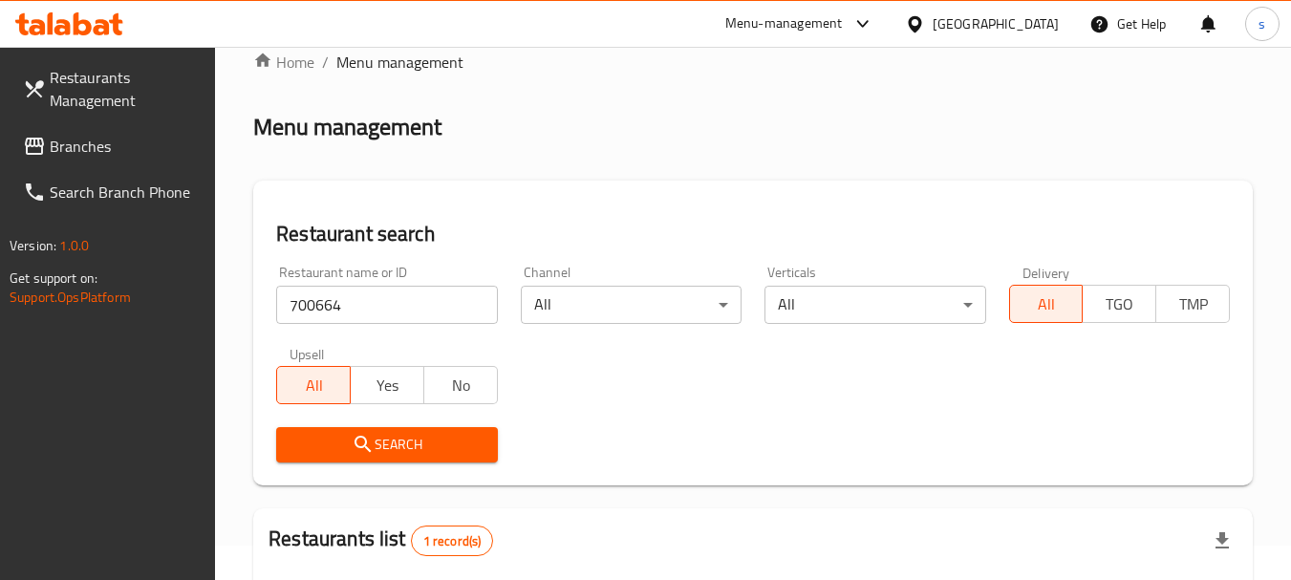
scroll to position [33, 0]
click at [62, 130] on link "Branches" at bounding box center [112, 146] width 208 height 46
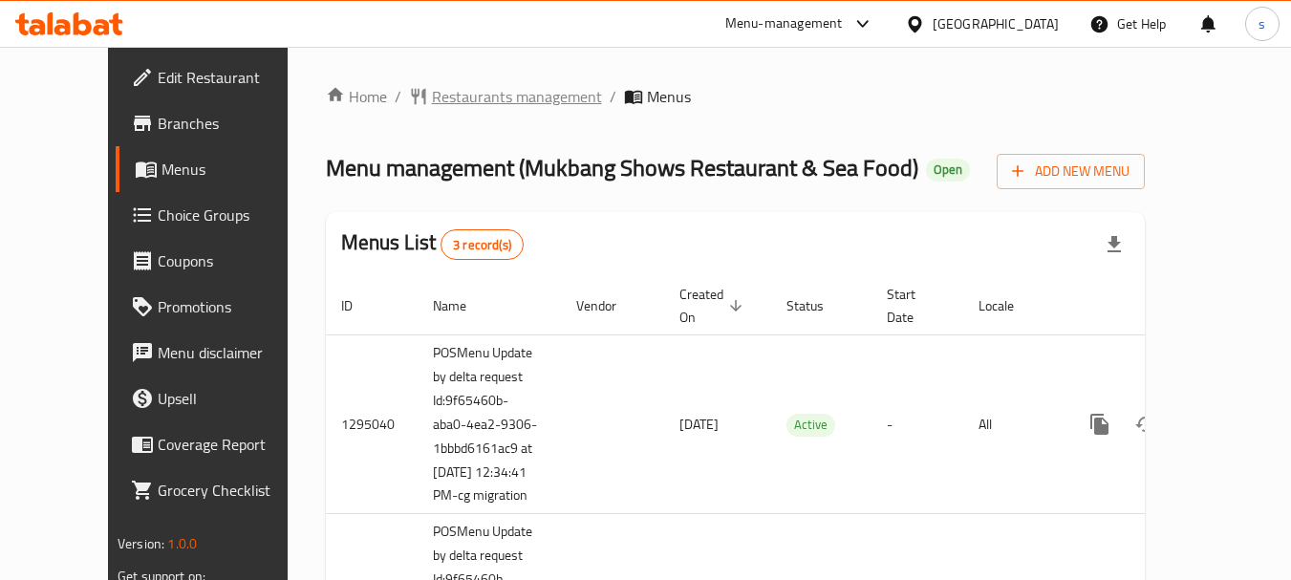
click at [456, 98] on span "Restaurants management" at bounding box center [517, 96] width 170 height 23
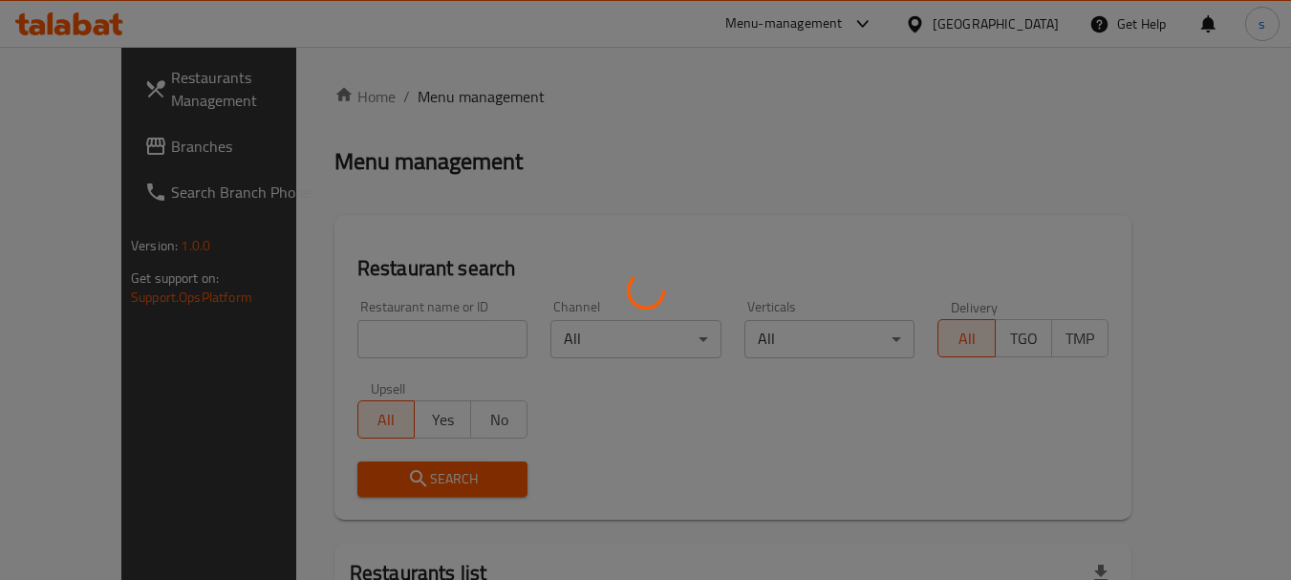
click at [349, 333] on div at bounding box center [645, 290] width 1291 height 580
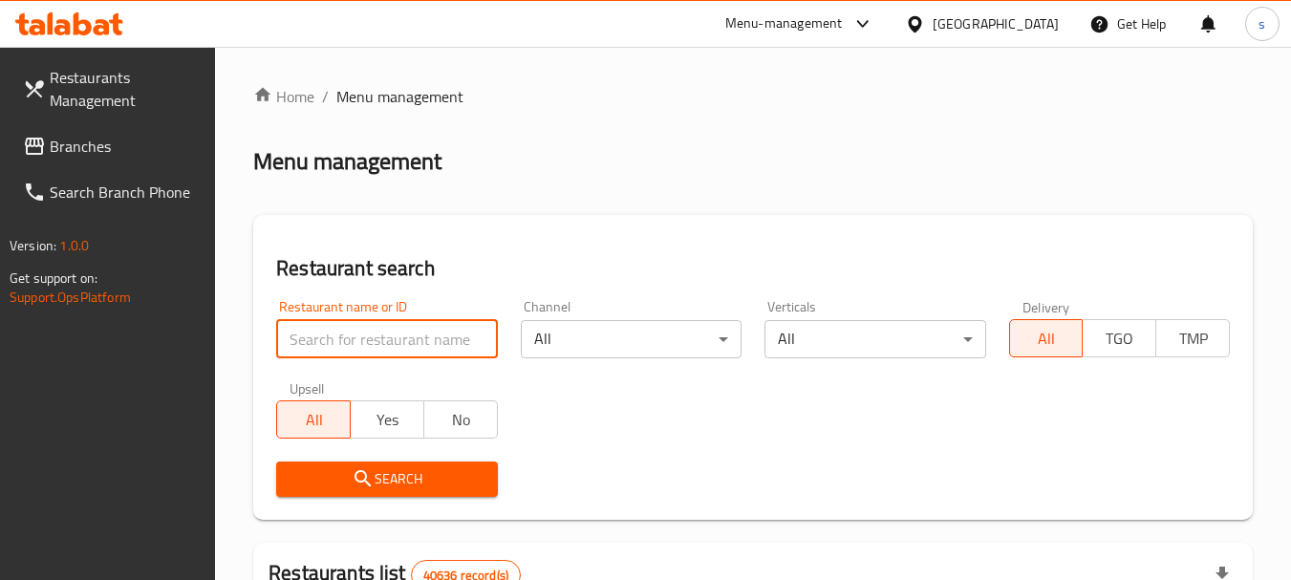
click at [354, 339] on input "search" at bounding box center [386, 339] width 221 height 38
paste input "664236"
type input "664236"
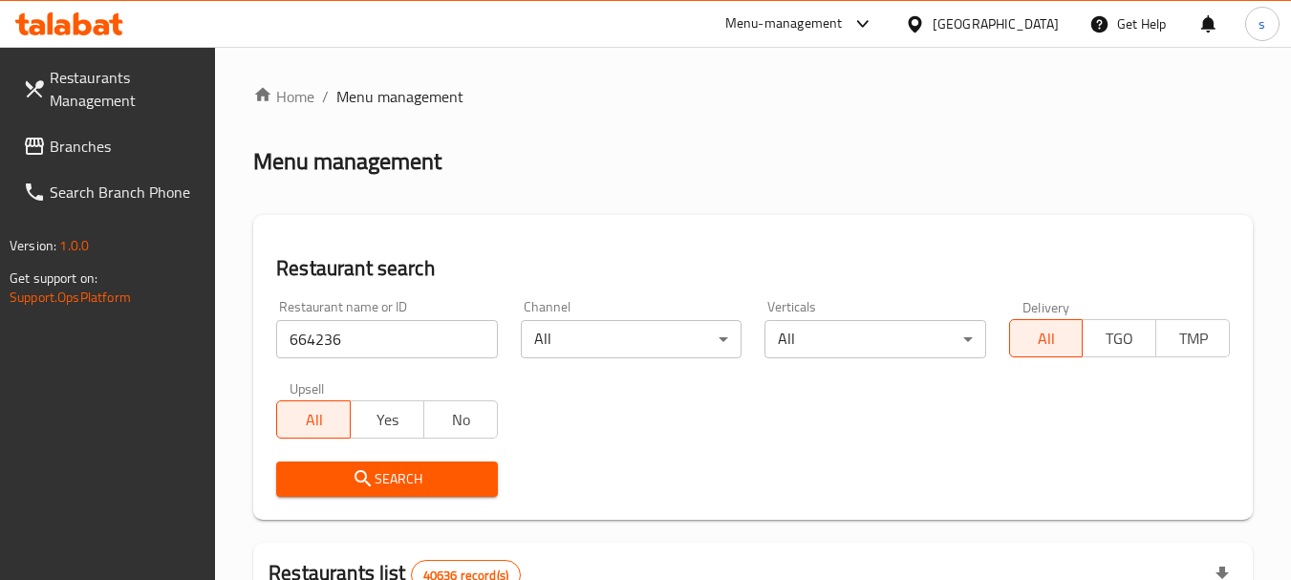
click at [374, 486] on icon "submit" at bounding box center [363, 478] width 23 height 23
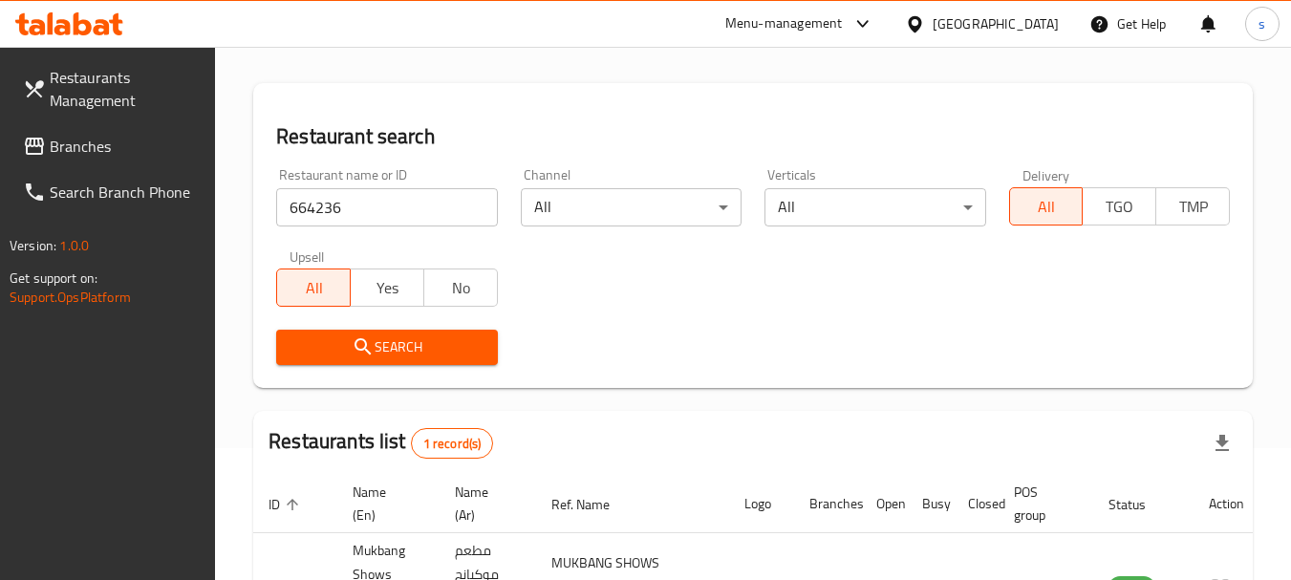
scroll to position [334, 0]
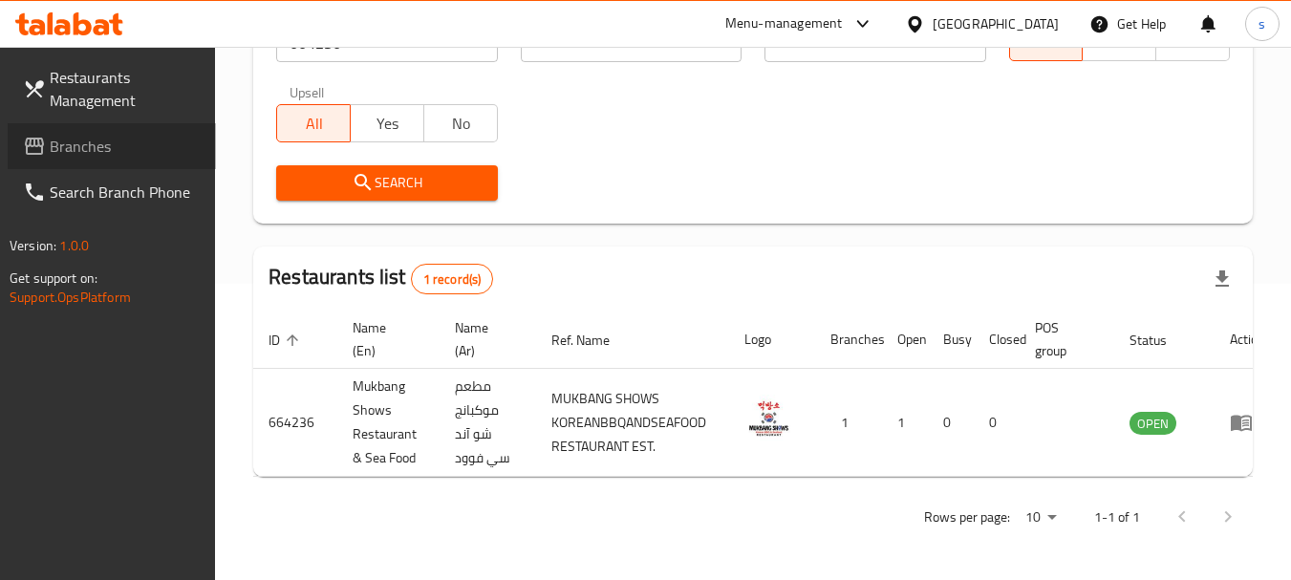
click at [100, 156] on span "Branches" at bounding box center [125, 146] width 151 height 23
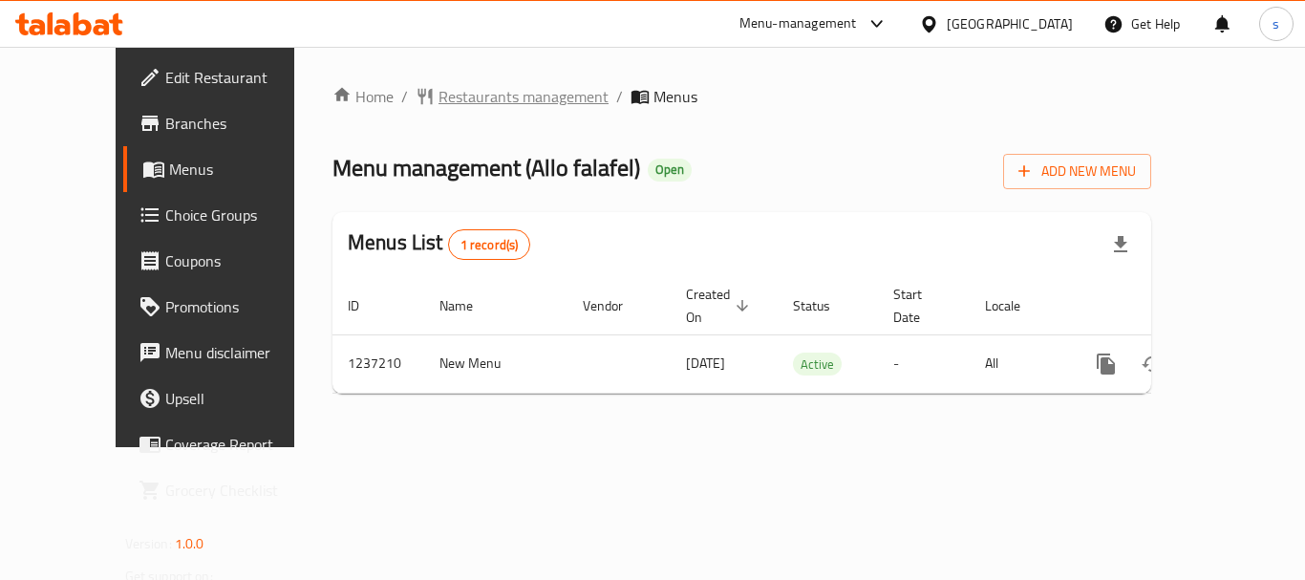
click at [479, 95] on span "Restaurants management" at bounding box center [524, 96] width 170 height 23
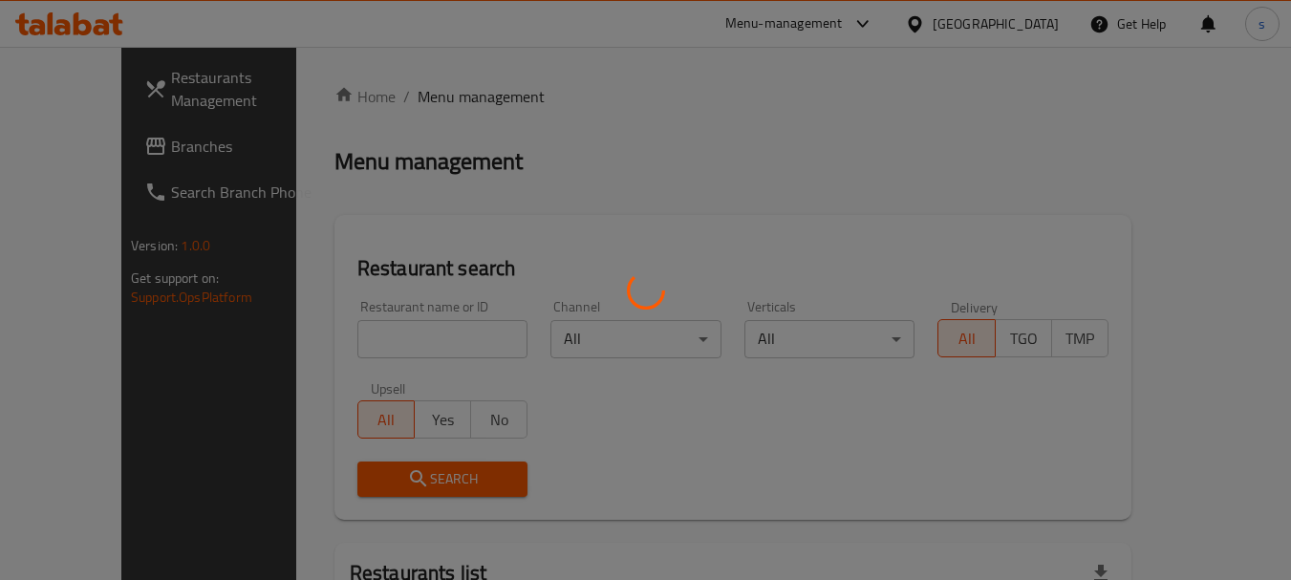
click at [312, 334] on div at bounding box center [645, 290] width 1291 height 580
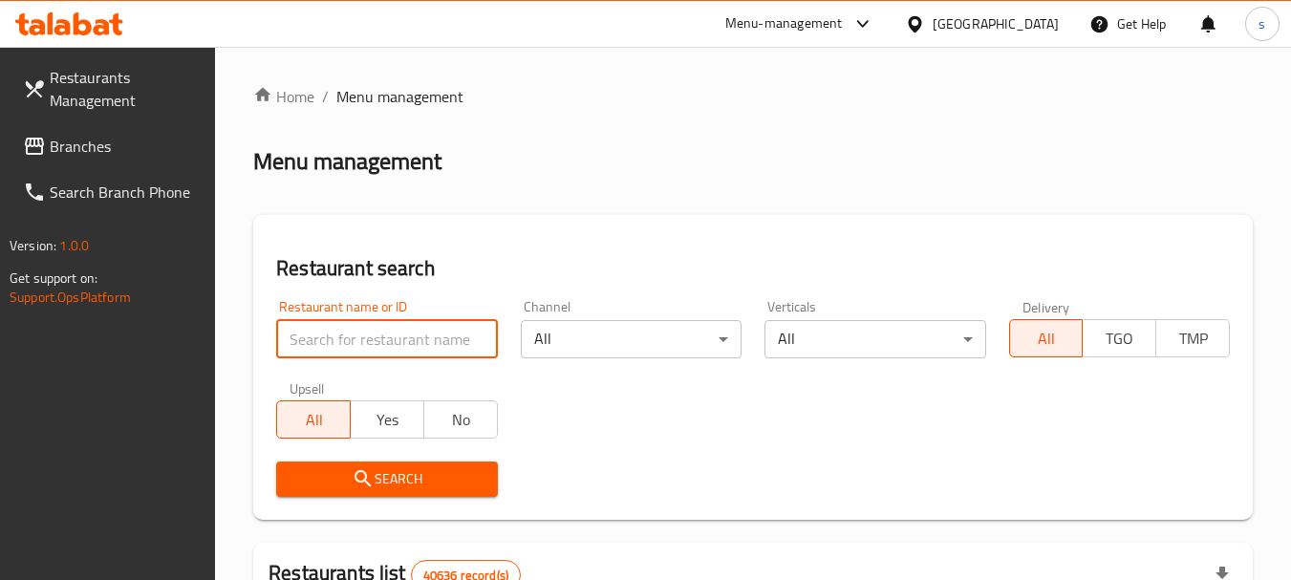
click at [375, 334] on input "search" at bounding box center [386, 339] width 221 height 38
paste input "679299"
type input "679299"
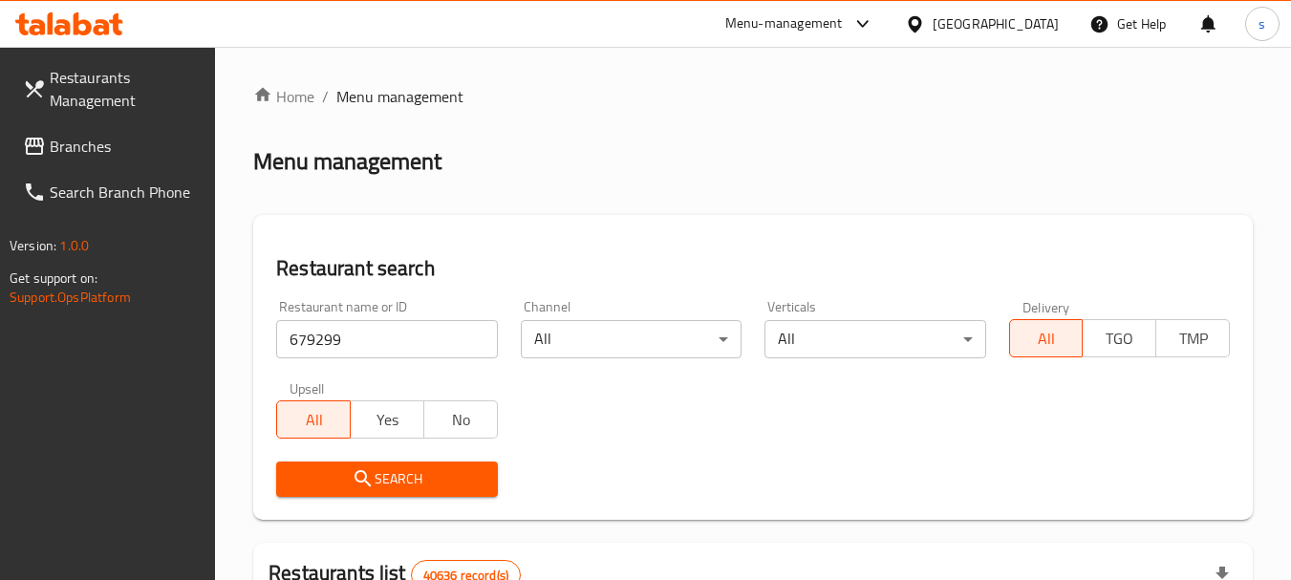
click at [361, 476] on icon "submit" at bounding box center [363, 478] width 23 height 23
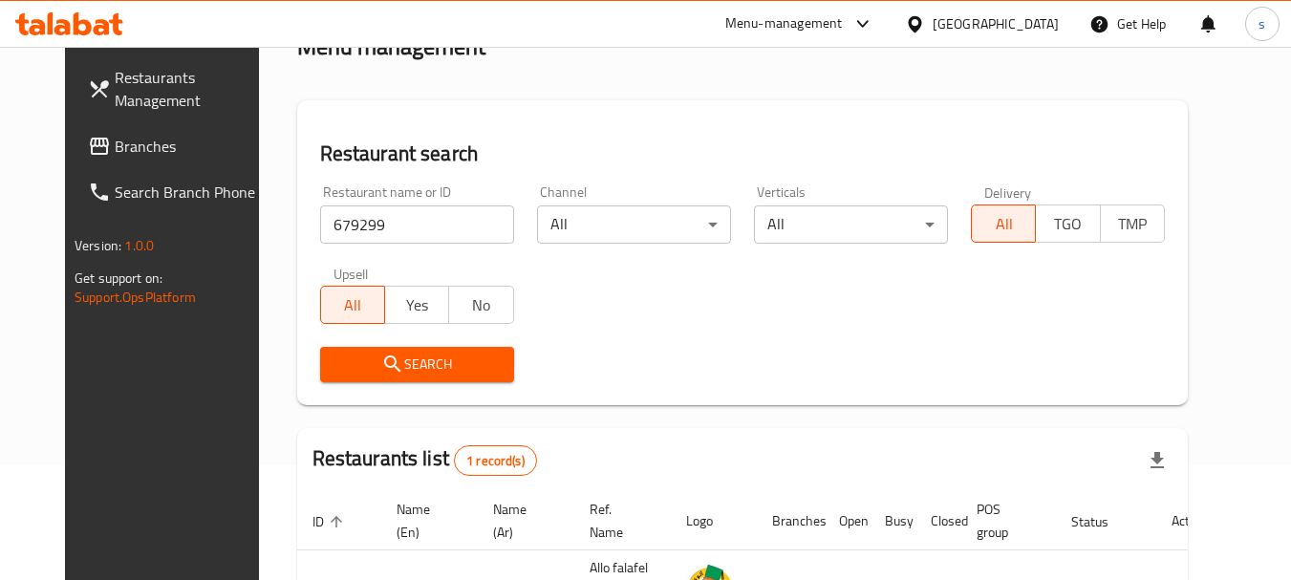
scroll to position [256, 0]
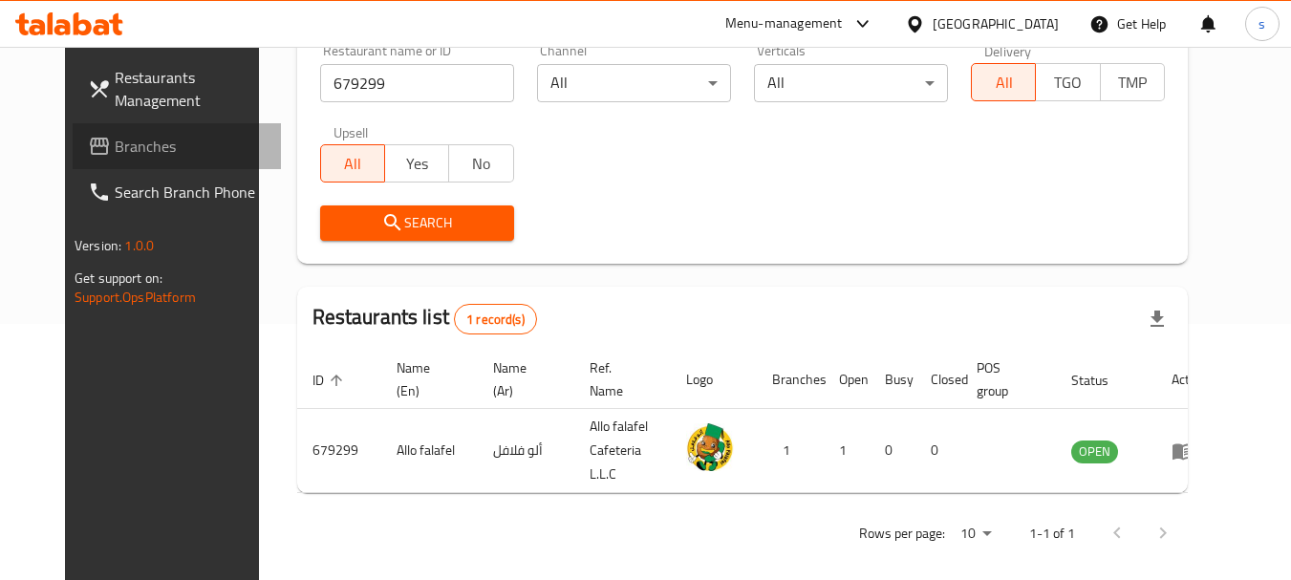
click at [120, 145] on span "Branches" at bounding box center [190, 146] width 151 height 23
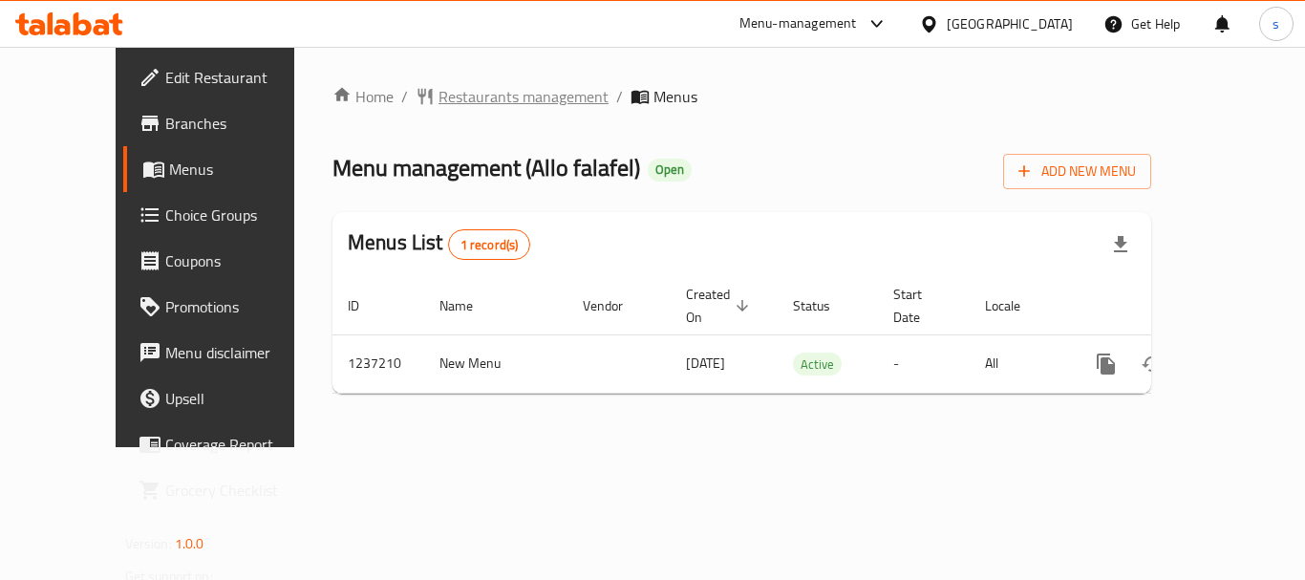
click at [444, 97] on span "Restaurants management" at bounding box center [524, 96] width 170 height 23
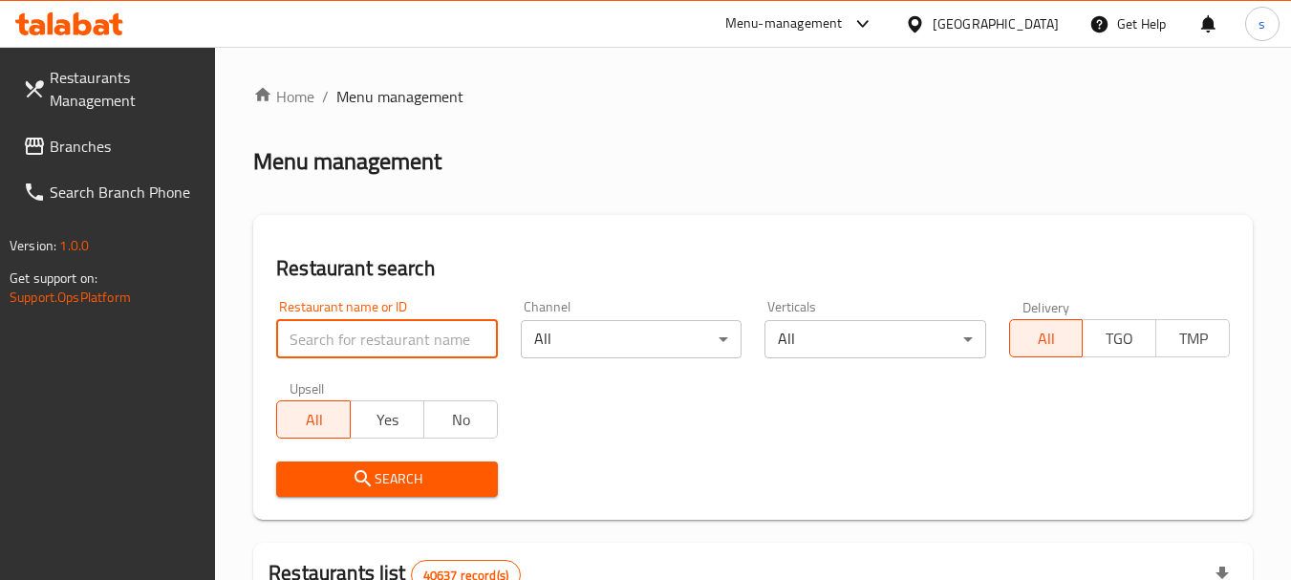
click at [321, 337] on input "search" at bounding box center [386, 339] width 221 height 38
paste input "679299"
type input "679299"
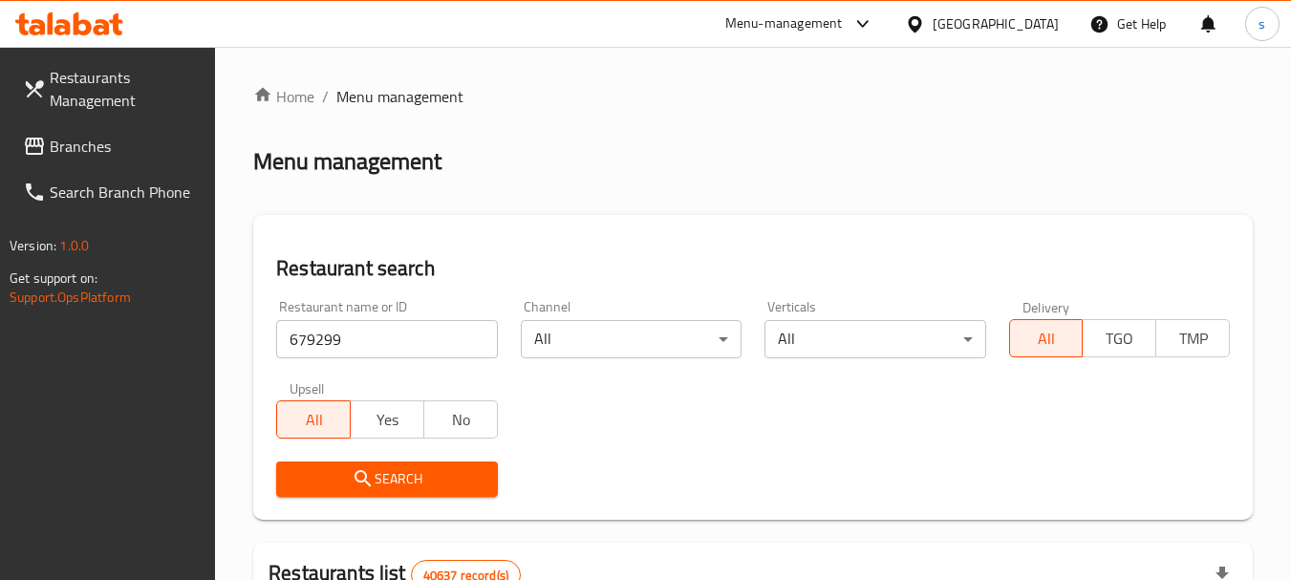
click at [346, 472] on span "Search" at bounding box center [386, 479] width 190 height 24
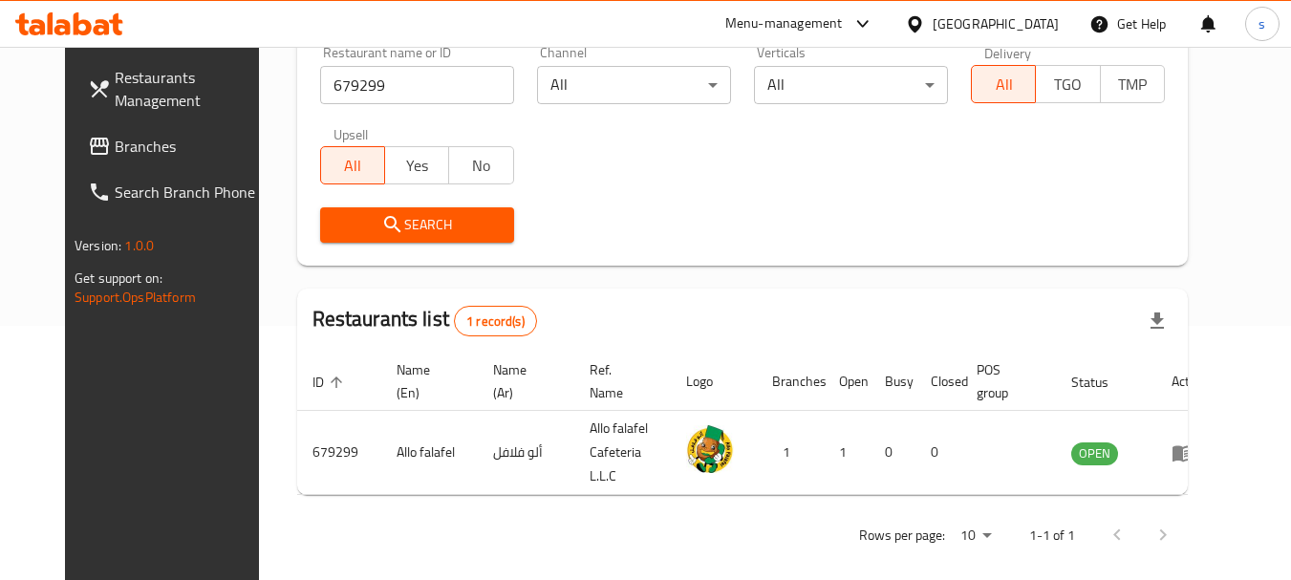
scroll to position [256, 0]
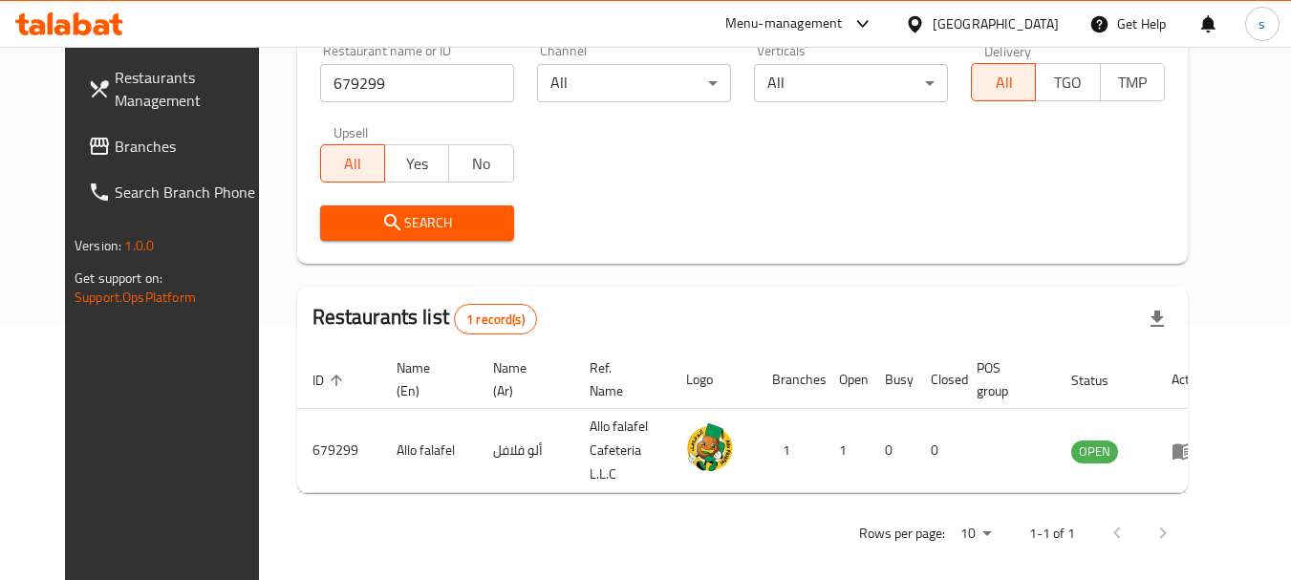
click at [115, 139] on span "Branches" at bounding box center [190, 146] width 151 height 23
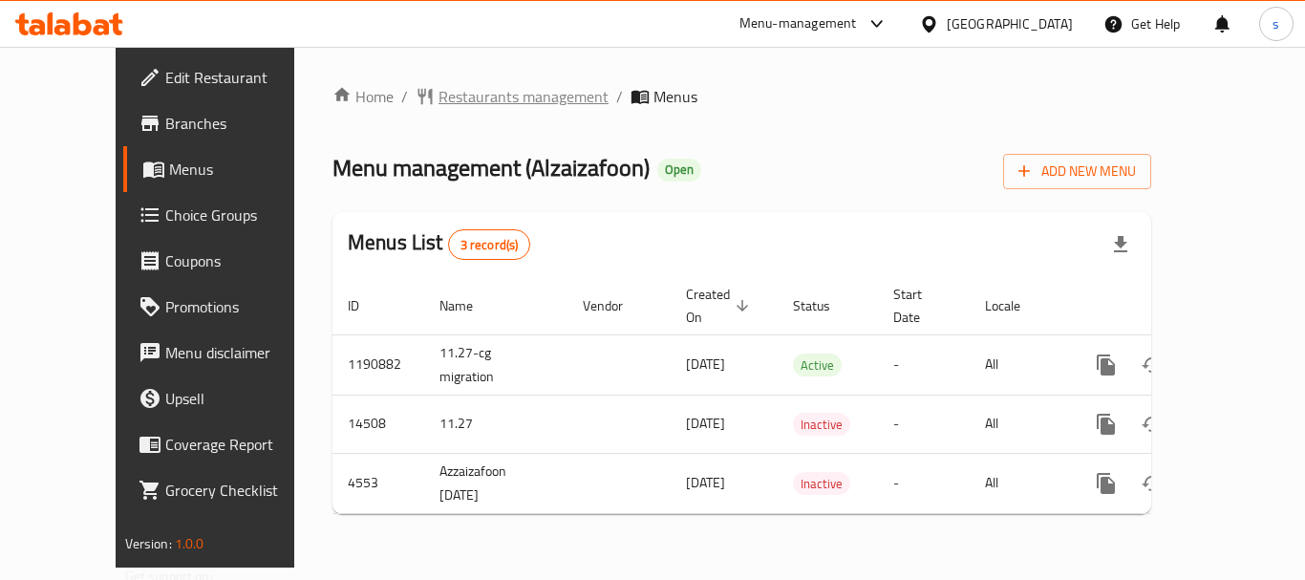
click at [471, 95] on span "Restaurants management" at bounding box center [524, 96] width 170 height 23
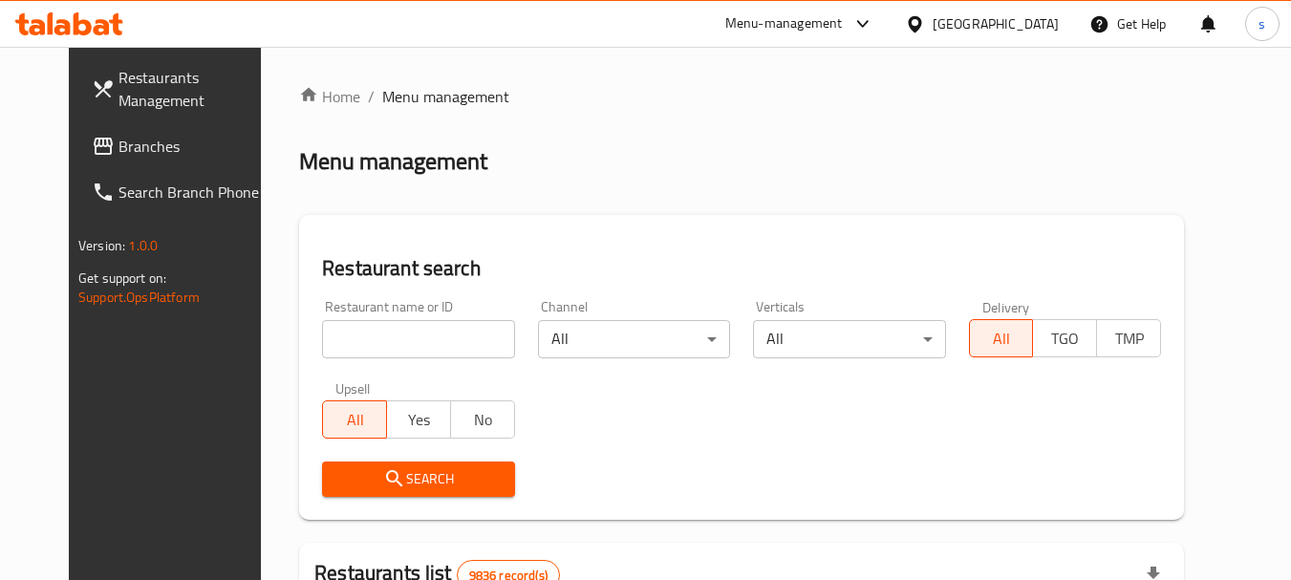
click at [391, 328] on input "search" at bounding box center [418, 339] width 192 height 38
paste input "2880"
type input "2880"
click at [337, 473] on span "Search" at bounding box center [418, 479] width 162 height 24
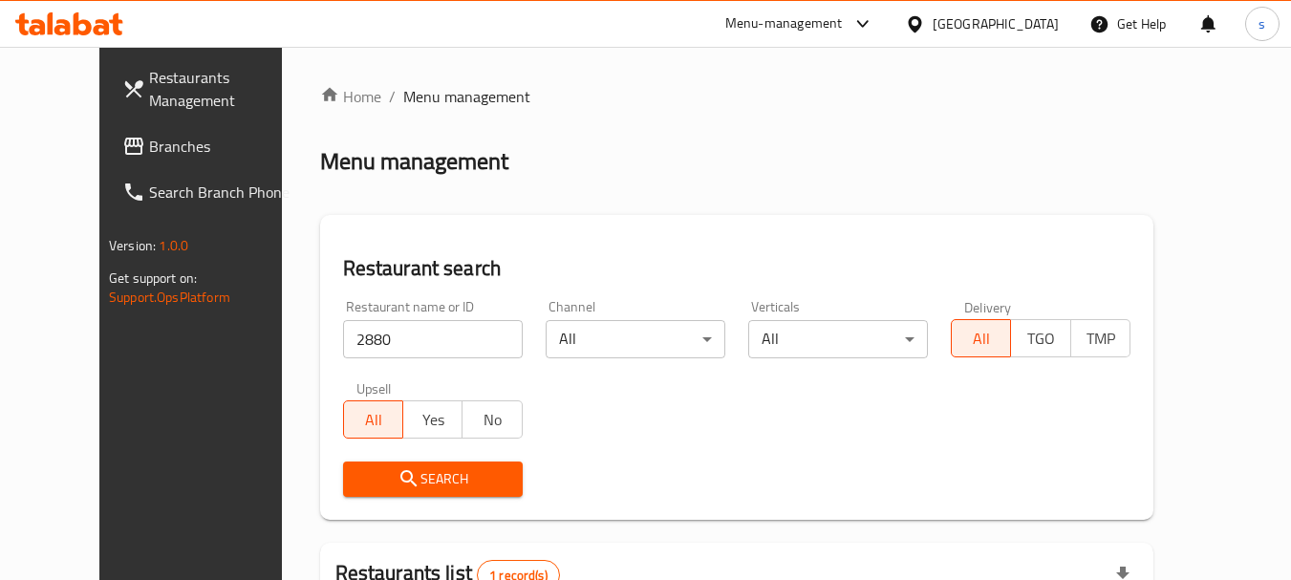
click at [149, 146] on span "Branches" at bounding box center [224, 146] width 151 height 23
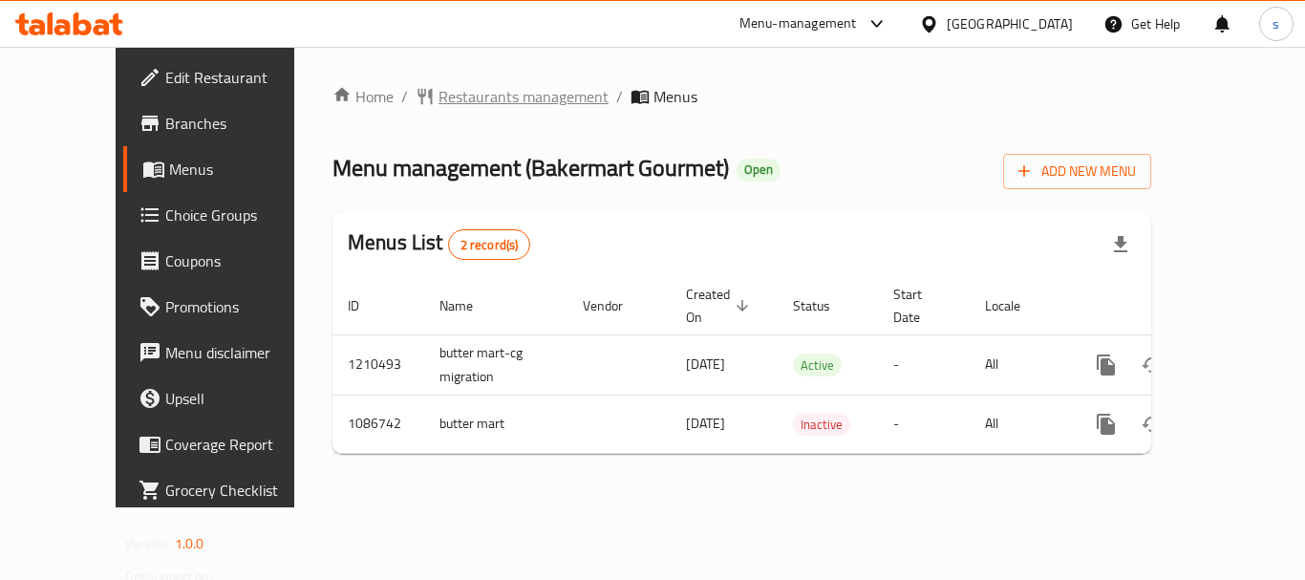
click at [487, 103] on span "Restaurants management" at bounding box center [524, 96] width 170 height 23
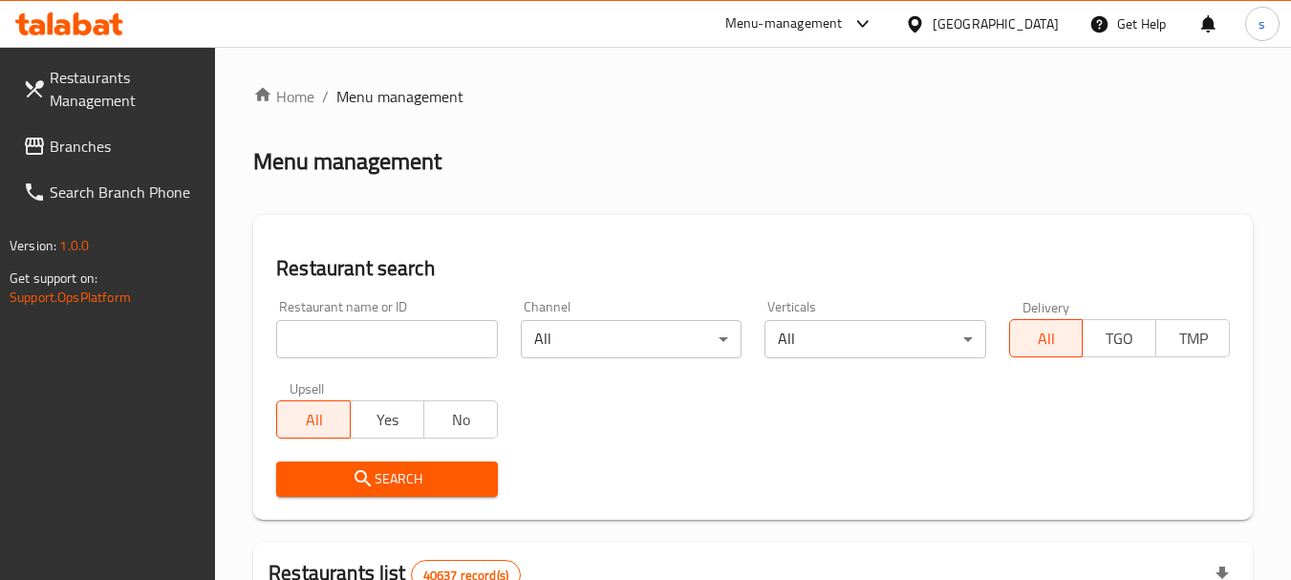
click at [328, 339] on input "search" at bounding box center [386, 339] width 221 height 38
paste input "664639"
type input "664639"
click at [385, 483] on span "Search" at bounding box center [386, 479] width 190 height 24
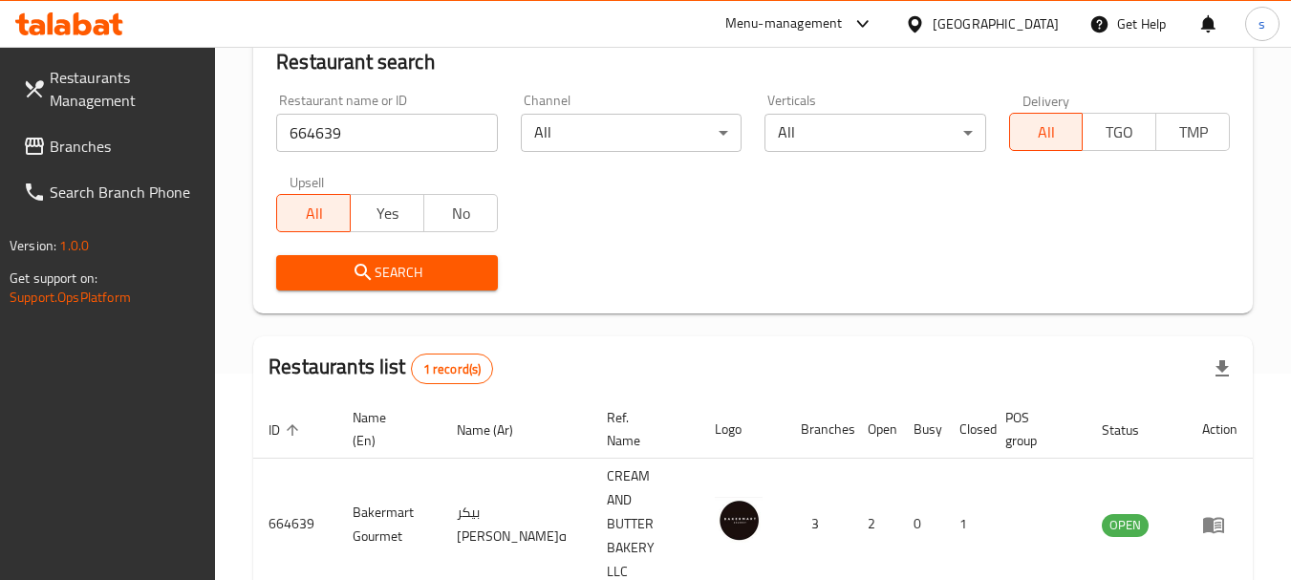
scroll to position [272, 0]
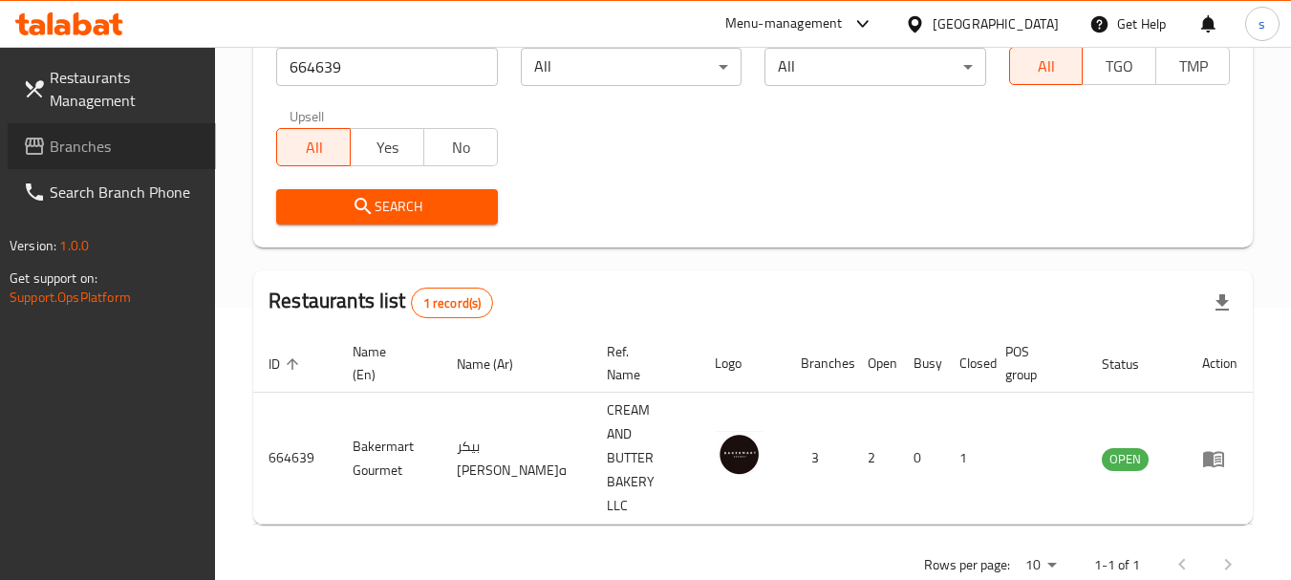
click at [103, 144] on span "Branches" at bounding box center [125, 146] width 151 height 23
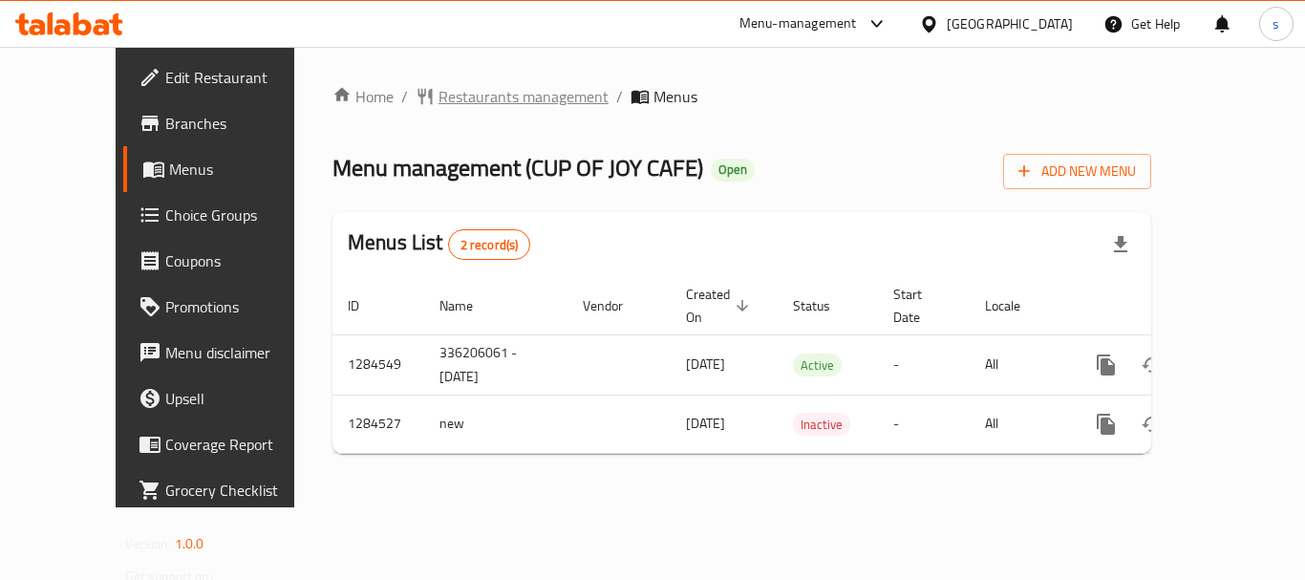
click at [448, 102] on span "Restaurants management" at bounding box center [524, 96] width 170 height 23
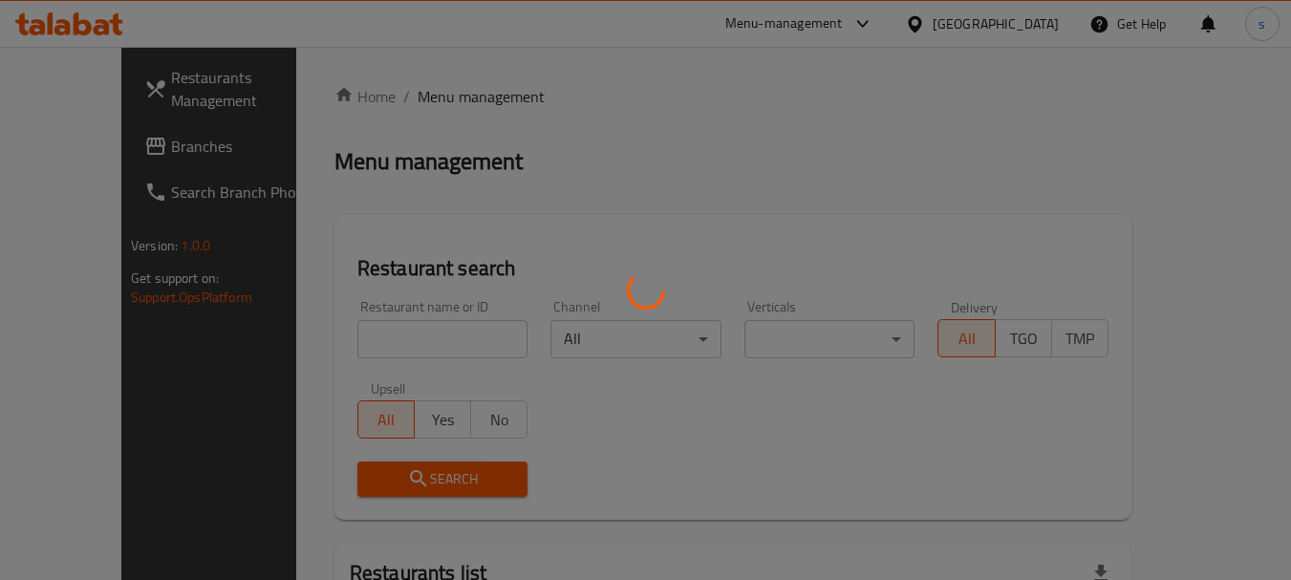
click at [364, 338] on div at bounding box center [645, 290] width 1291 height 580
click at [352, 325] on div at bounding box center [645, 290] width 1291 height 580
click at [340, 337] on div at bounding box center [645, 290] width 1291 height 580
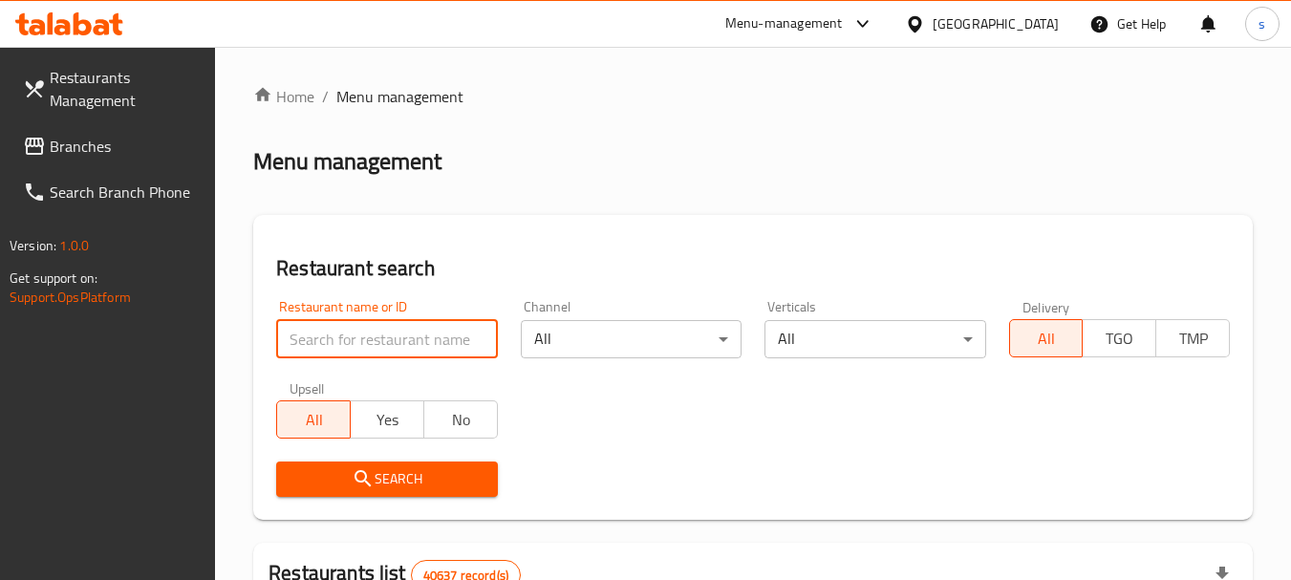
click at [340, 337] on input "search" at bounding box center [386, 339] width 221 height 38
paste input "695699"
type input "695699"
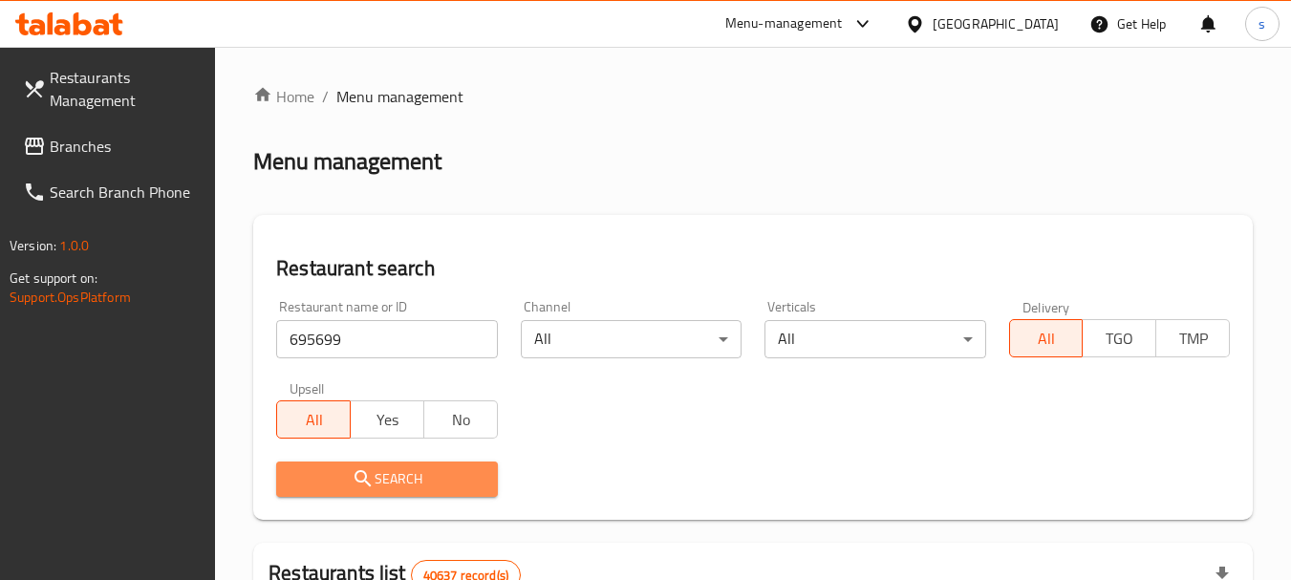
click at [384, 482] on span "Search" at bounding box center [386, 479] width 190 height 24
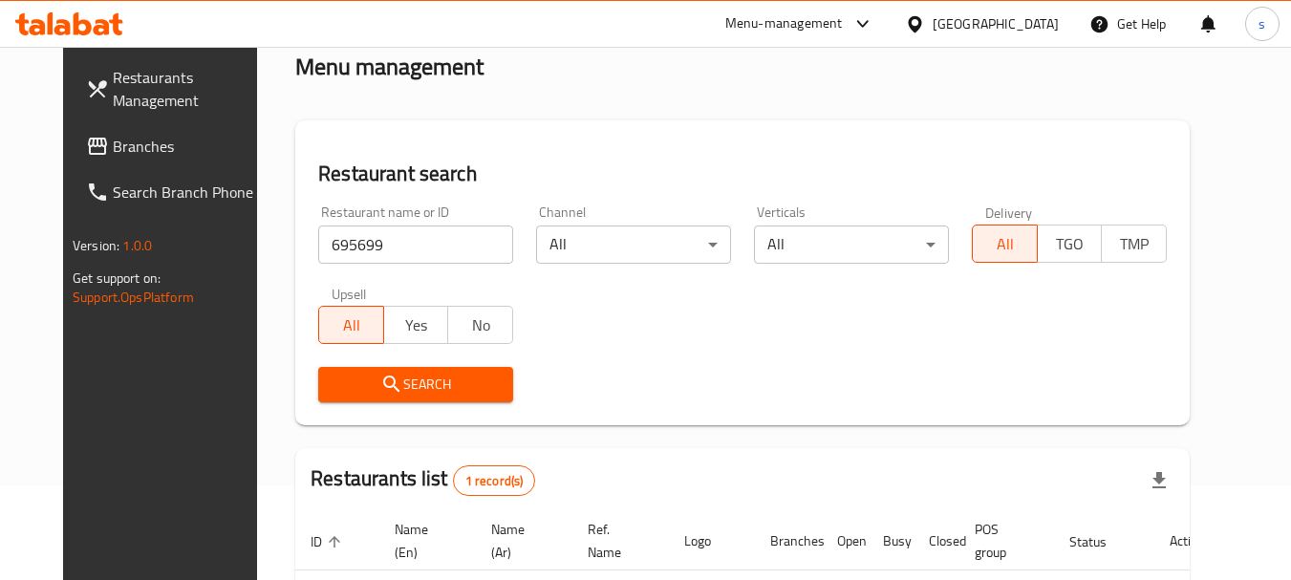
scroll to position [191, 0]
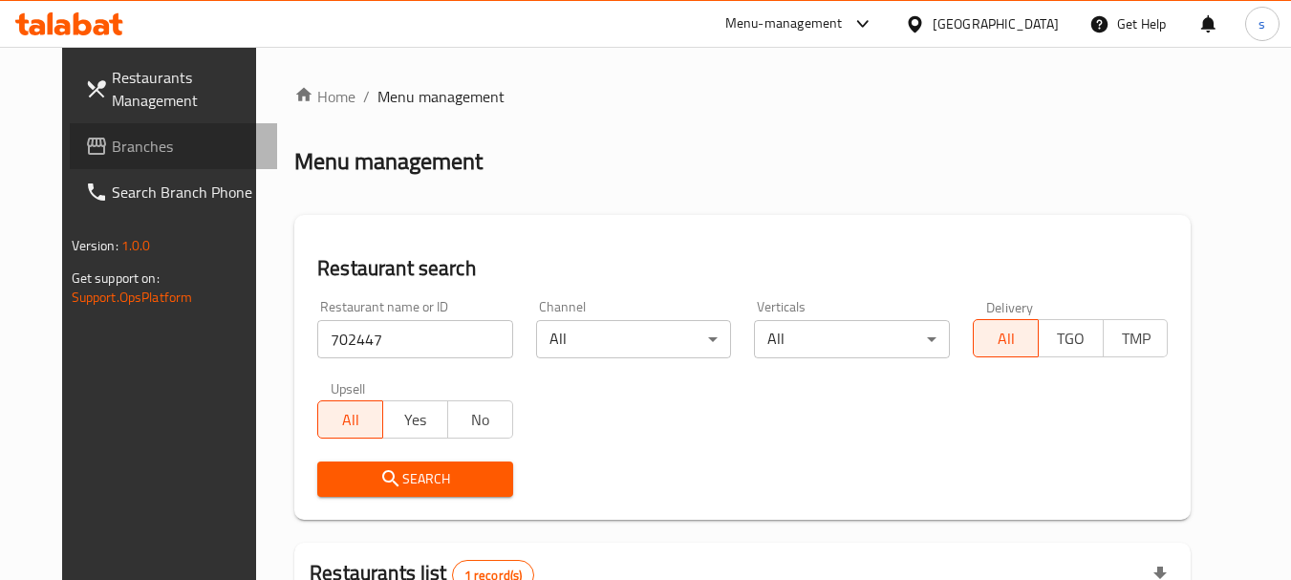
click at [112, 147] on span "Branches" at bounding box center [187, 146] width 151 height 23
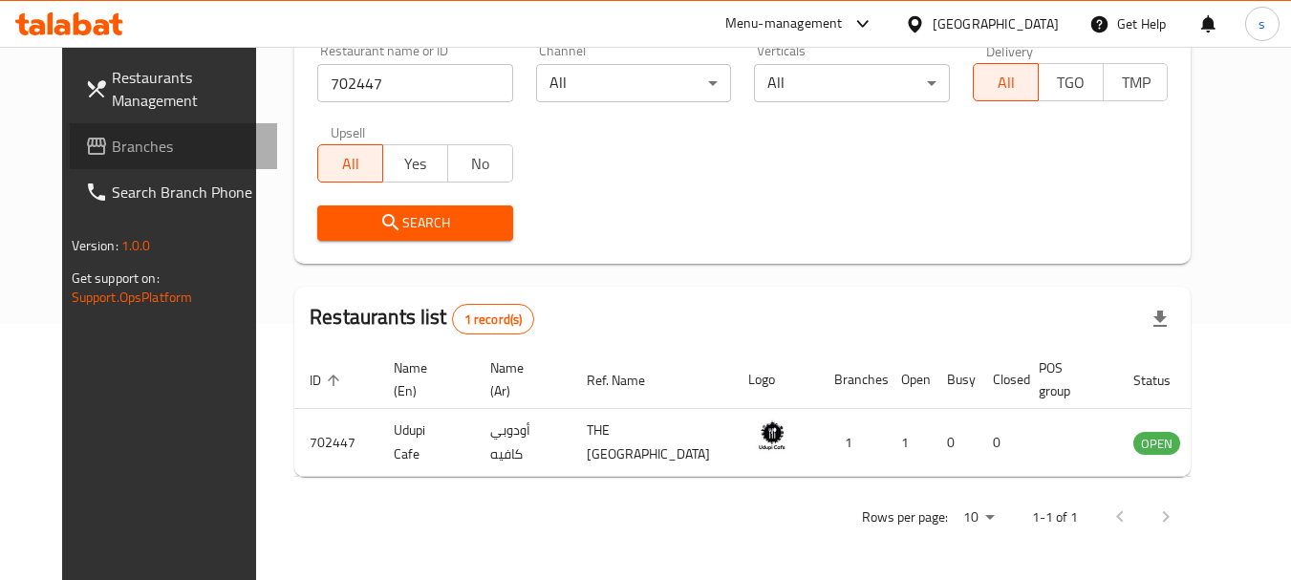
scroll to position [272, 0]
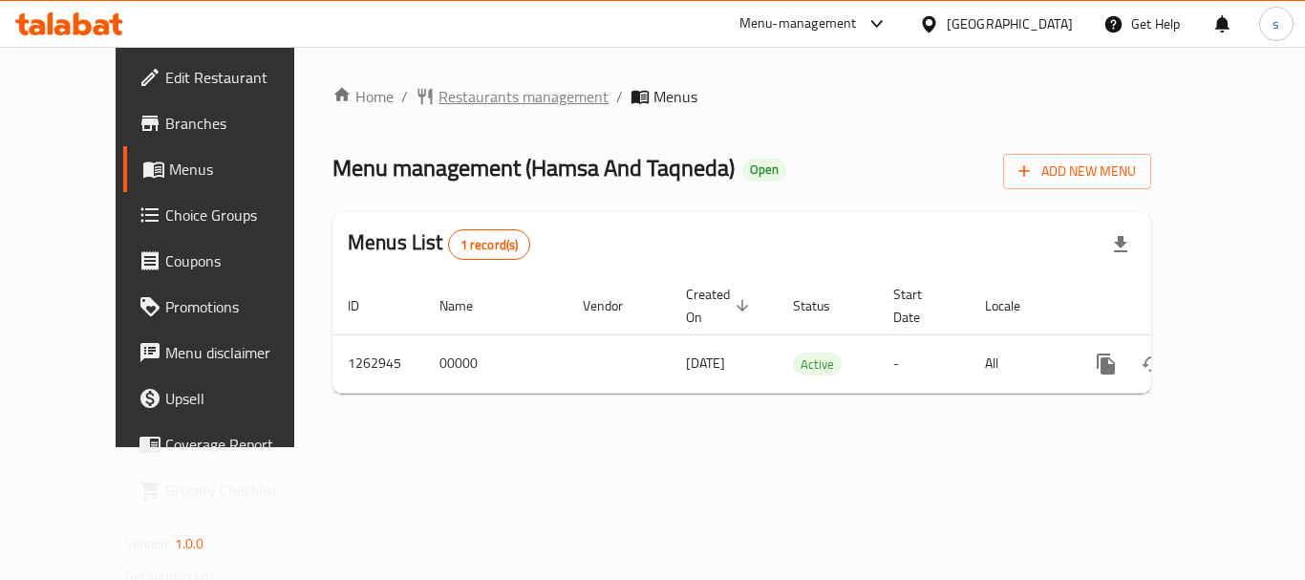
click at [487, 93] on span "Restaurants management" at bounding box center [524, 96] width 170 height 23
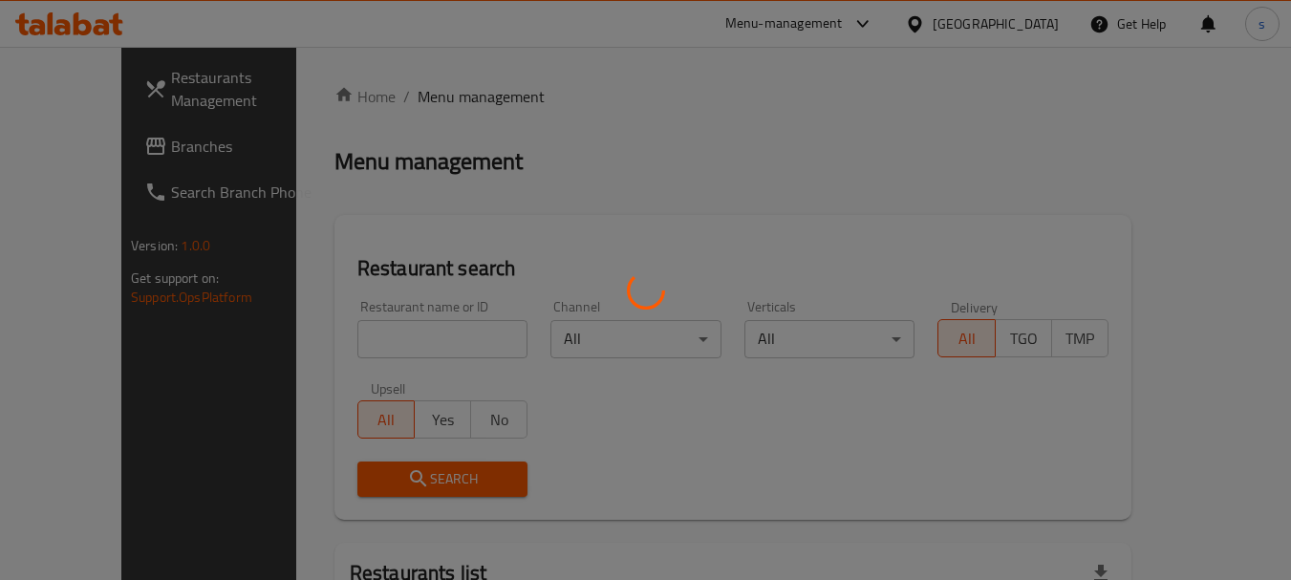
click at [334, 345] on div at bounding box center [645, 290] width 1291 height 580
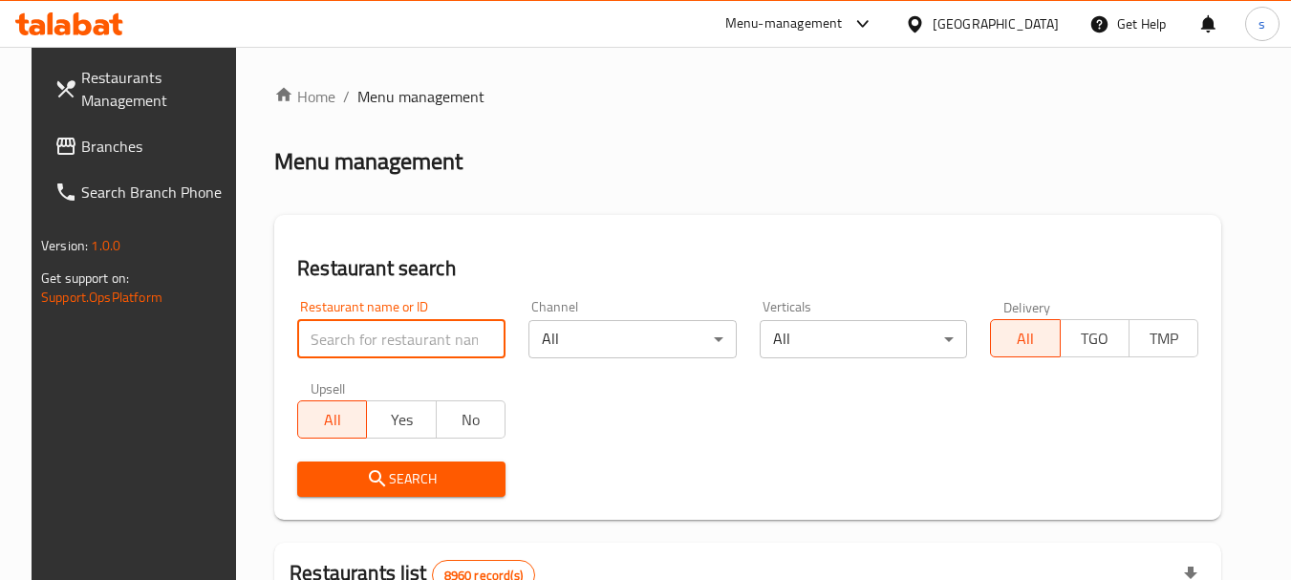
click at [328, 341] on input "search" at bounding box center [401, 339] width 208 height 38
paste input "685778"
type input "685778"
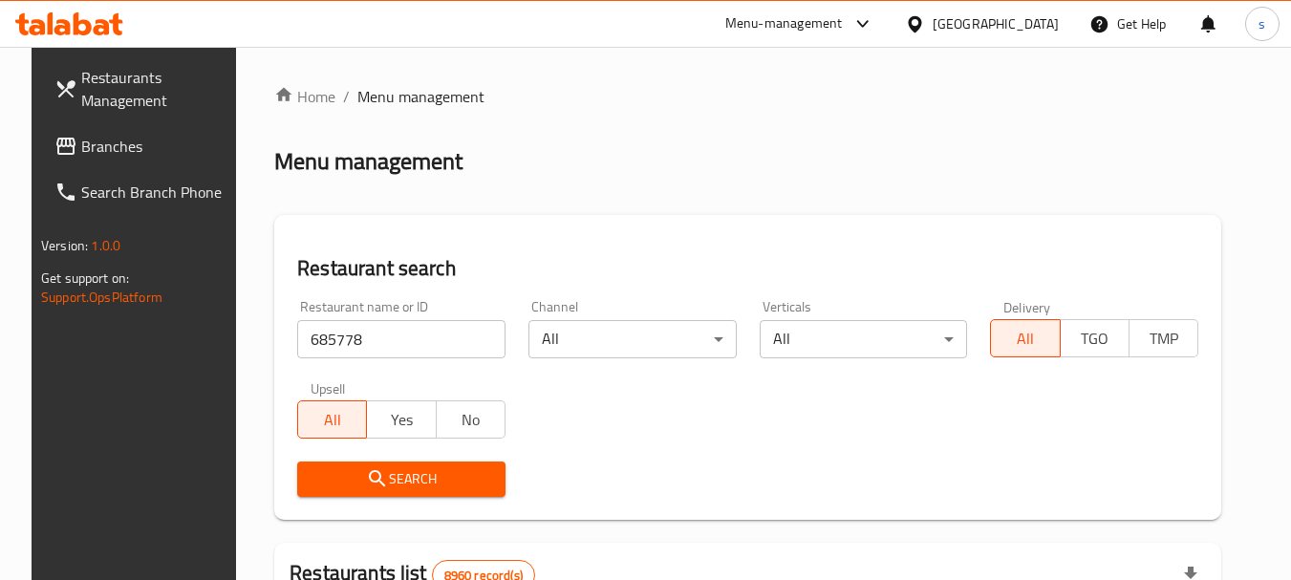
click at [374, 483] on icon "submit" at bounding box center [377, 478] width 23 height 23
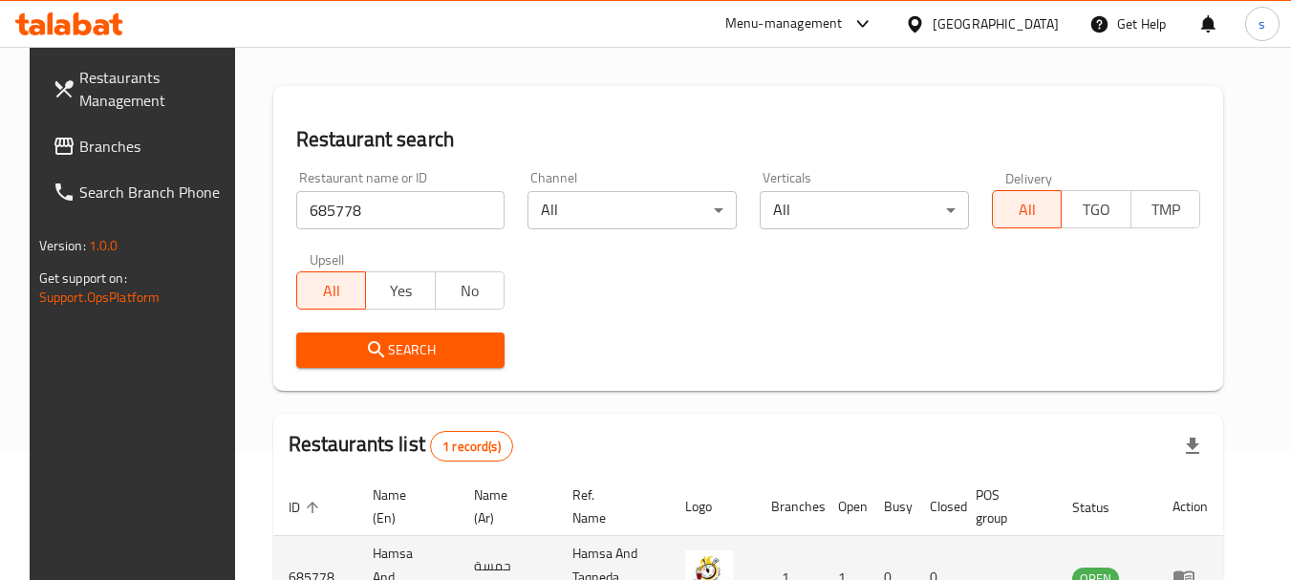
scroll to position [272, 0]
